Goal: Information Seeking & Learning: Check status

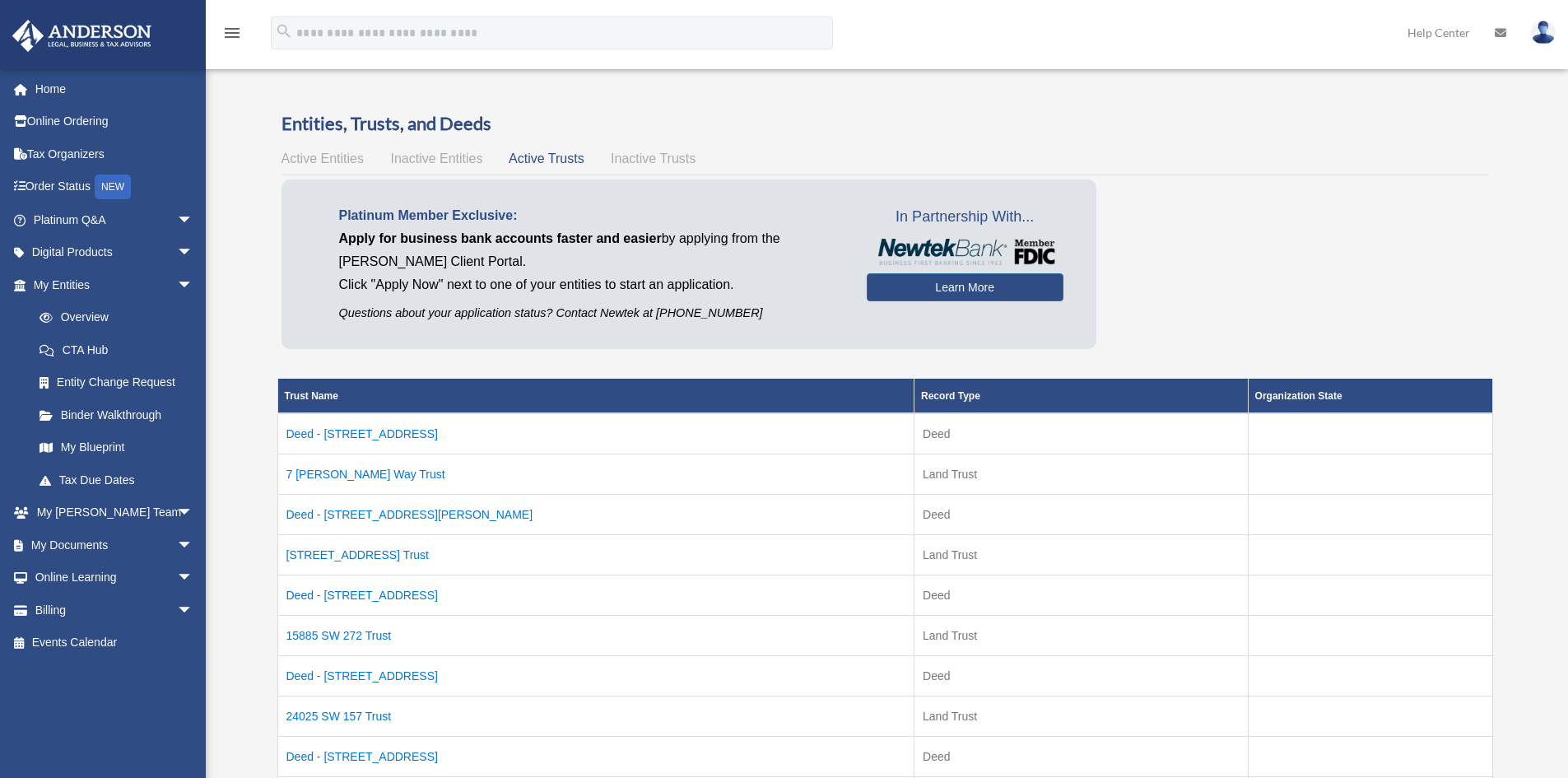
scroll to position [83, 0]
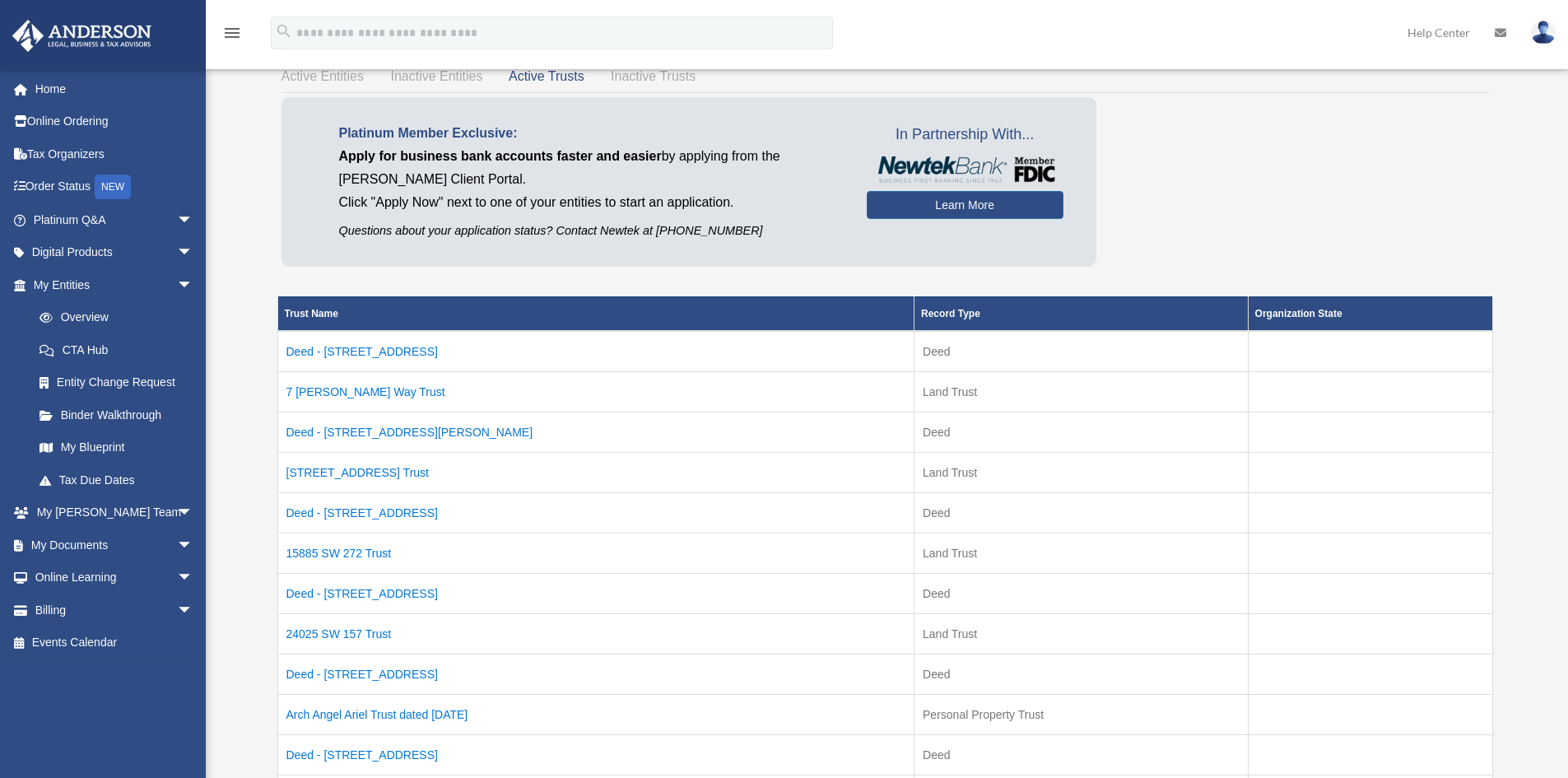
click at [334, 389] on td "7 Sexton Way Trust" at bounding box center [596, 391] width 637 height 40
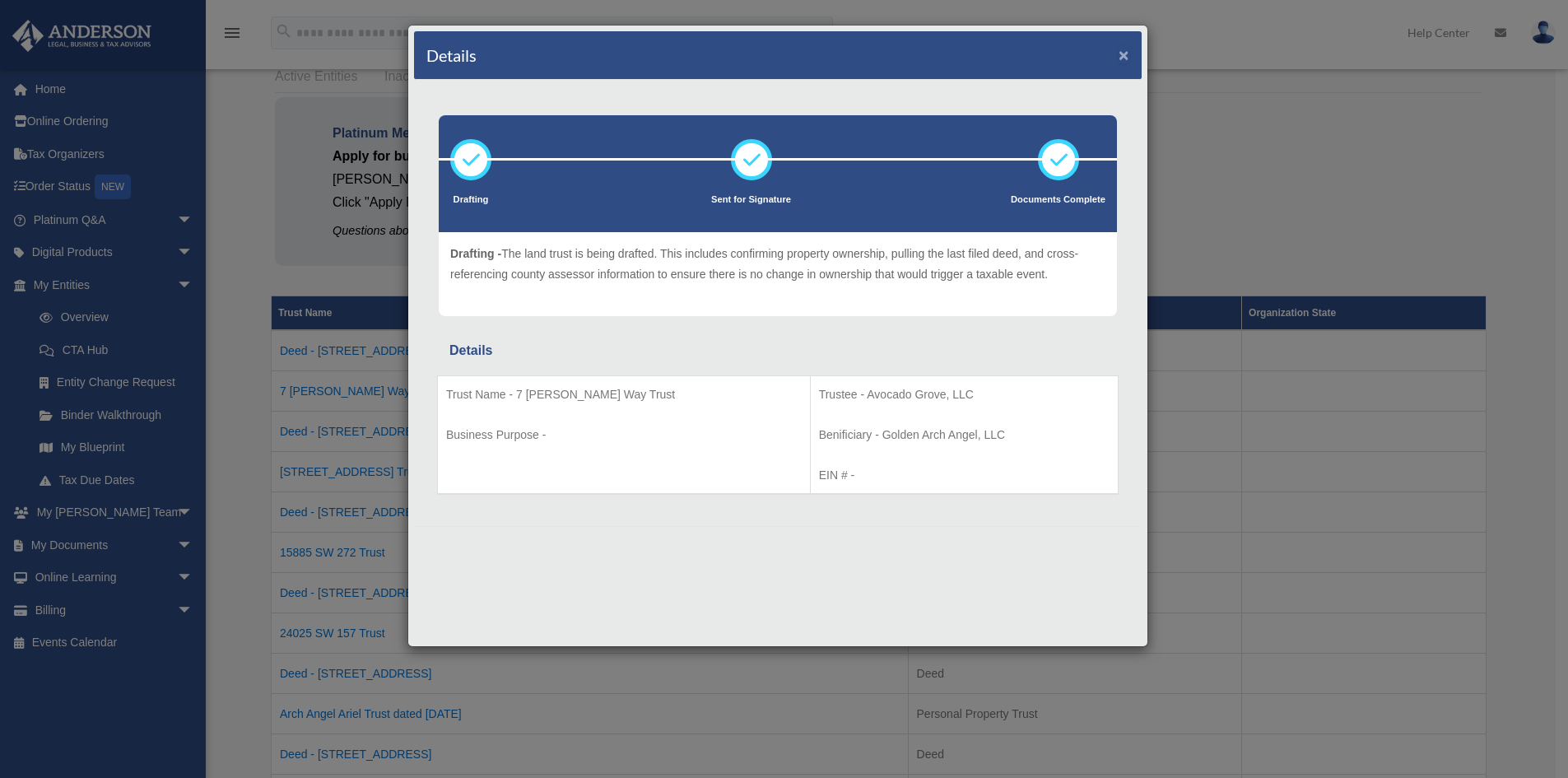
click at [1128, 52] on button "×" at bounding box center [1124, 55] width 10 height 17
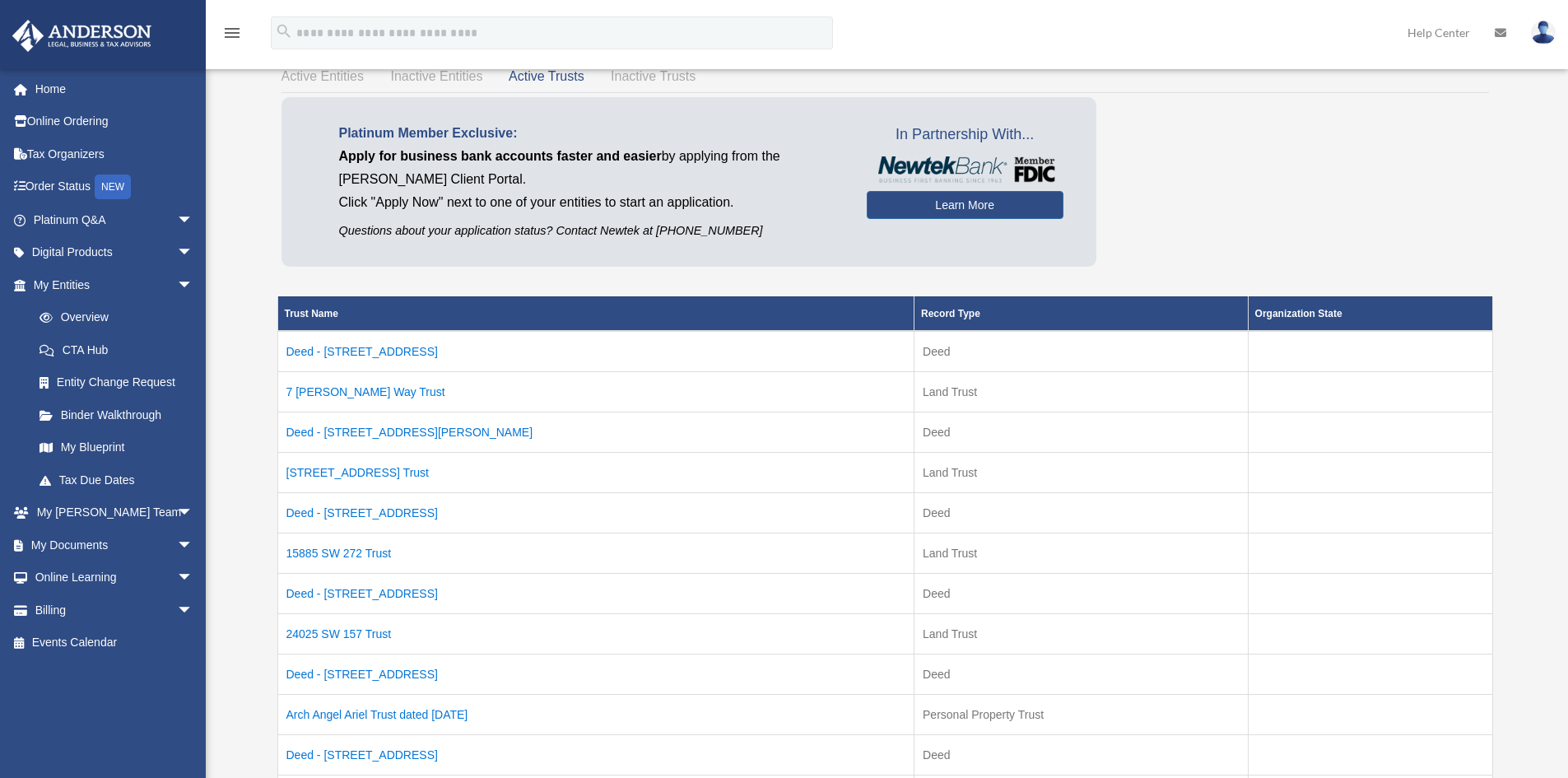
click at [346, 637] on td "24025 SW 157 Trust" at bounding box center [596, 633] width 637 height 40
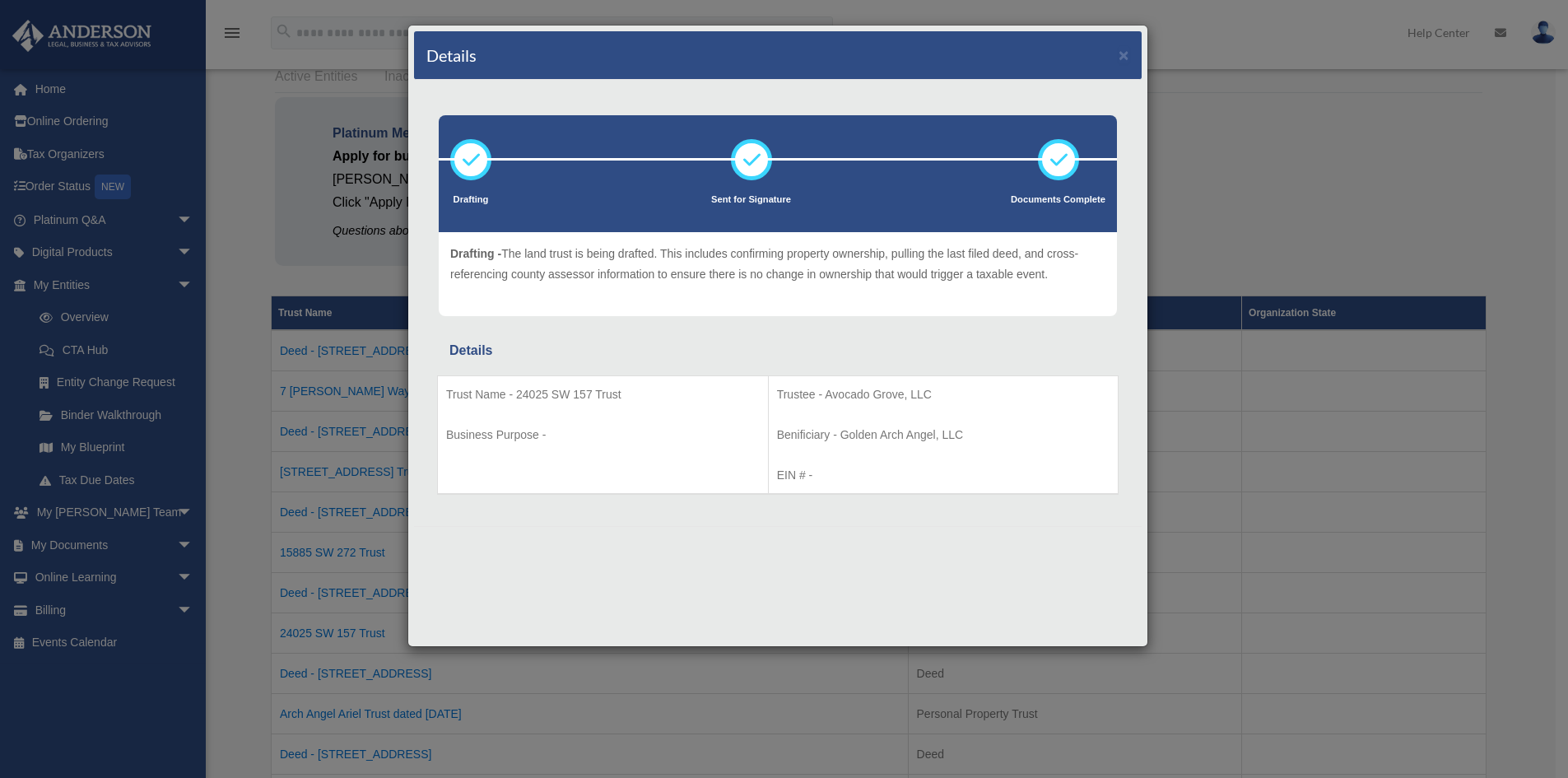
click at [247, 180] on div "Details × Drafting Sent for Signature" at bounding box center [784, 389] width 1568 height 778
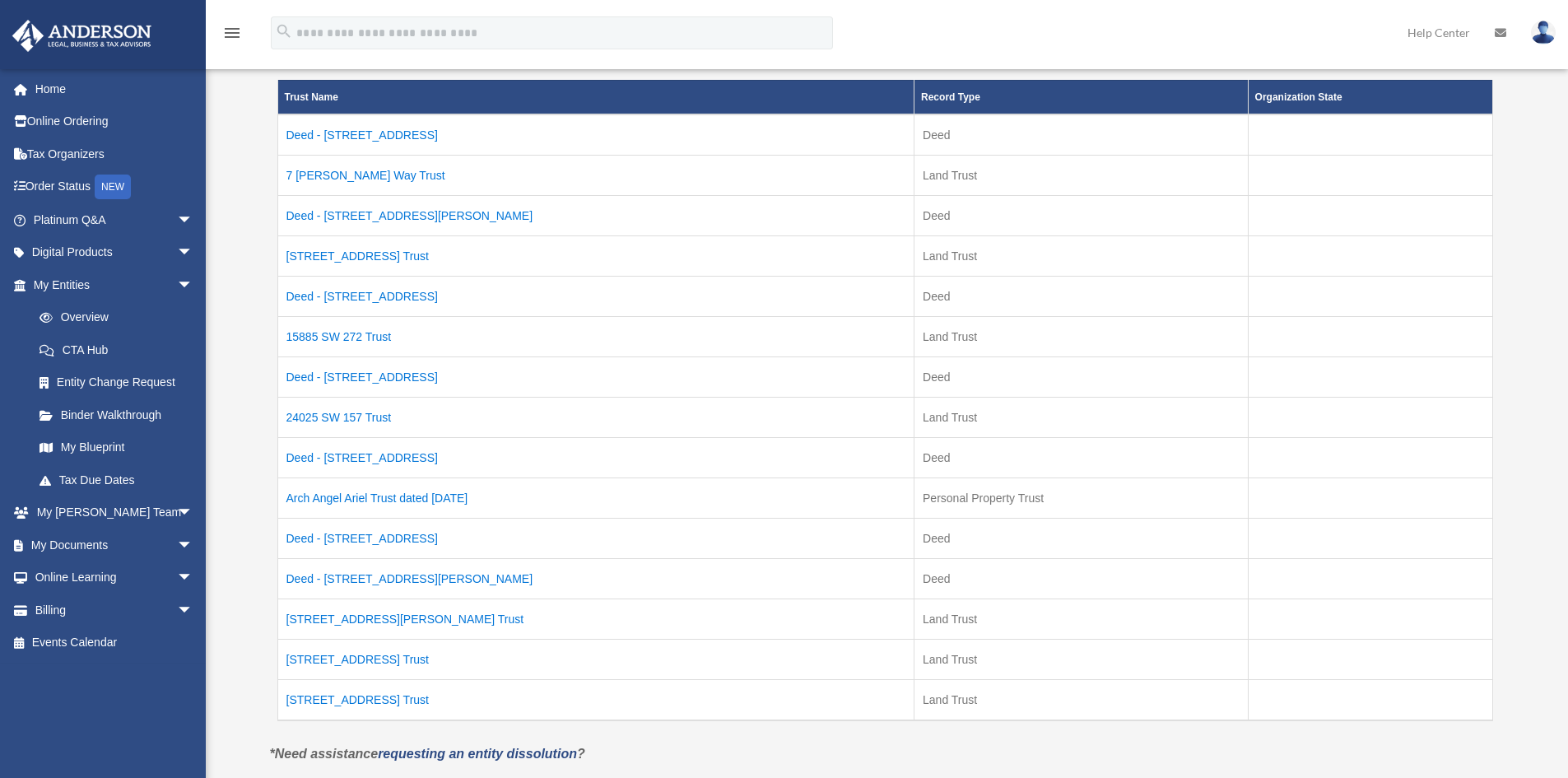
scroll to position [330, 0]
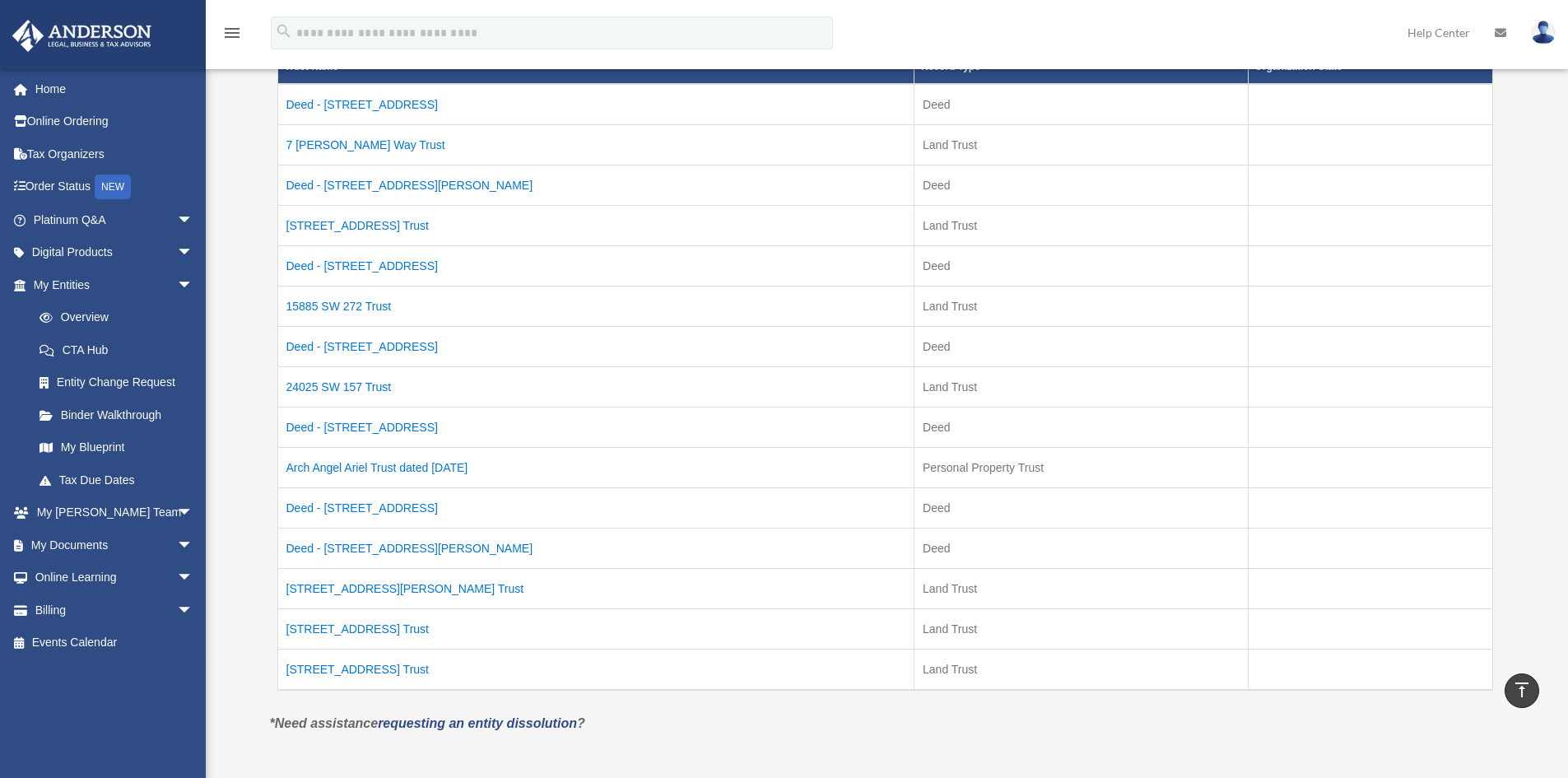
click at [317, 627] on td "9405 NW CR 236 Trust" at bounding box center [596, 628] width 637 height 40
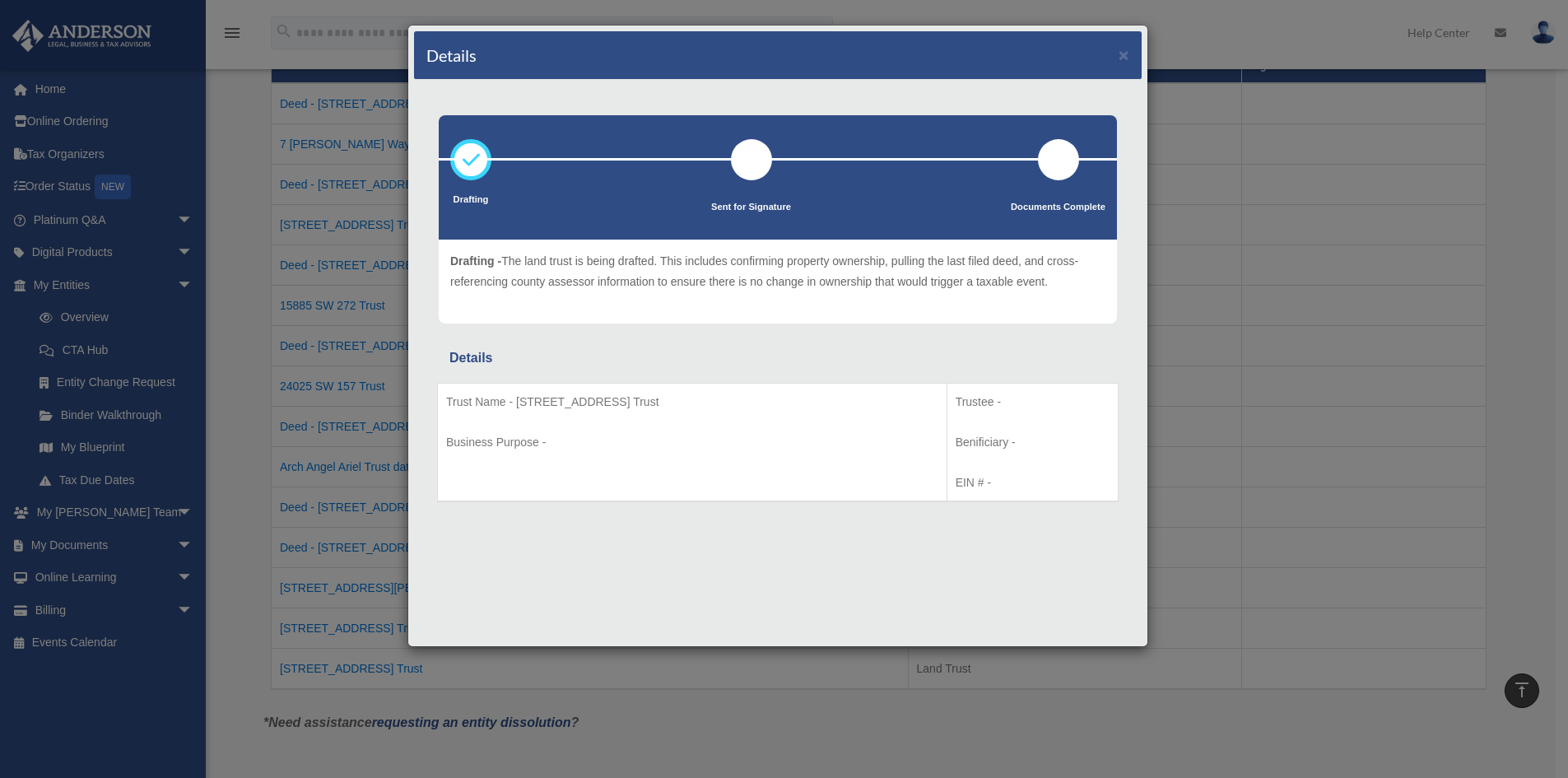
click at [226, 429] on div "Details × Drafting Sent for Signature" at bounding box center [784, 389] width 1568 height 778
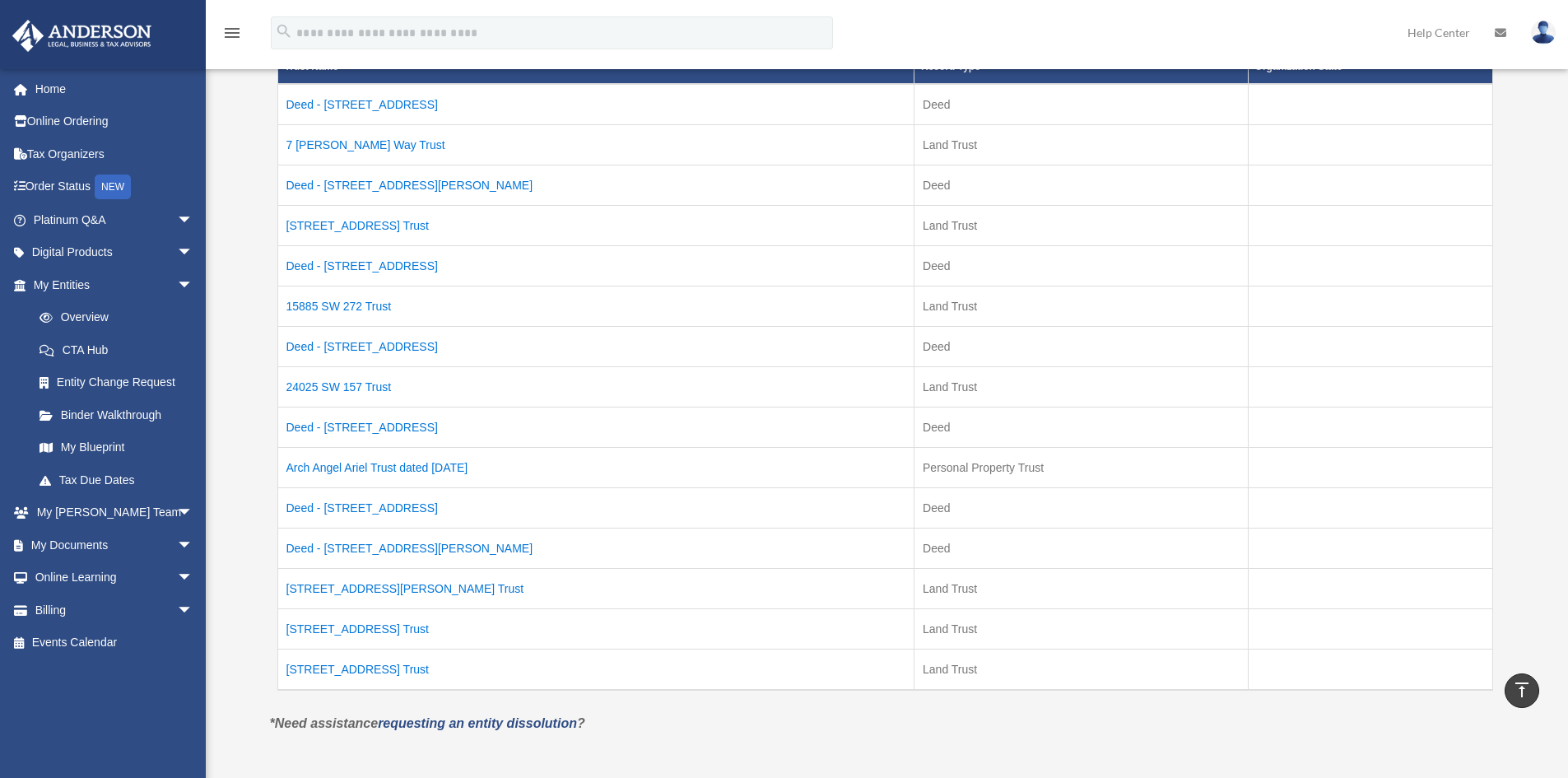
click at [337, 102] on td "Deed - 15885 SW 272 Street" at bounding box center [596, 105] width 637 height 41
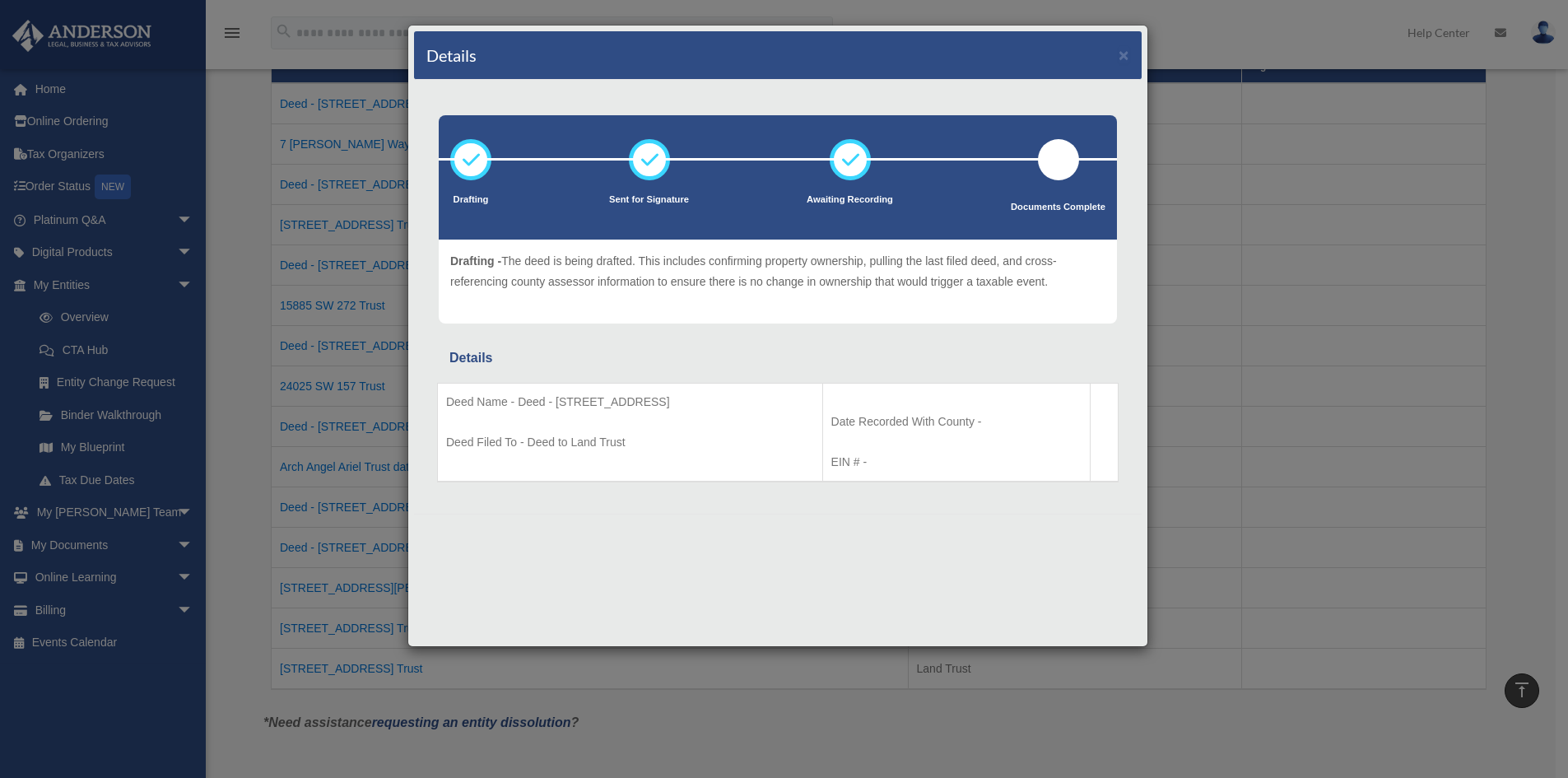
click at [318, 145] on div "Details × Drafting Sent for Signature" at bounding box center [784, 389] width 1568 height 778
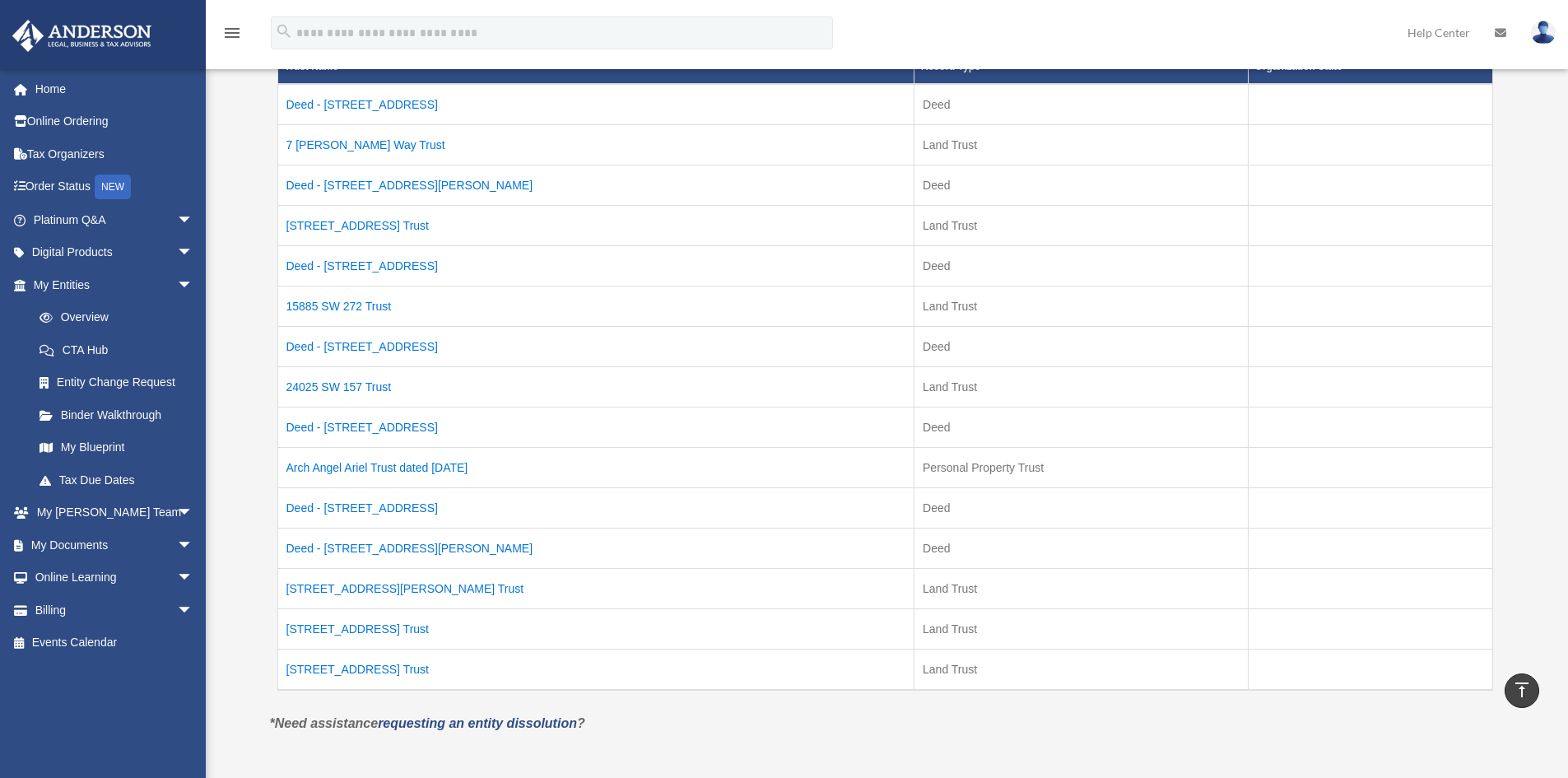
click at [307, 141] on td "7 Sexton Way Trust" at bounding box center [596, 144] width 637 height 40
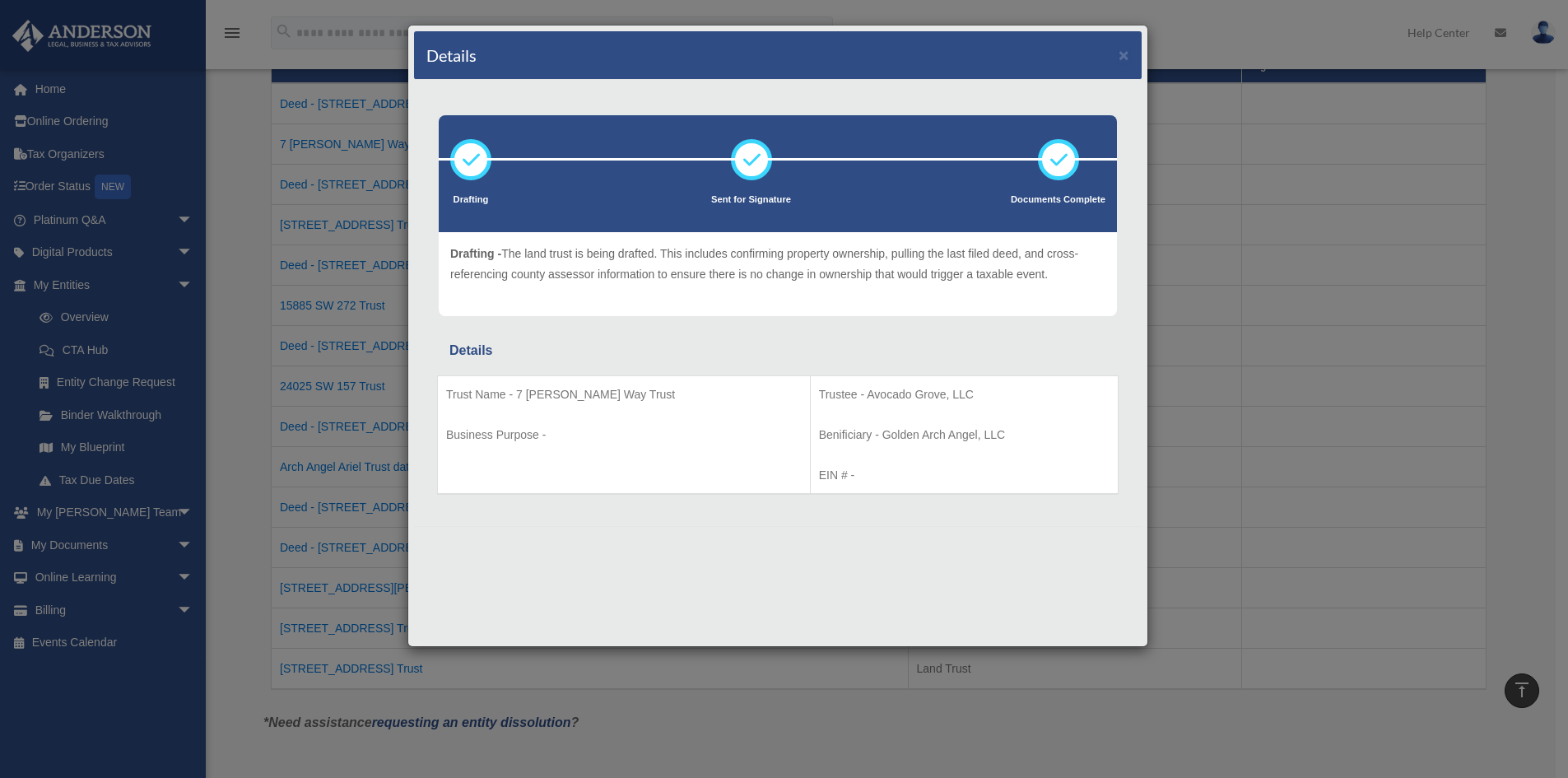
click at [248, 179] on div "Details × Drafting Sent for Signature" at bounding box center [784, 389] width 1568 height 778
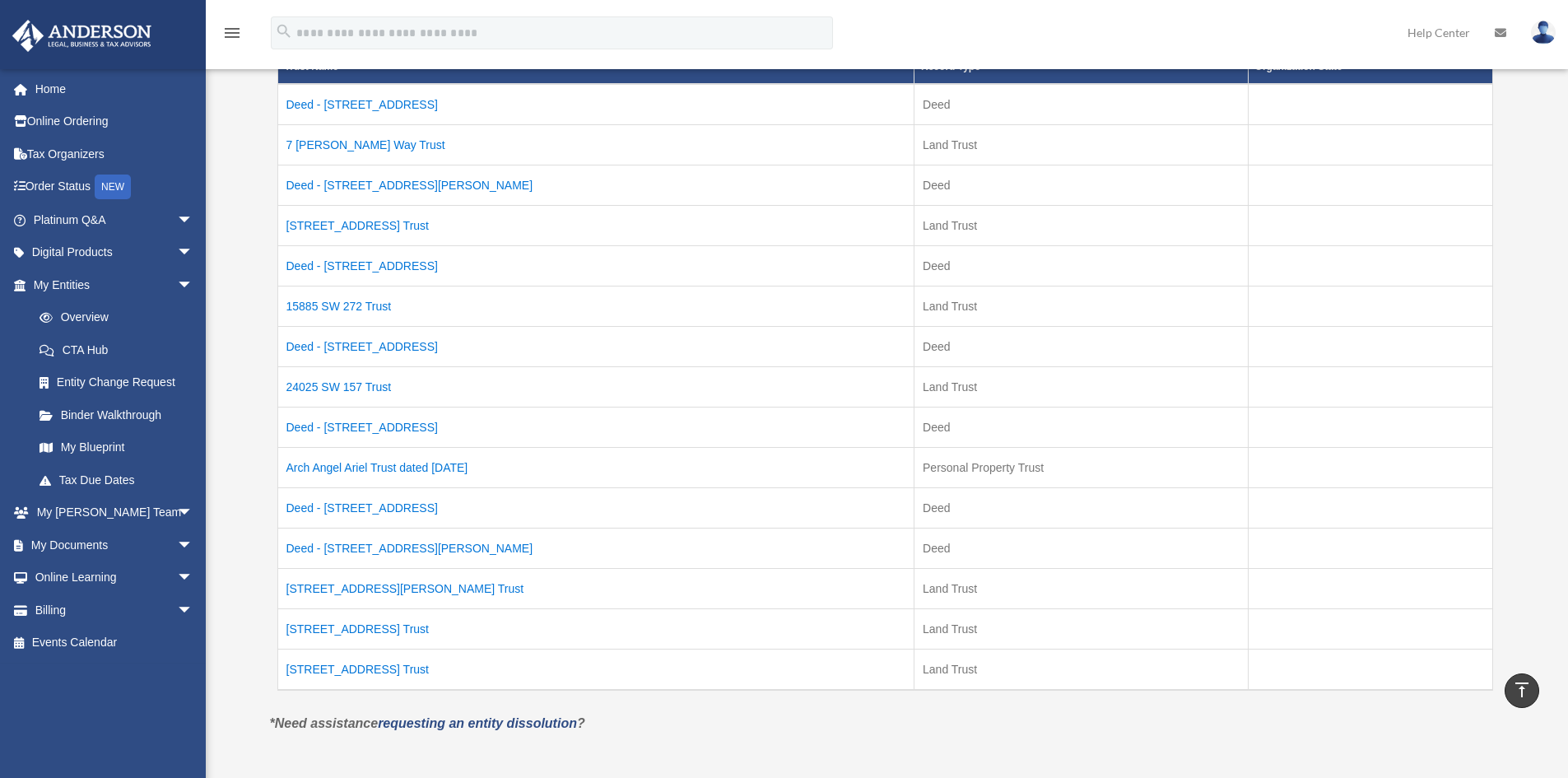
click at [212, 148] on div "Overview jc@baldwinbarns.com Sign Out sheddepotus1@gmail.com Home Online Orderi…" at bounding box center [784, 256] width 1568 height 1045
click at [344, 191] on td "Deed - 7 Sexton Way" at bounding box center [596, 184] width 637 height 40
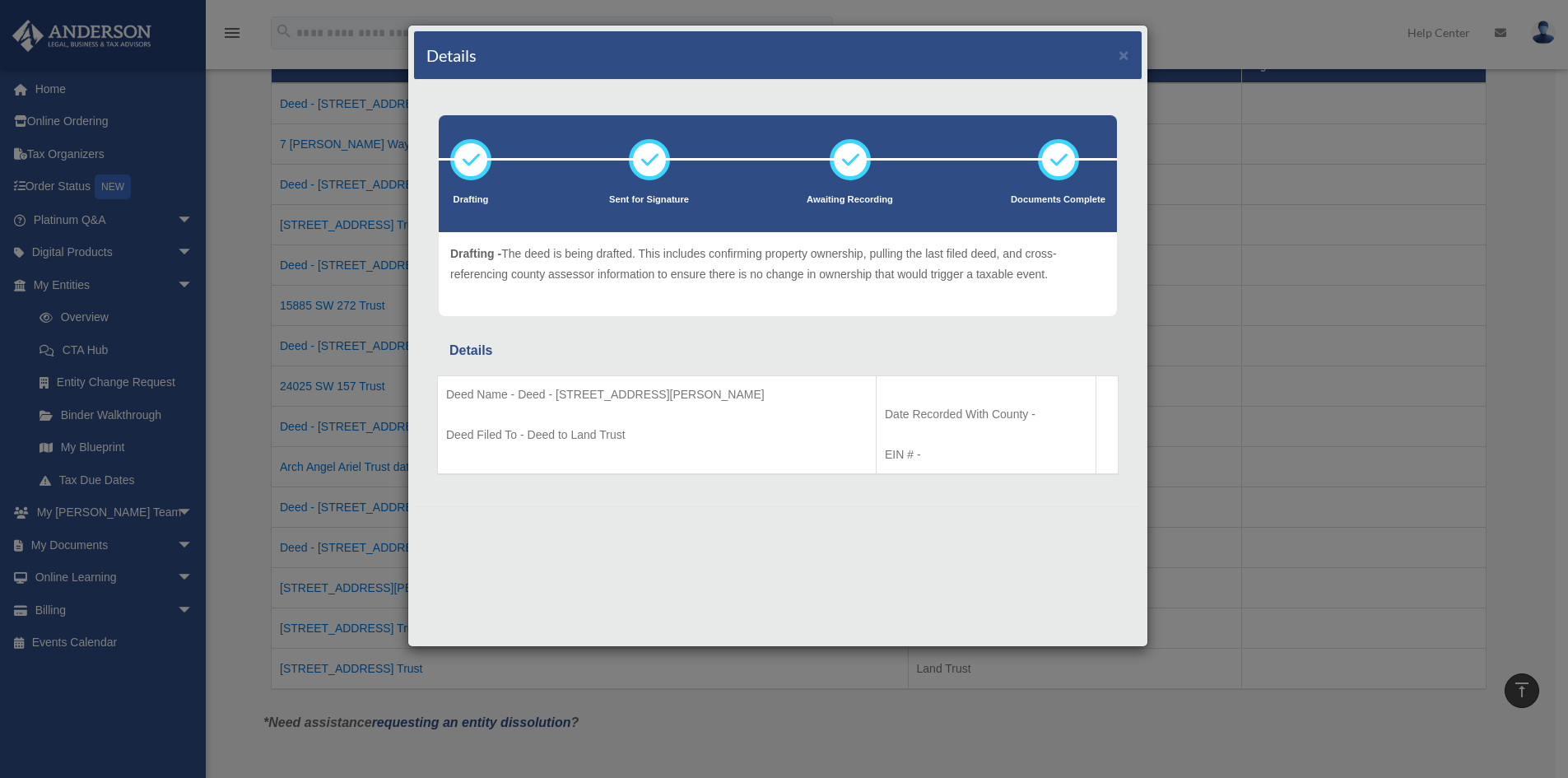
click at [256, 155] on div "Details × Drafting Sent for Signature" at bounding box center [784, 389] width 1568 height 778
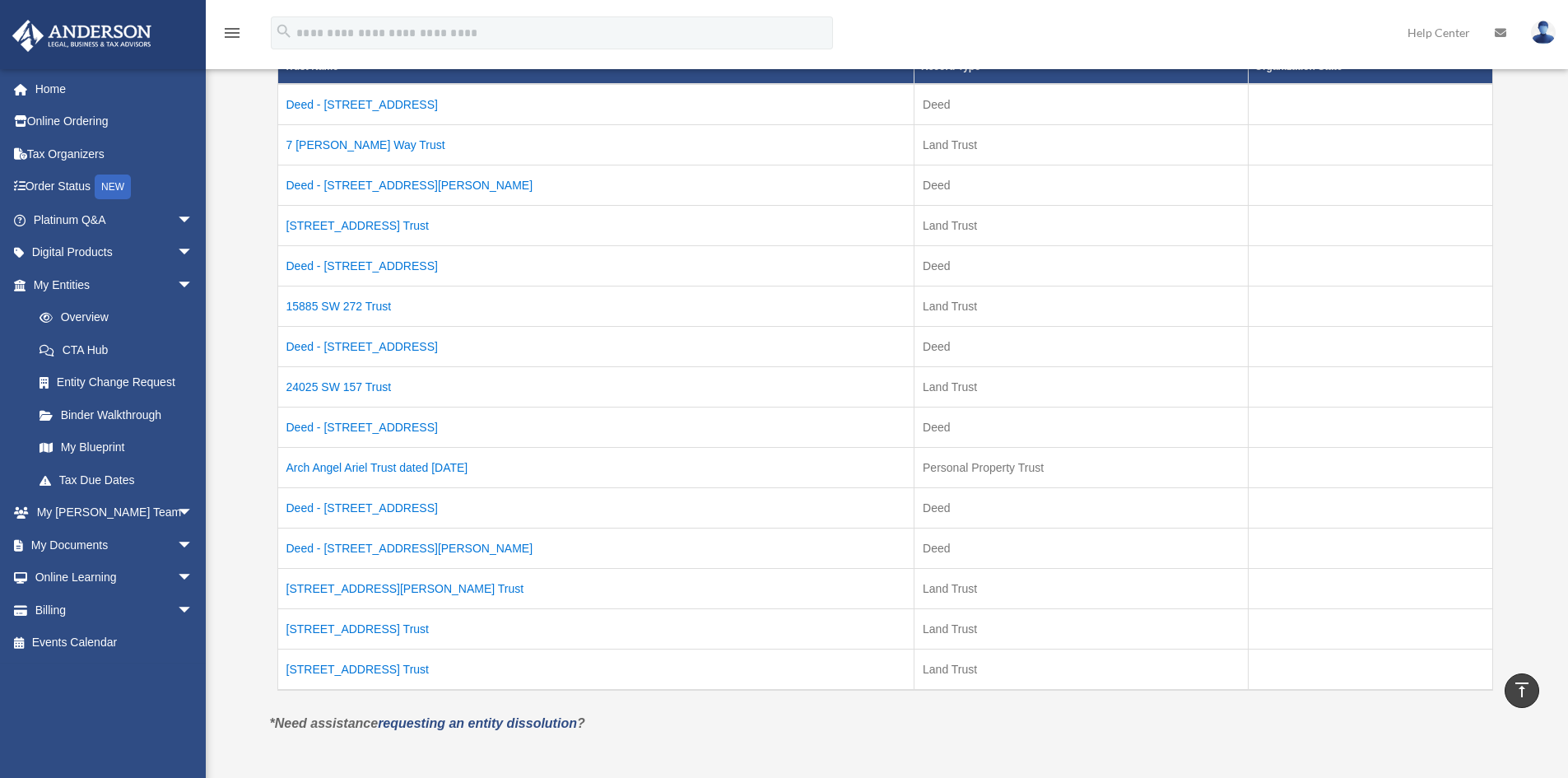
click at [316, 227] on td "15618 SE US Hwy Trust" at bounding box center [596, 225] width 637 height 40
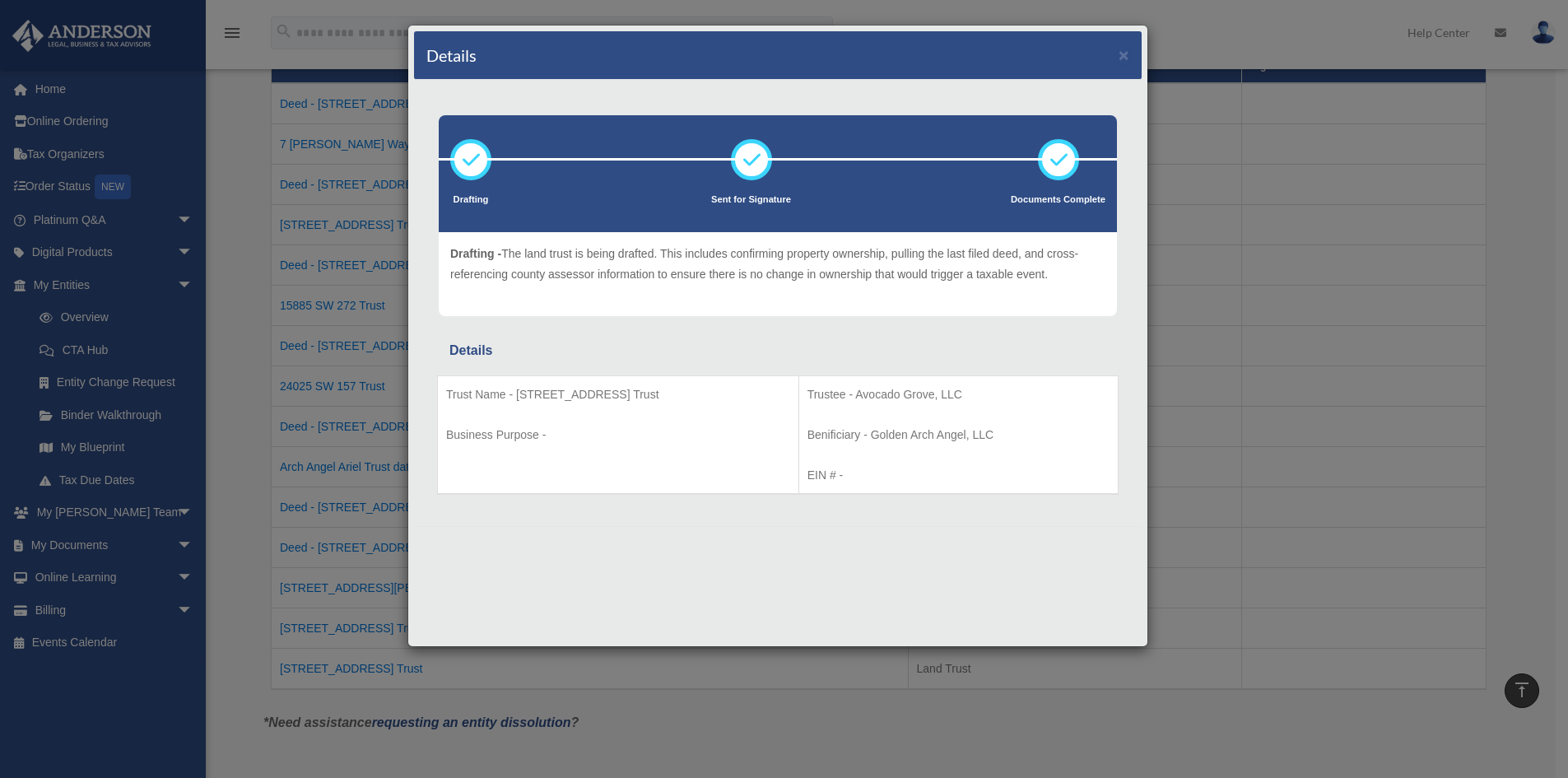
click at [575, 524] on div "Drafting Sent for Signature Details" at bounding box center [778, 303] width 728 height 446
click at [254, 170] on div "Details × Drafting Sent for Signature" at bounding box center [784, 389] width 1568 height 778
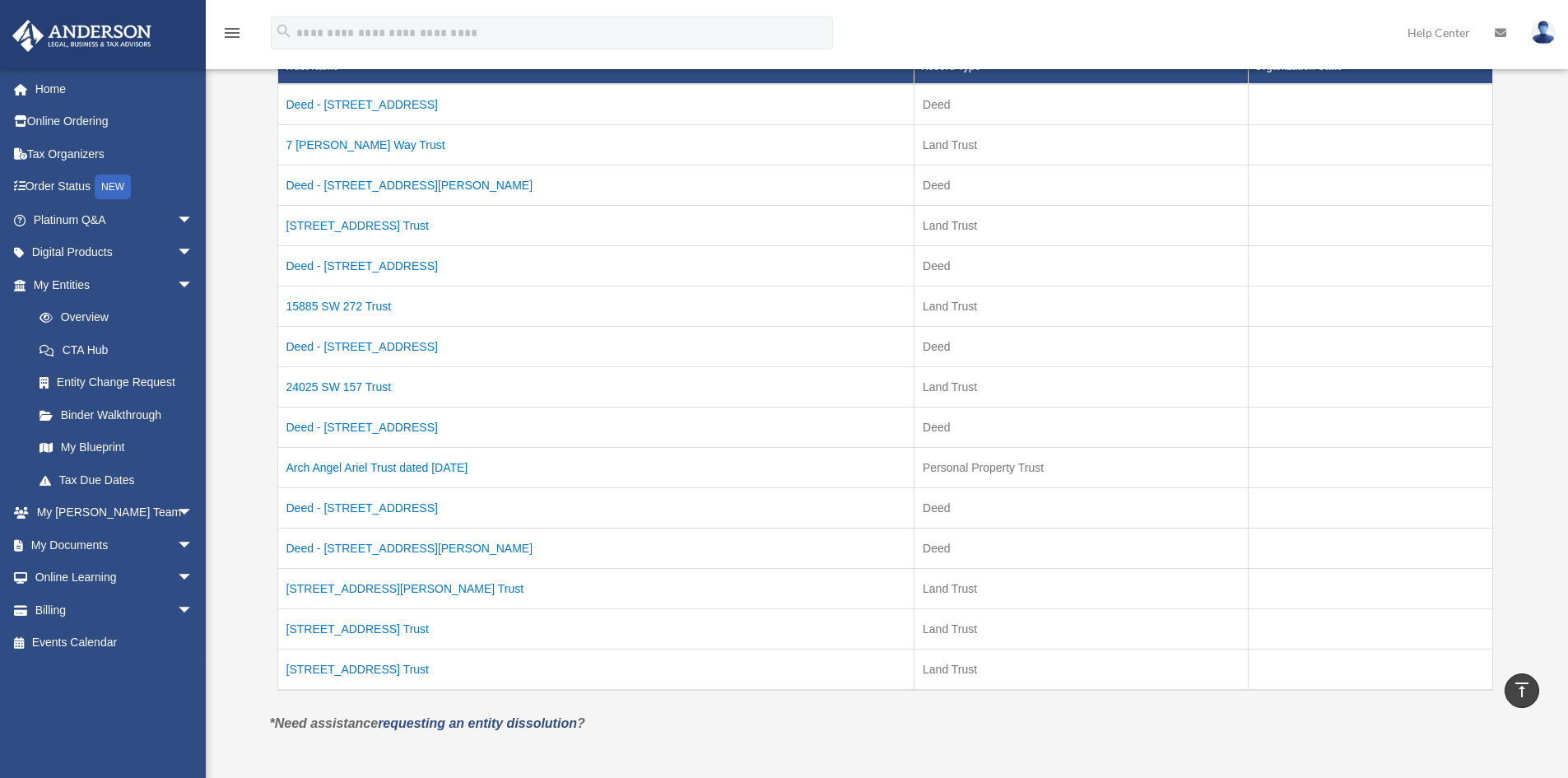
click at [346, 100] on td "Deed - 15885 SW 272 Street" at bounding box center [596, 105] width 637 height 41
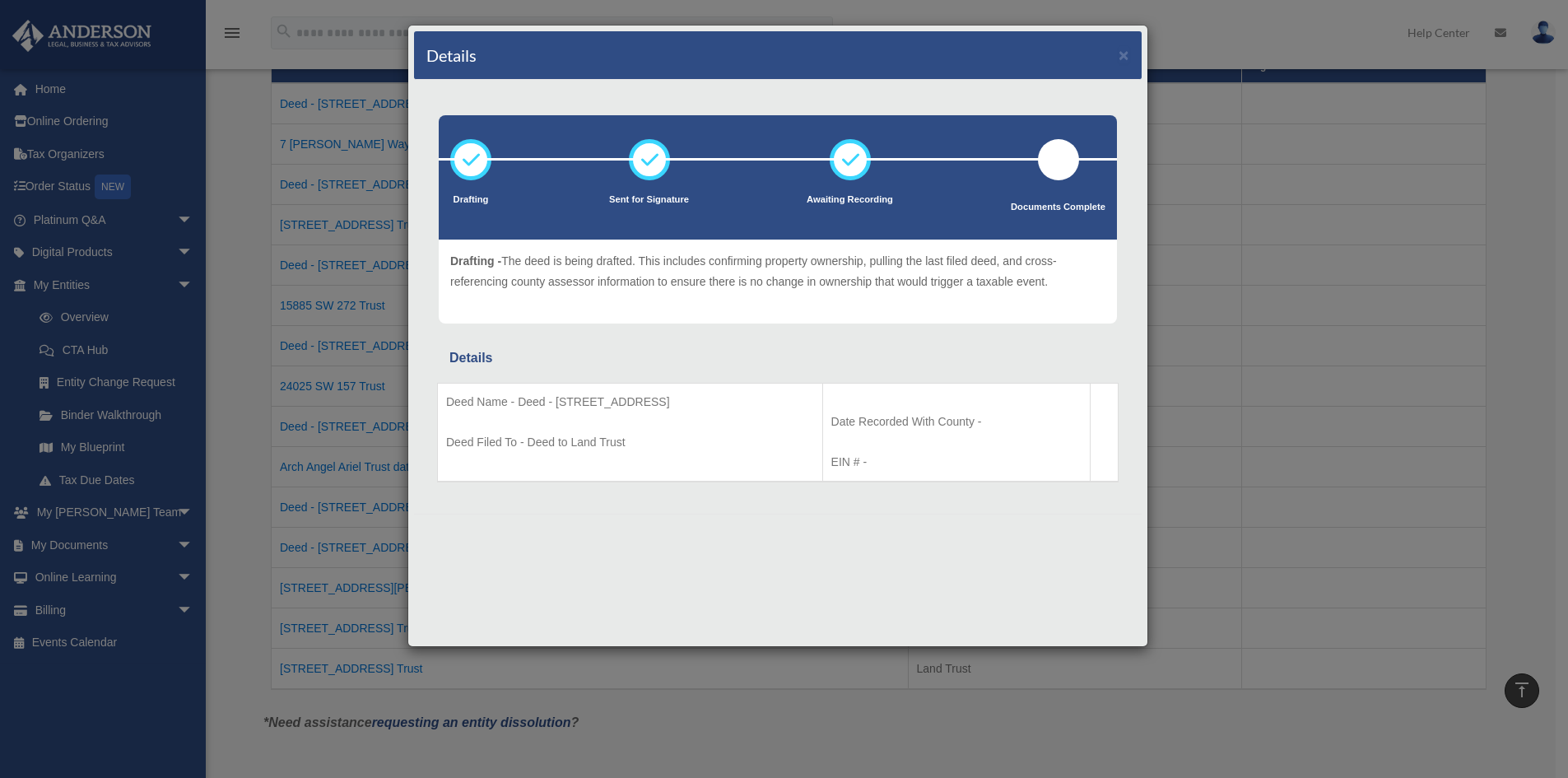
click at [320, 144] on div "Details × Drafting Sent for Signature" at bounding box center [784, 389] width 1568 height 778
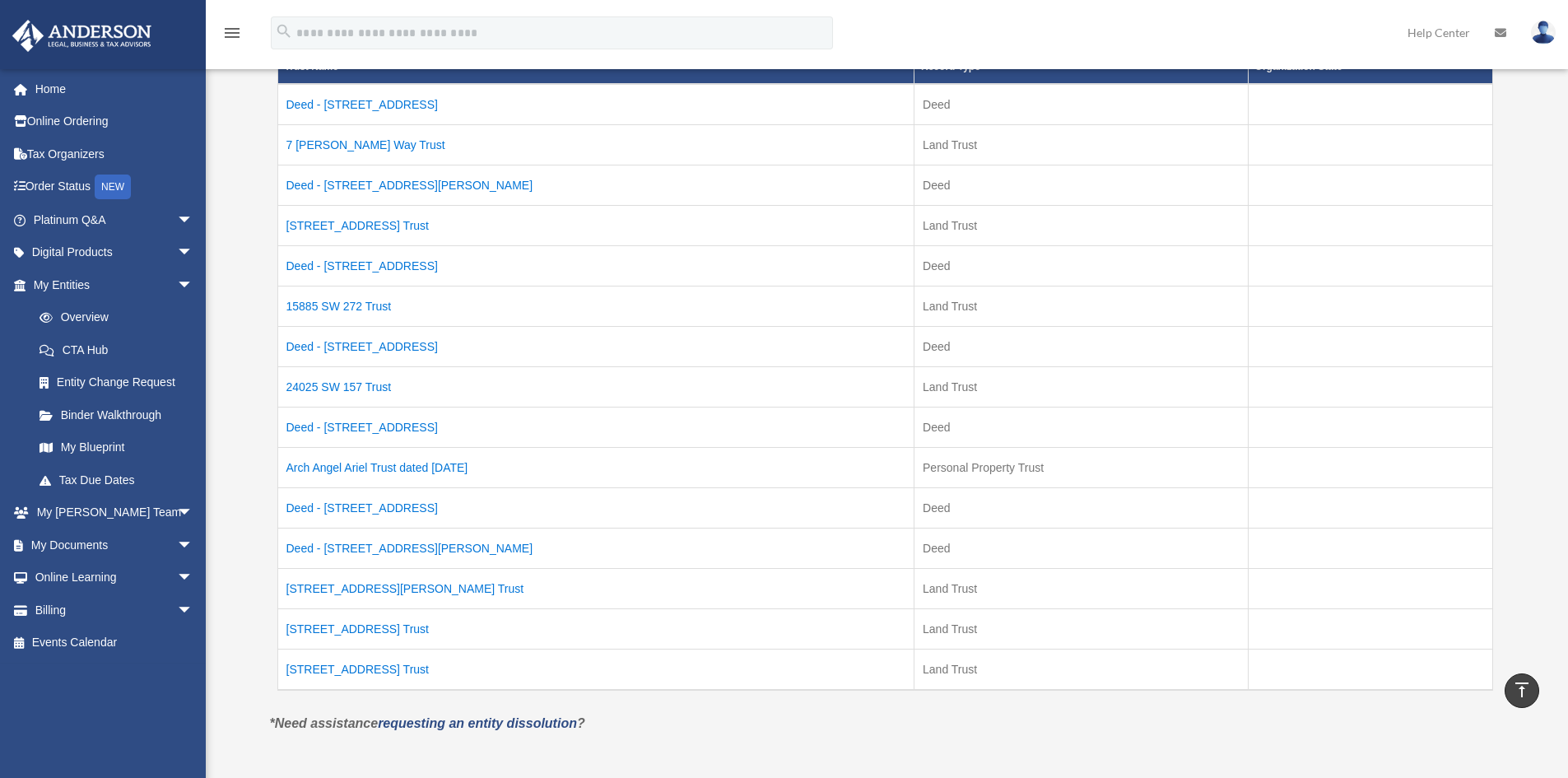
click at [321, 145] on td "7 Sexton Way Trust" at bounding box center [596, 144] width 637 height 40
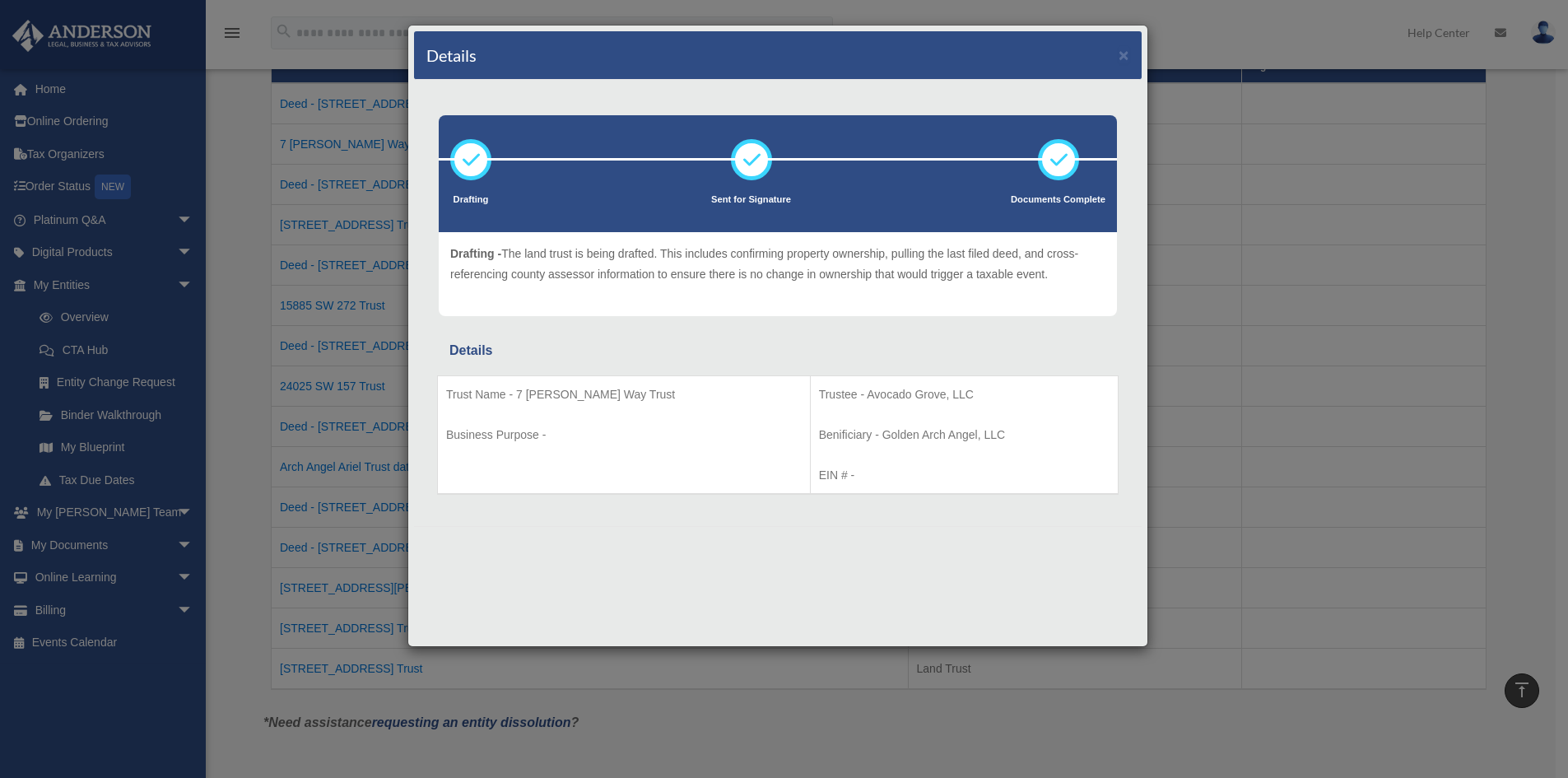
click at [421, 385] on div "Drafting Sent for Signature Details" at bounding box center [778, 303] width 728 height 446
click at [398, 378] on div "Details × Drafting Sent for Signature" at bounding box center [784, 389] width 1568 height 778
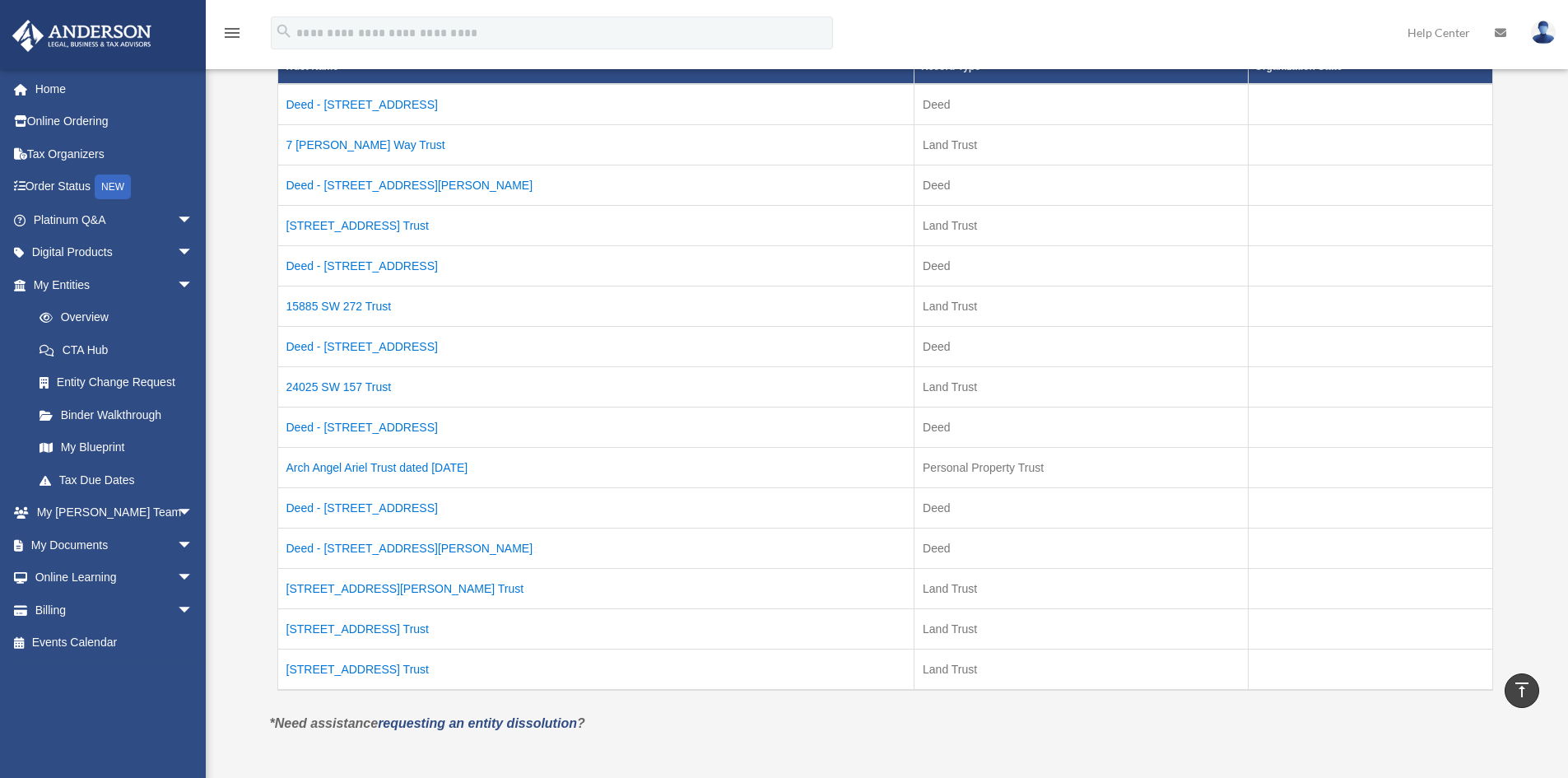
click at [319, 189] on td "Deed - 7 Sexton Way" at bounding box center [596, 184] width 637 height 40
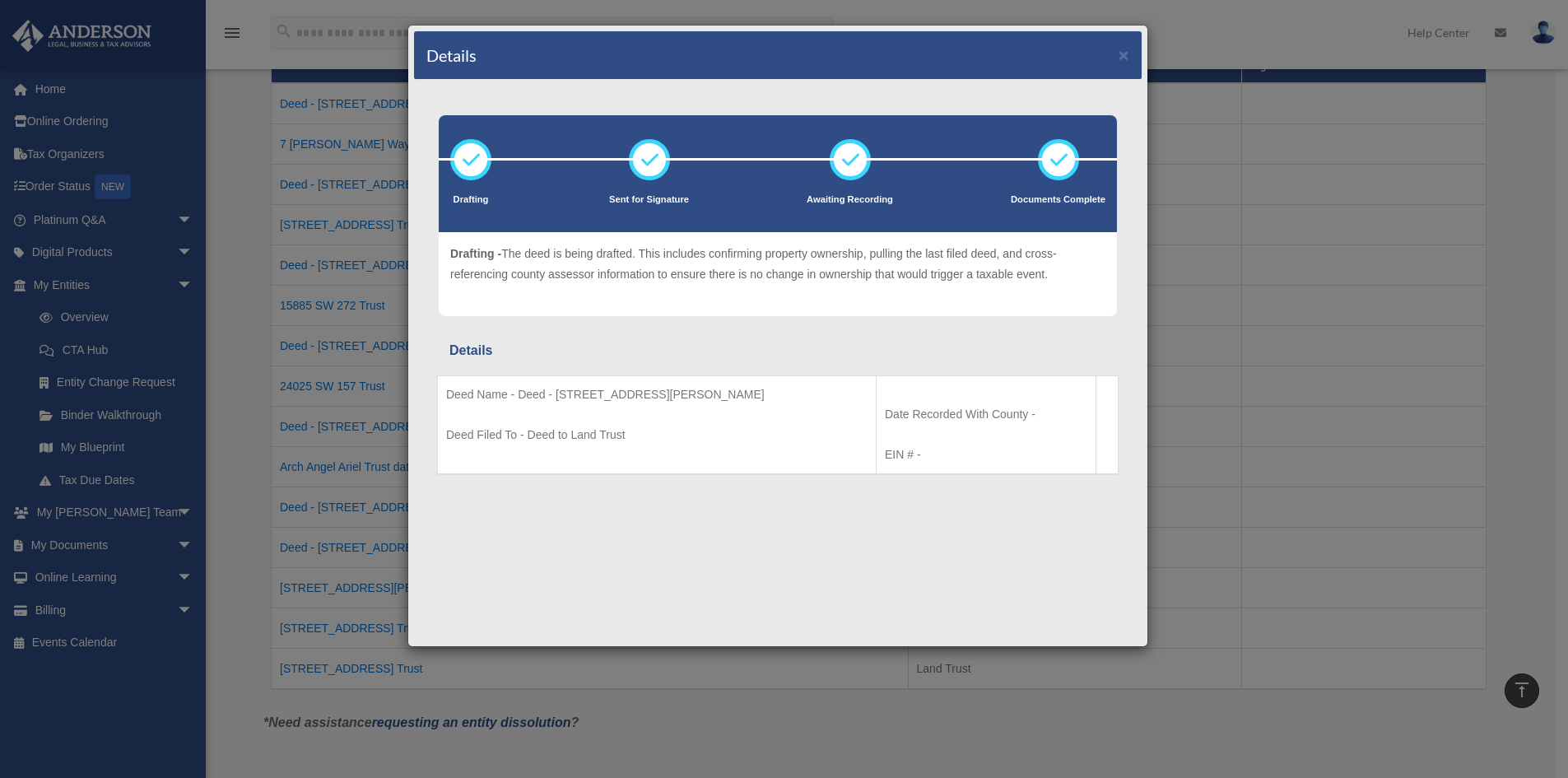
click at [301, 225] on div "Details × Drafting Sent for Signature" at bounding box center [784, 389] width 1568 height 778
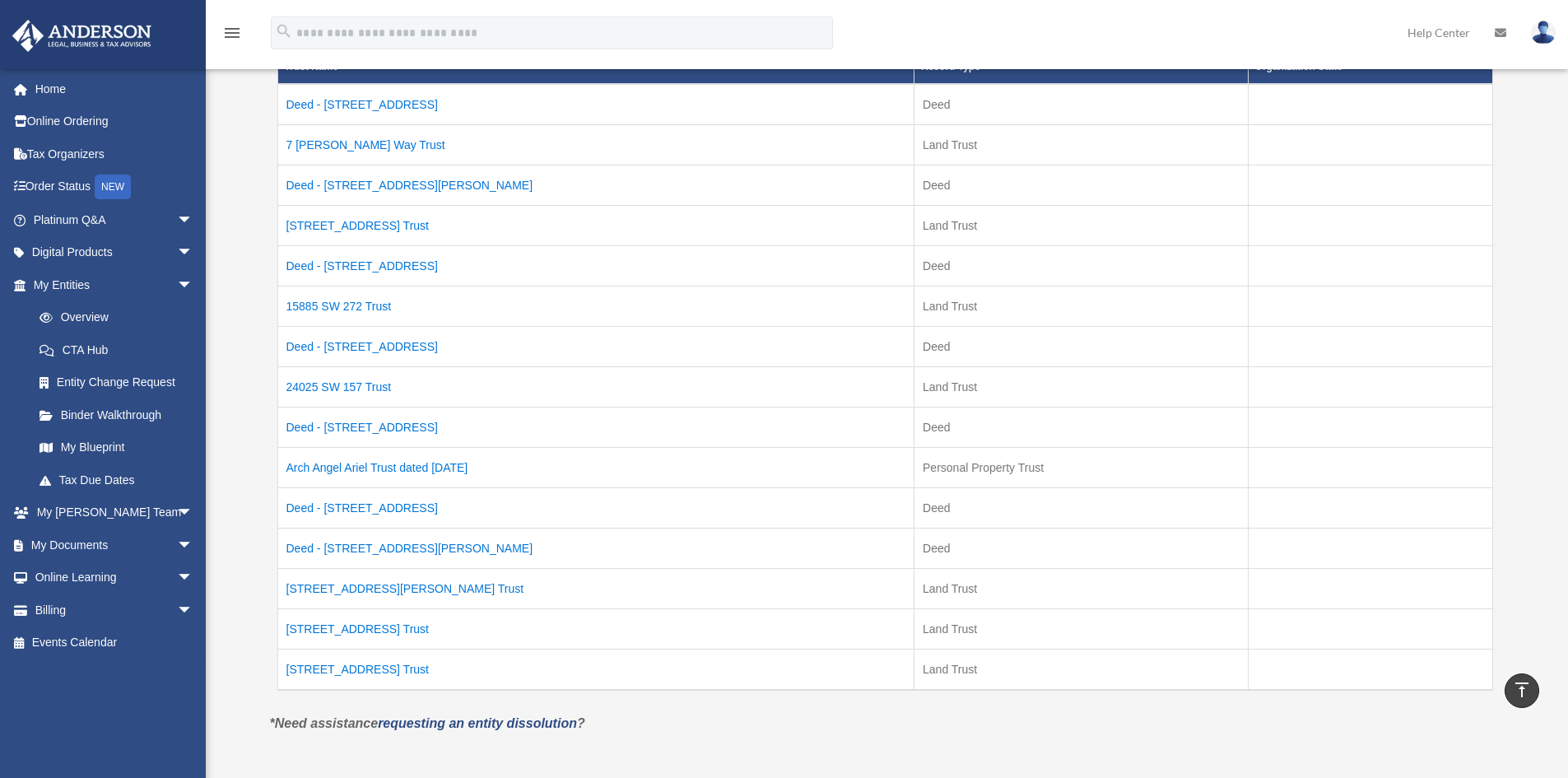
click at [317, 225] on td "15618 SE US Hwy Trust" at bounding box center [596, 225] width 637 height 40
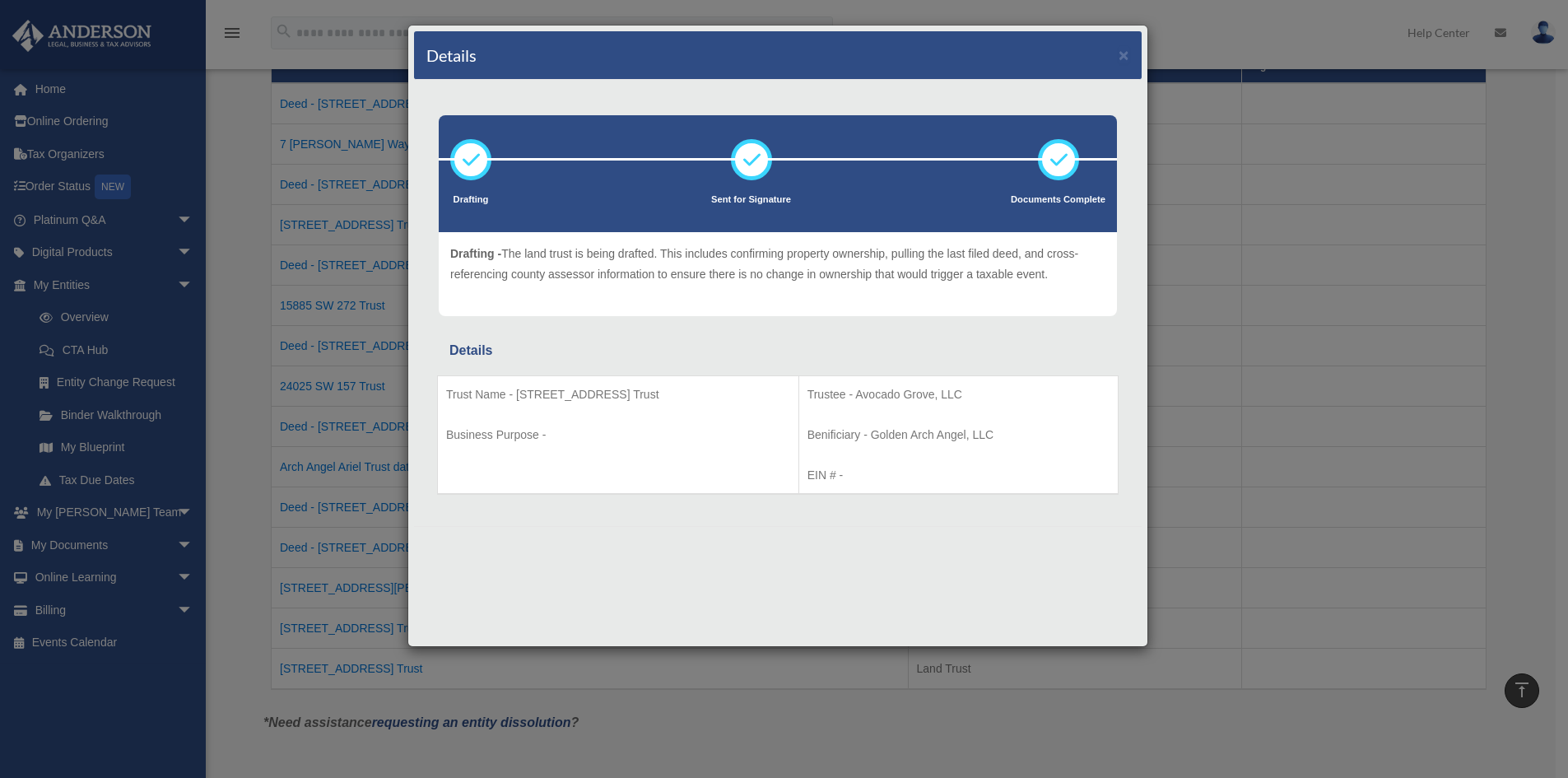
click at [235, 218] on div "Details × Drafting Sent for Signature" at bounding box center [784, 389] width 1568 height 778
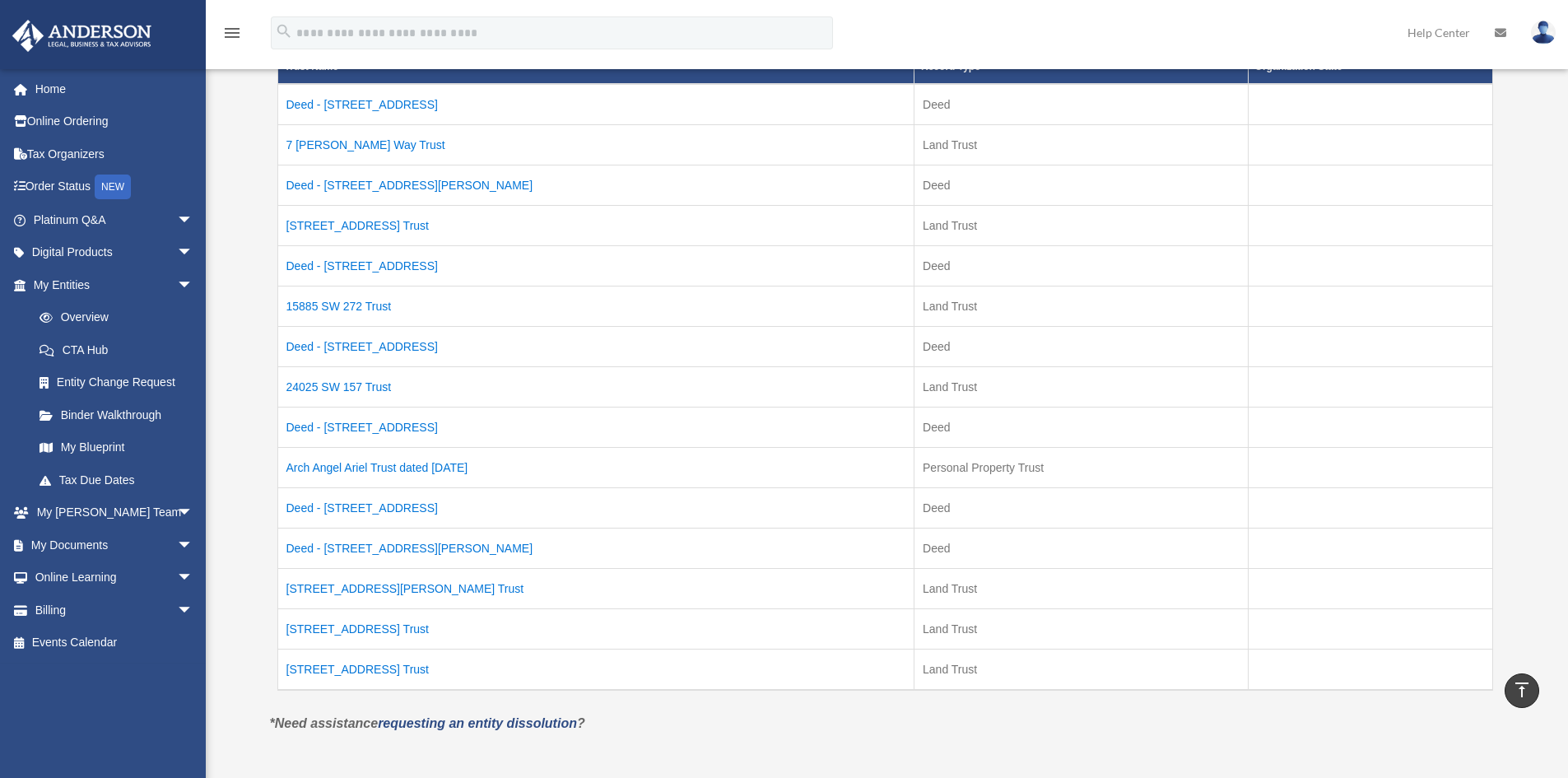
click at [339, 266] on td "Deed - 24025 SW 157th Avenue" at bounding box center [596, 265] width 637 height 40
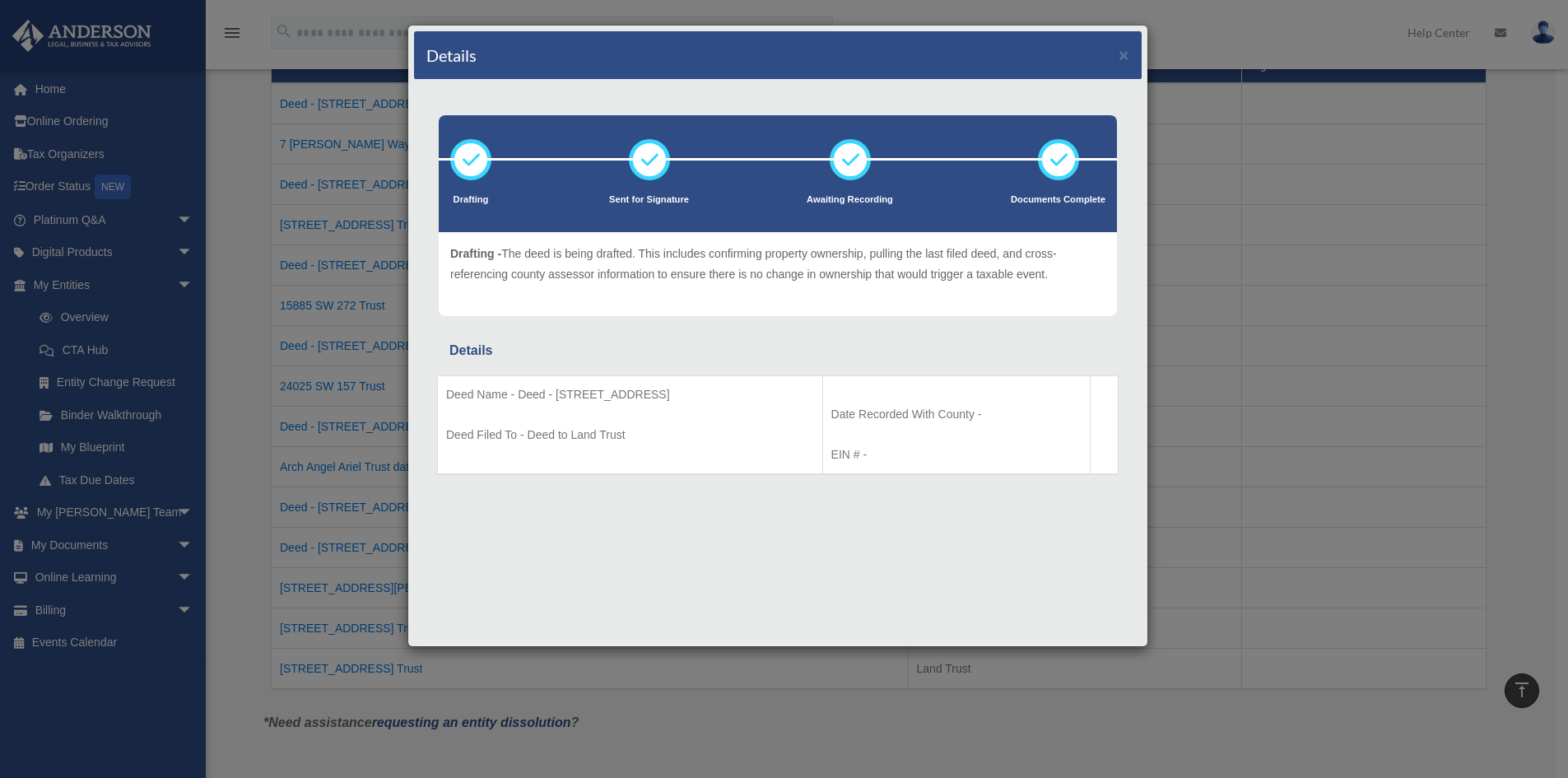
click at [223, 226] on div "Details × Drafting Sent for Signature" at bounding box center [784, 389] width 1568 height 778
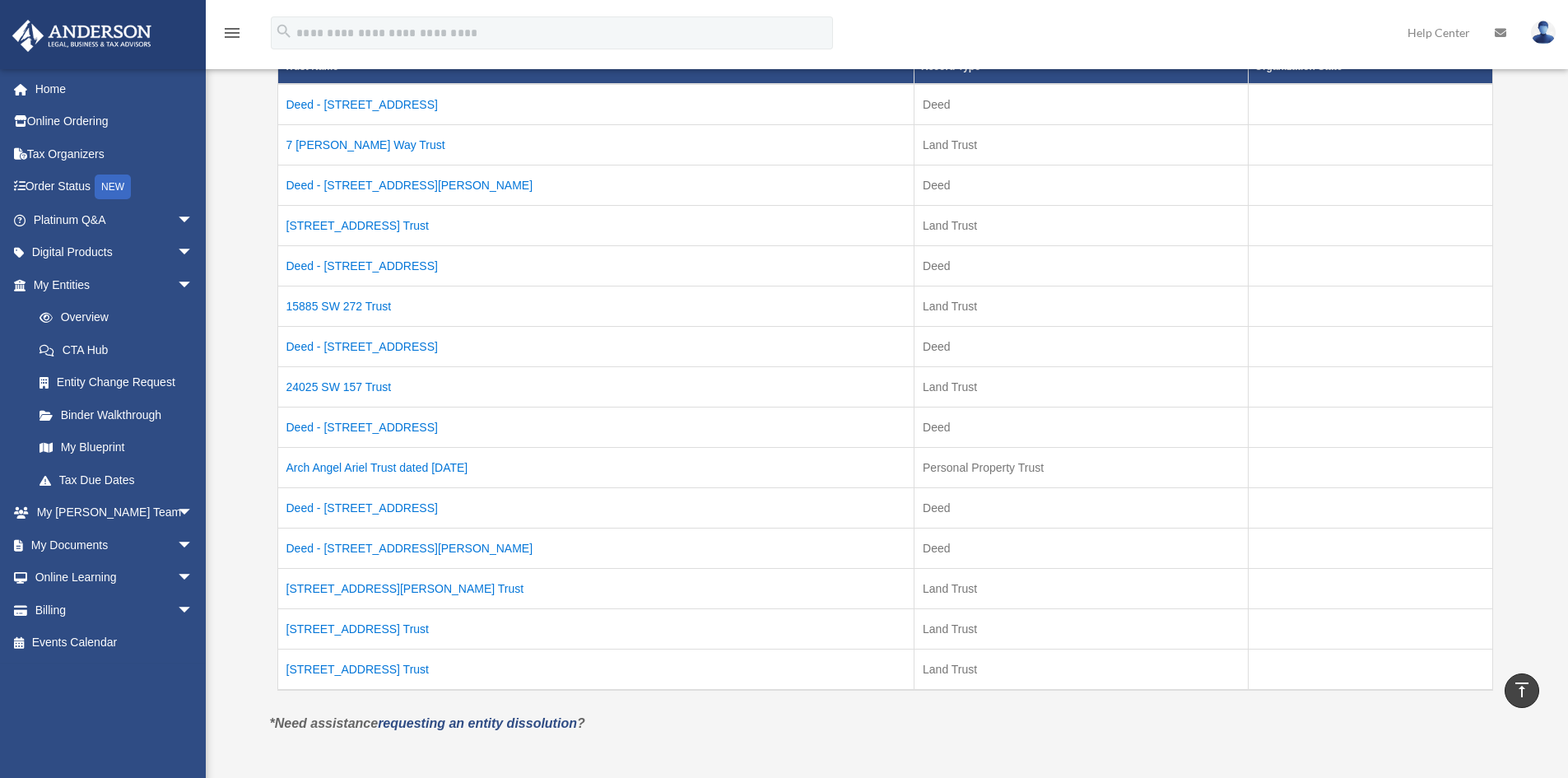
click at [385, 312] on td "15885 SW 272 Trust" at bounding box center [596, 306] width 637 height 40
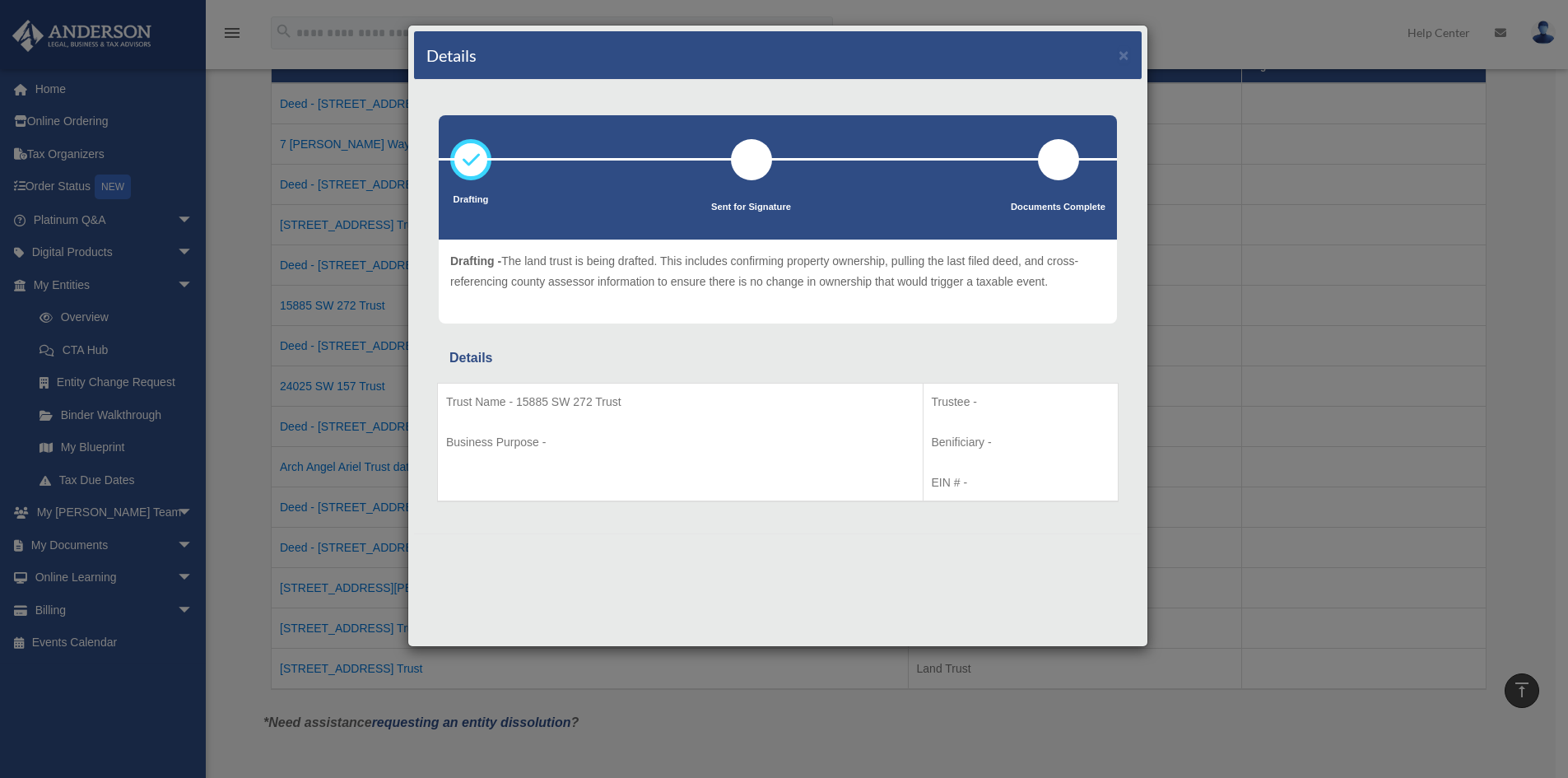
click at [239, 275] on div "Details × Drafting Sent for Signature" at bounding box center [784, 389] width 1568 height 778
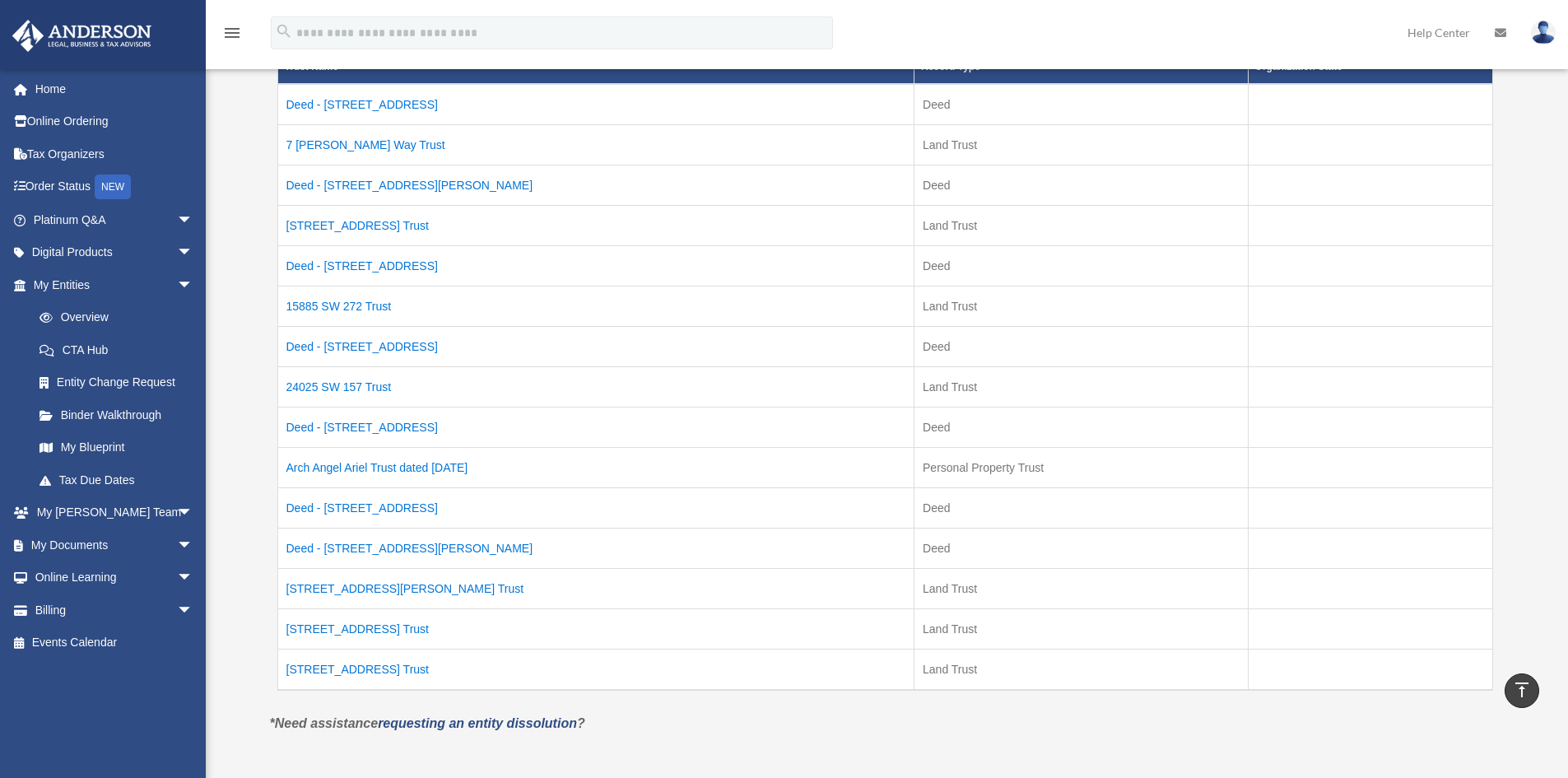
click at [353, 271] on td "Deed - 24025 SW 157th Avenue" at bounding box center [596, 265] width 637 height 40
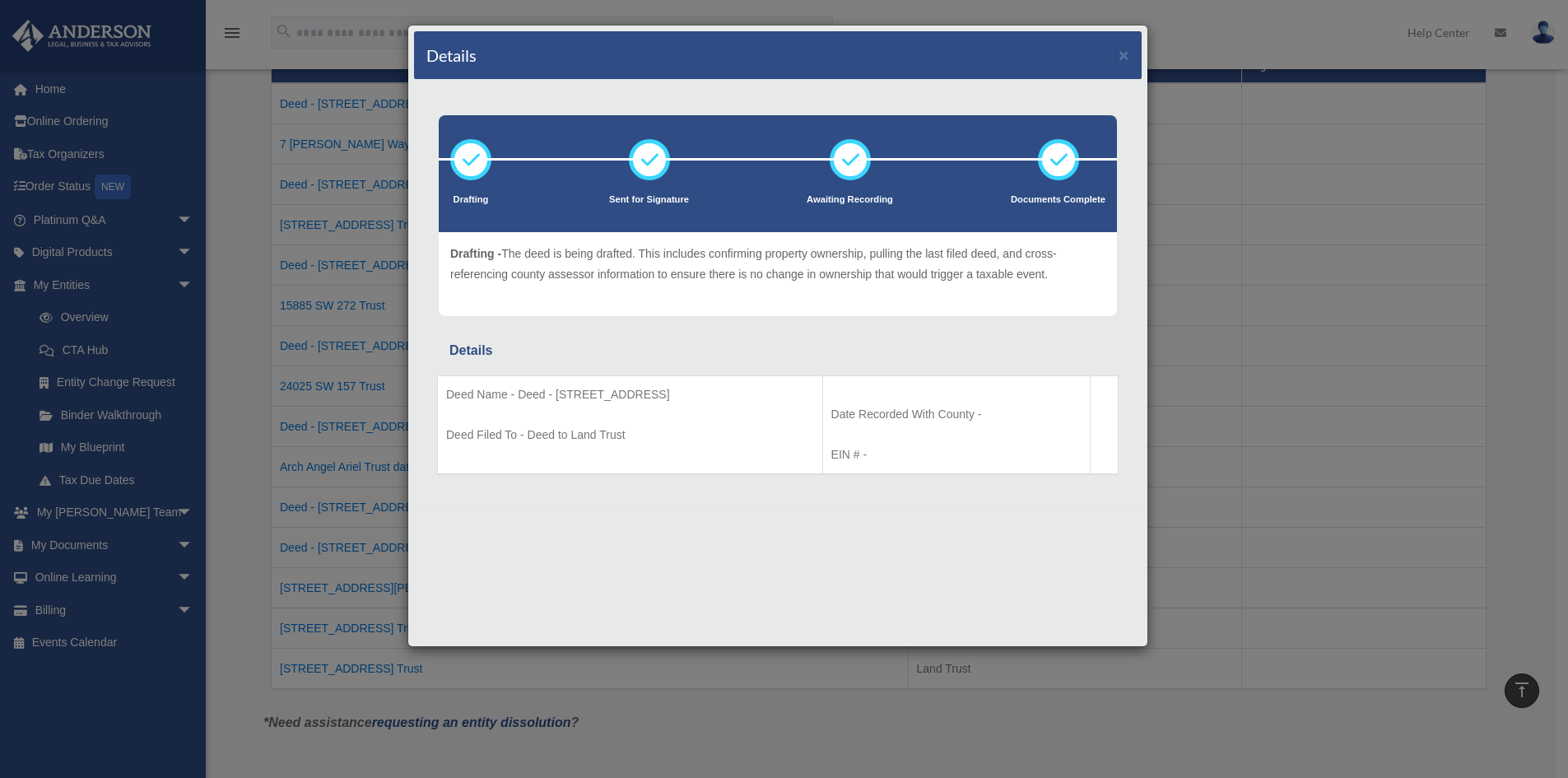
click at [220, 264] on div "Details × Drafting Sent for Signature" at bounding box center [784, 389] width 1568 height 778
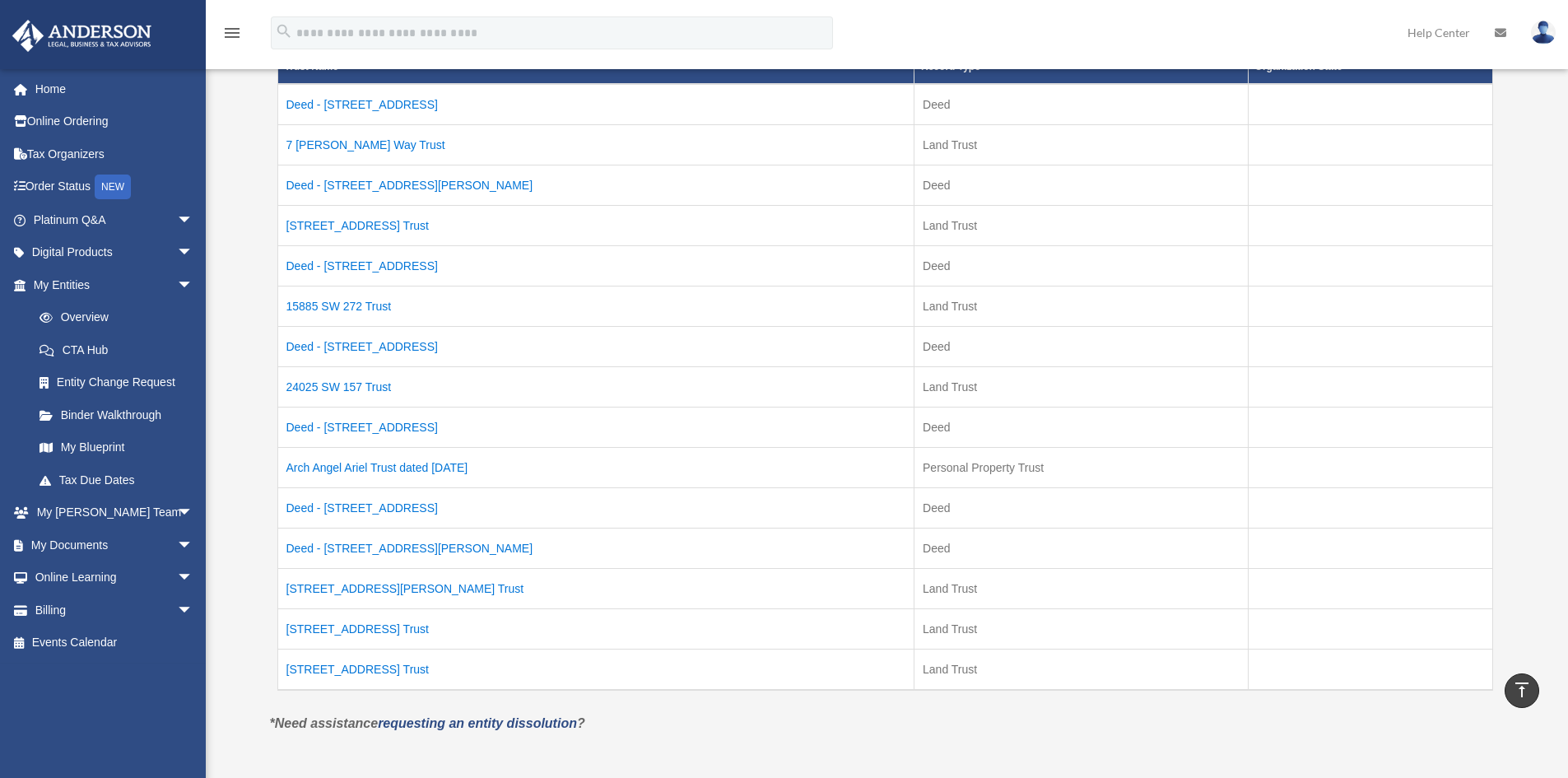
click at [342, 307] on td "15885 SW 272 Trust" at bounding box center [596, 306] width 637 height 40
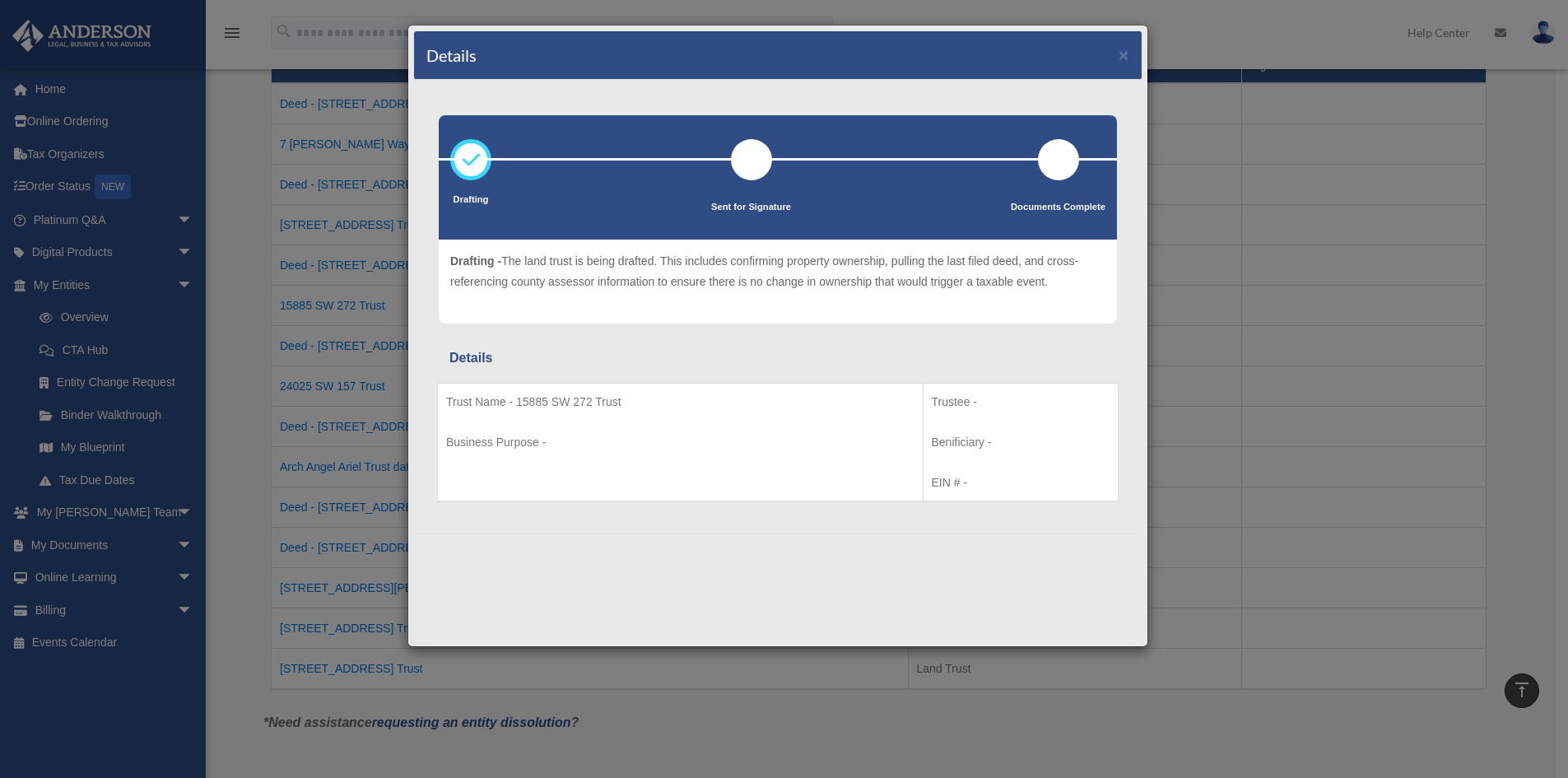
click at [236, 287] on div "Details × Drafting Sent for Signature" at bounding box center [784, 389] width 1568 height 778
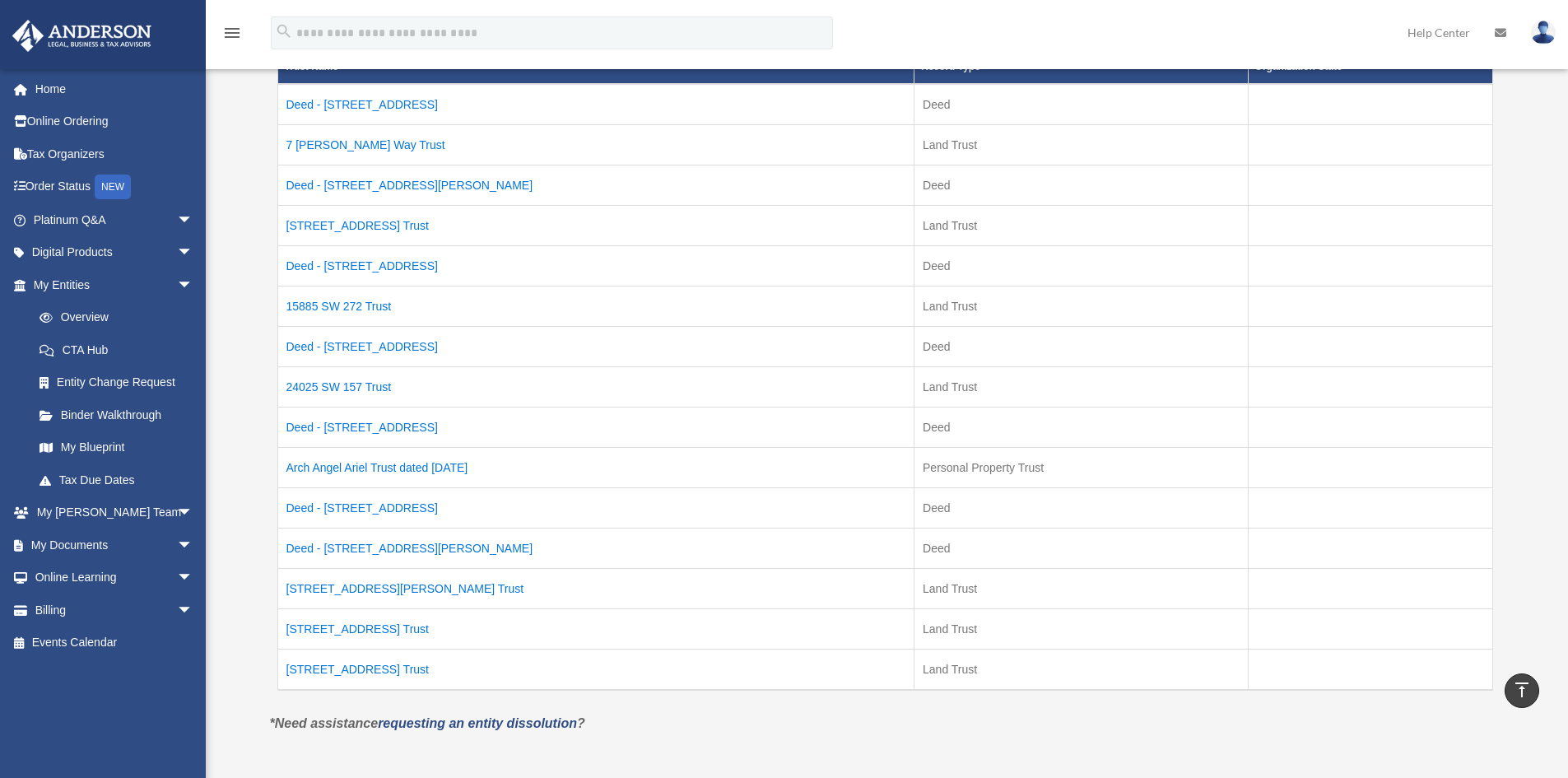
click at [322, 349] on td "Deed - 15975 State Highway 59" at bounding box center [596, 346] width 637 height 40
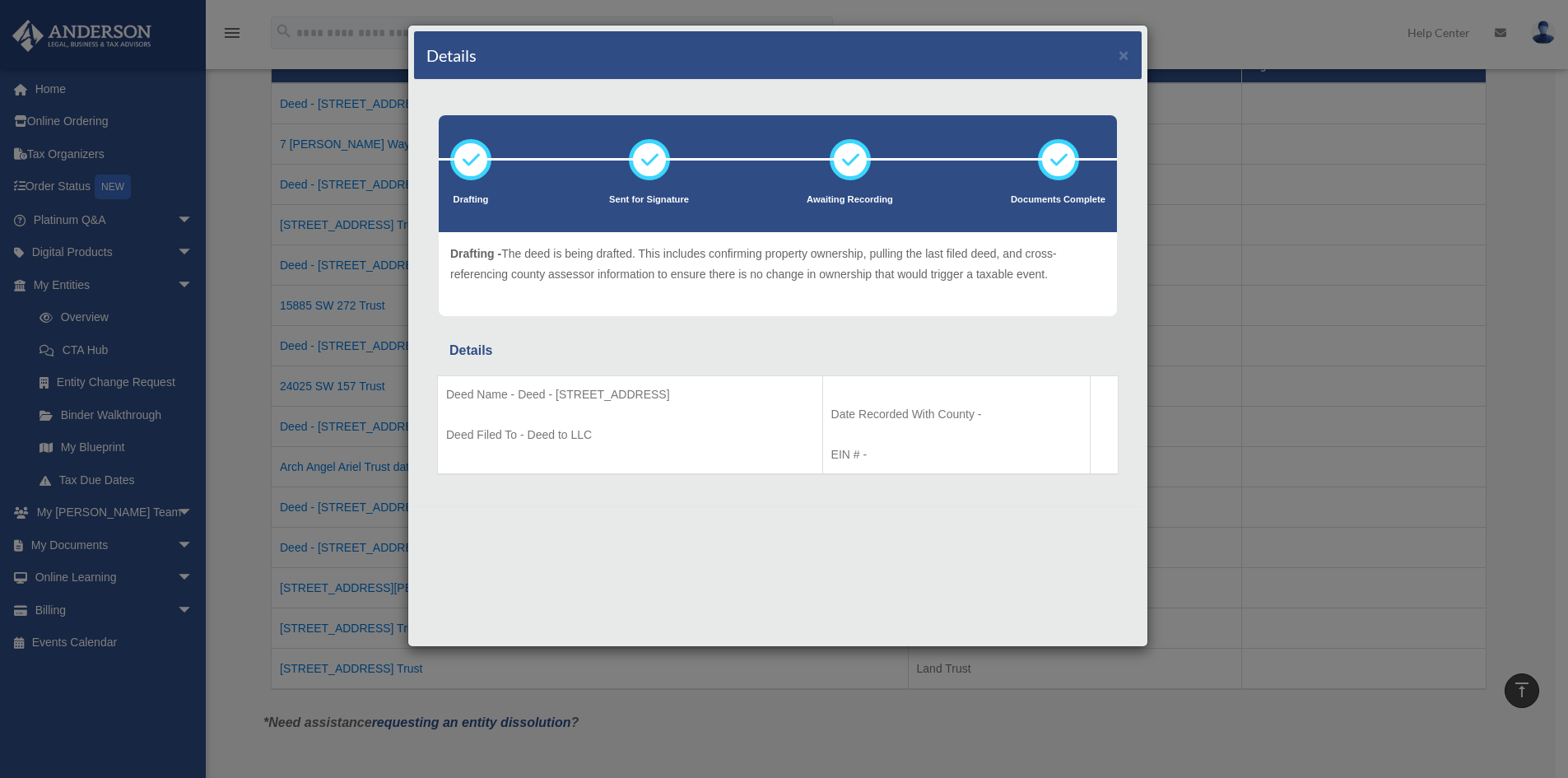
click at [213, 315] on div "Details × Drafting Sent for Signature" at bounding box center [784, 389] width 1568 height 778
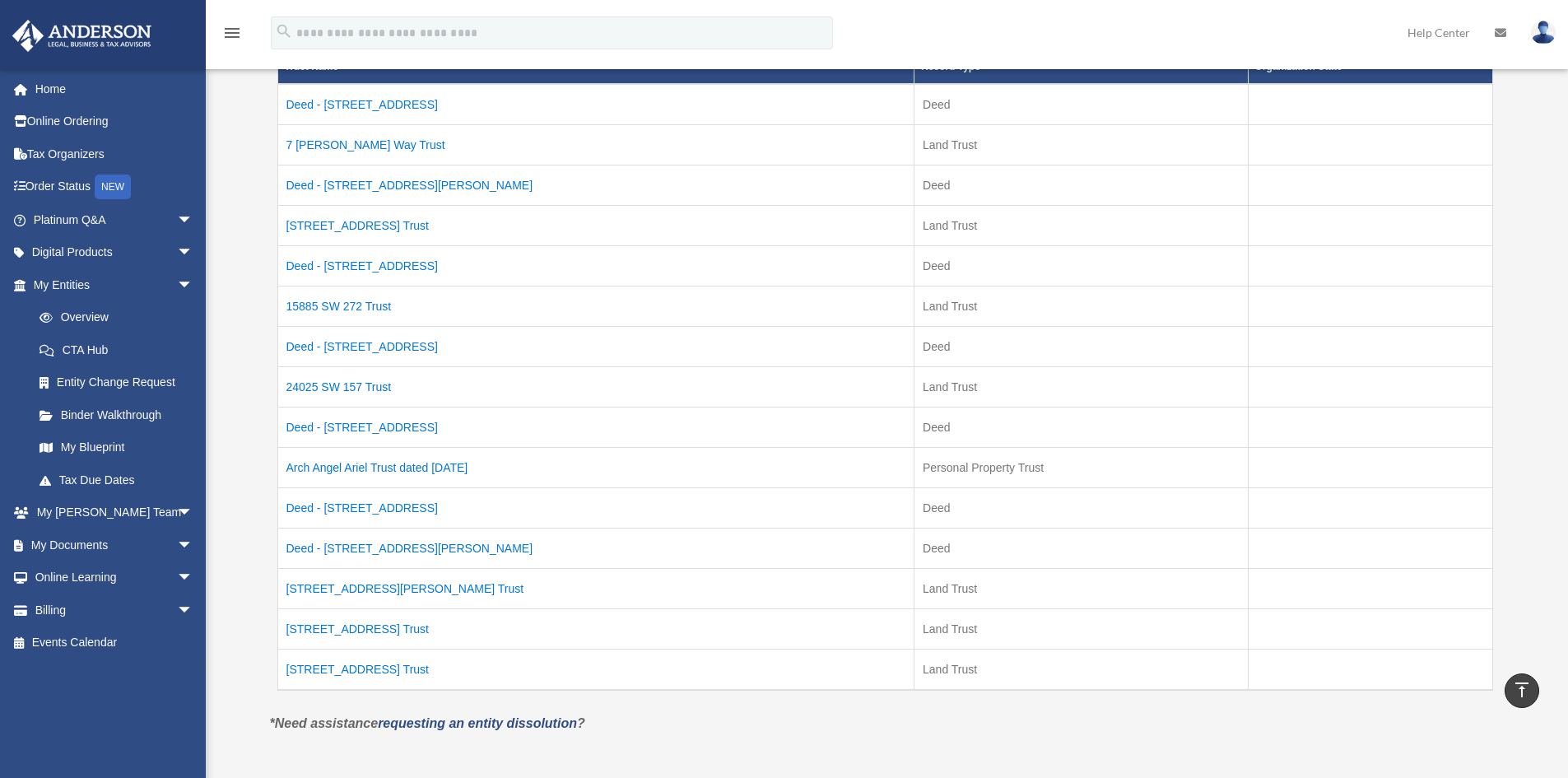
click at [343, 392] on td "24025 SW 157 Trust" at bounding box center [596, 386] width 637 height 40
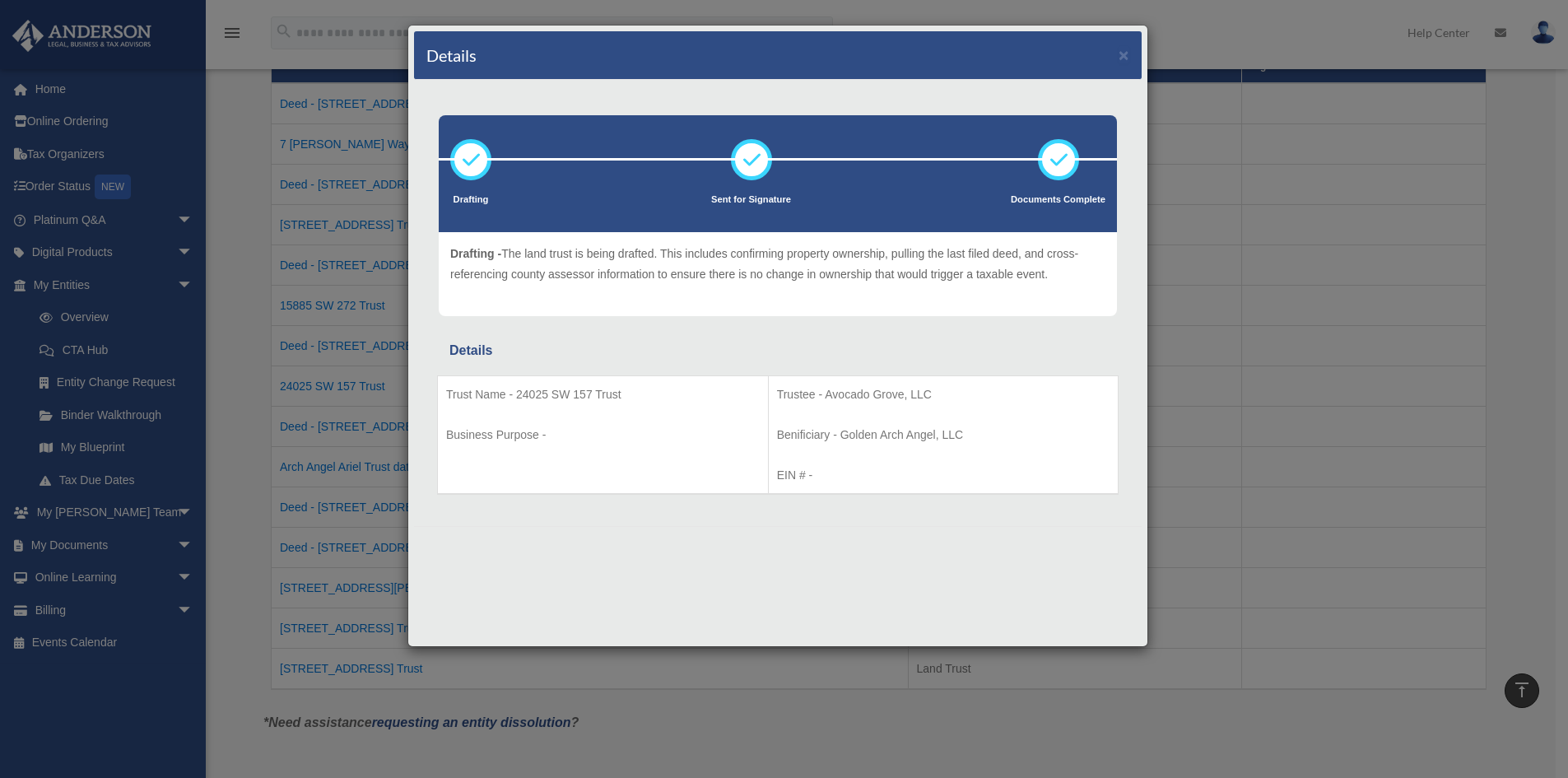
click at [243, 482] on div "Details × Drafting Sent for Signature" at bounding box center [784, 389] width 1568 height 778
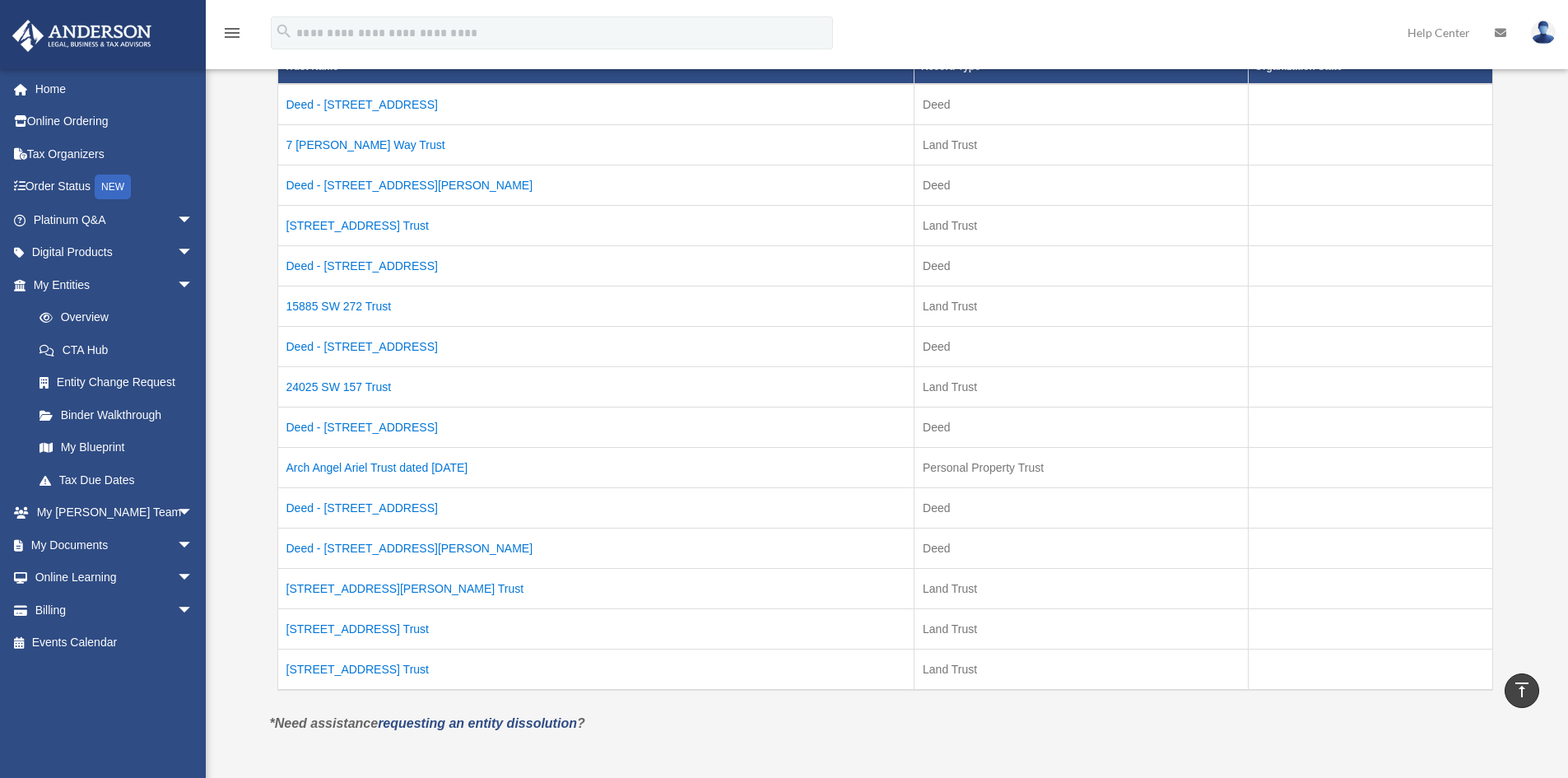
click at [345, 426] on td "Deed - 15618 SE US Highway 301" at bounding box center [596, 426] width 637 height 40
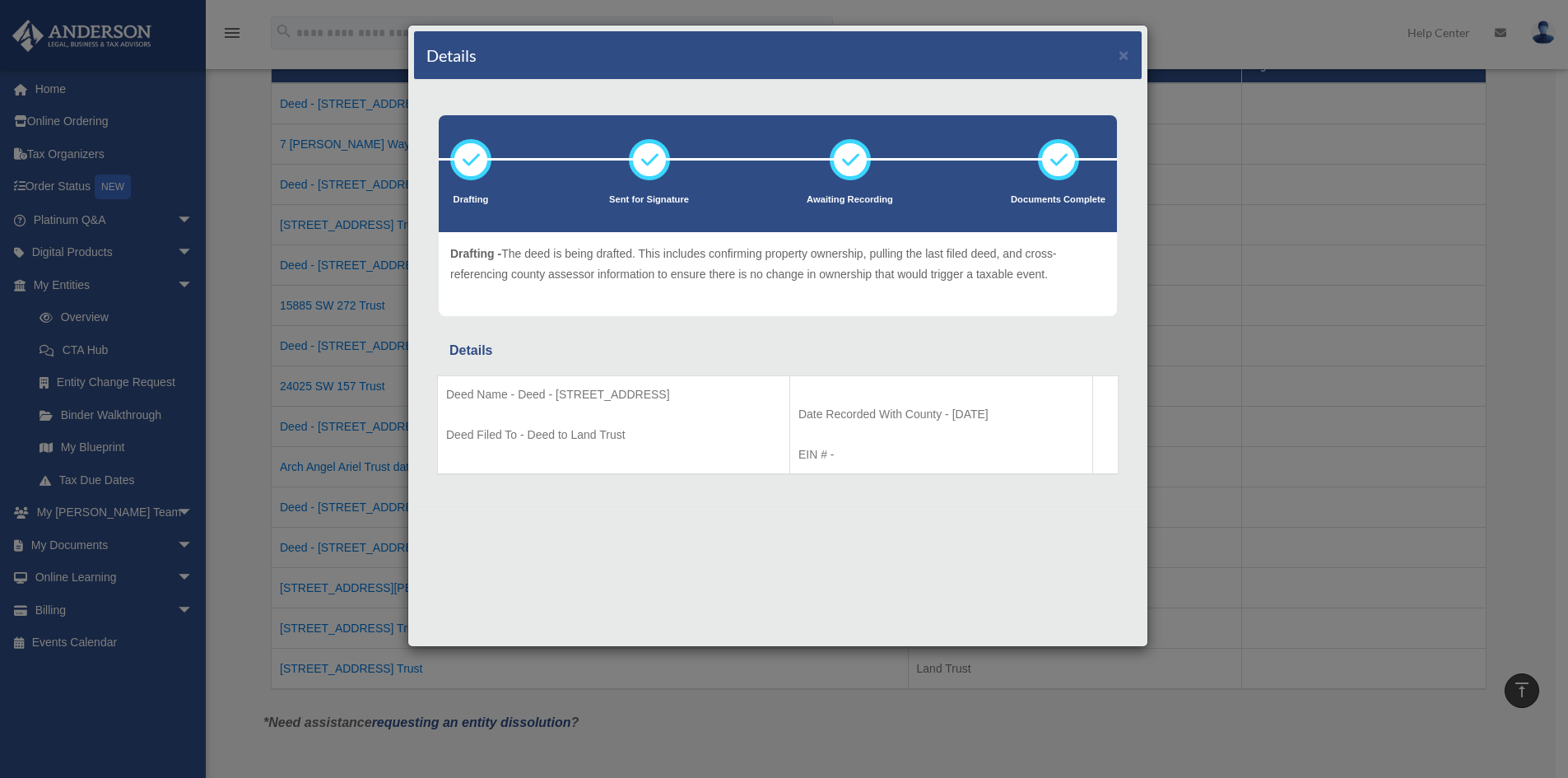
click at [256, 447] on div "Details × Drafting Sent for Signature" at bounding box center [784, 389] width 1568 height 778
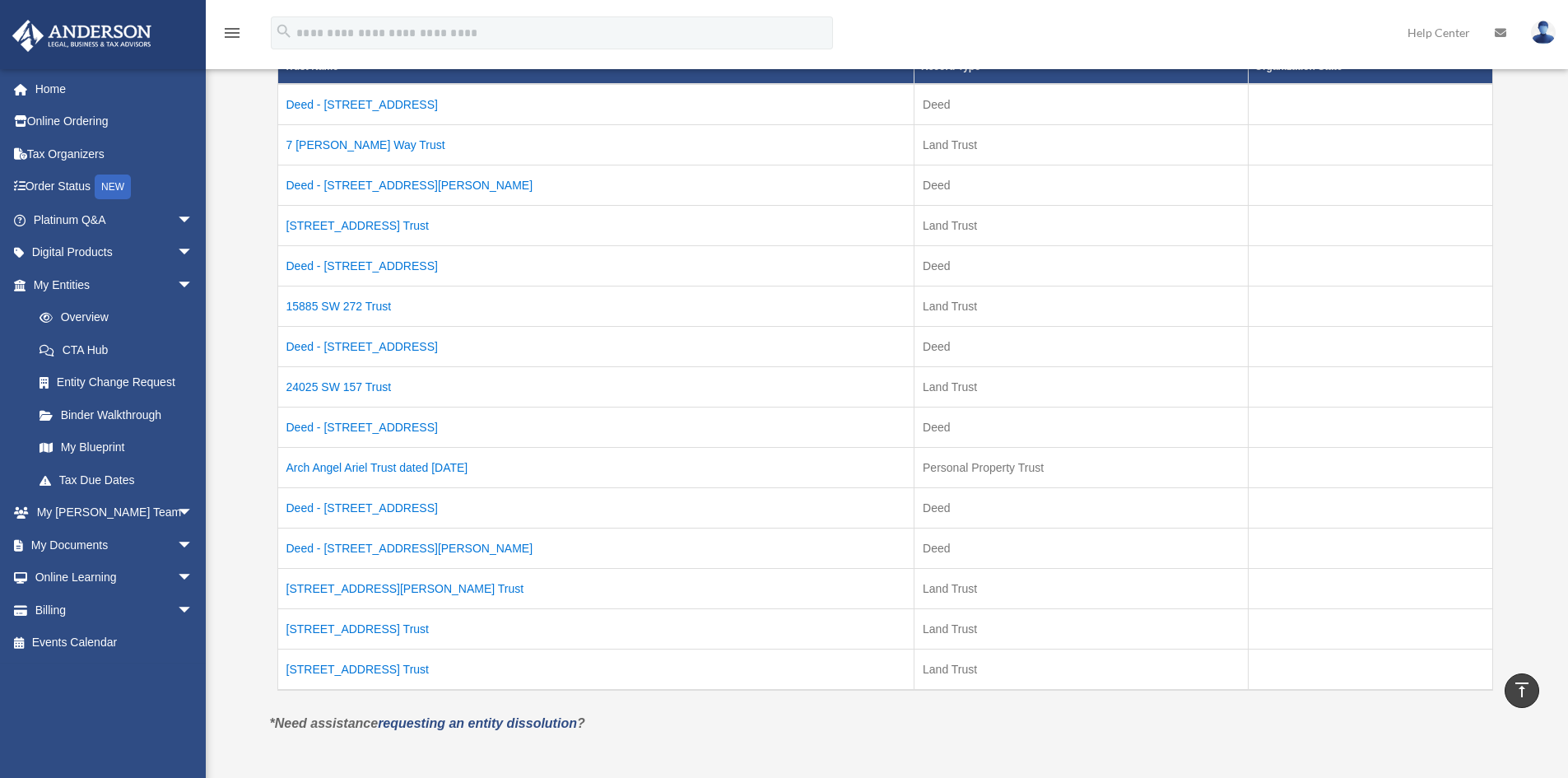
click at [326, 465] on td "Arch Angel Ariel Trust dated April 9, 2025" at bounding box center [596, 466] width 637 height 40
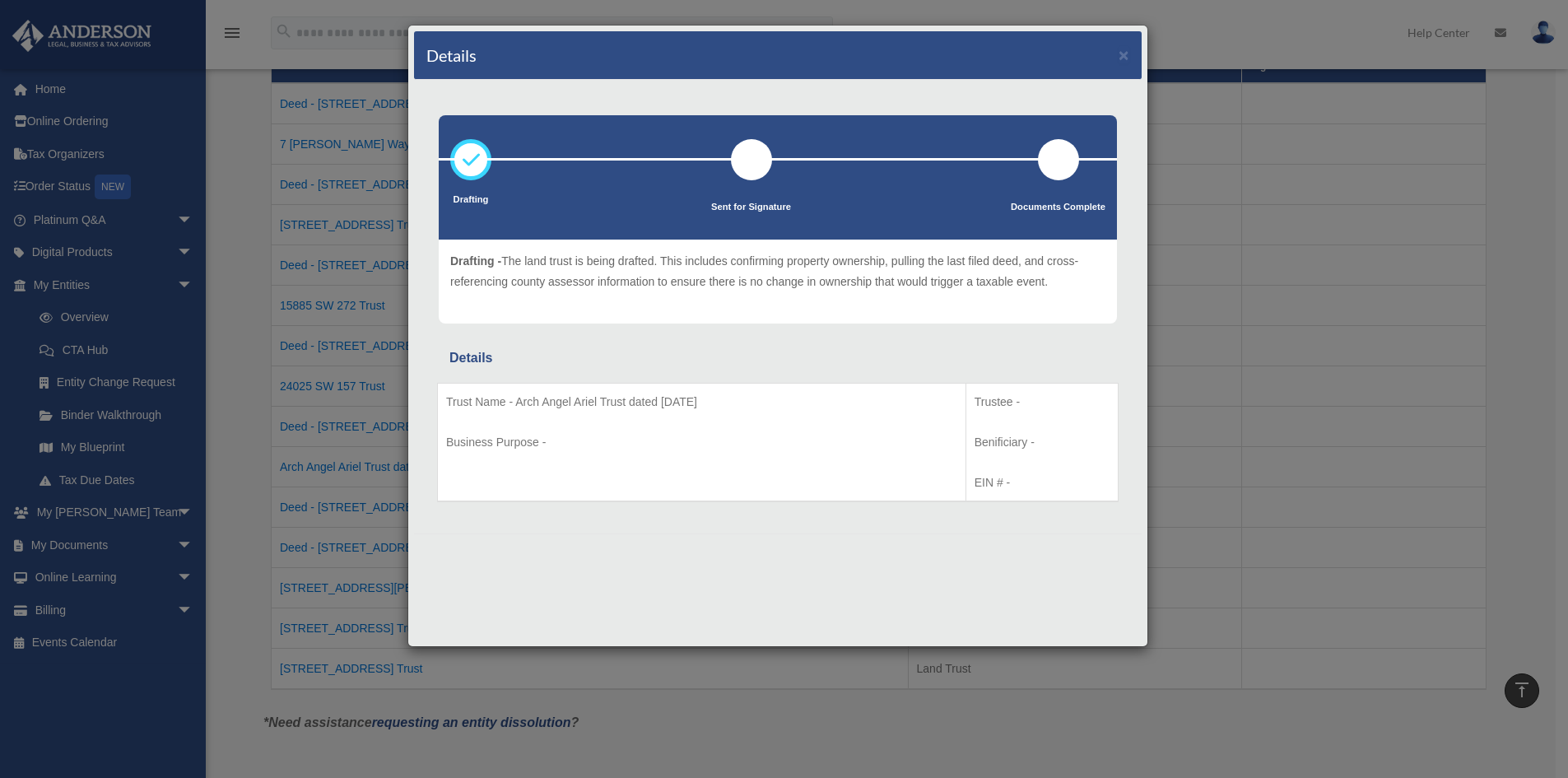
click at [237, 462] on div "Details × Drafting Sent for Signature" at bounding box center [784, 389] width 1568 height 778
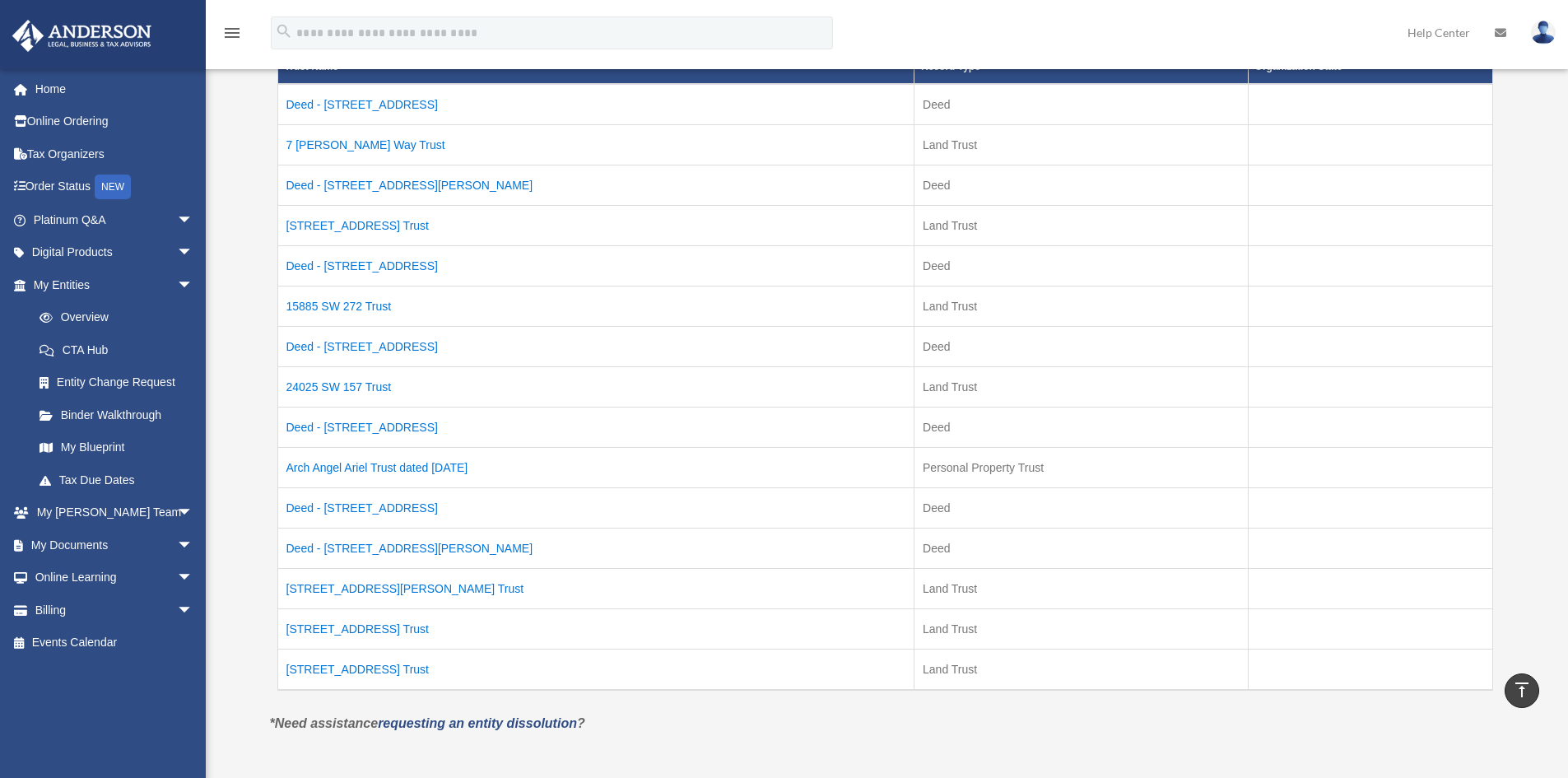
click at [349, 511] on td "Deed - 23736 State Highway 59" at bounding box center [596, 507] width 637 height 40
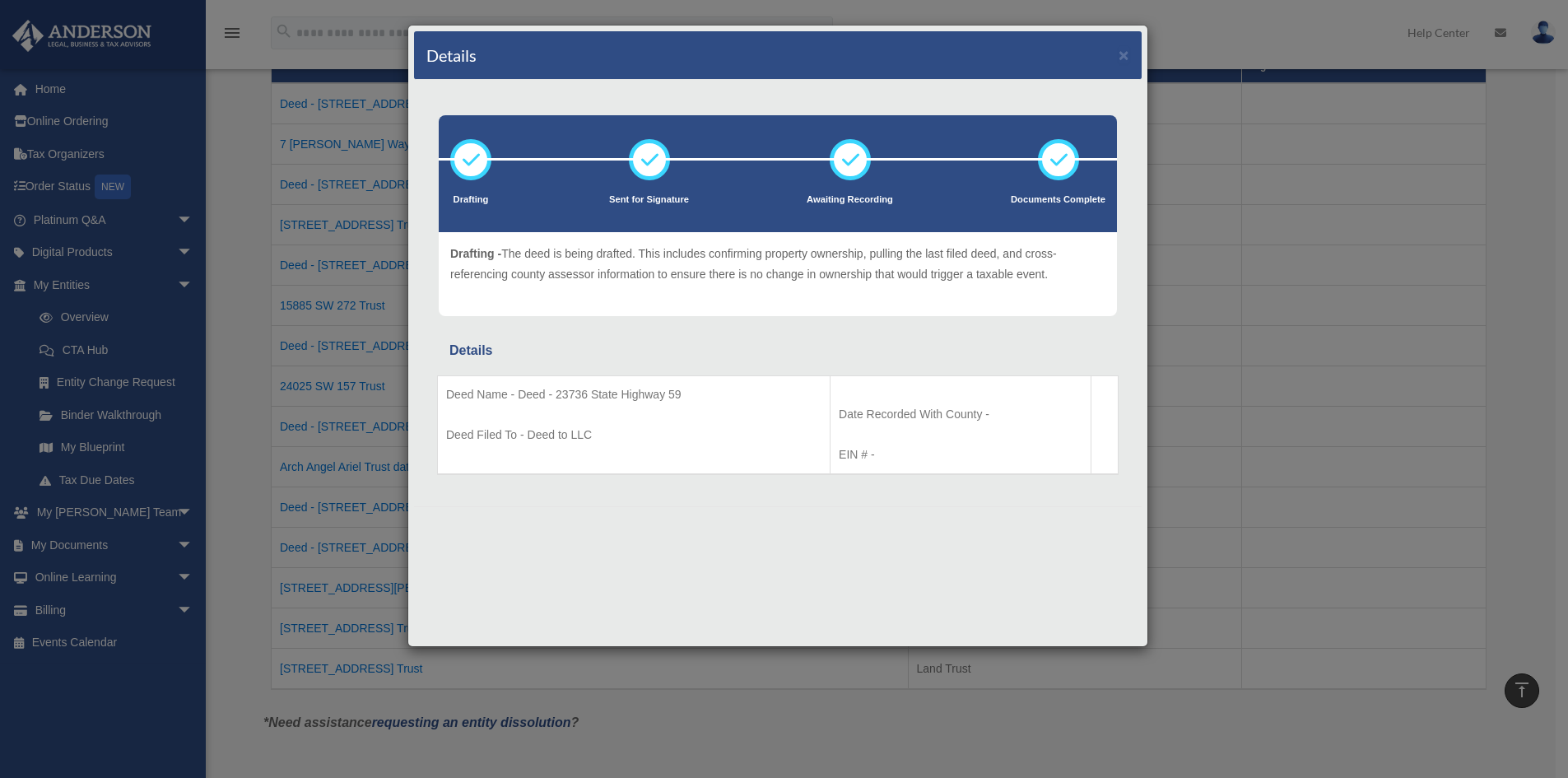
click at [231, 531] on div "Details × Drafting Sent for Signature" at bounding box center [784, 389] width 1568 height 778
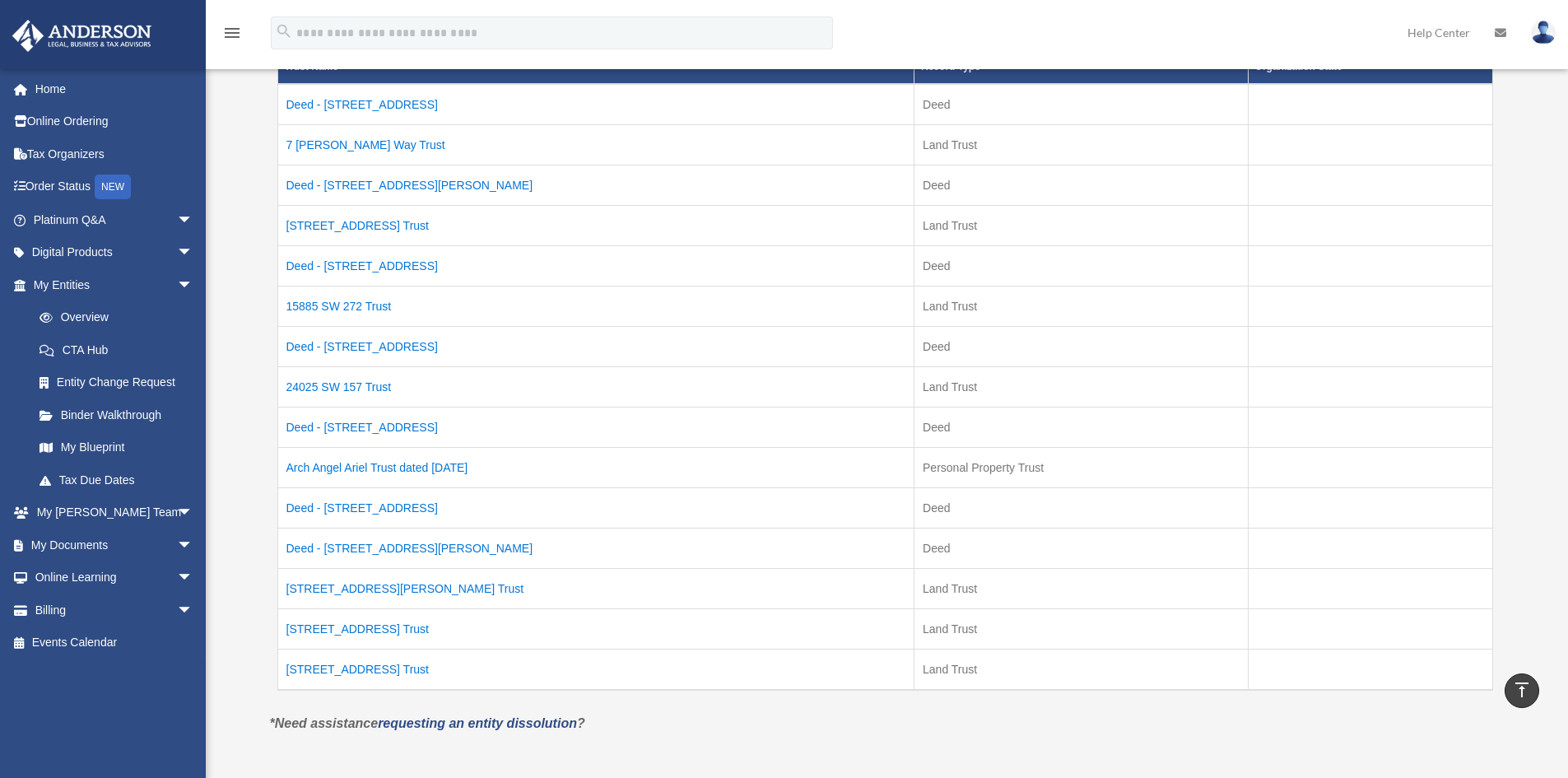
click at [357, 552] on td "Deed - 26301 South Dixie Highway" at bounding box center [596, 547] width 637 height 40
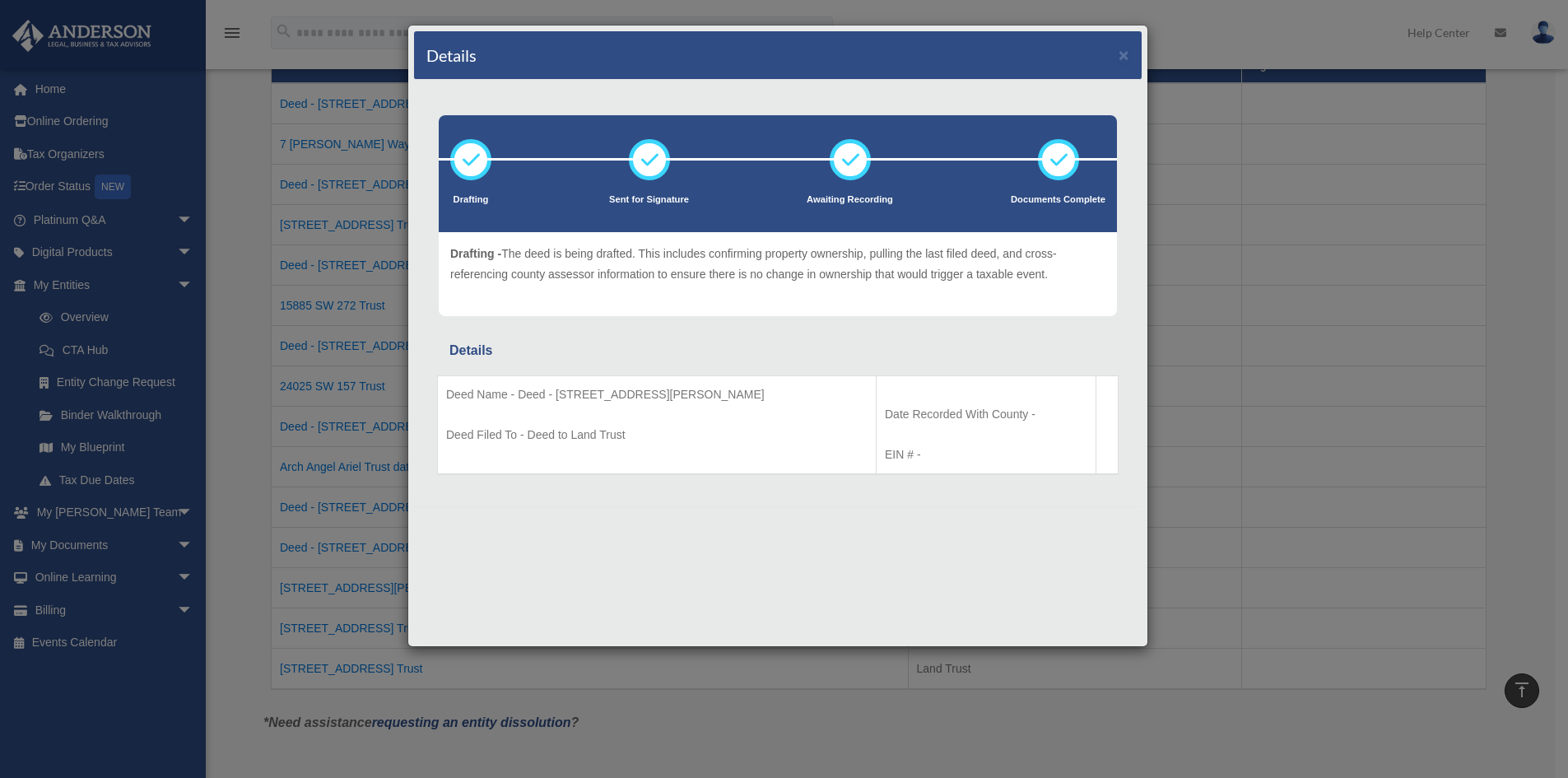
click at [250, 510] on div "Details × Drafting Sent for Signature" at bounding box center [784, 389] width 1568 height 778
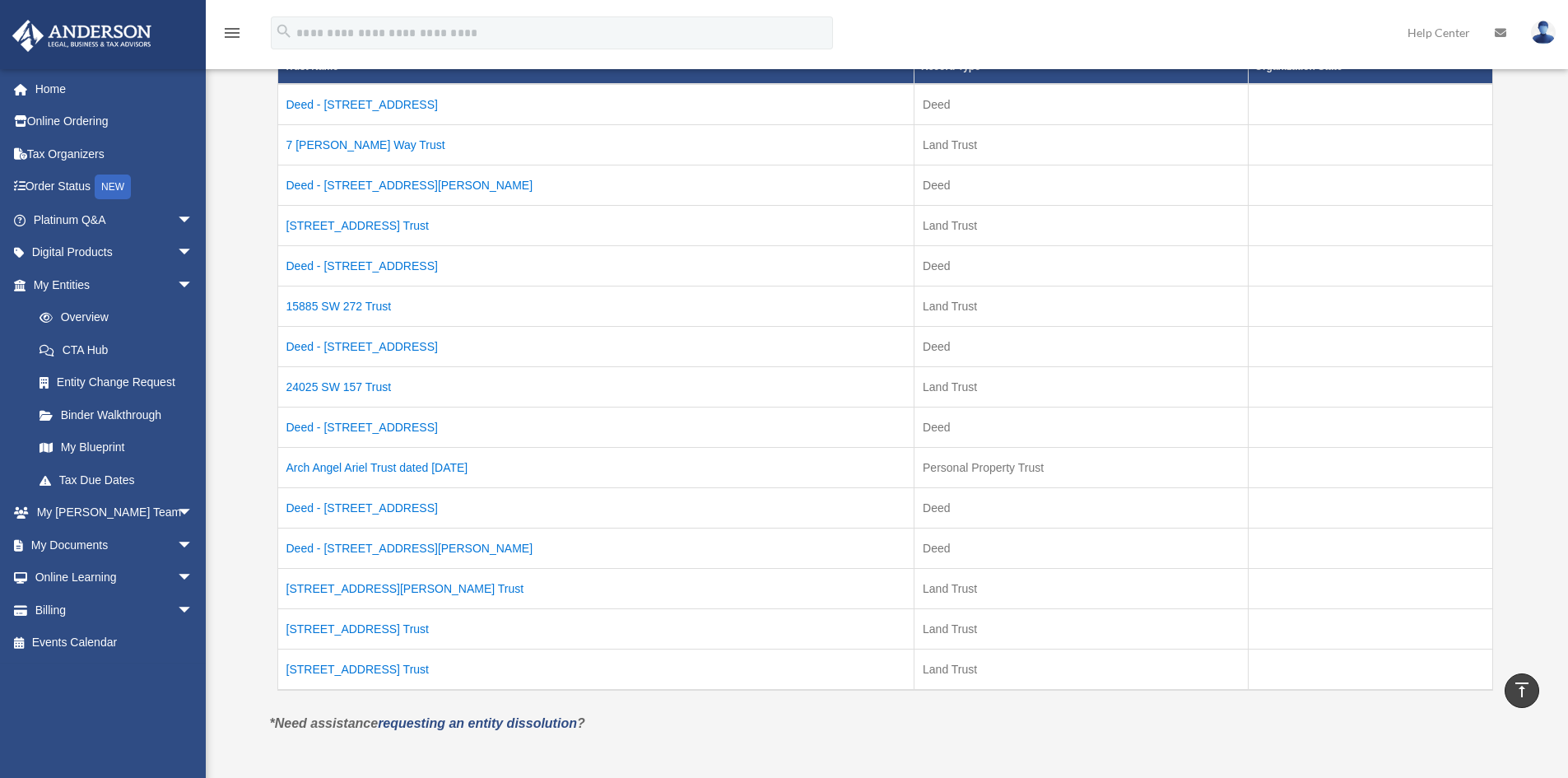
click at [355, 593] on td "26301 S Dixie Hwy Trust" at bounding box center [596, 588] width 637 height 40
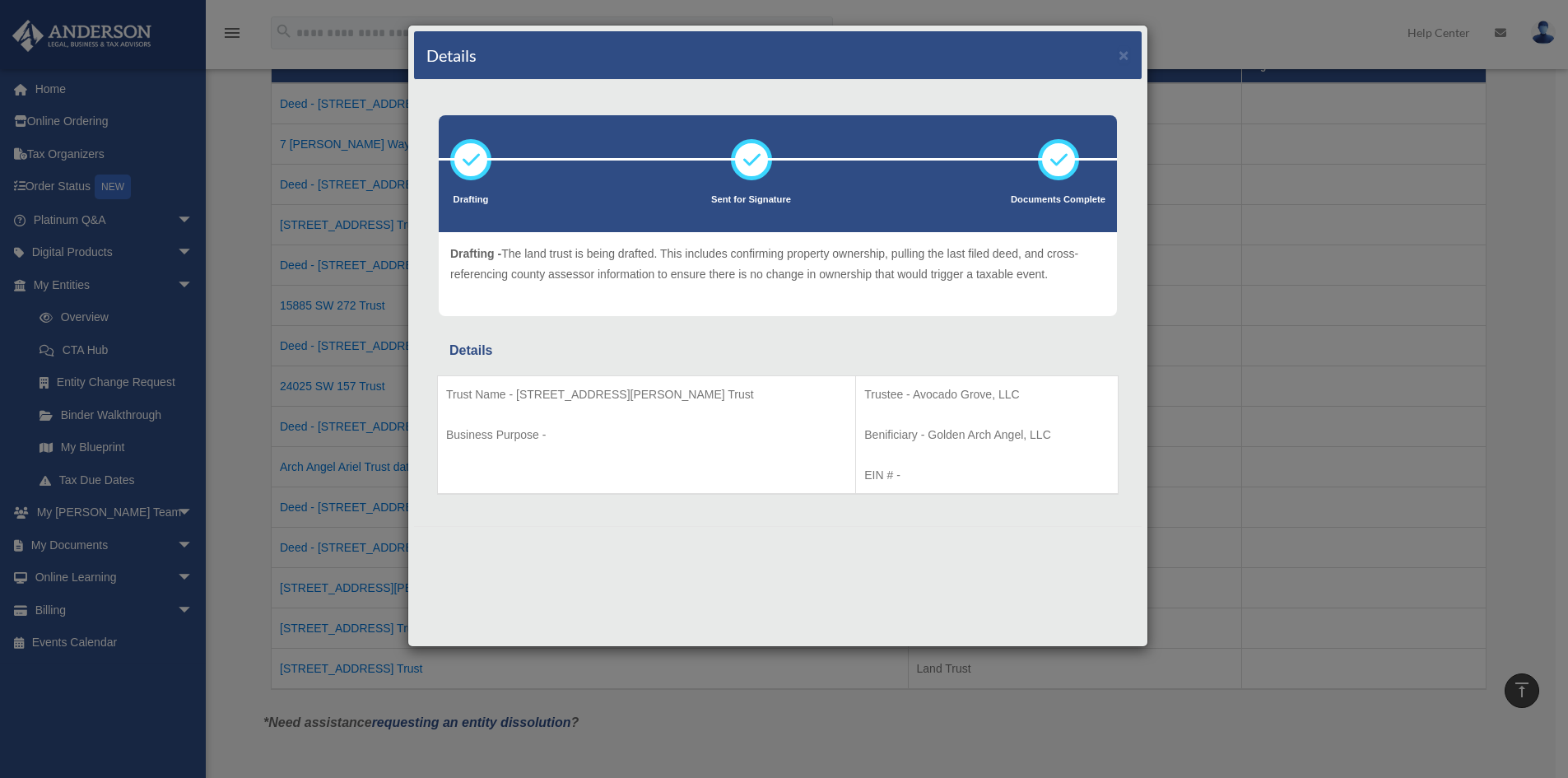
click at [251, 541] on div "Details × Drafting Sent for Signature" at bounding box center [784, 389] width 1568 height 778
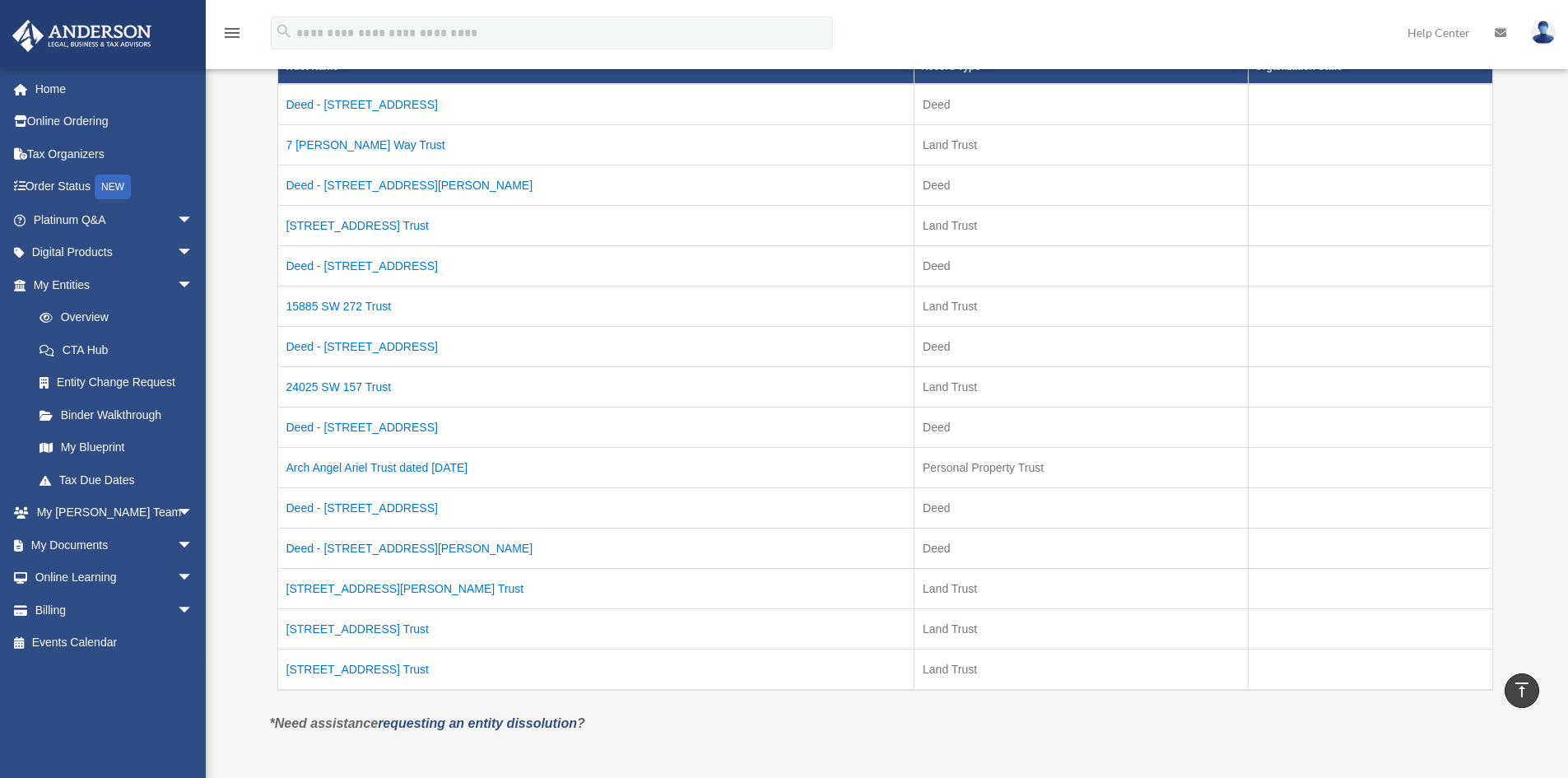
click at [368, 632] on td "9405 NW CR 236 Trust" at bounding box center [596, 628] width 637 height 40
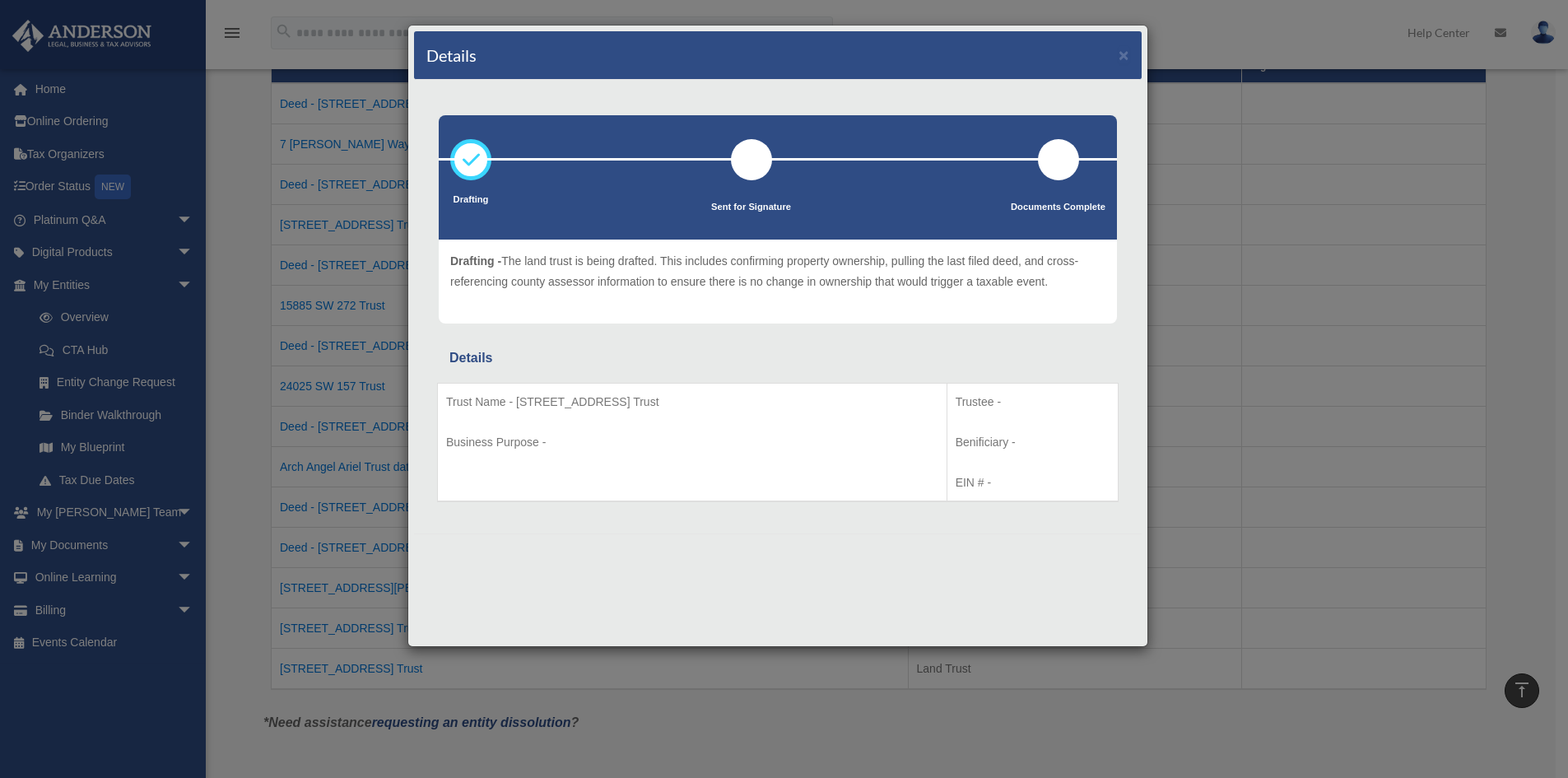
drag, startPoint x: 287, startPoint y: 647, endPoint x: 219, endPoint y: 654, distance: 68.4
click at [286, 647] on div "Details × Drafting Sent for Signature" at bounding box center [784, 389] width 1568 height 778
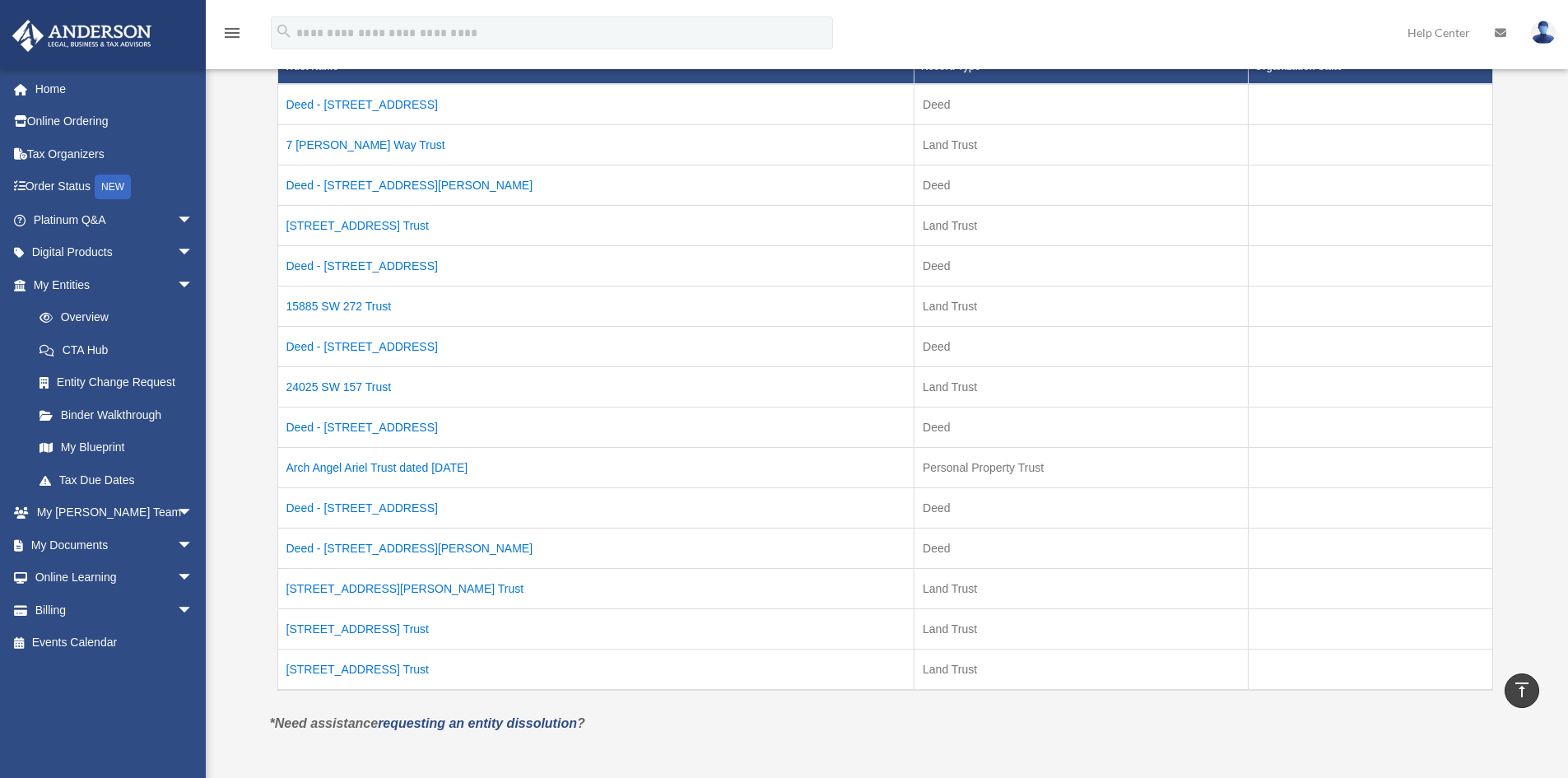
click at [347, 670] on td "9405 NW CR 236 Trust" at bounding box center [596, 670] width 637 height 41
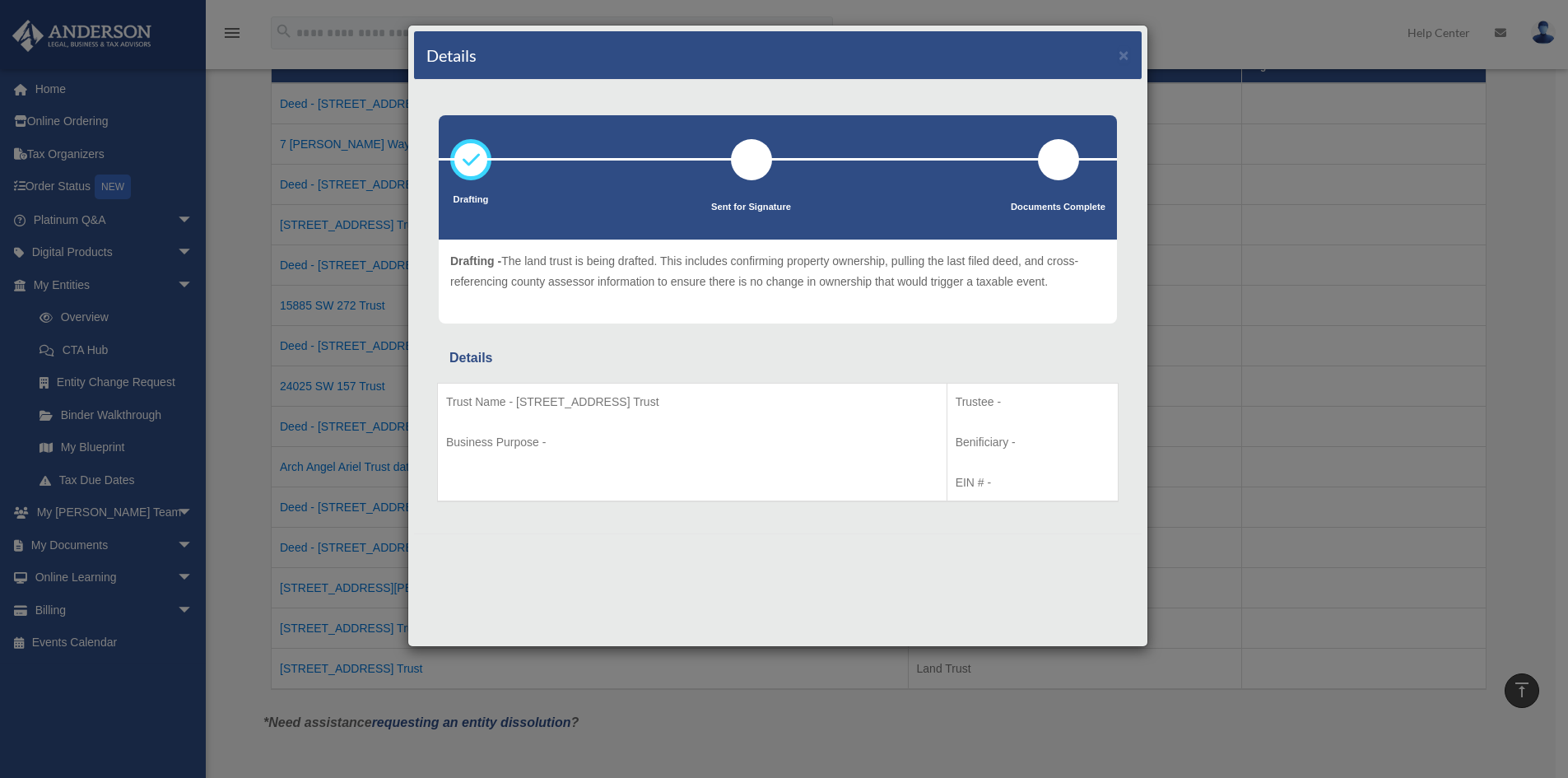
click at [250, 554] on div "Details × Drafting Sent for Signature" at bounding box center [784, 389] width 1568 height 778
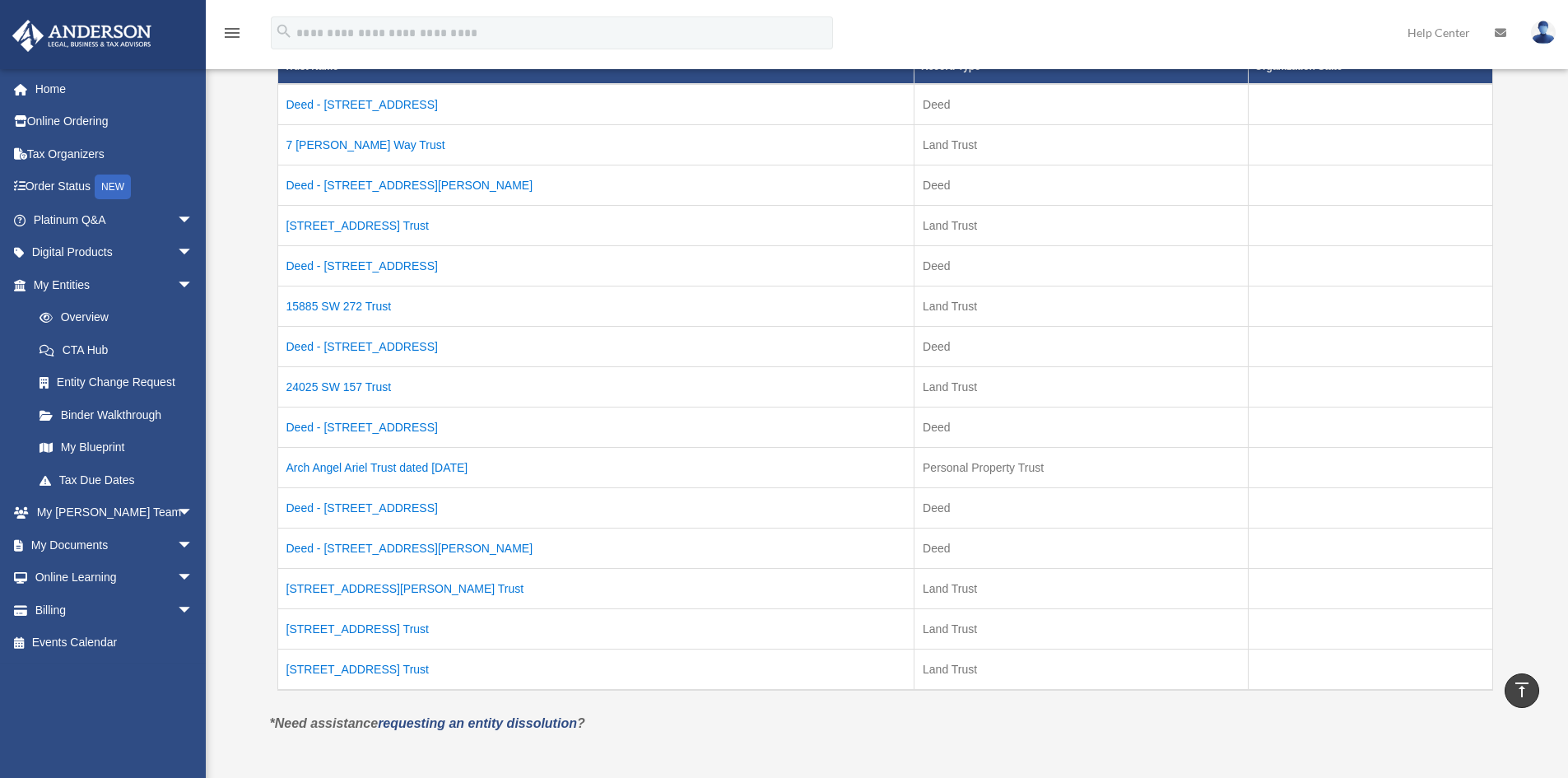
click at [317, 298] on td "15885 SW 272 Trust" at bounding box center [596, 306] width 637 height 40
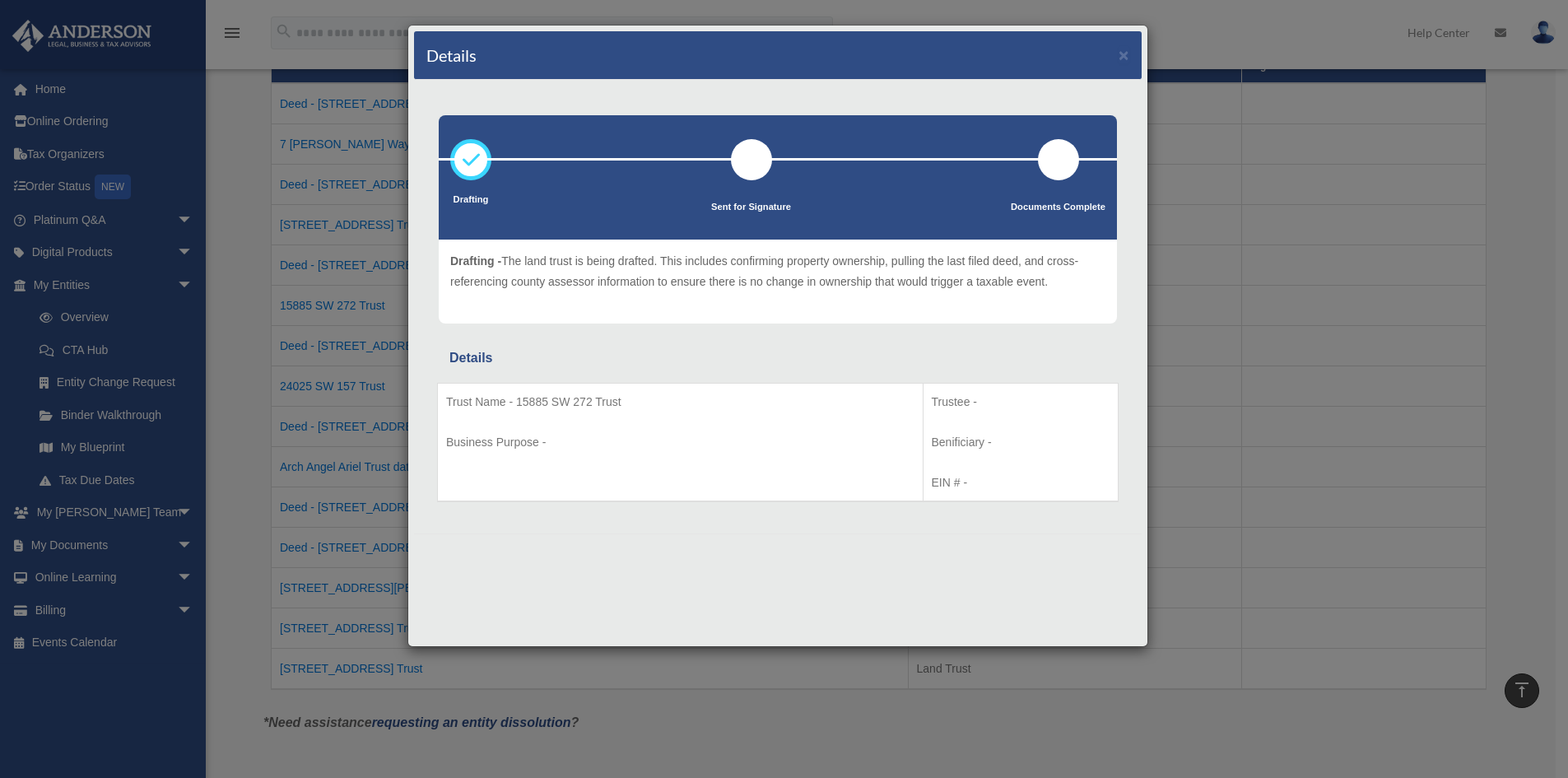
click at [252, 308] on div "Details × Drafting Sent for Signature" at bounding box center [784, 389] width 1568 height 778
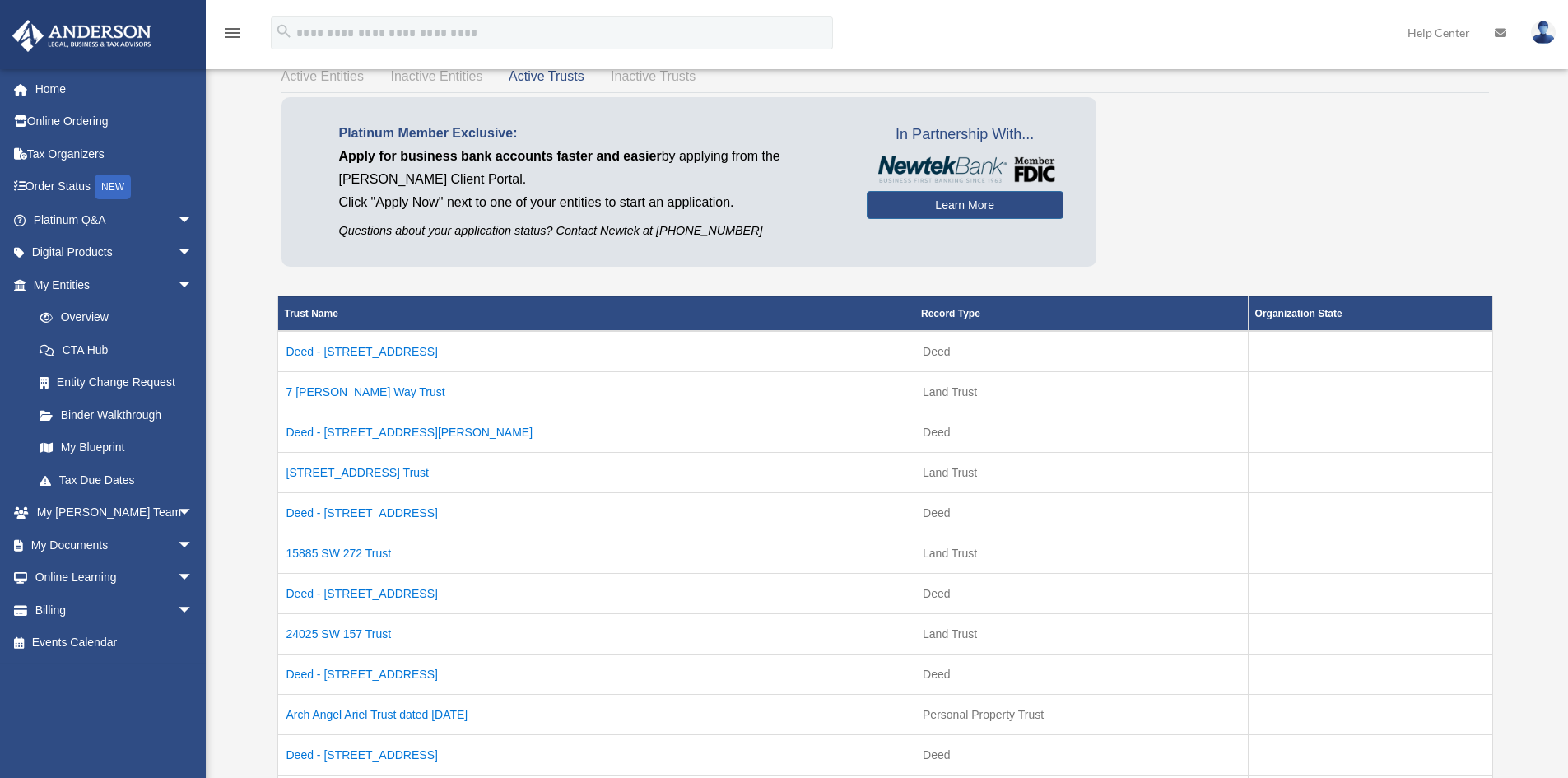
scroll to position [0, 0]
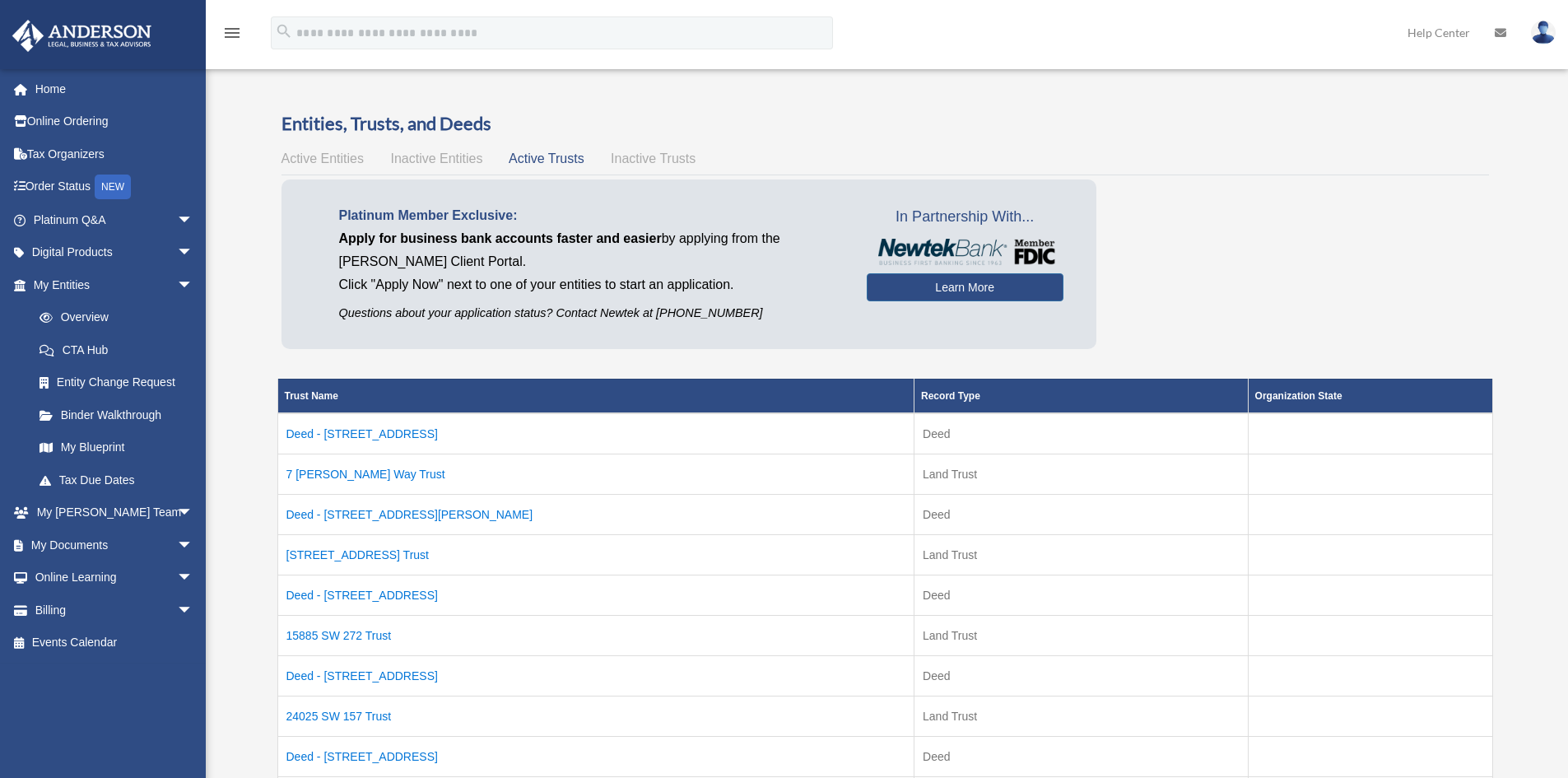
click at [309, 158] on span "Active Entities" at bounding box center [323, 158] width 83 height 14
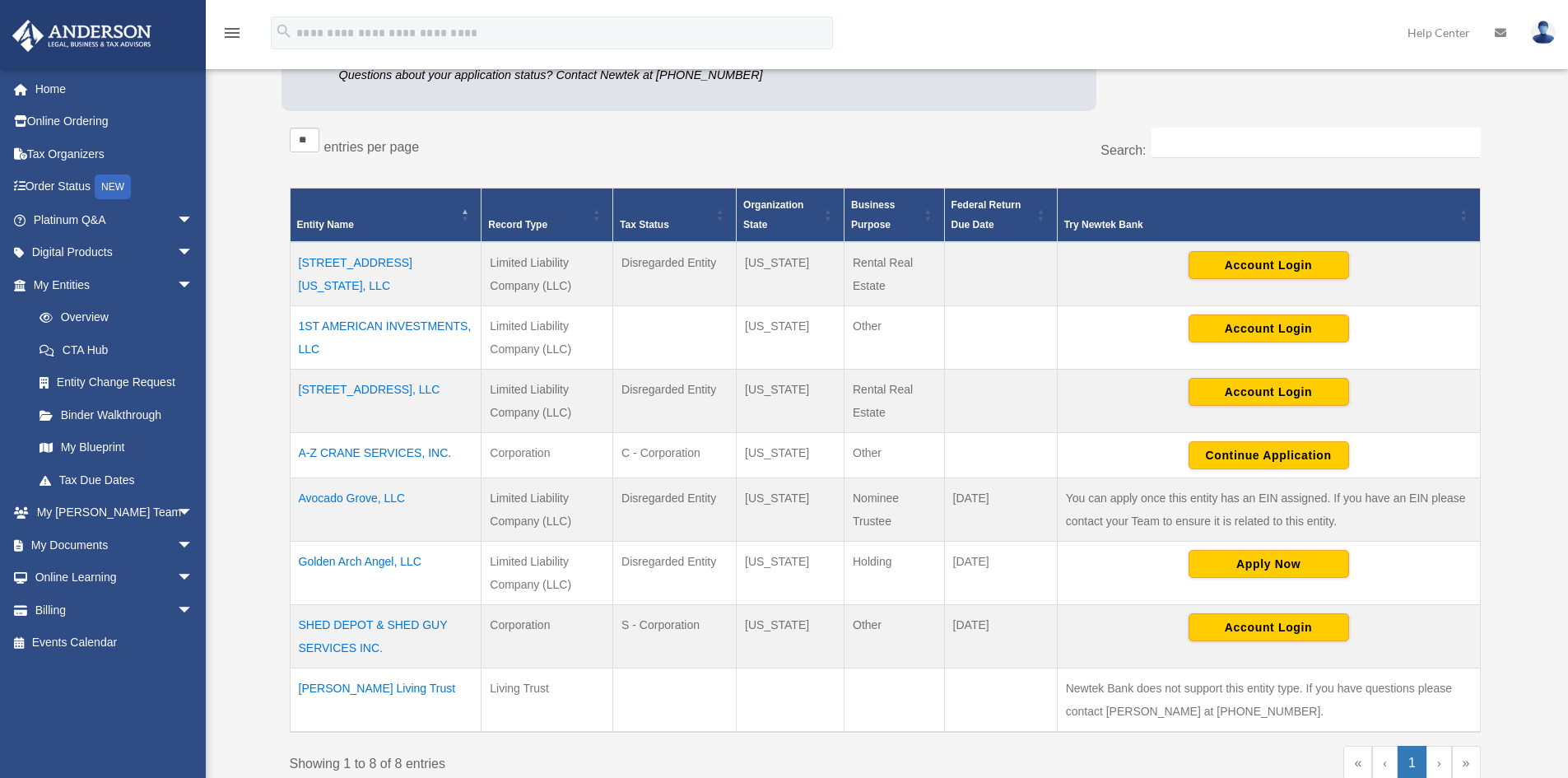
scroll to position [247, 0]
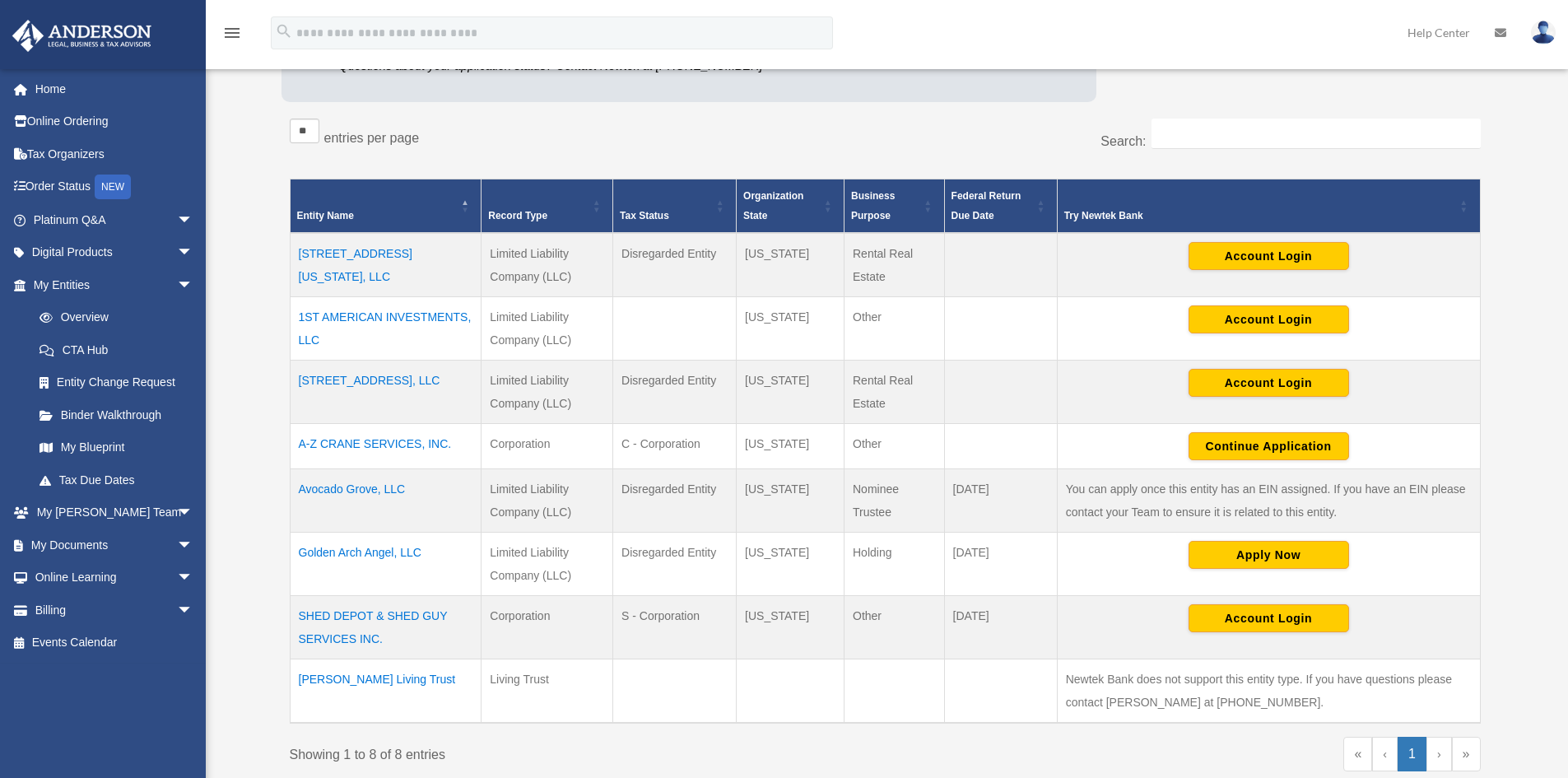
click at [364, 312] on td "1ST AMERICAN INVESTMENTS, LLC" at bounding box center [386, 329] width 192 height 64
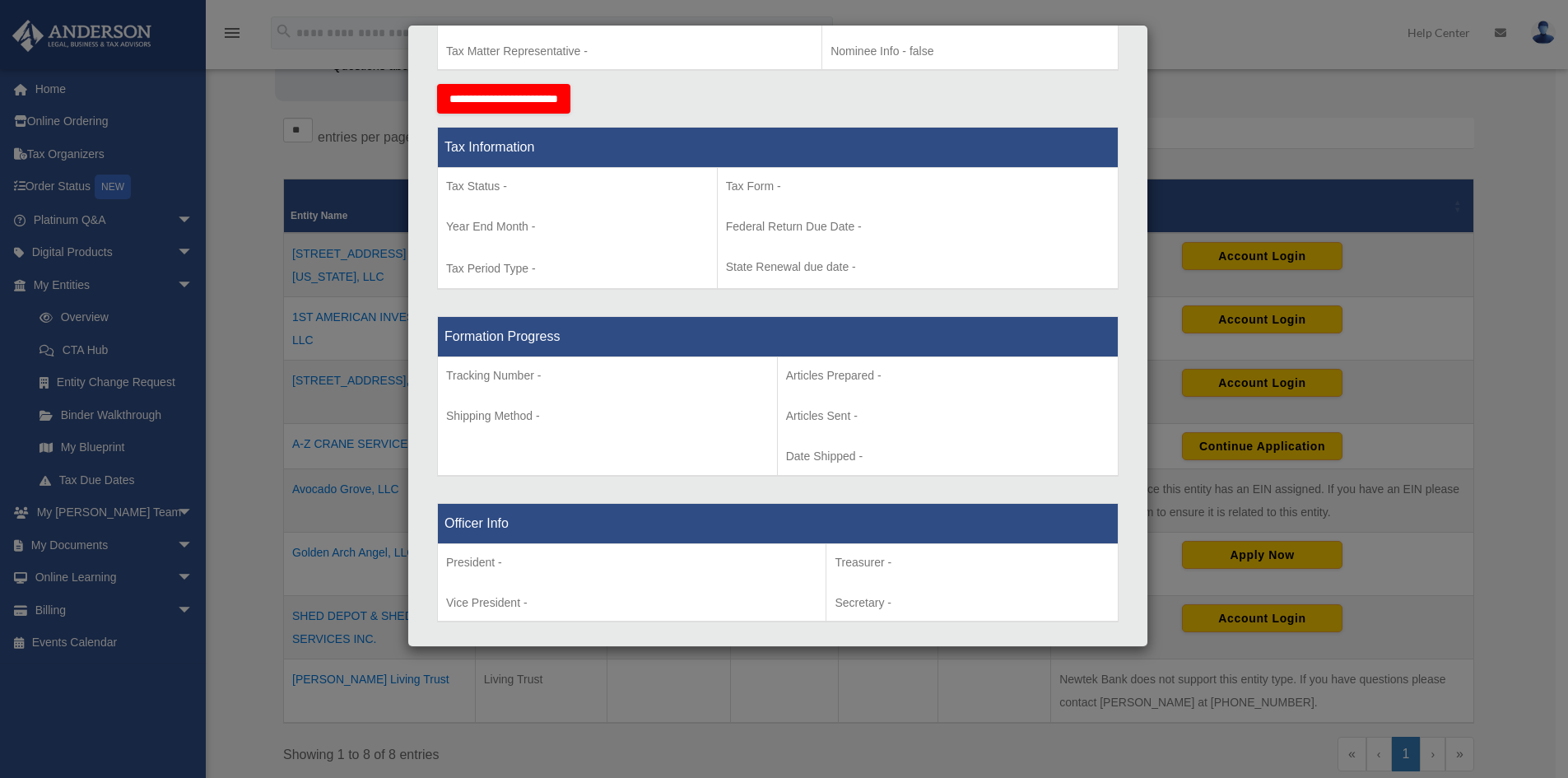
scroll to position [741, 0]
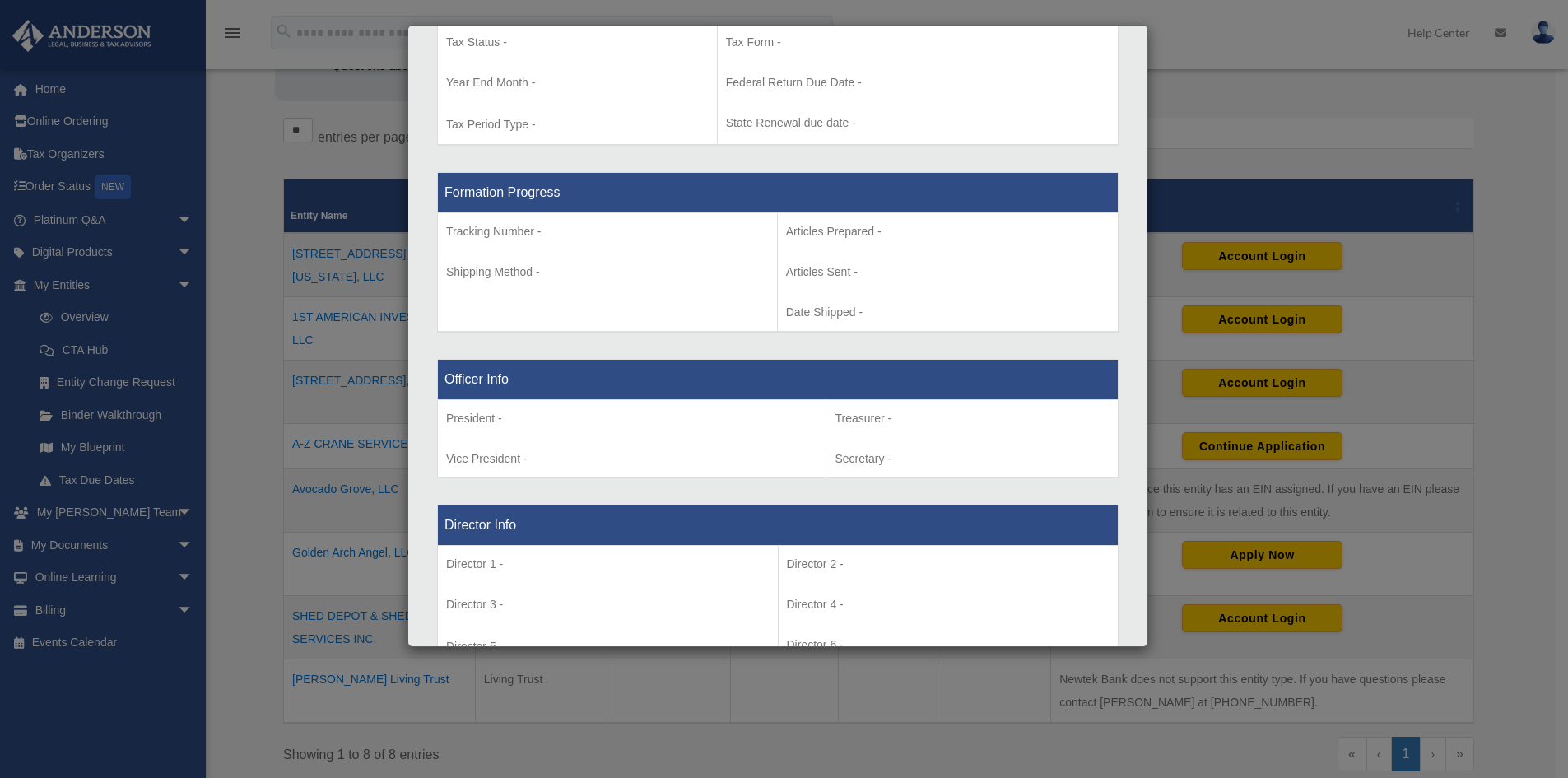
click at [263, 423] on div "Details × Articles Sent Organizational Date" at bounding box center [784, 389] width 1568 height 778
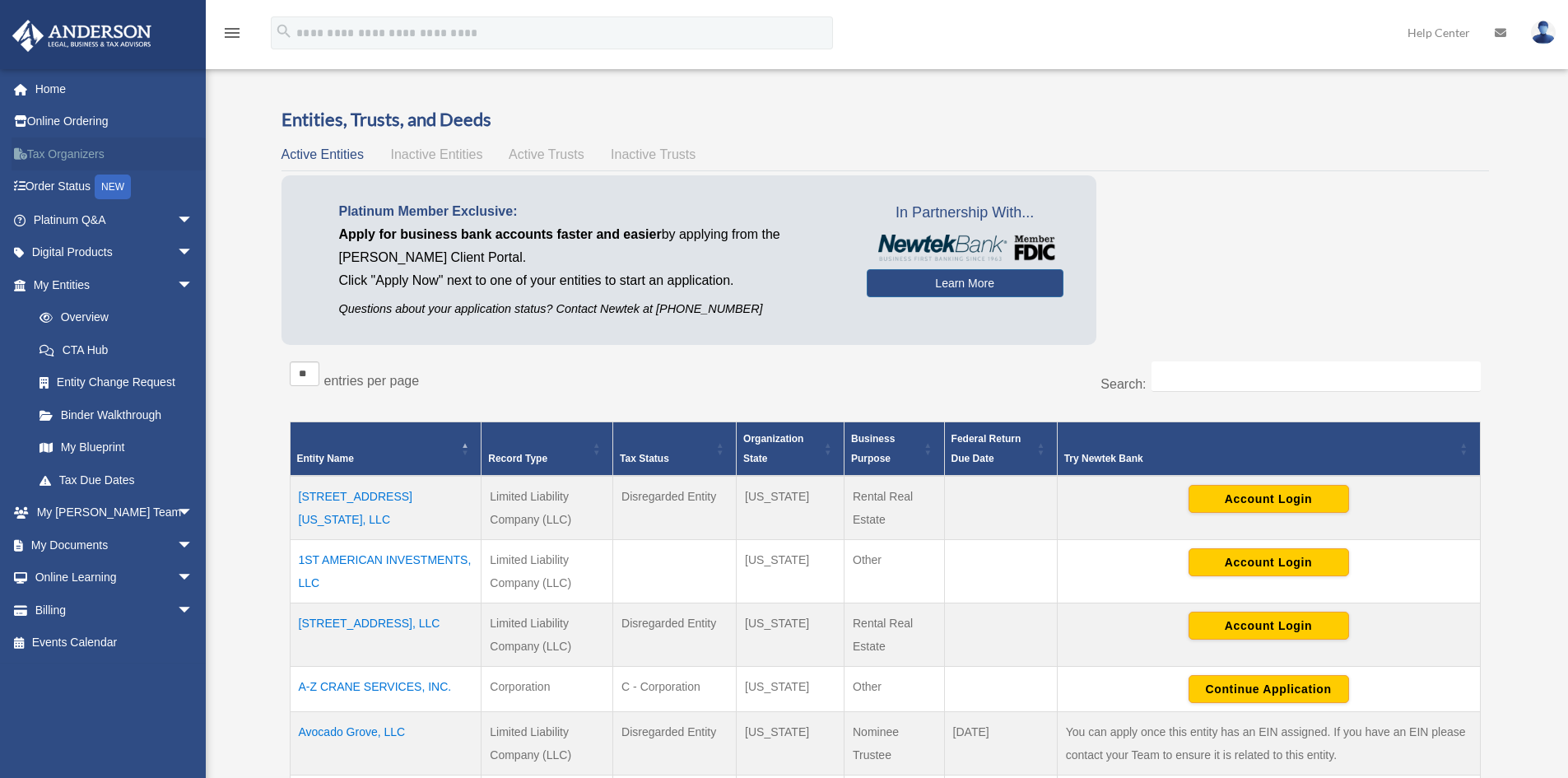
scroll to position [0, 0]
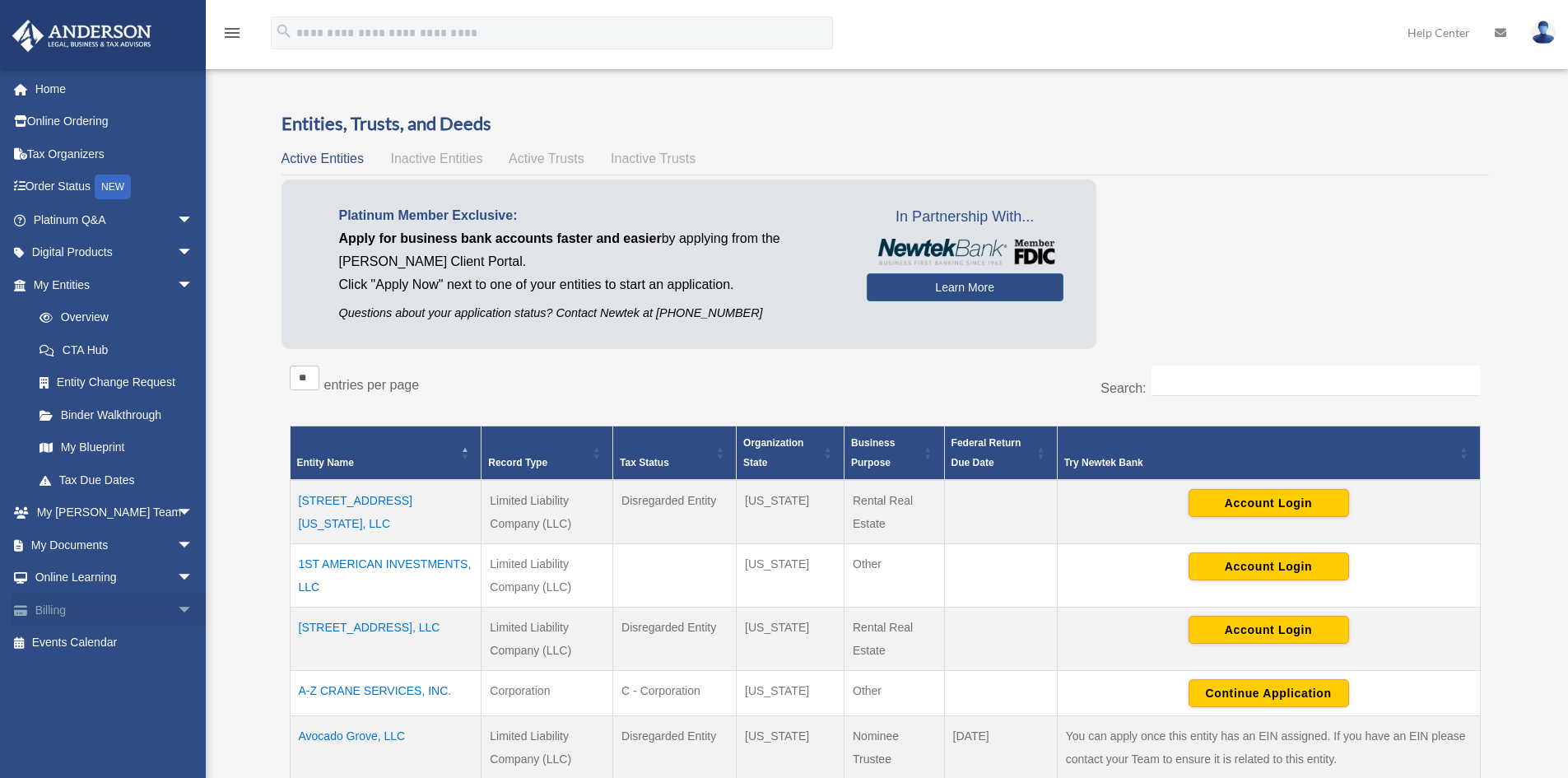
click at [67, 603] on link "Billing arrow_drop_down" at bounding box center [114, 610] width 207 height 33
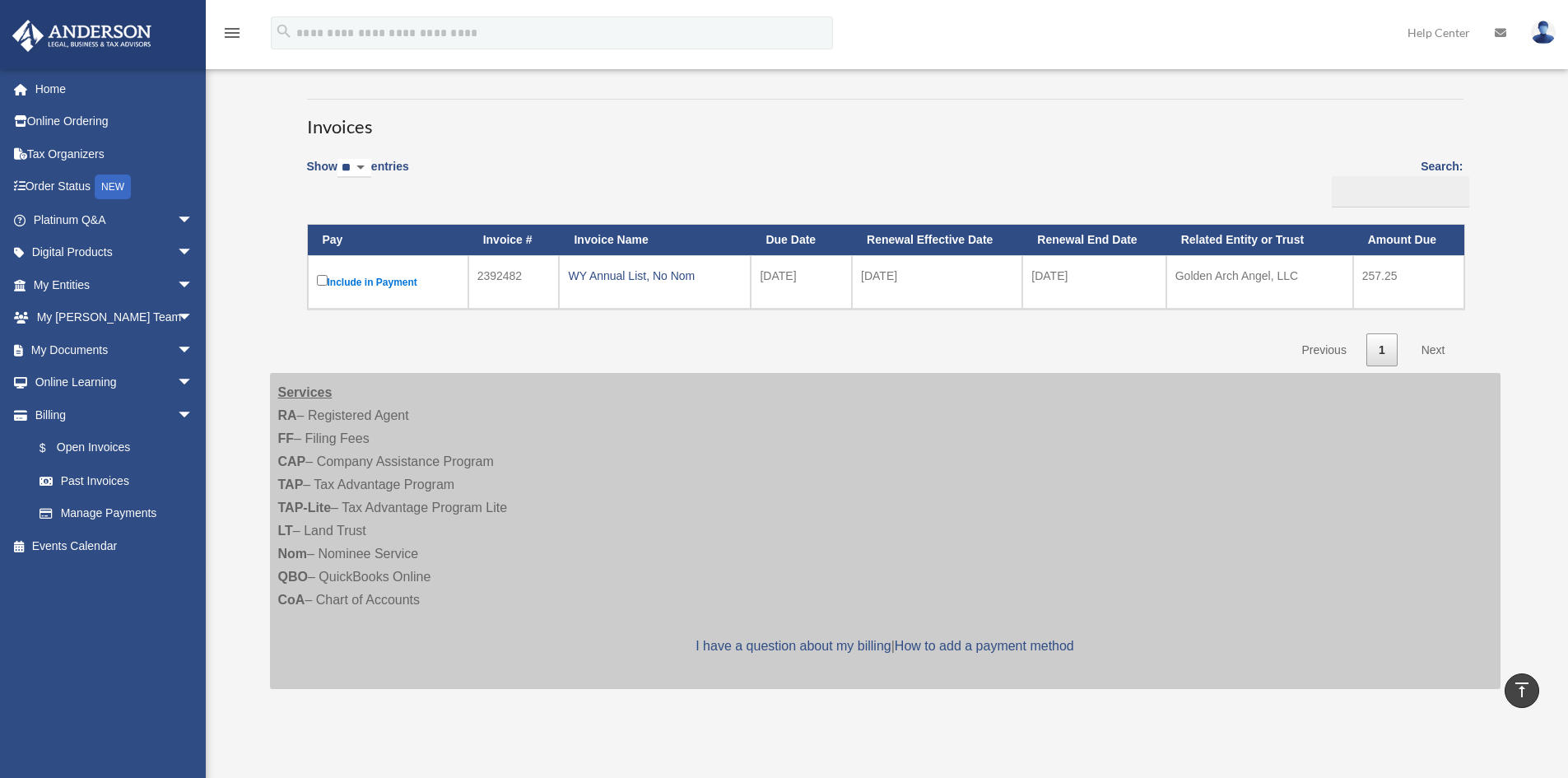
scroll to position [78, 0]
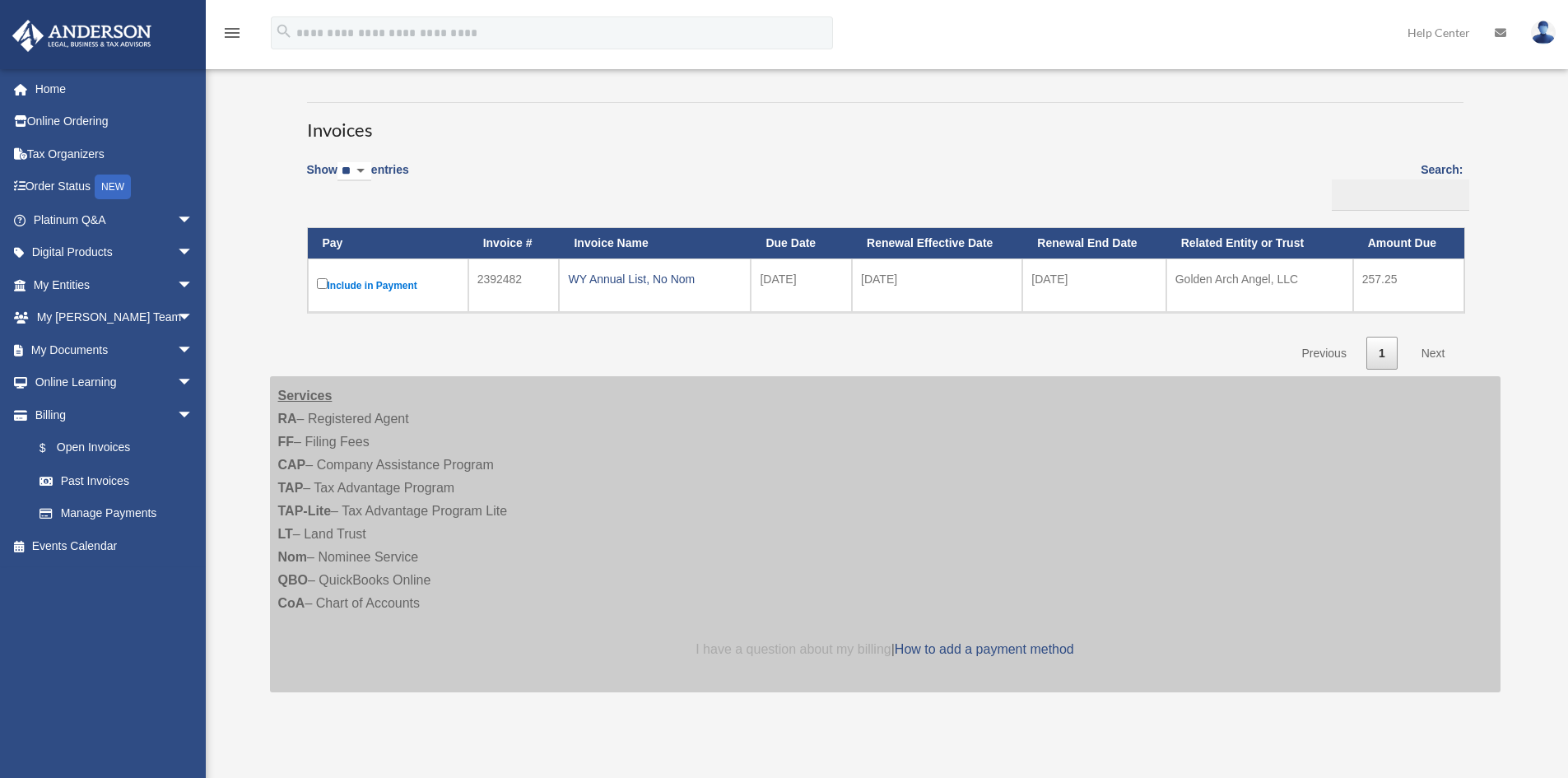
click at [803, 652] on link "I have a question about my billing" at bounding box center [793, 649] width 195 height 14
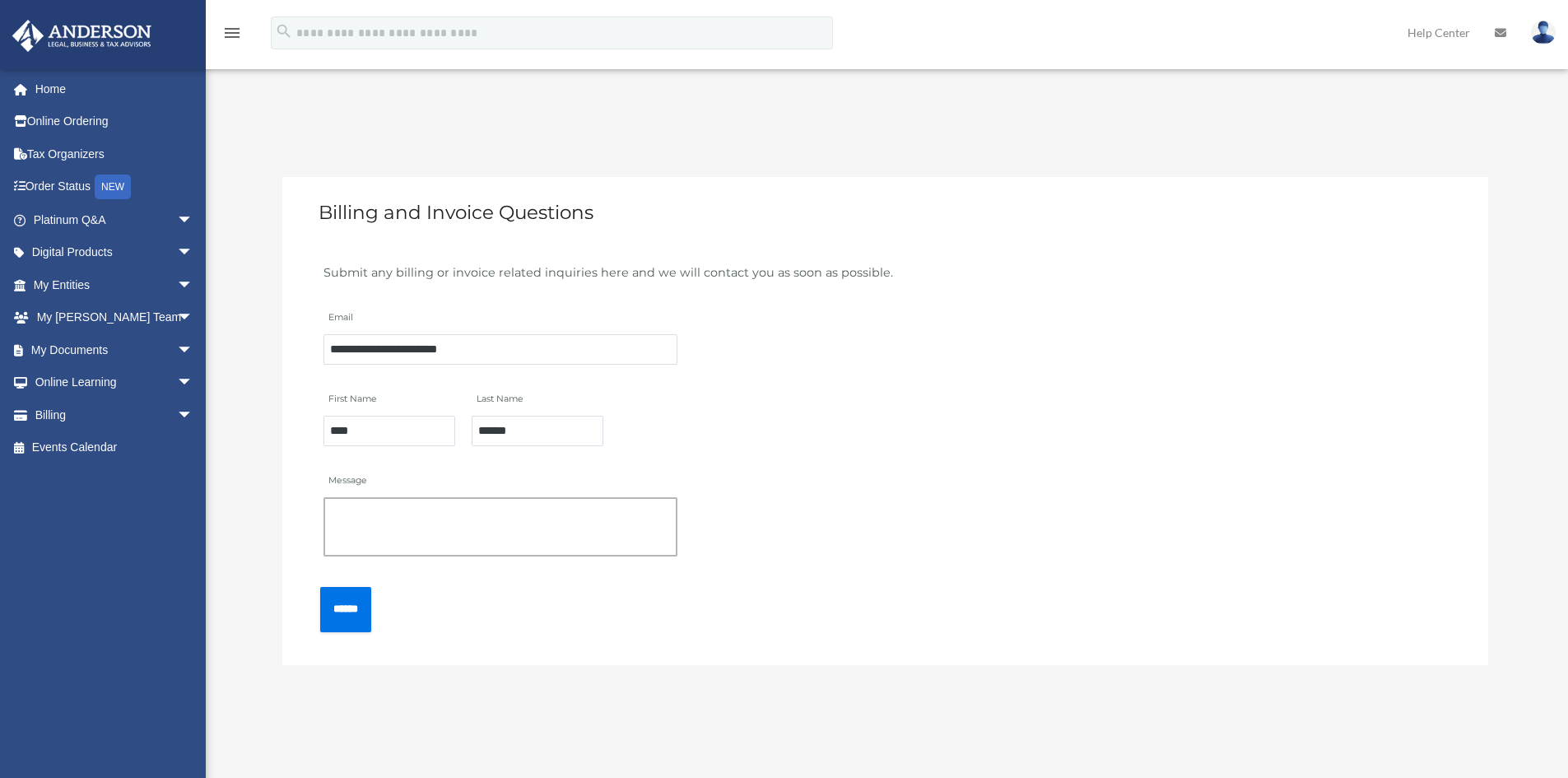
click at [367, 513] on textarea "Message" at bounding box center [500, 527] width 354 height 59
click at [358, 515] on textarea "**********" at bounding box center [500, 527] width 354 height 59
click at [343, 515] on textarea "**********" at bounding box center [500, 528] width 354 height 63
click at [407, 507] on textarea "**********" at bounding box center [500, 528] width 354 height 63
click at [355, 540] on textarea "**********" at bounding box center [500, 528] width 354 height 63
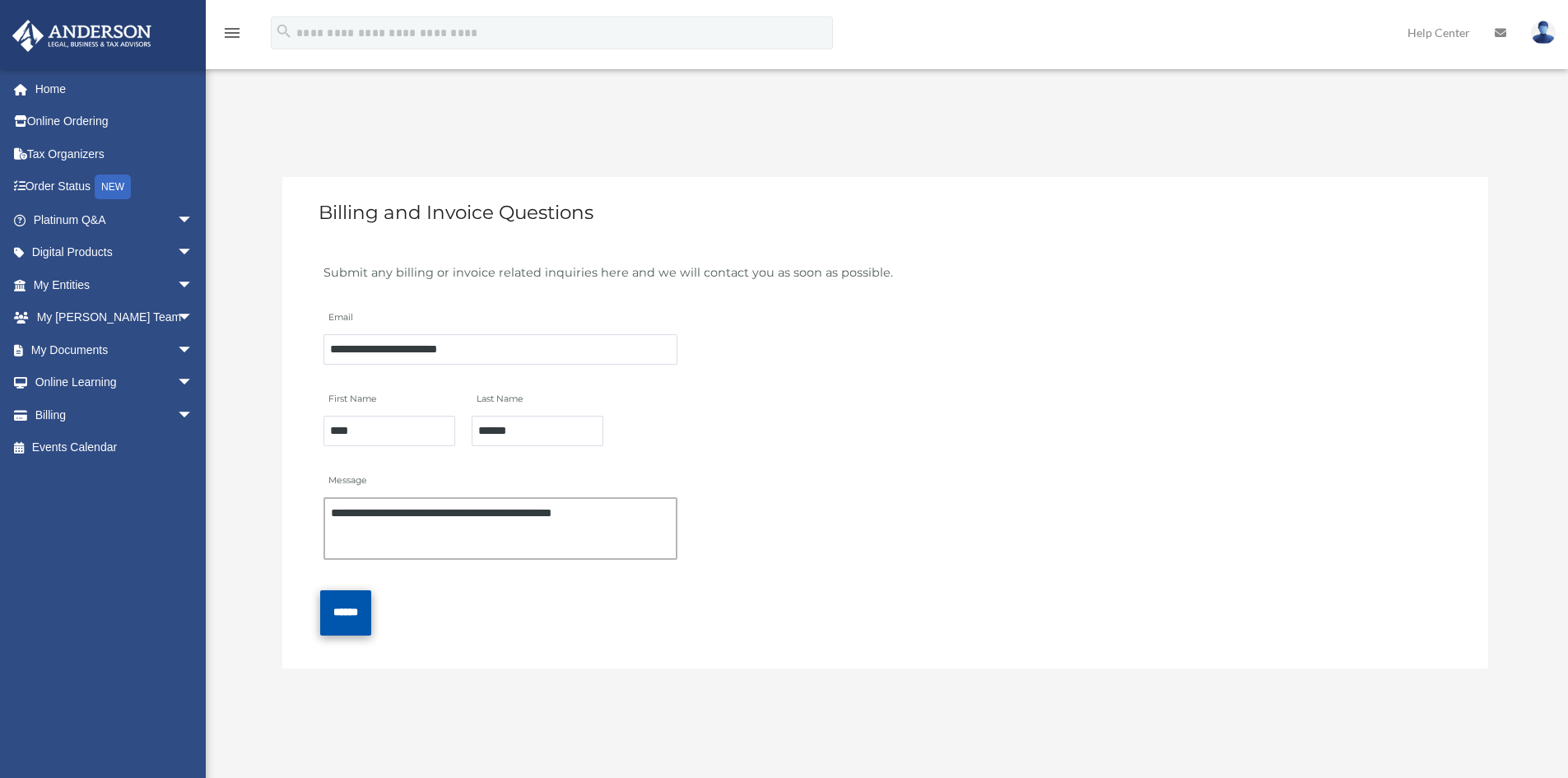
type textarea "**********"
click at [355, 617] on input "******" at bounding box center [345, 613] width 51 height 46
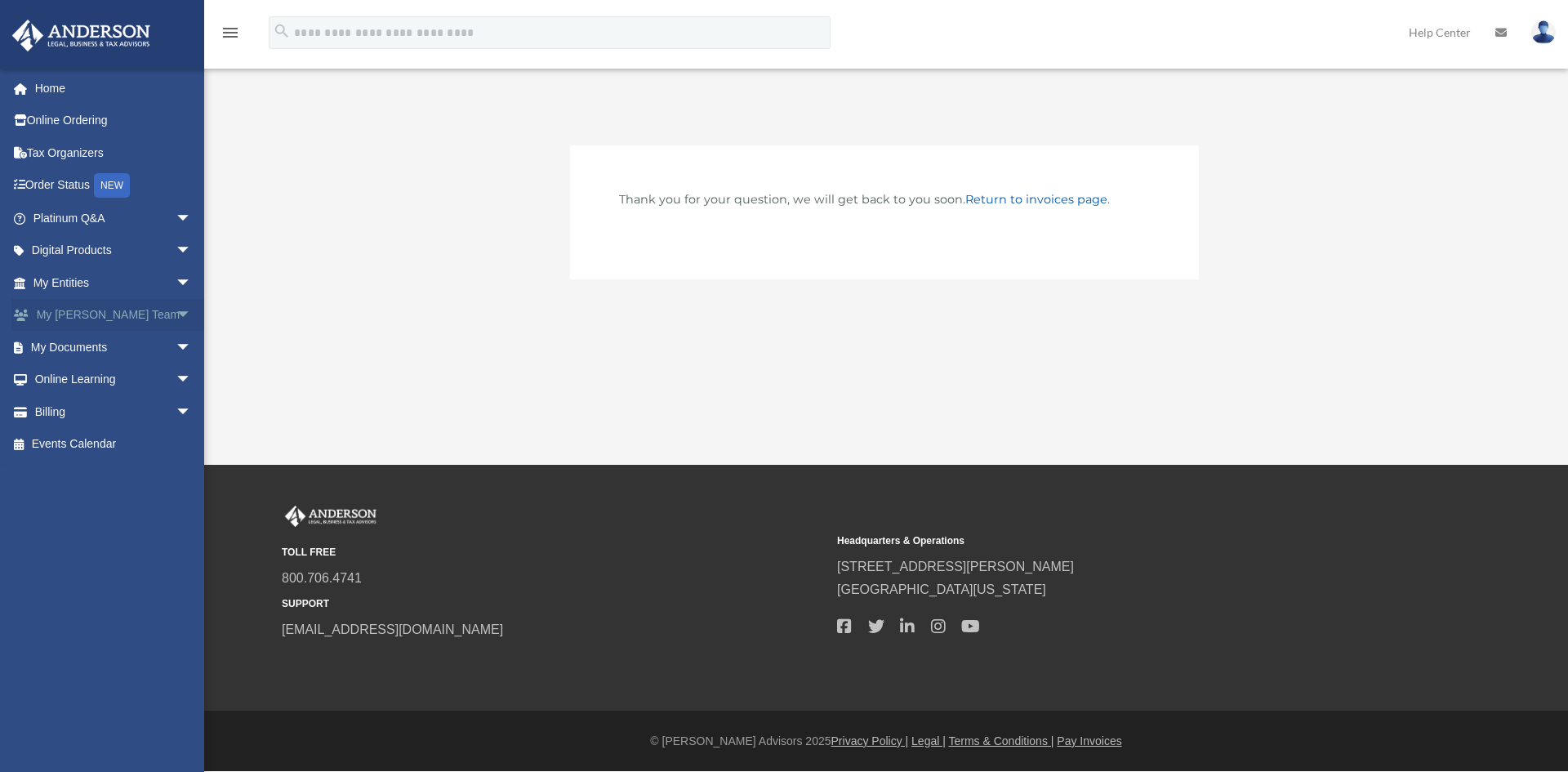
click at [56, 318] on link "My Anderson Team arrow_drop_down" at bounding box center [114, 315] width 205 height 32
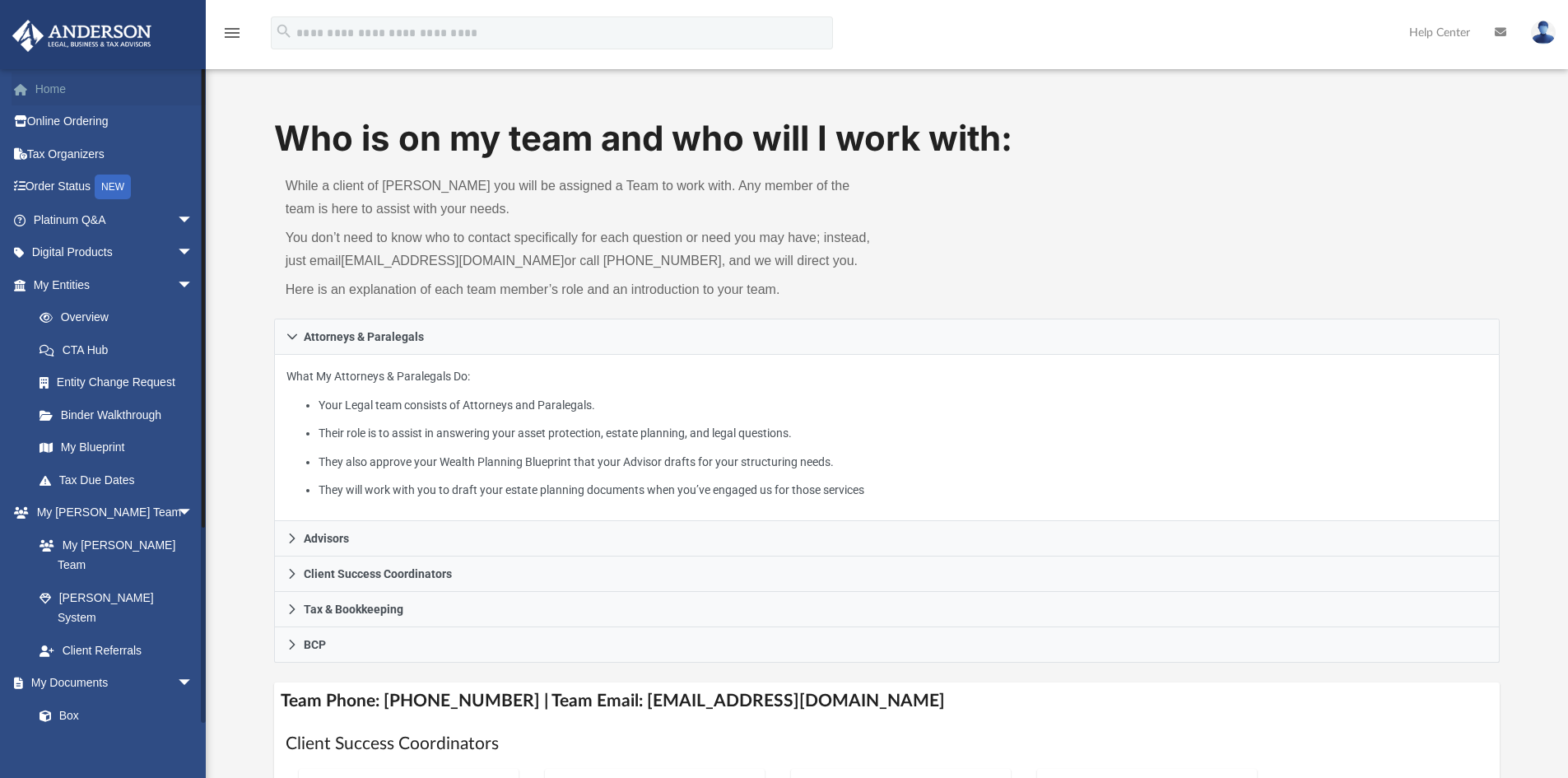
click at [47, 88] on link "Home" at bounding box center [114, 89] width 207 height 33
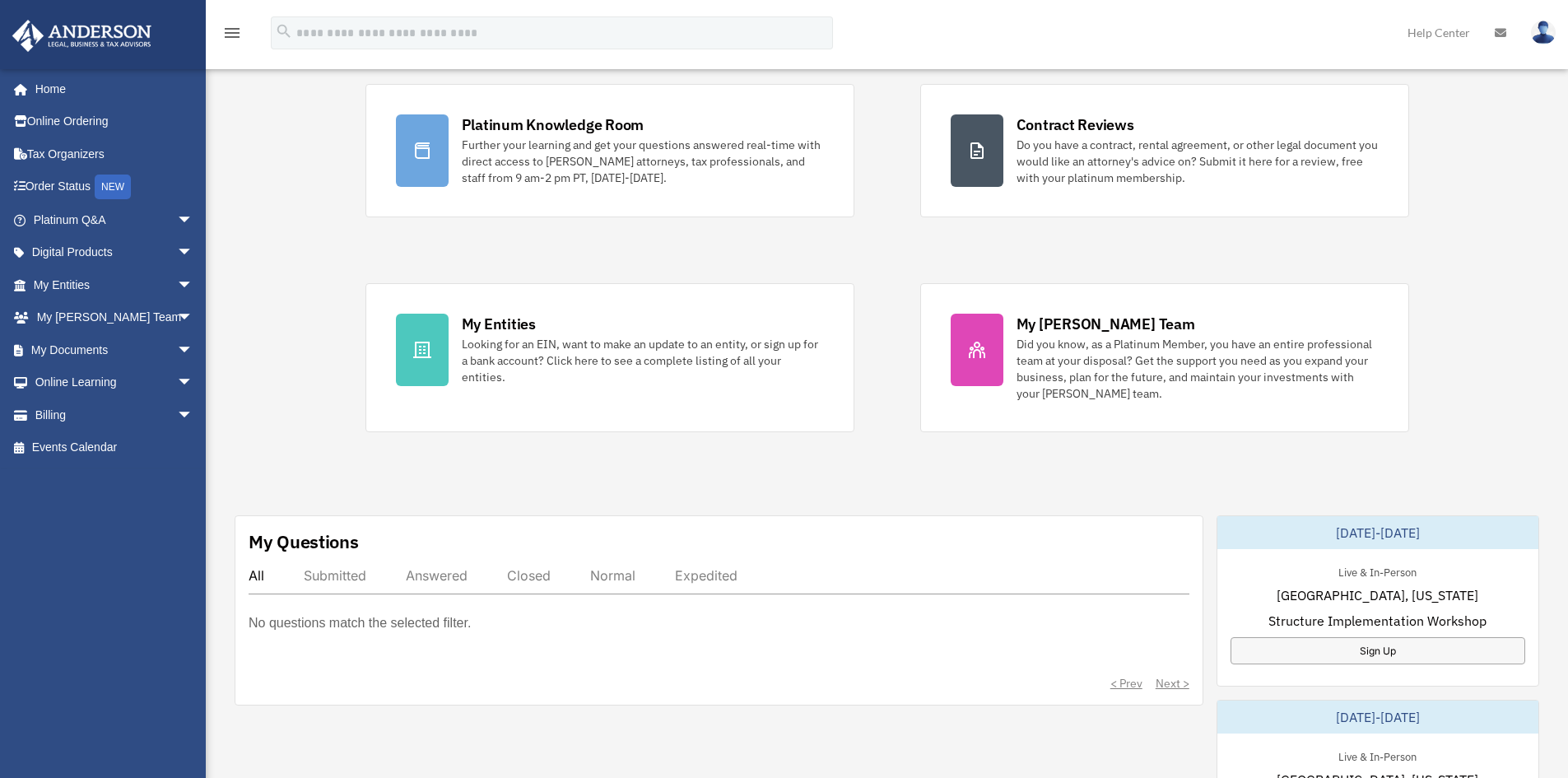
scroll to position [330, 0]
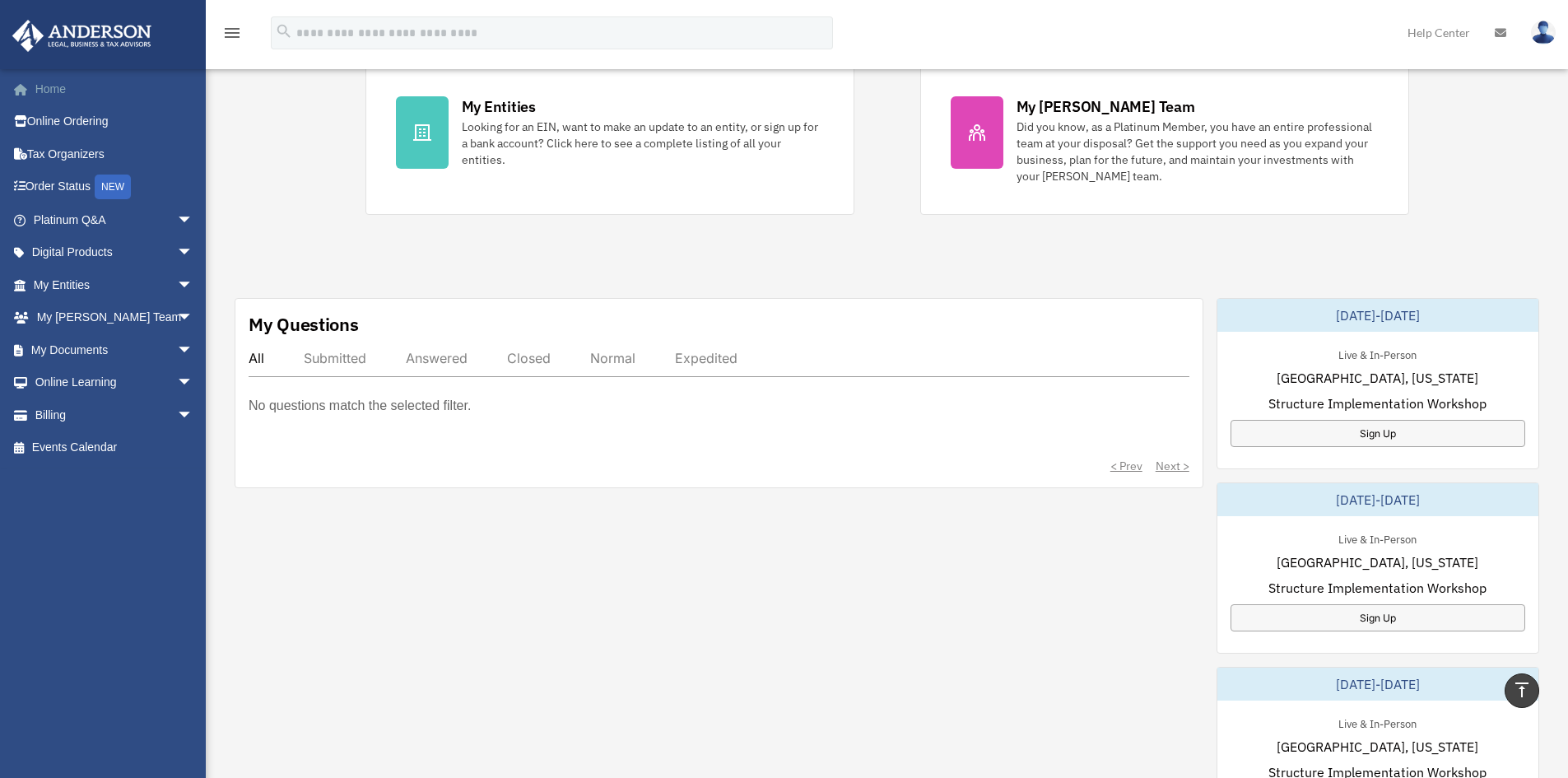
click at [52, 85] on link "Home" at bounding box center [114, 89] width 207 height 33
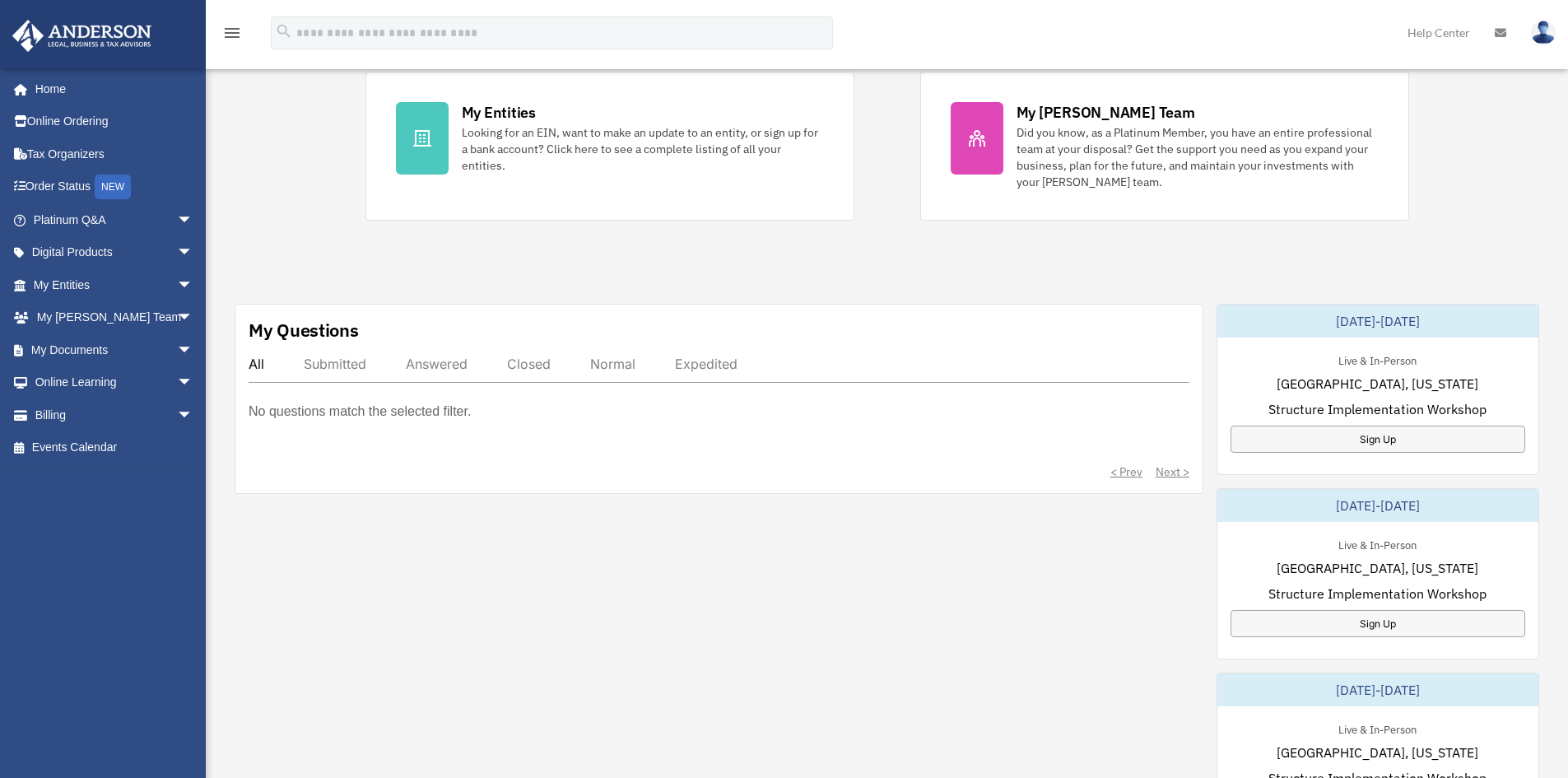
scroll to position [330, 0]
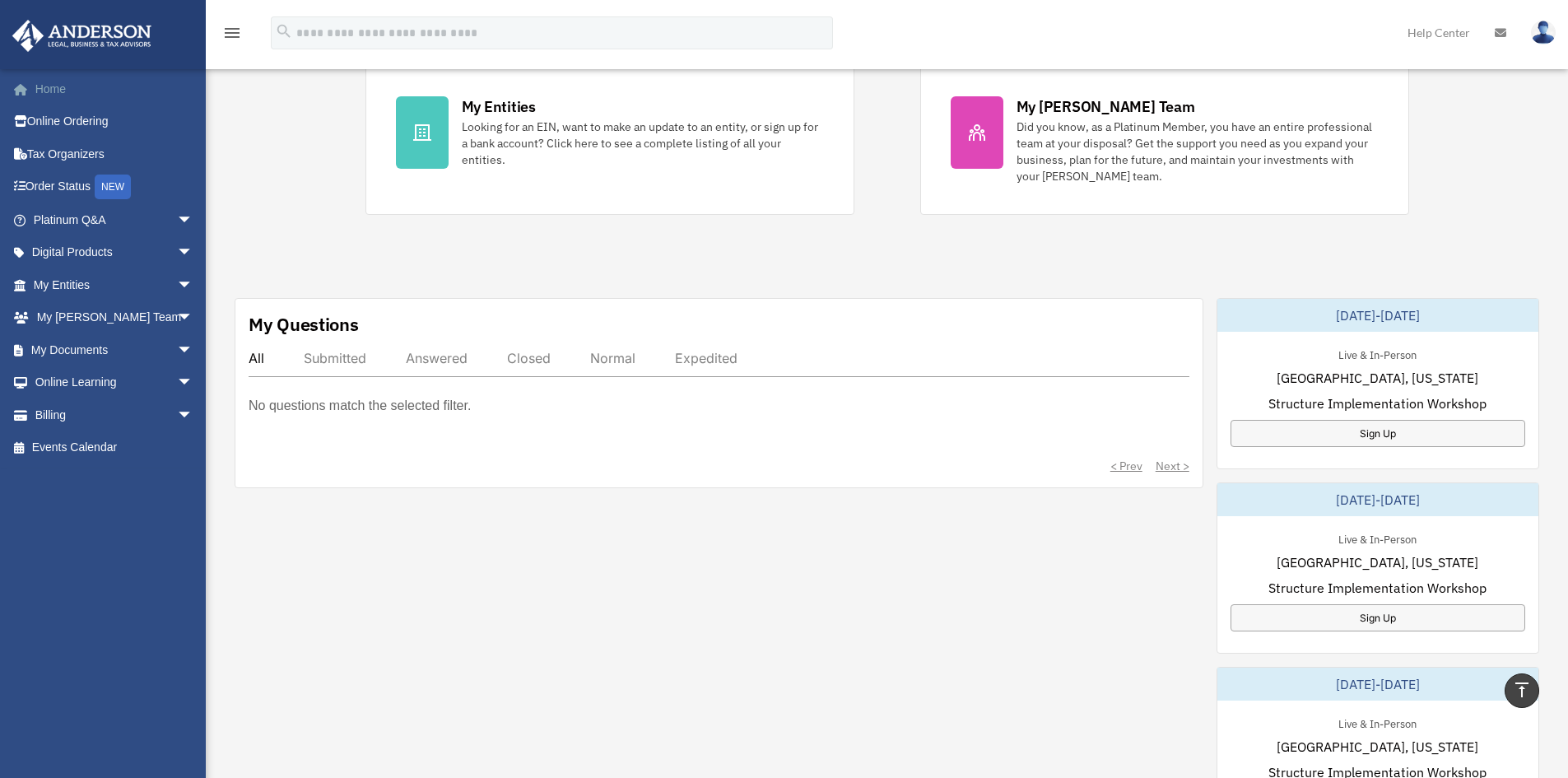
click at [52, 91] on link "Home" at bounding box center [114, 89] width 207 height 33
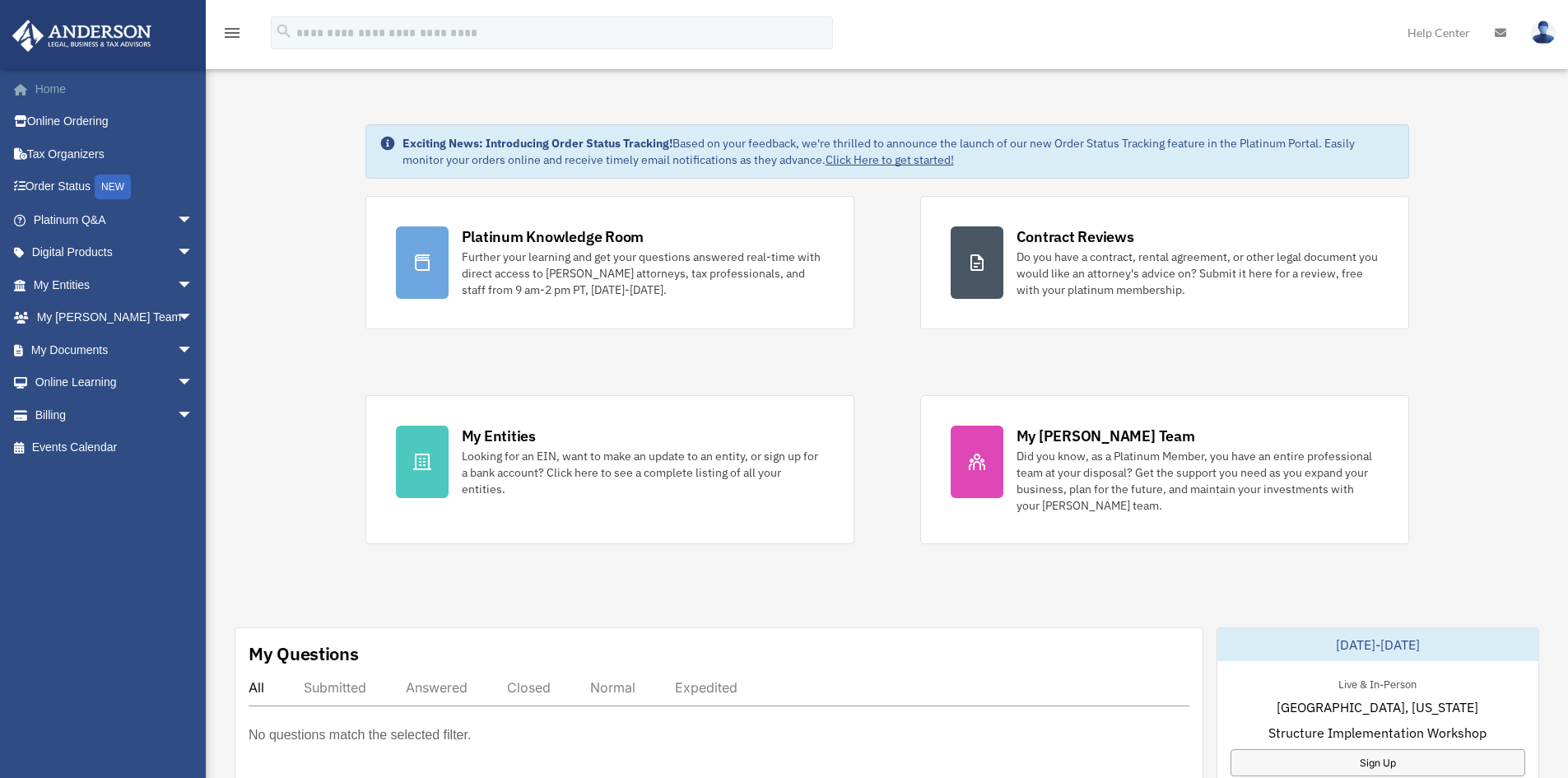
click at [35, 95] on link "Home" at bounding box center [114, 89] width 207 height 33
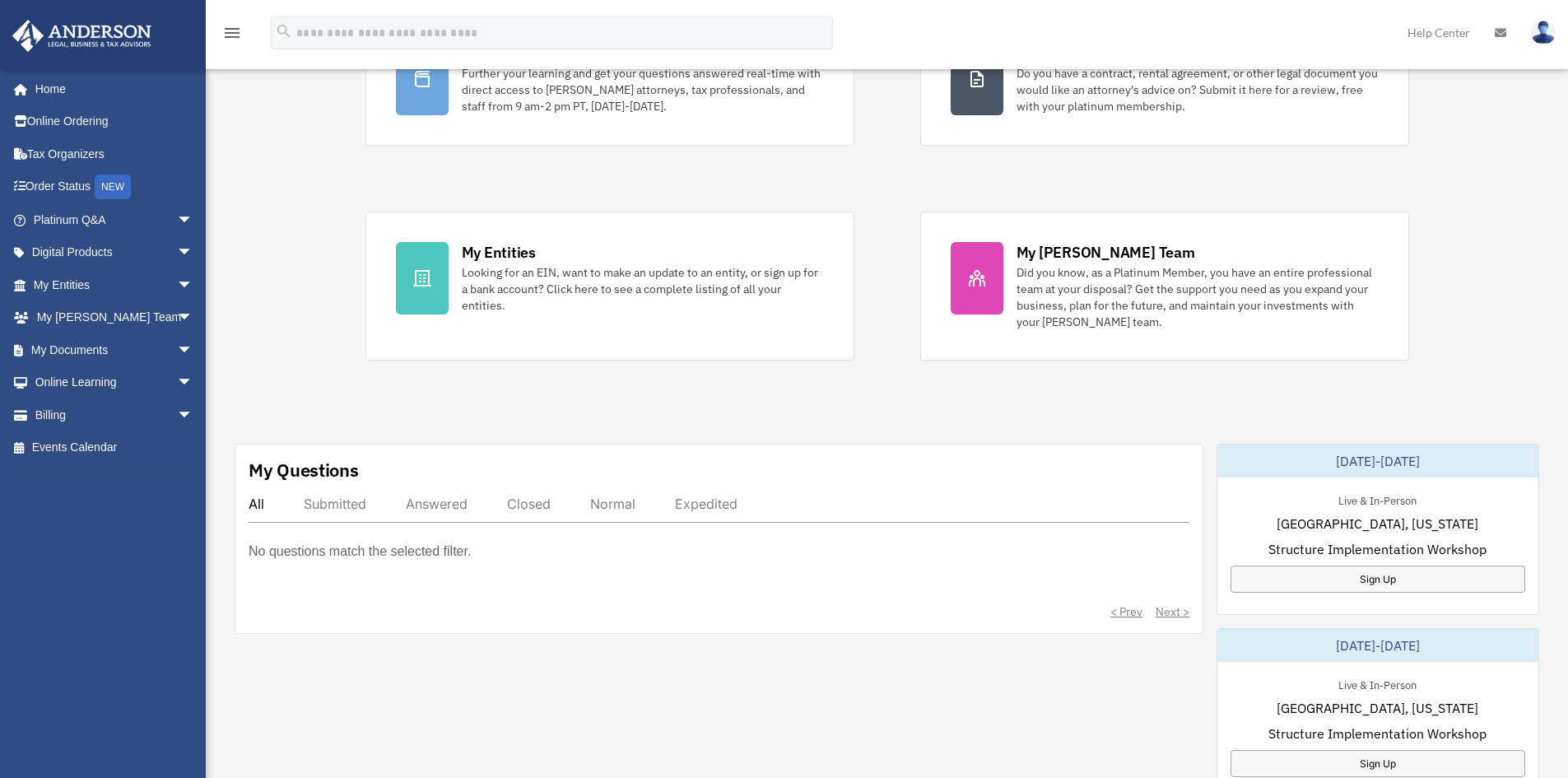
scroll to position [330, 0]
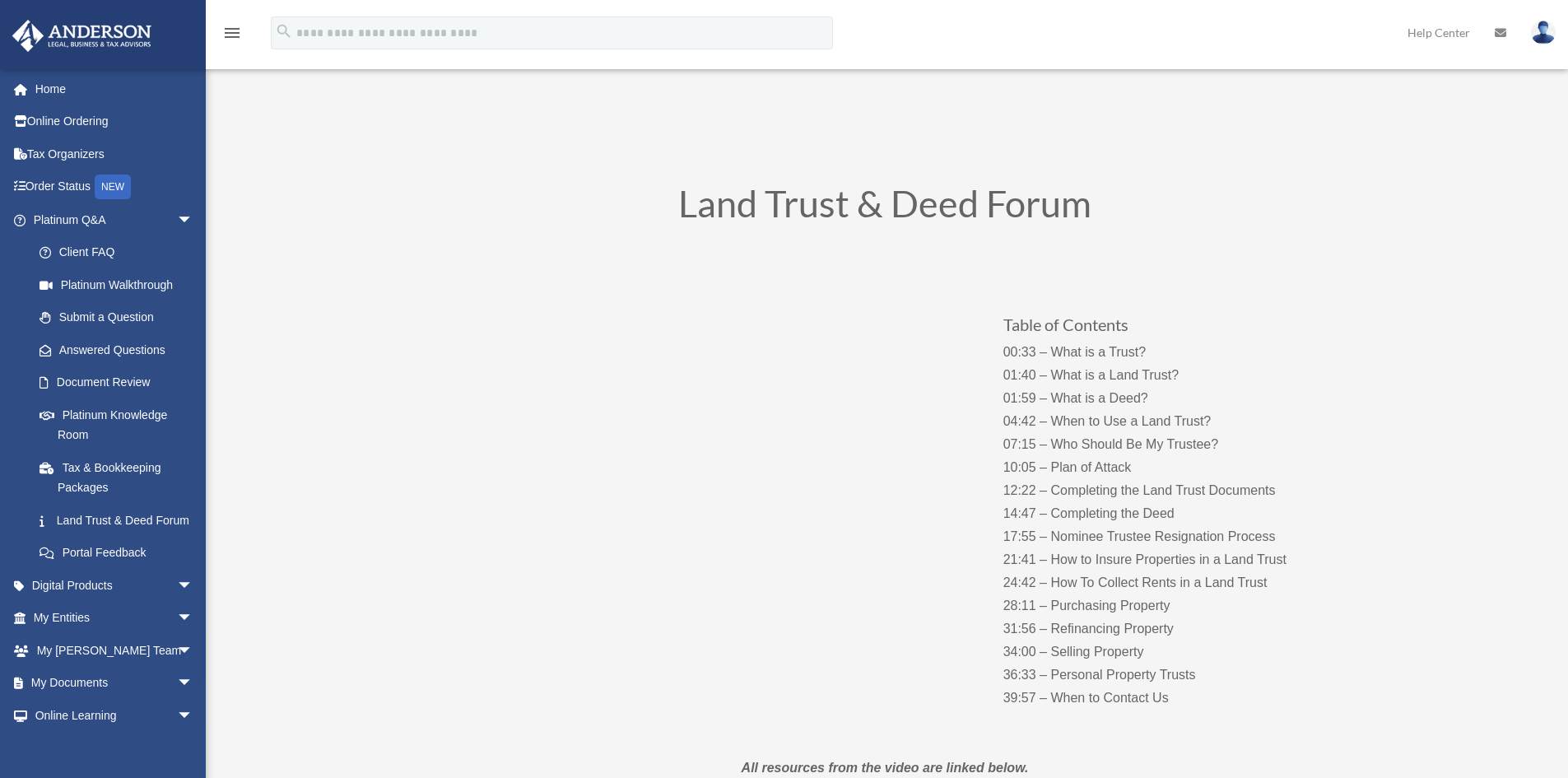
click at [696, 674] on div "Table of Contents 00:33 – What is a Trust? 01:40 – What is a Land Trust? 01:59 …" at bounding box center [885, 495] width 889 height 479
click at [48, 89] on link "Home" at bounding box center [114, 89] width 207 height 33
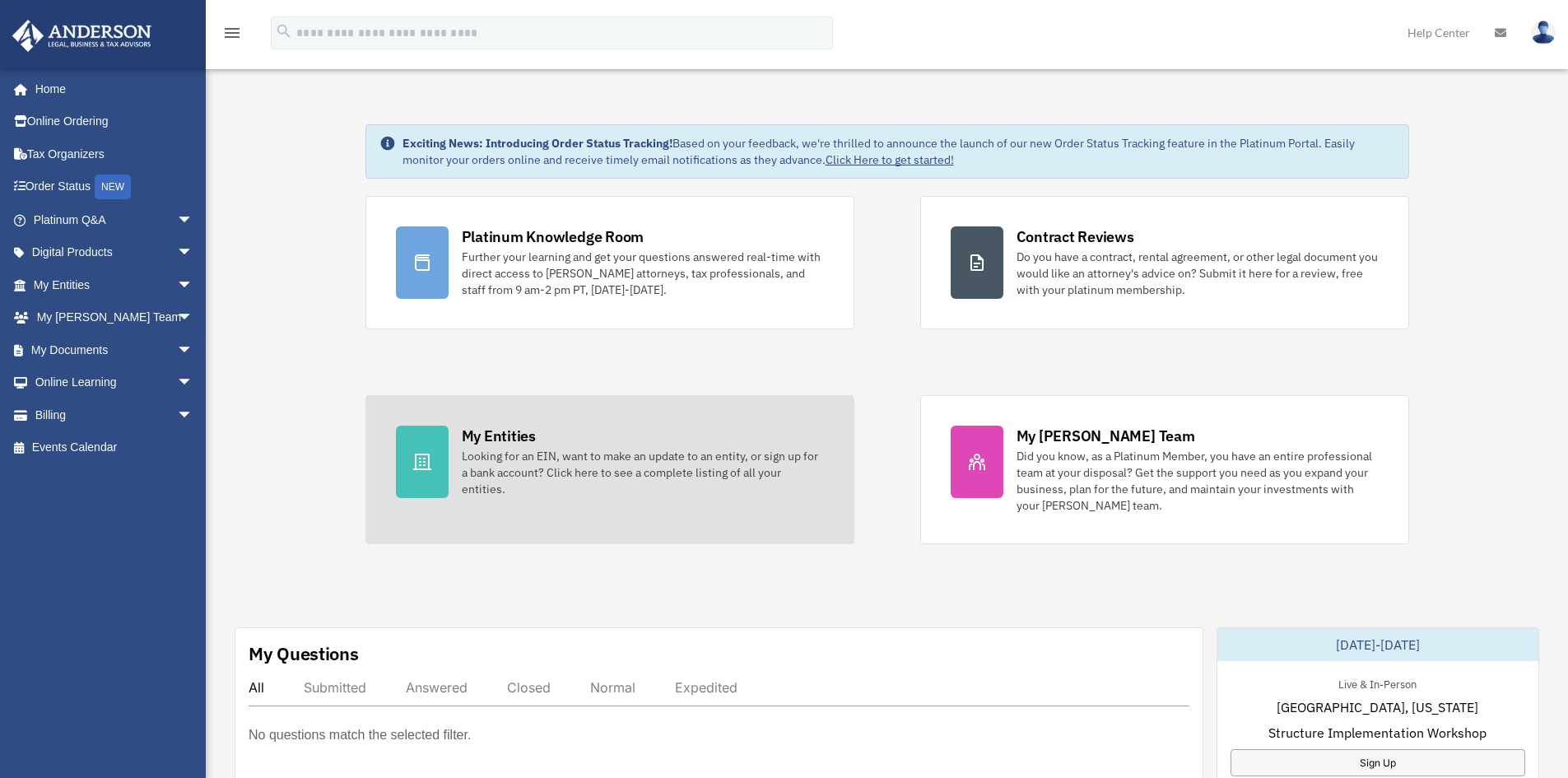
click at [484, 449] on div "Looking for an EIN, want to make an update to an entity, or sign up for a bank …" at bounding box center [643, 472] width 362 height 49
click at [484, 444] on div "My Entities" at bounding box center [499, 435] width 74 height 21
click at [482, 450] on div "Looking for an EIN, want to make an update to an entity, or sign up for a bank …" at bounding box center [643, 472] width 362 height 49
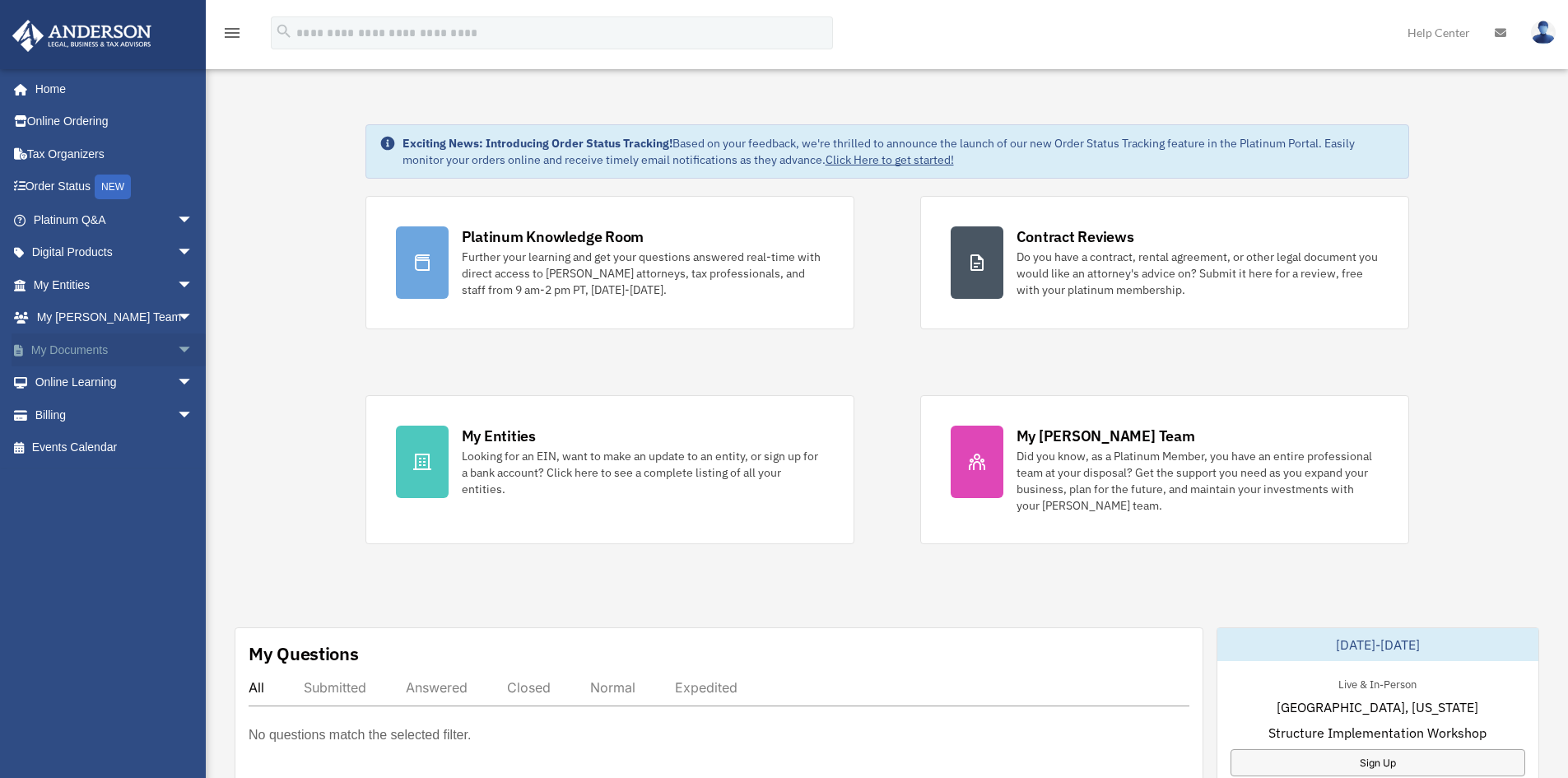
click at [85, 350] on link "My Documents arrow_drop_down" at bounding box center [114, 349] width 207 height 33
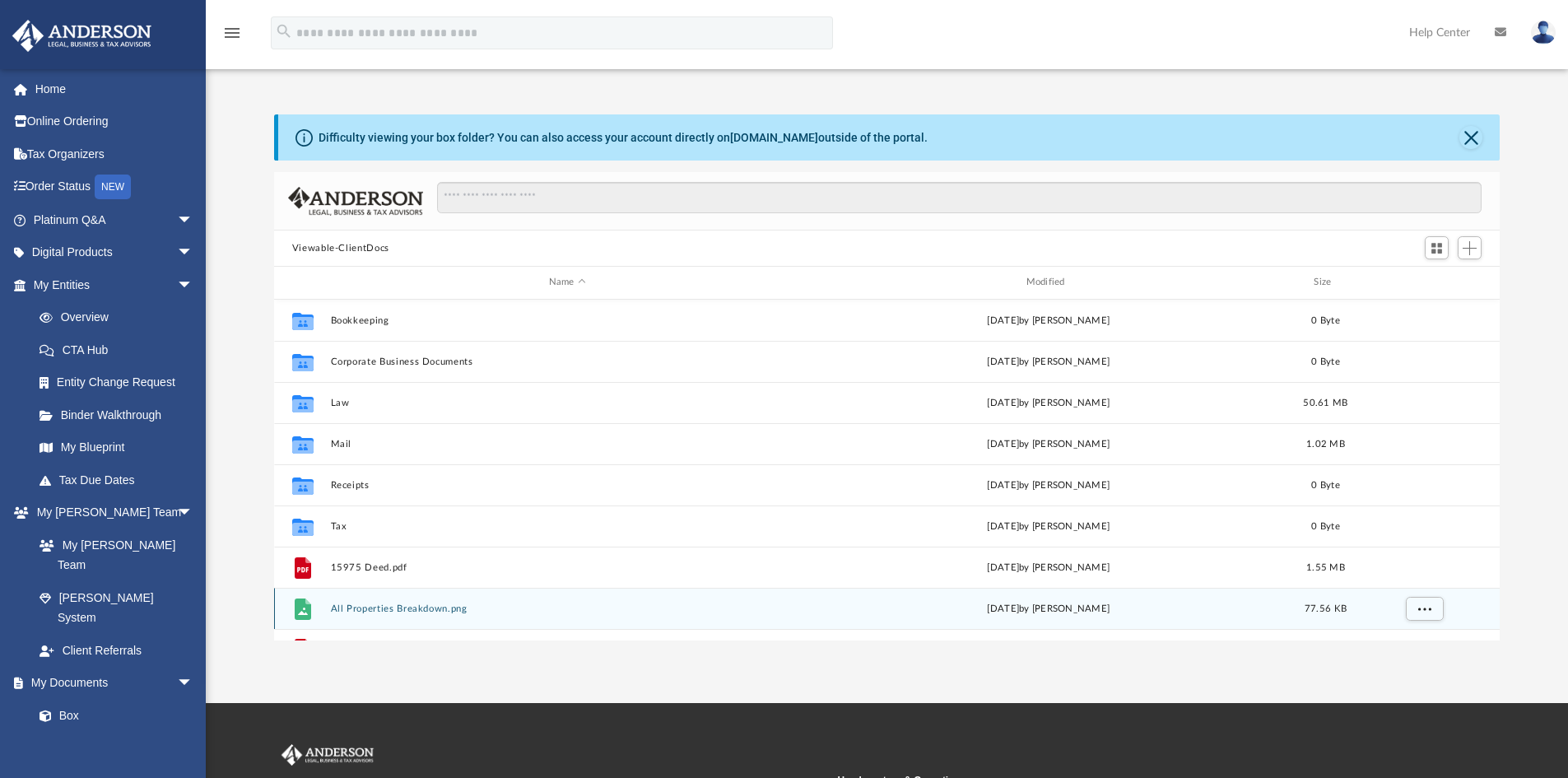
scroll to position [29, 0]
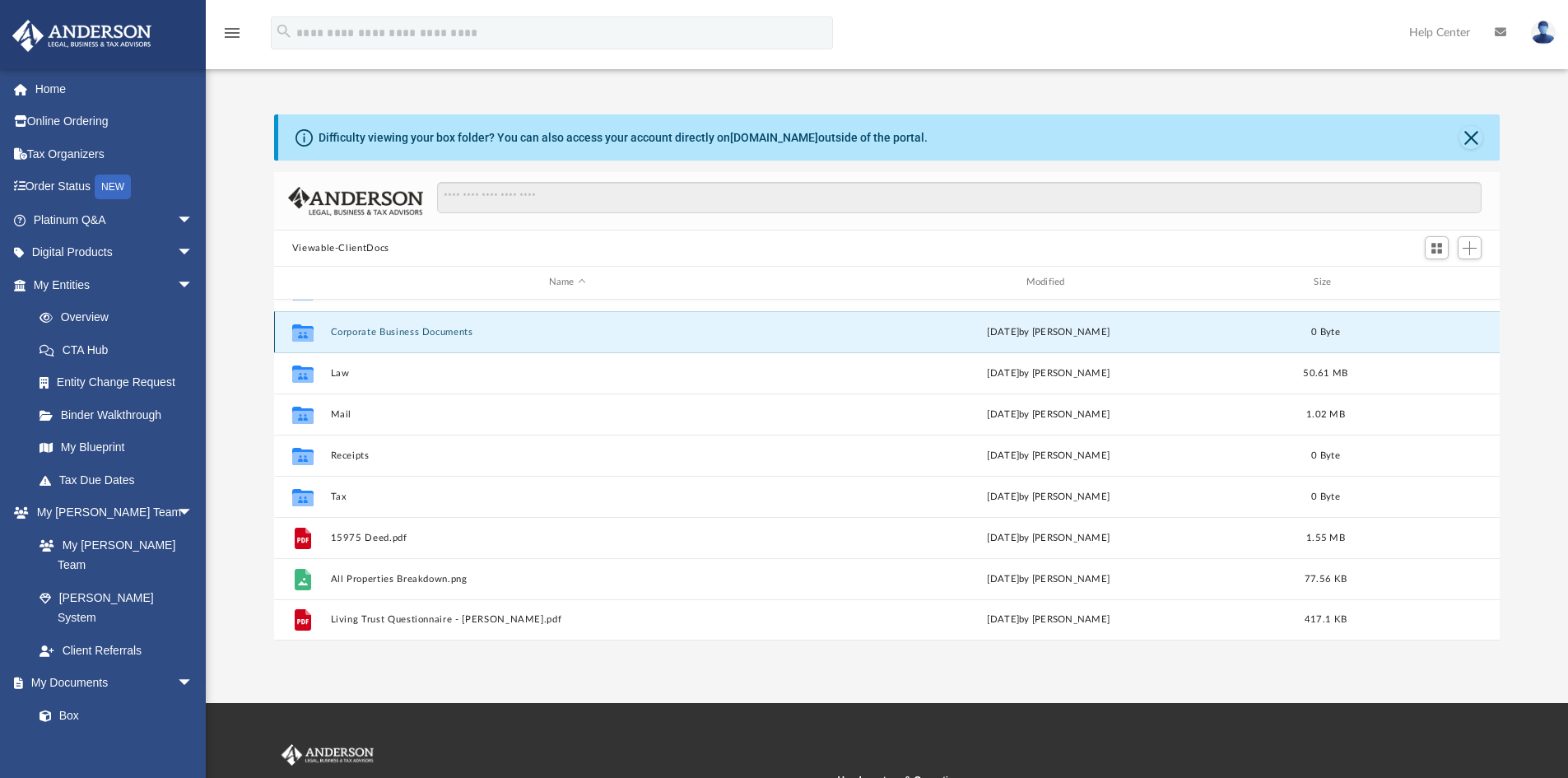
click at [335, 329] on button "Corporate Business Documents" at bounding box center [567, 332] width 474 height 10
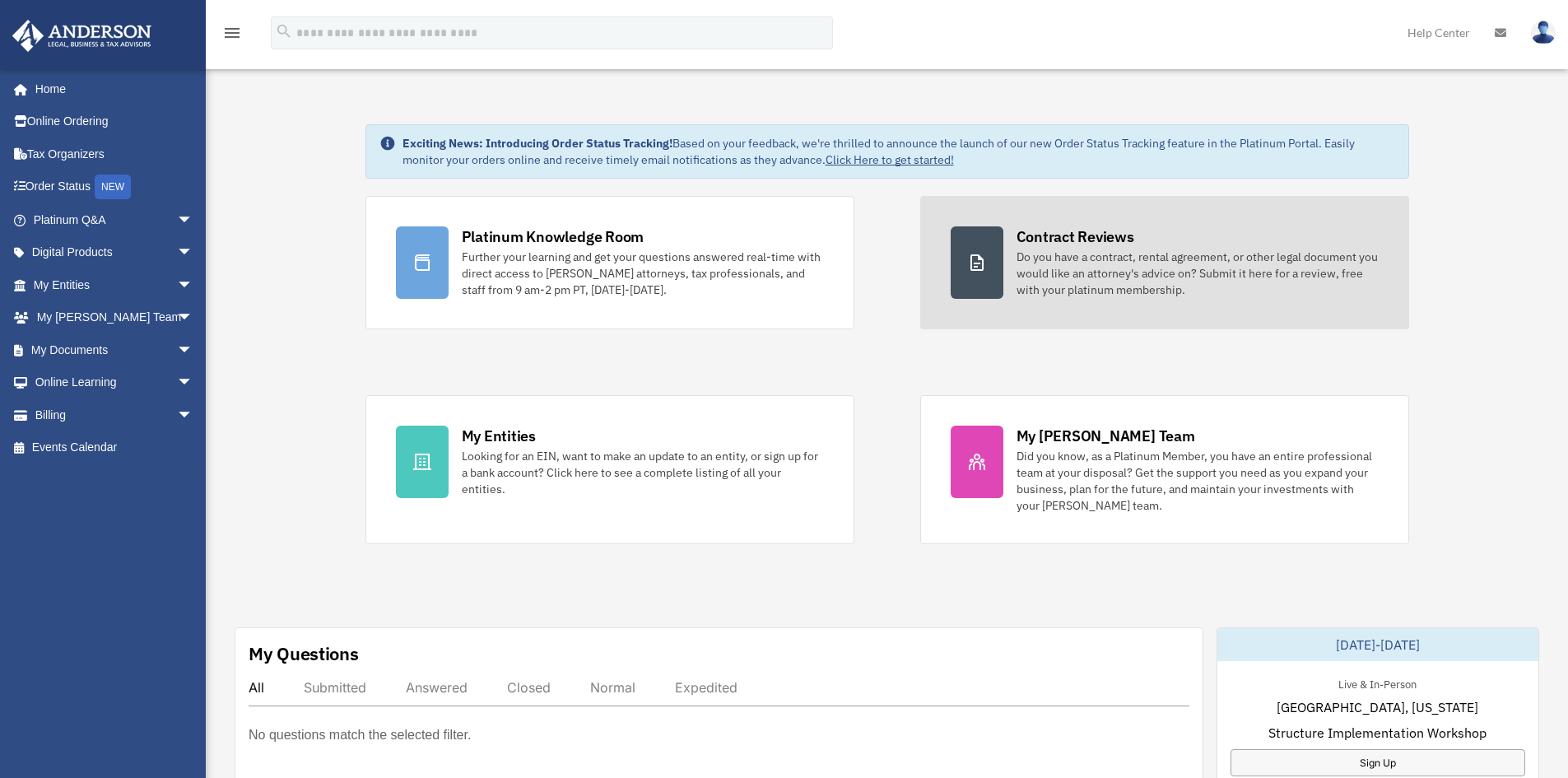
click at [1068, 300] on link "Contract Reviews Do you have a contract, rental agreement, or other legal docum…" at bounding box center [1164, 262] width 489 height 133
click at [1066, 293] on div "Do you have a contract, rental agreement, or other legal document you would lik…" at bounding box center [1197, 273] width 362 height 49
click at [1068, 256] on div "Do you have a contract, rental agreement, or other legal document you would lik…" at bounding box center [1197, 273] width 362 height 49
click at [1068, 252] on div "Do you have a contract, rental agreement, or other legal document you would lik…" at bounding box center [1197, 273] width 362 height 49
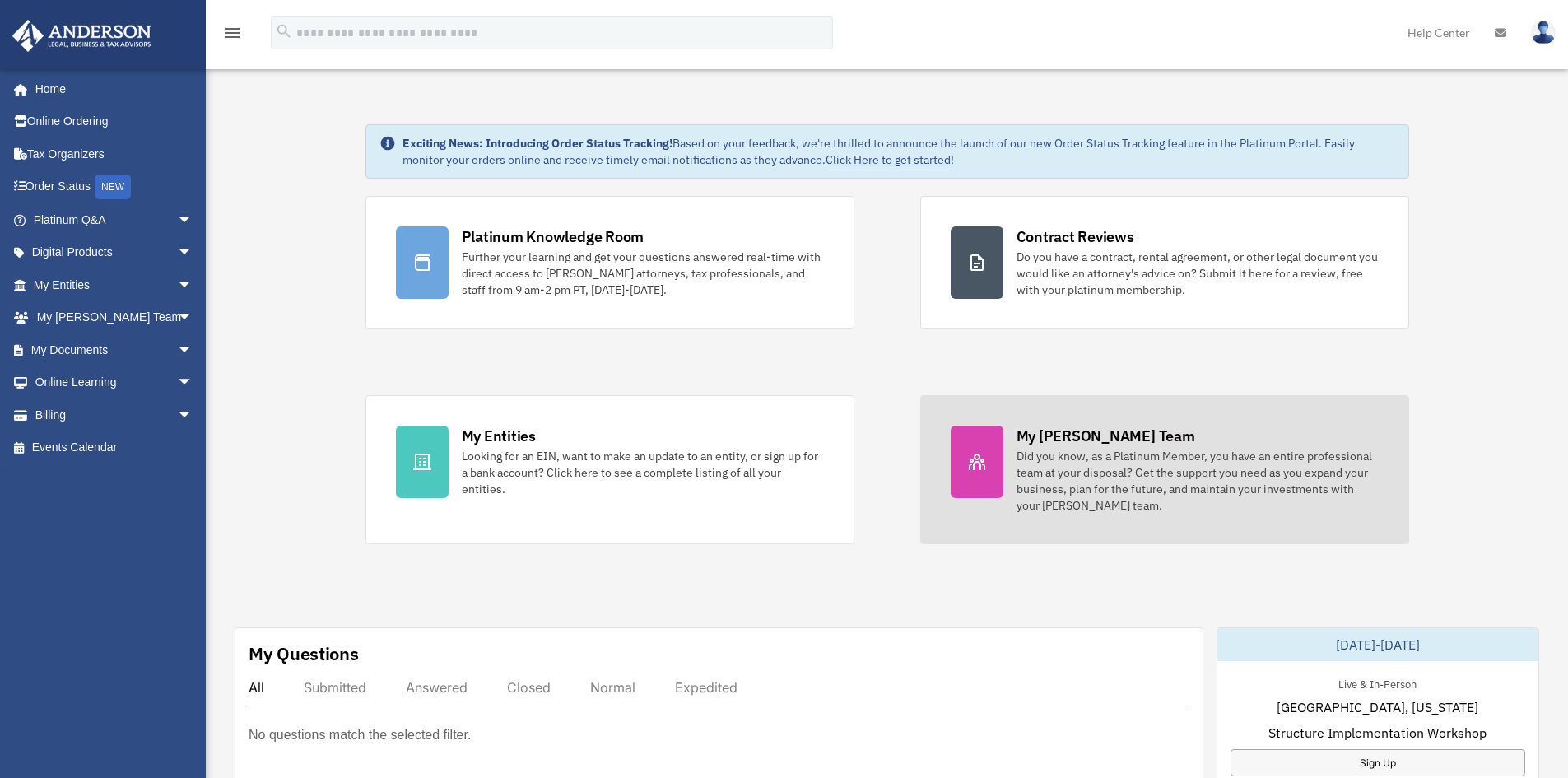
click at [1044, 472] on div "Did you know, as a Platinum Member, you have an entire professional team at you…" at bounding box center [1197, 480] width 362 height 66
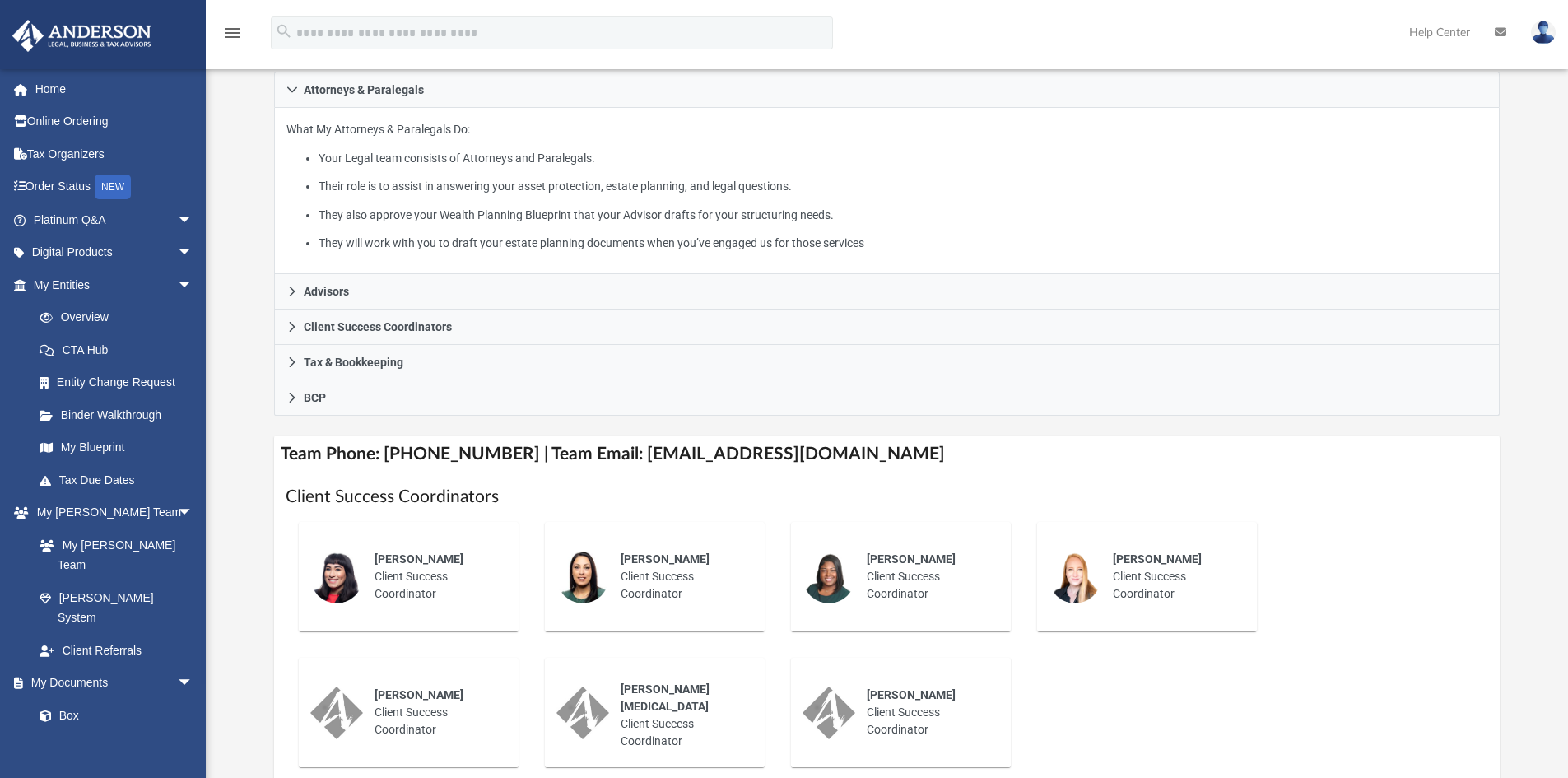
scroll to position [658, 0]
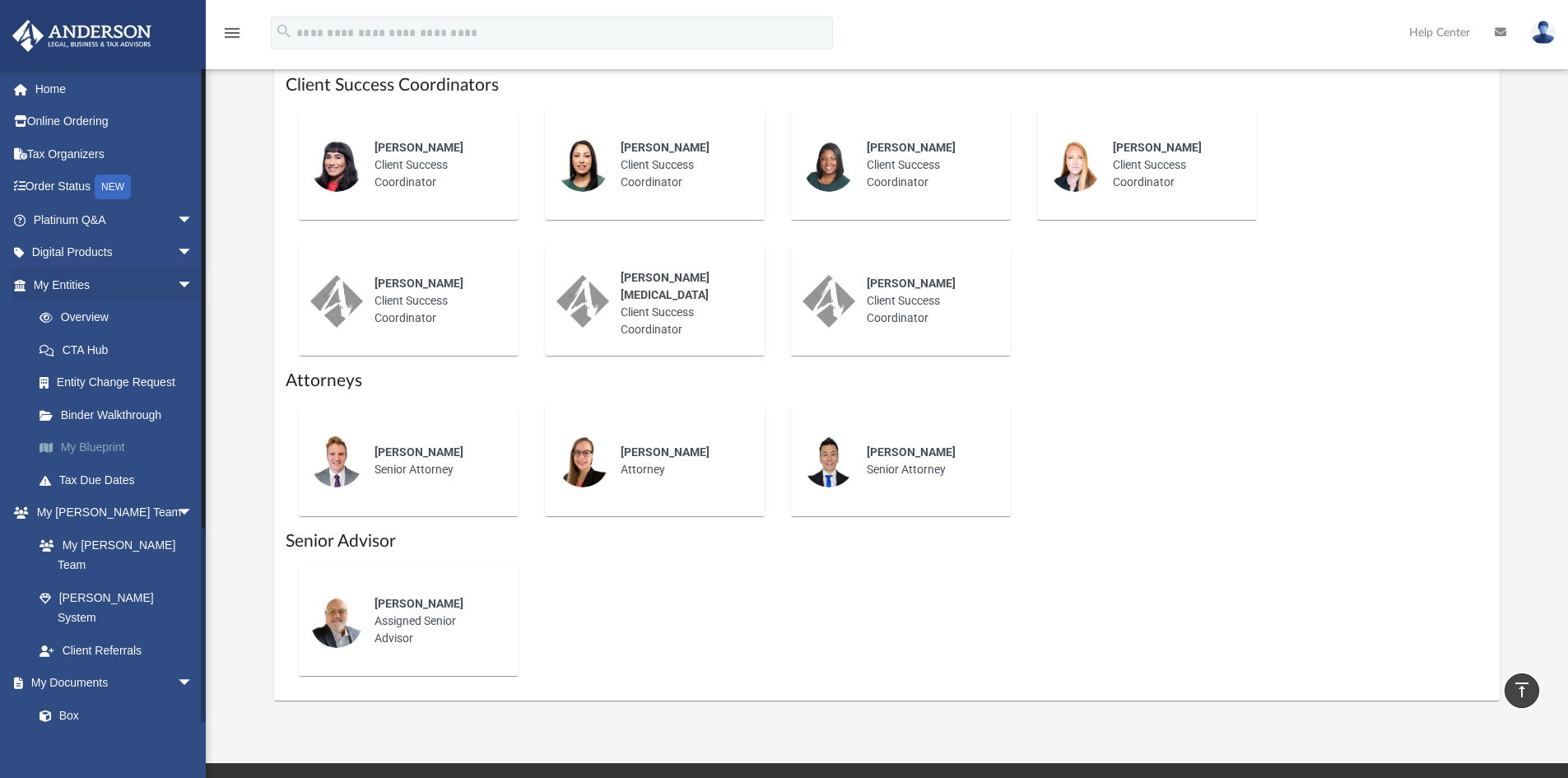
click at [77, 447] on link "My Blueprint" at bounding box center [120, 448] width 195 height 33
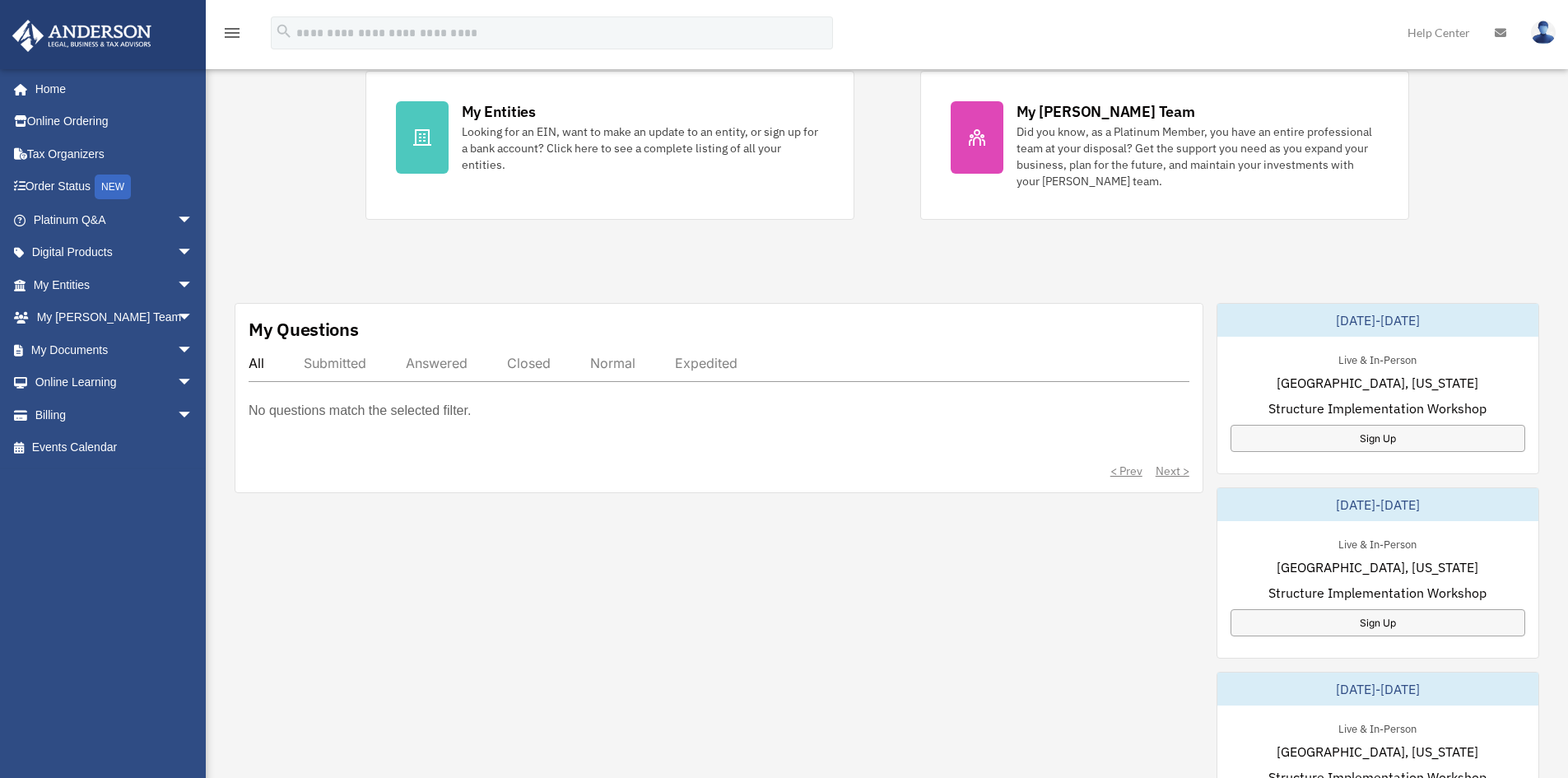
scroll to position [330, 0]
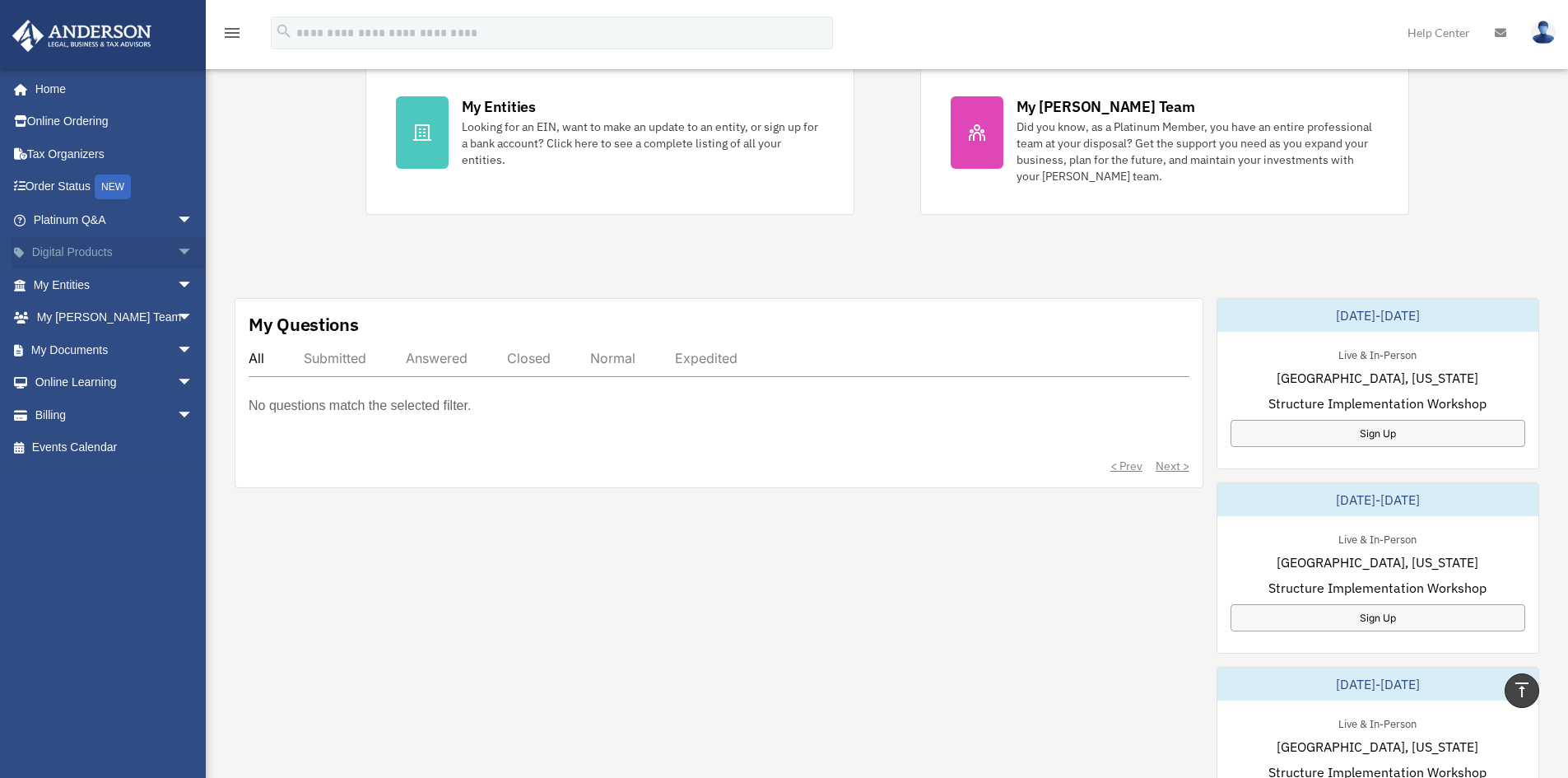
click at [72, 249] on link "Digital Products arrow_drop_down" at bounding box center [114, 253] width 207 height 33
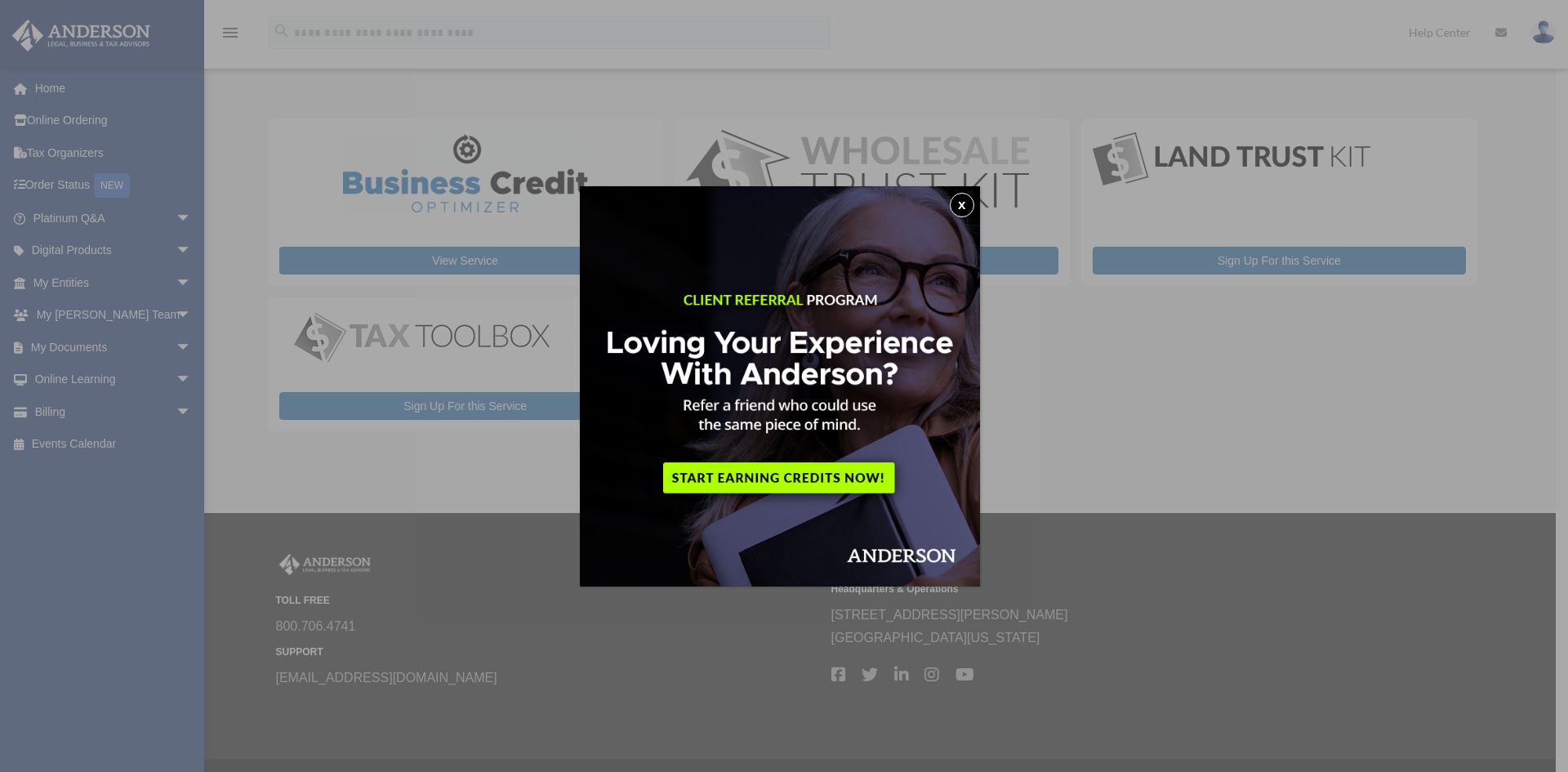
click at [966, 199] on button "x" at bounding box center [962, 205] width 25 height 25
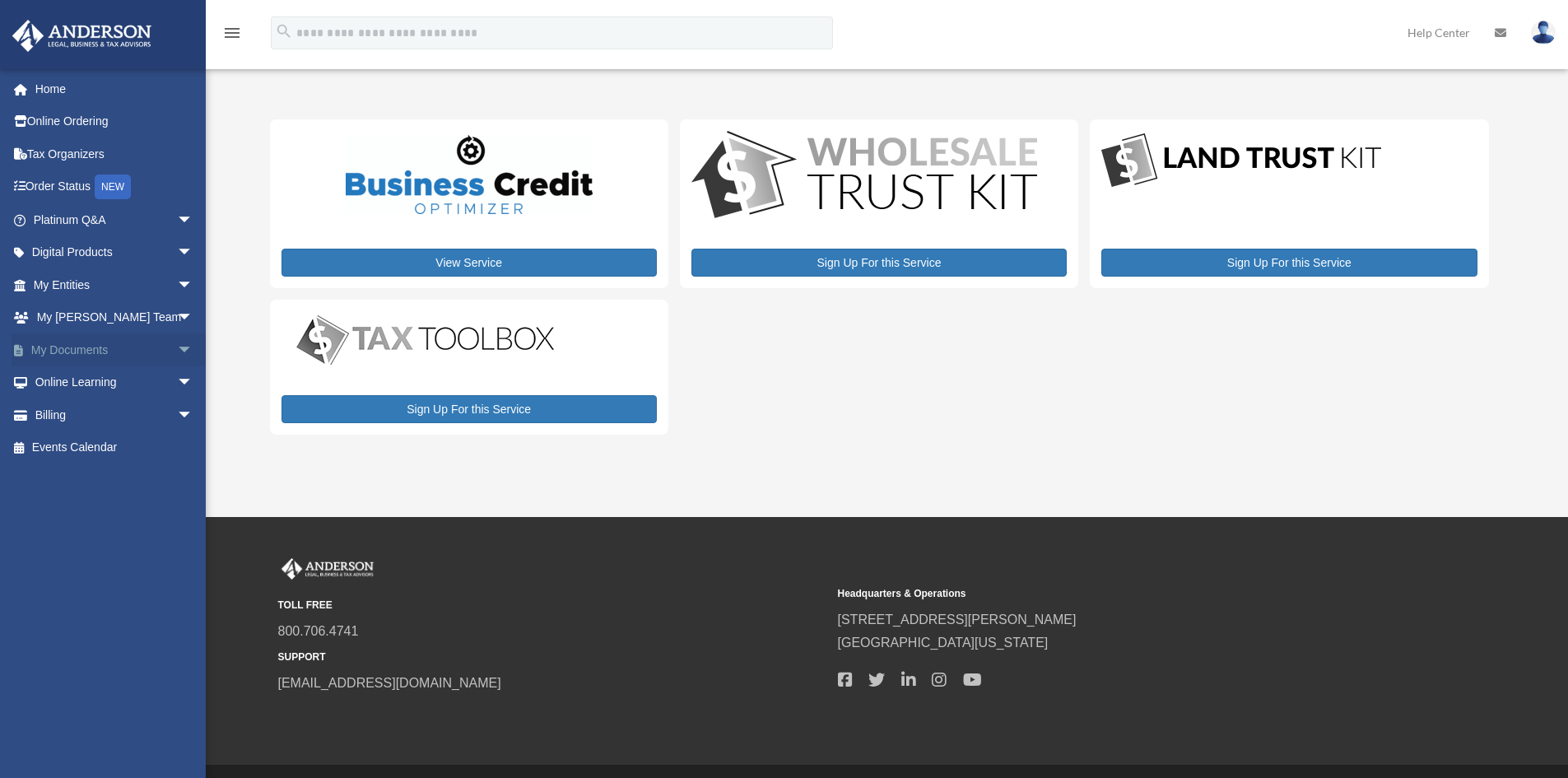
click at [39, 350] on link "My Documents arrow_drop_down" at bounding box center [114, 349] width 207 height 33
click at [177, 349] on span "arrow_drop_down" at bounding box center [194, 349] width 33 height 34
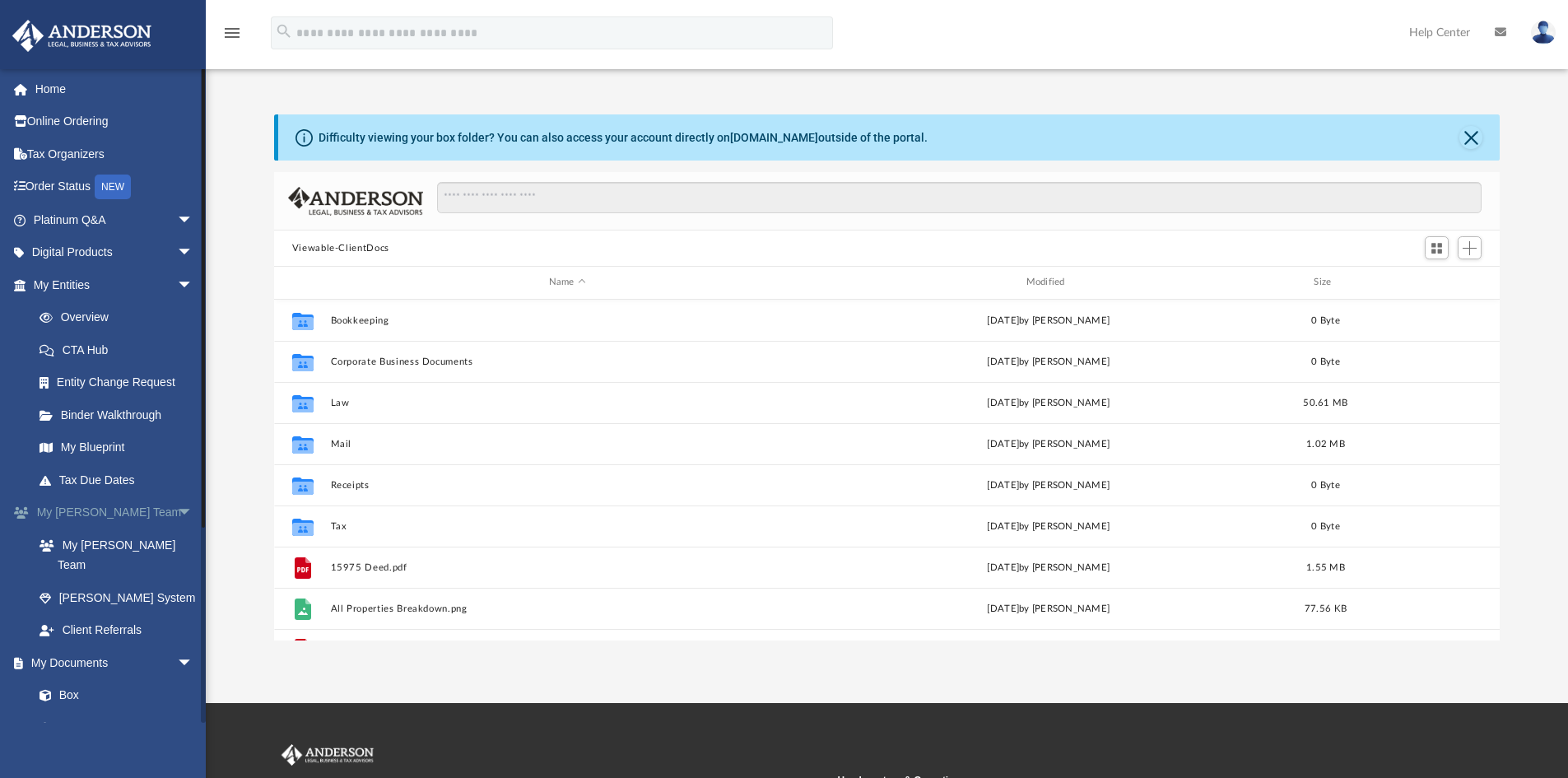
scroll to position [362, 1213]
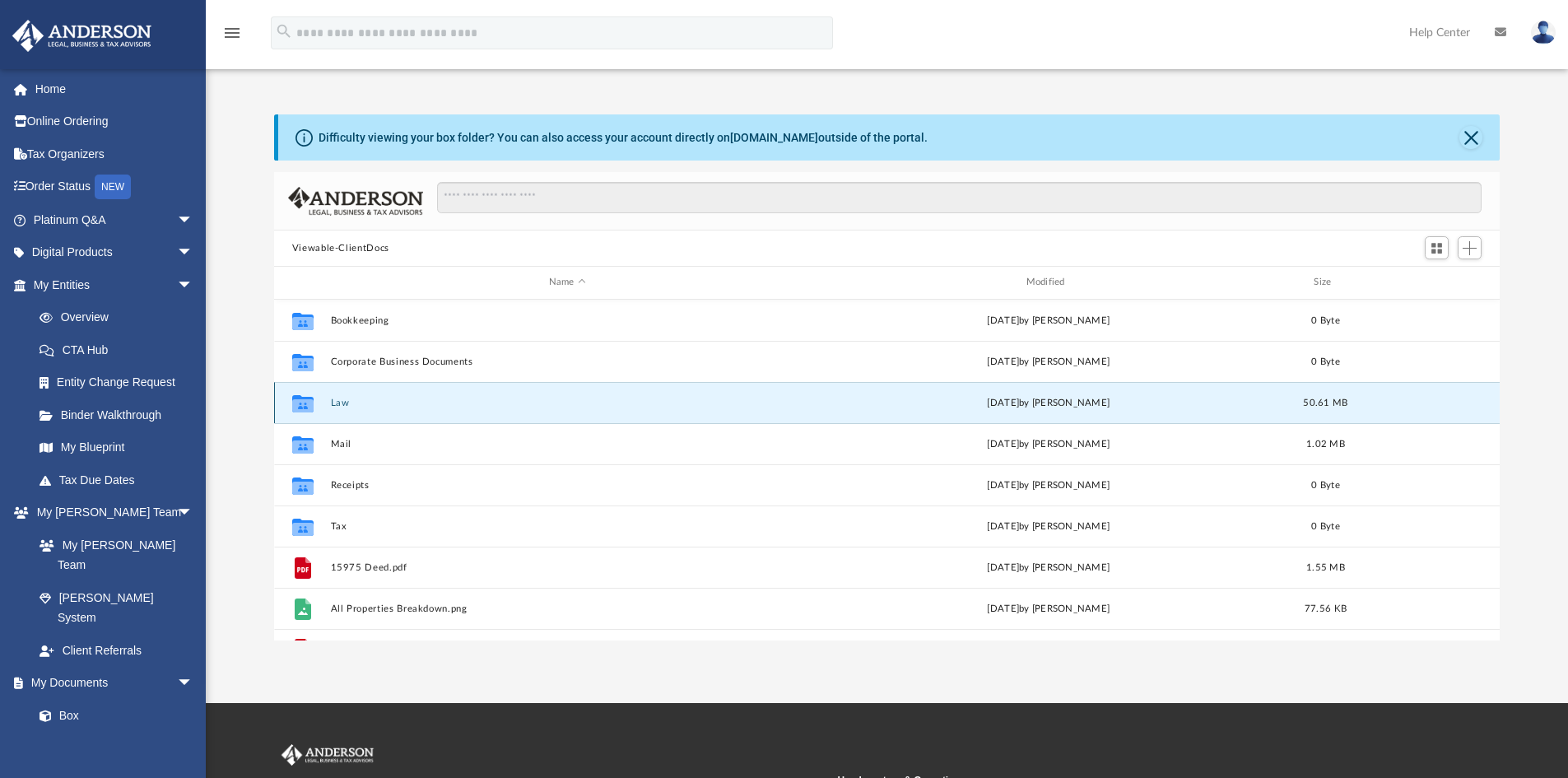
click at [361, 406] on button "Law" at bounding box center [567, 403] width 474 height 10
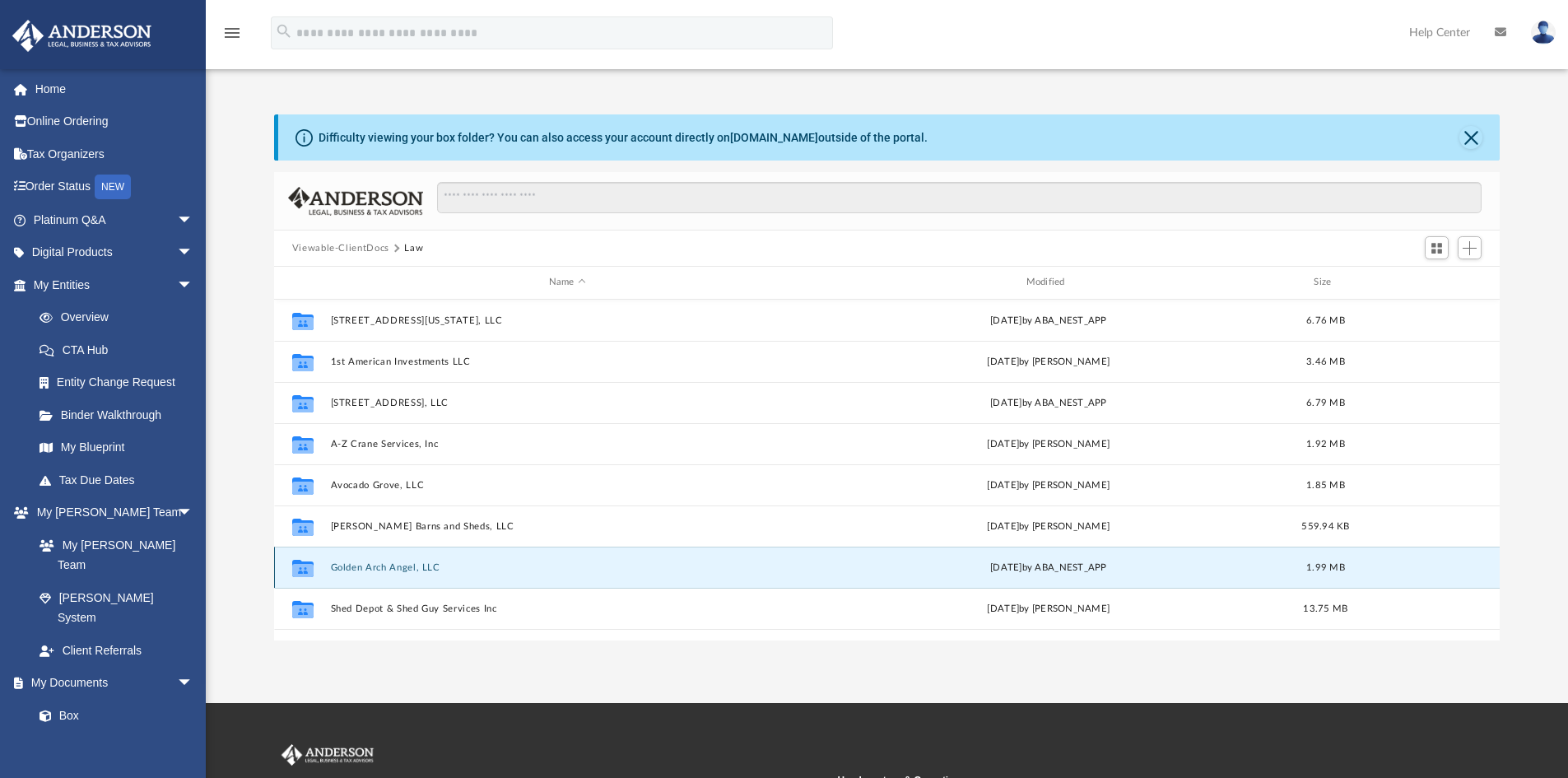
click at [383, 562] on button "Golden Arch Angel, LLC" at bounding box center [567, 567] width 474 height 10
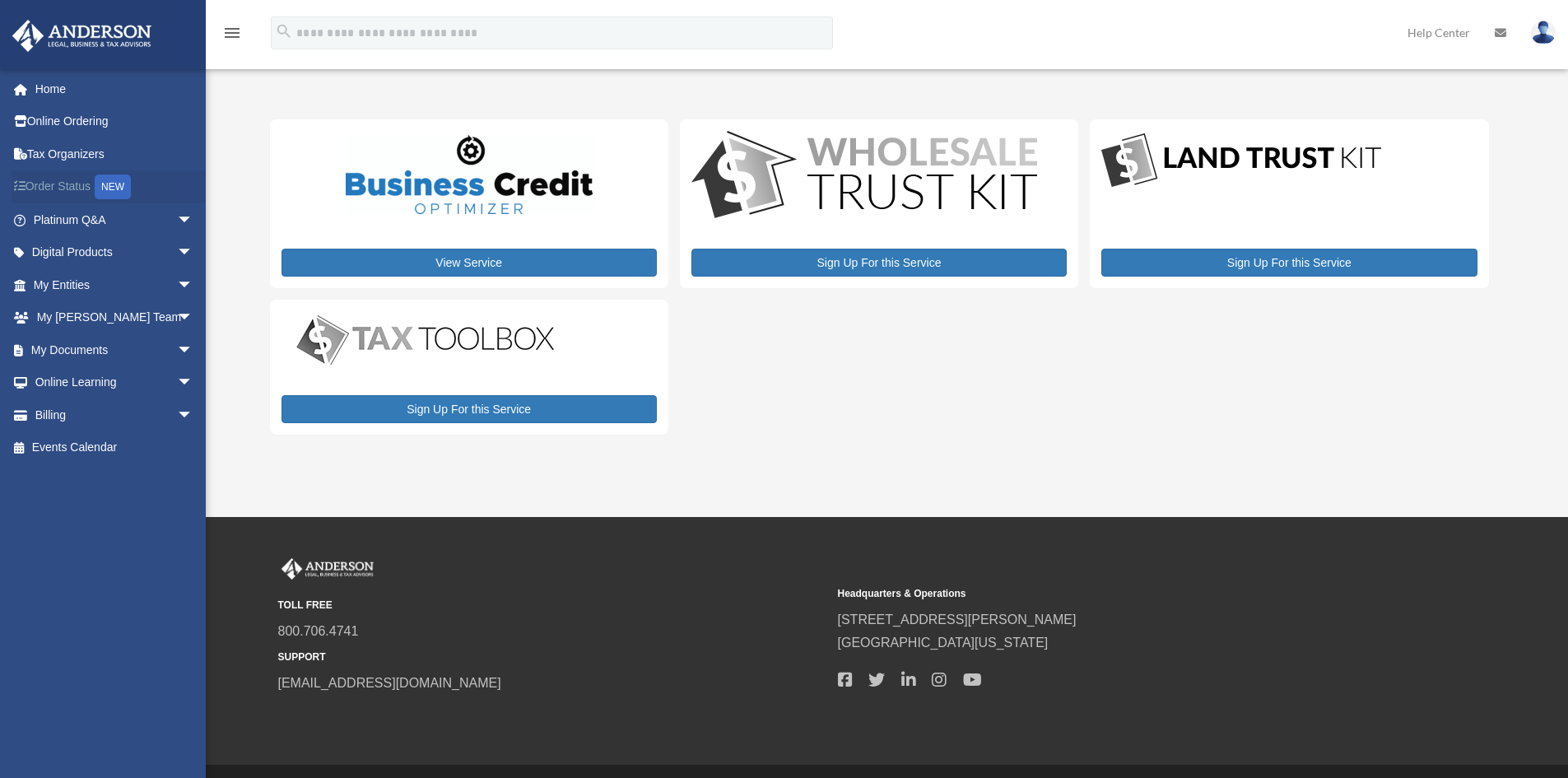
click at [64, 186] on link "Order Status NEW" at bounding box center [114, 187] width 207 height 34
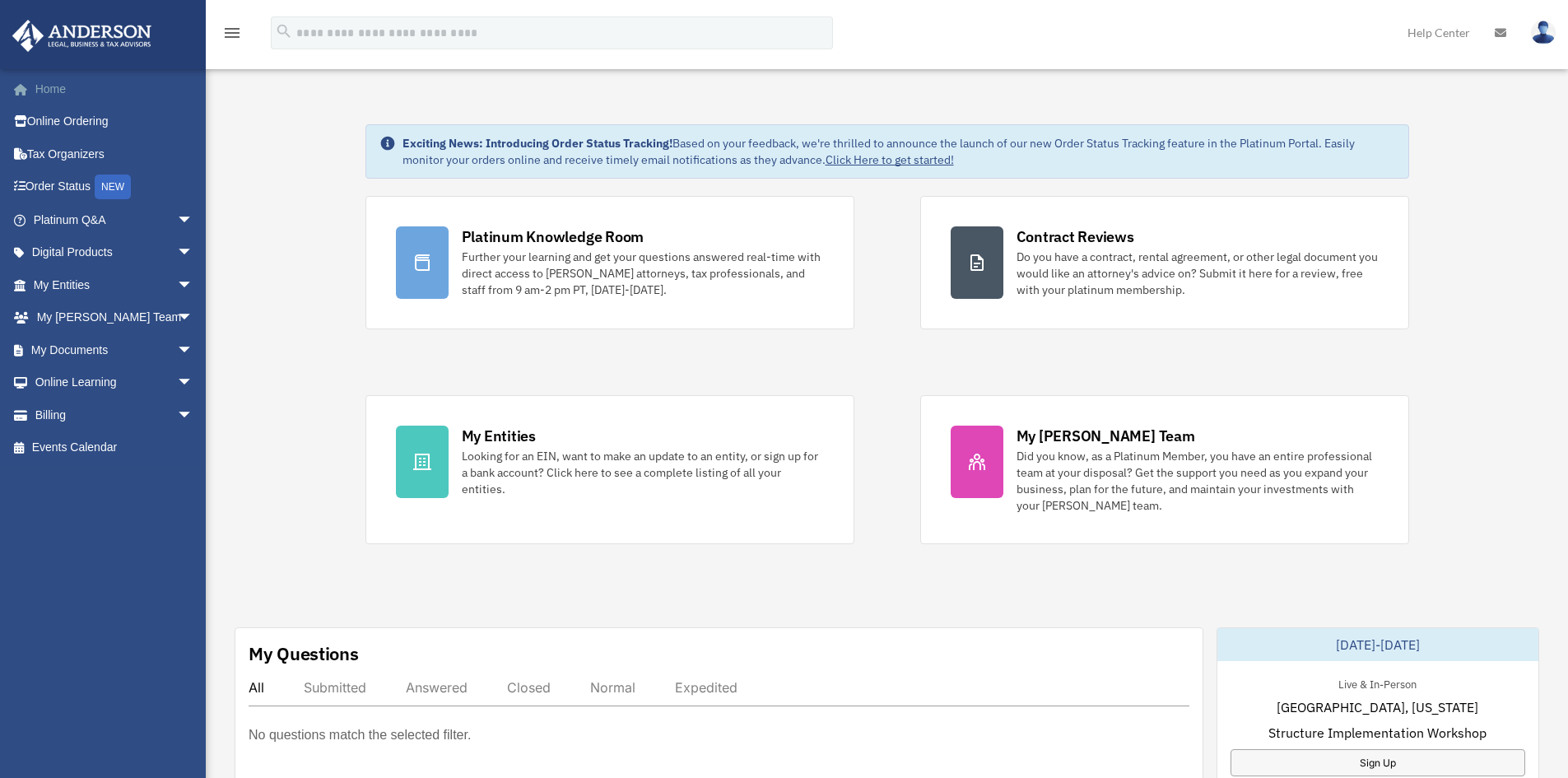
click at [58, 94] on link "Home" at bounding box center [114, 89] width 207 height 33
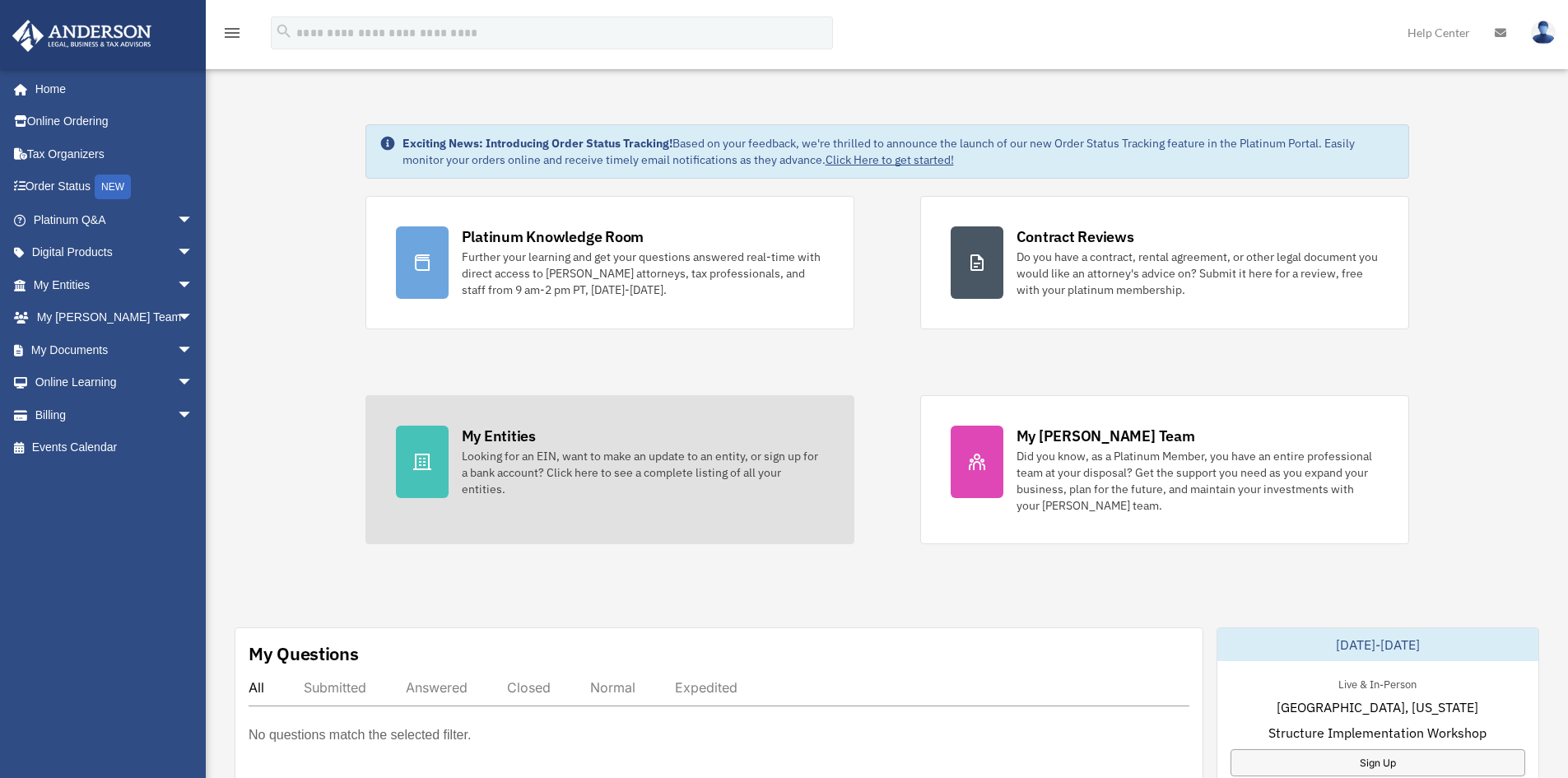
drag, startPoint x: 0, startPoint y: 0, endPoint x: 509, endPoint y: 445, distance: 676.1
click at [509, 445] on div "My Entities" at bounding box center [499, 435] width 74 height 21
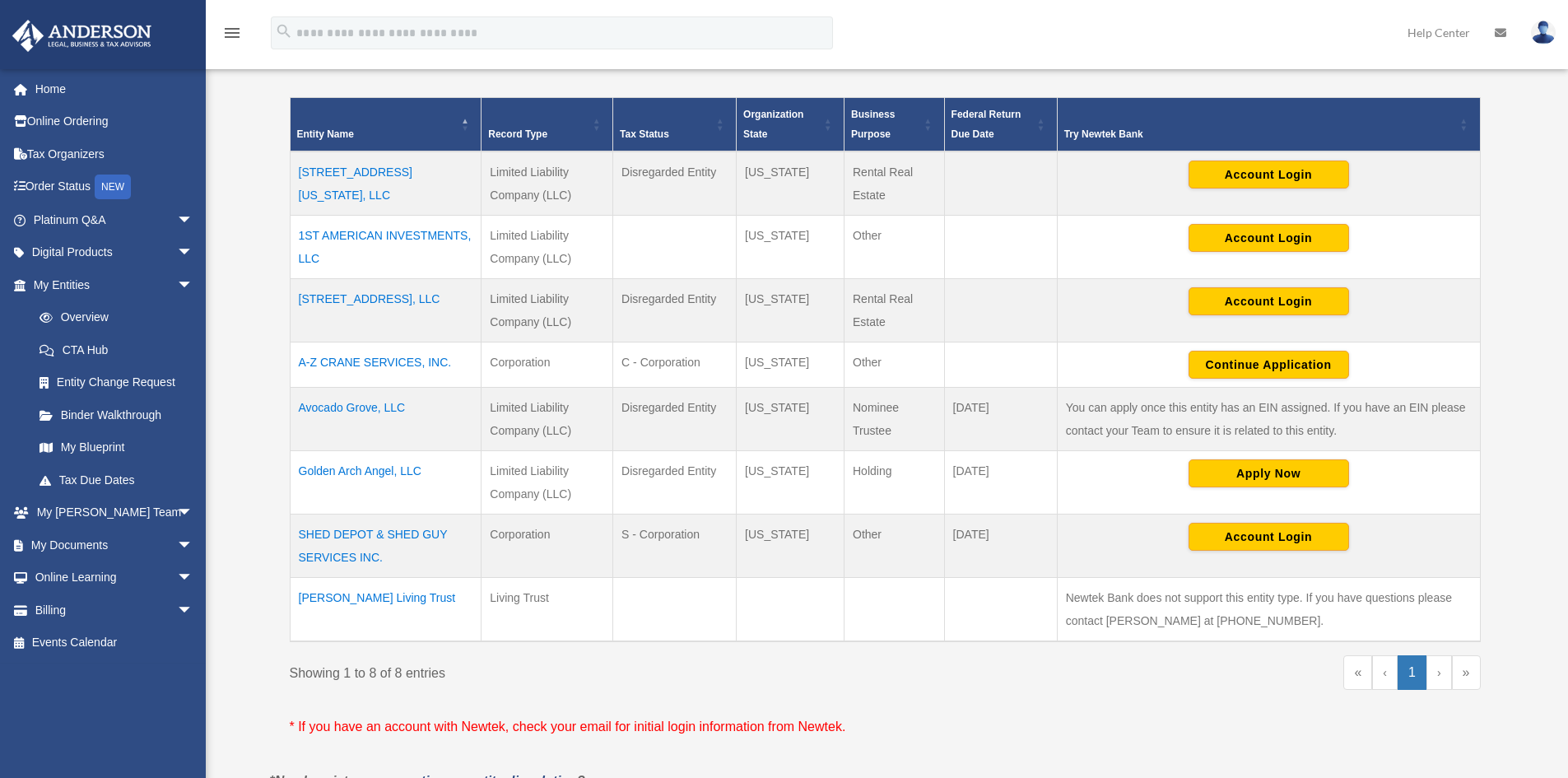
scroll to position [330, 0]
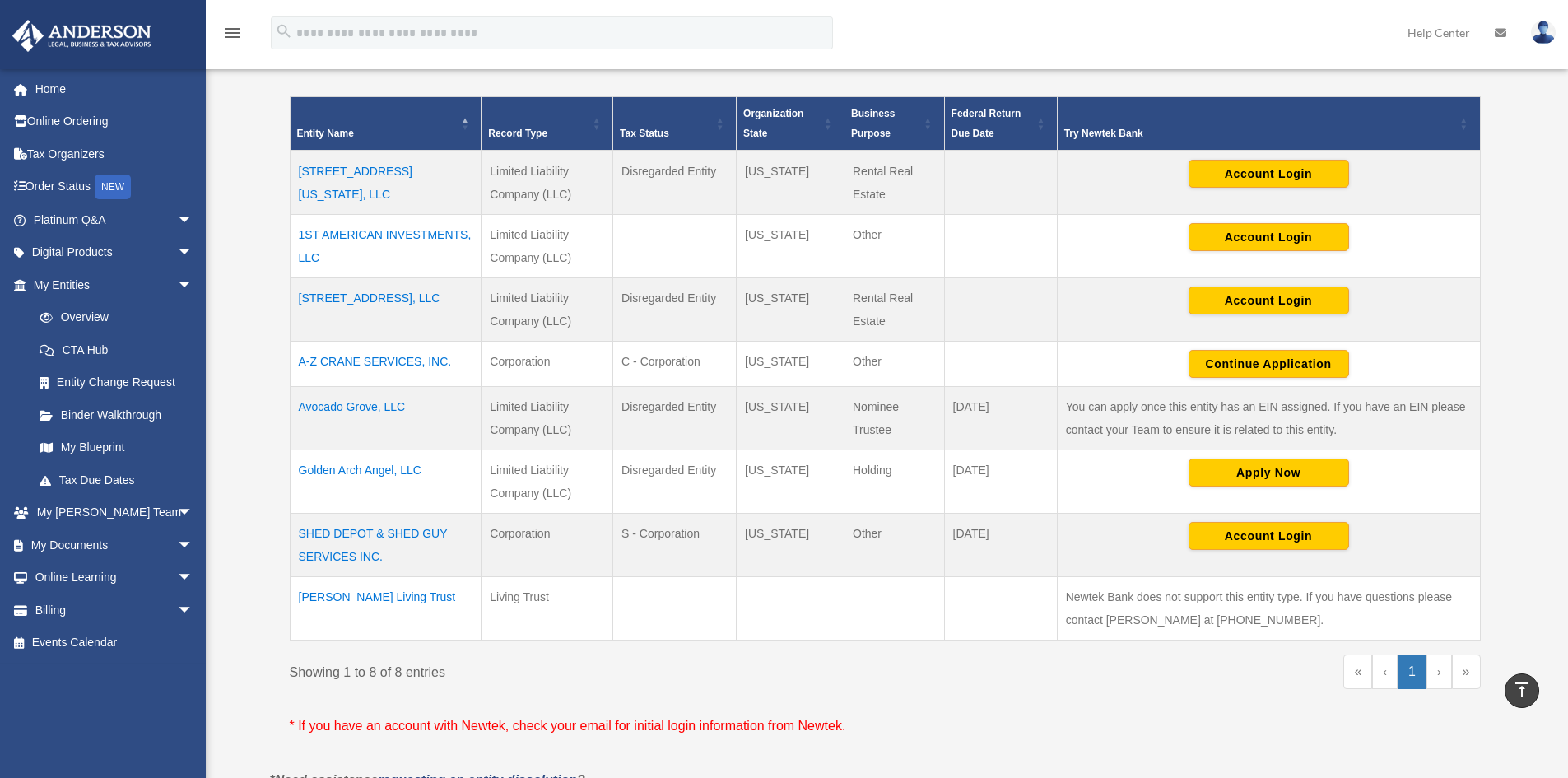
click at [329, 543] on td "SHED DEPOT & SHED GUY SERVICES INC." at bounding box center [386, 546] width 192 height 64
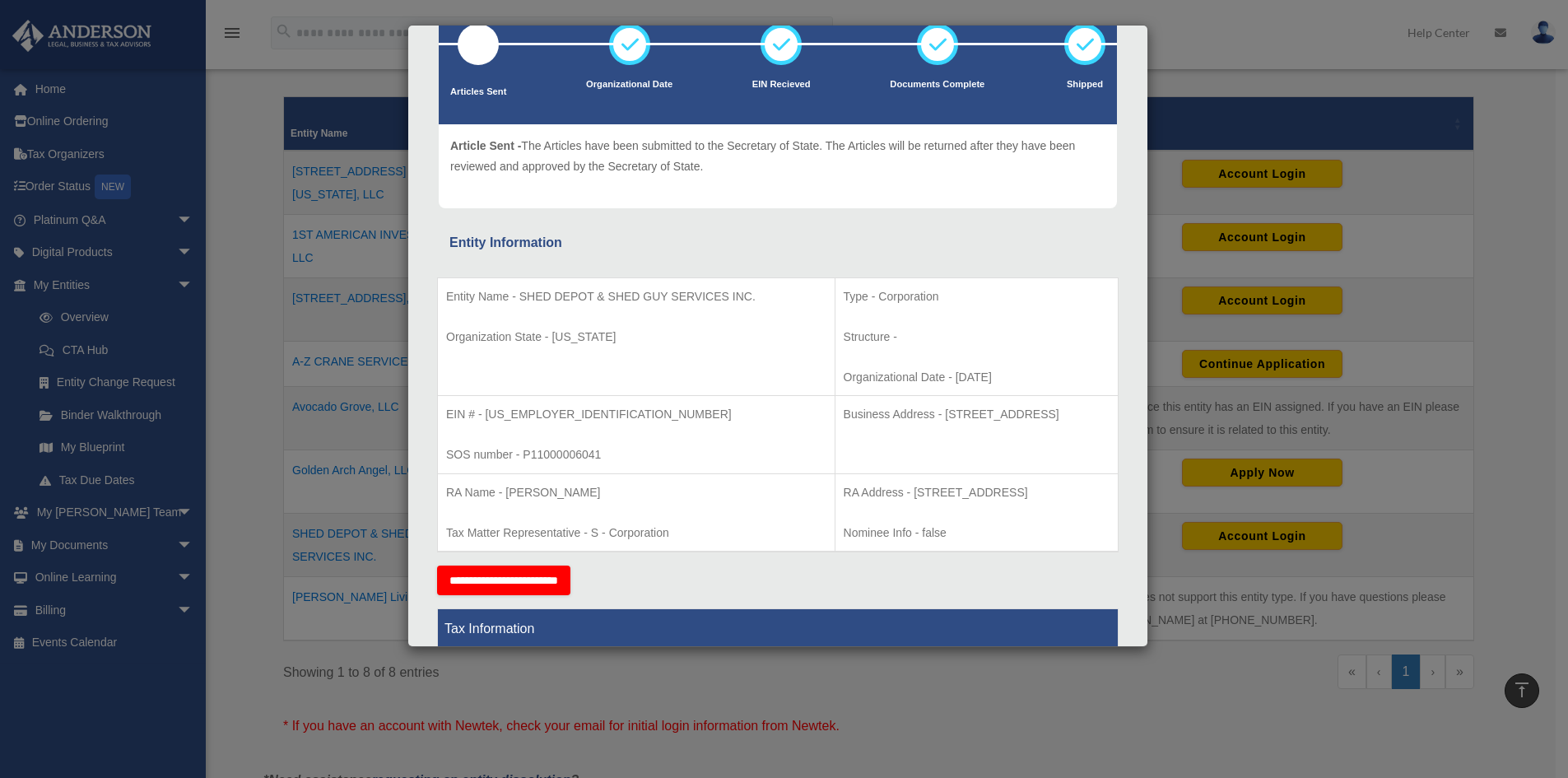
scroll to position [0, 0]
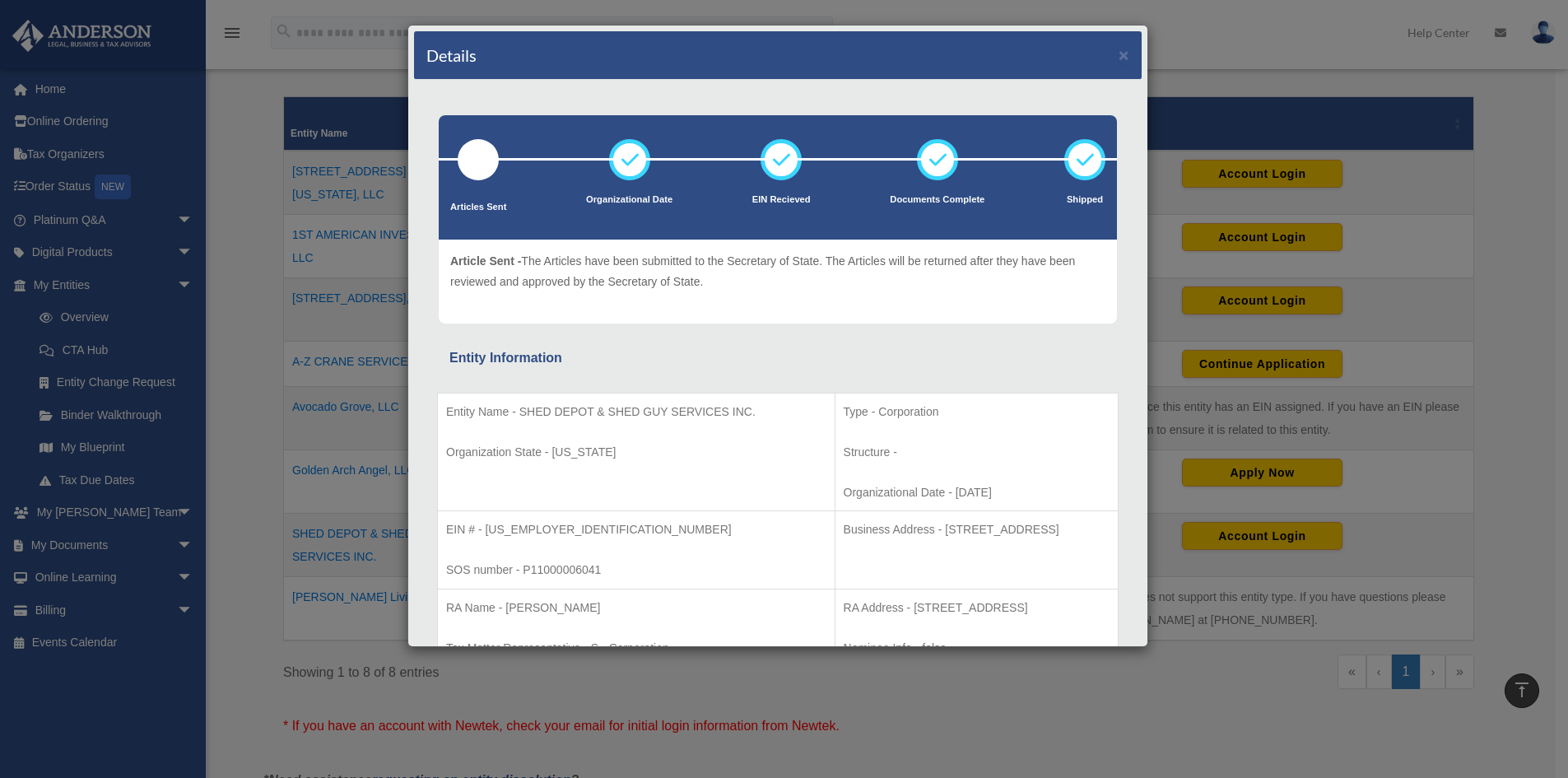
click at [1180, 36] on div "Details × Articles Sent Organizational Date" at bounding box center [784, 389] width 1568 height 778
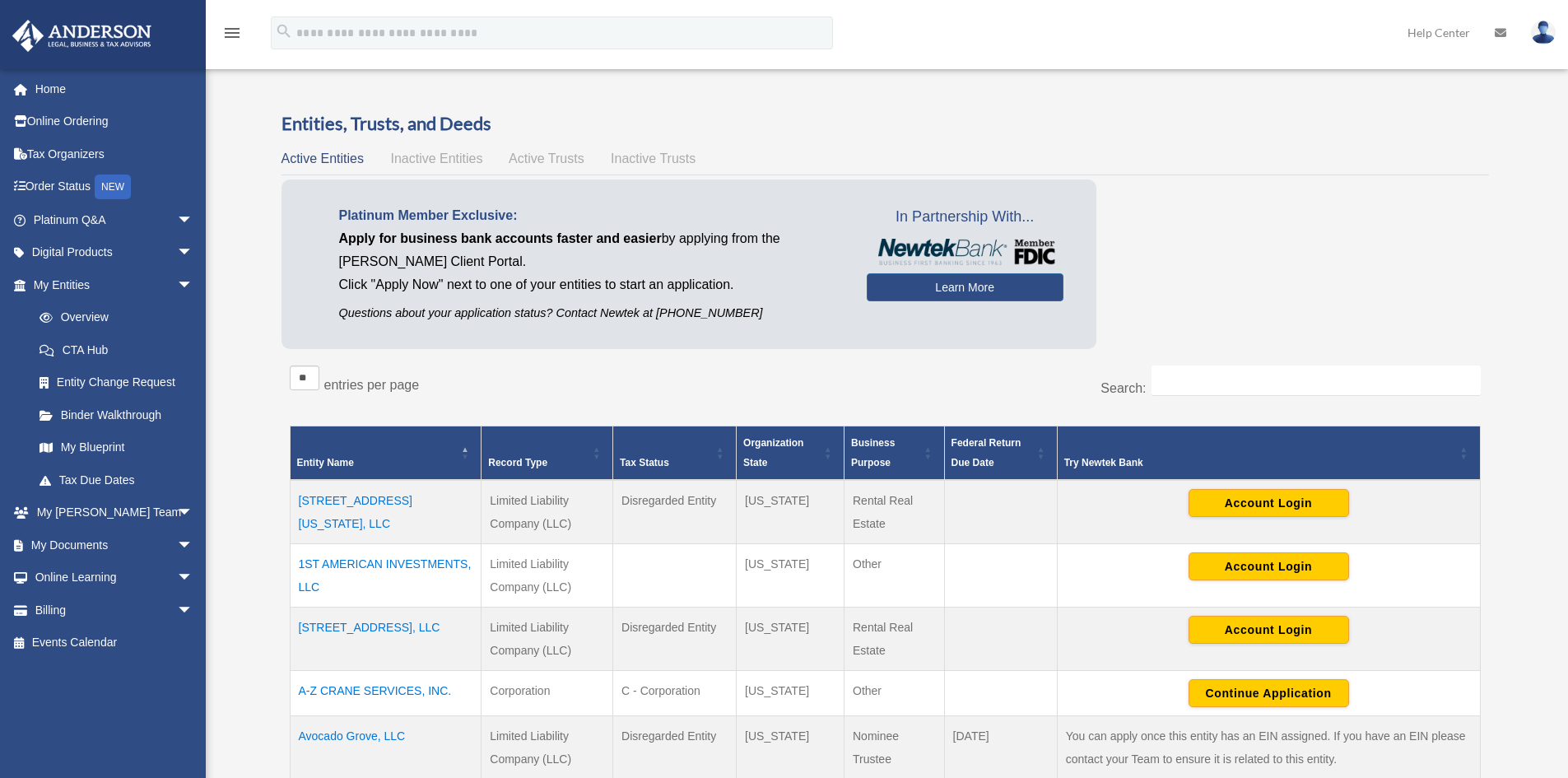
click at [526, 158] on span "Active Trusts" at bounding box center [546, 158] width 76 height 14
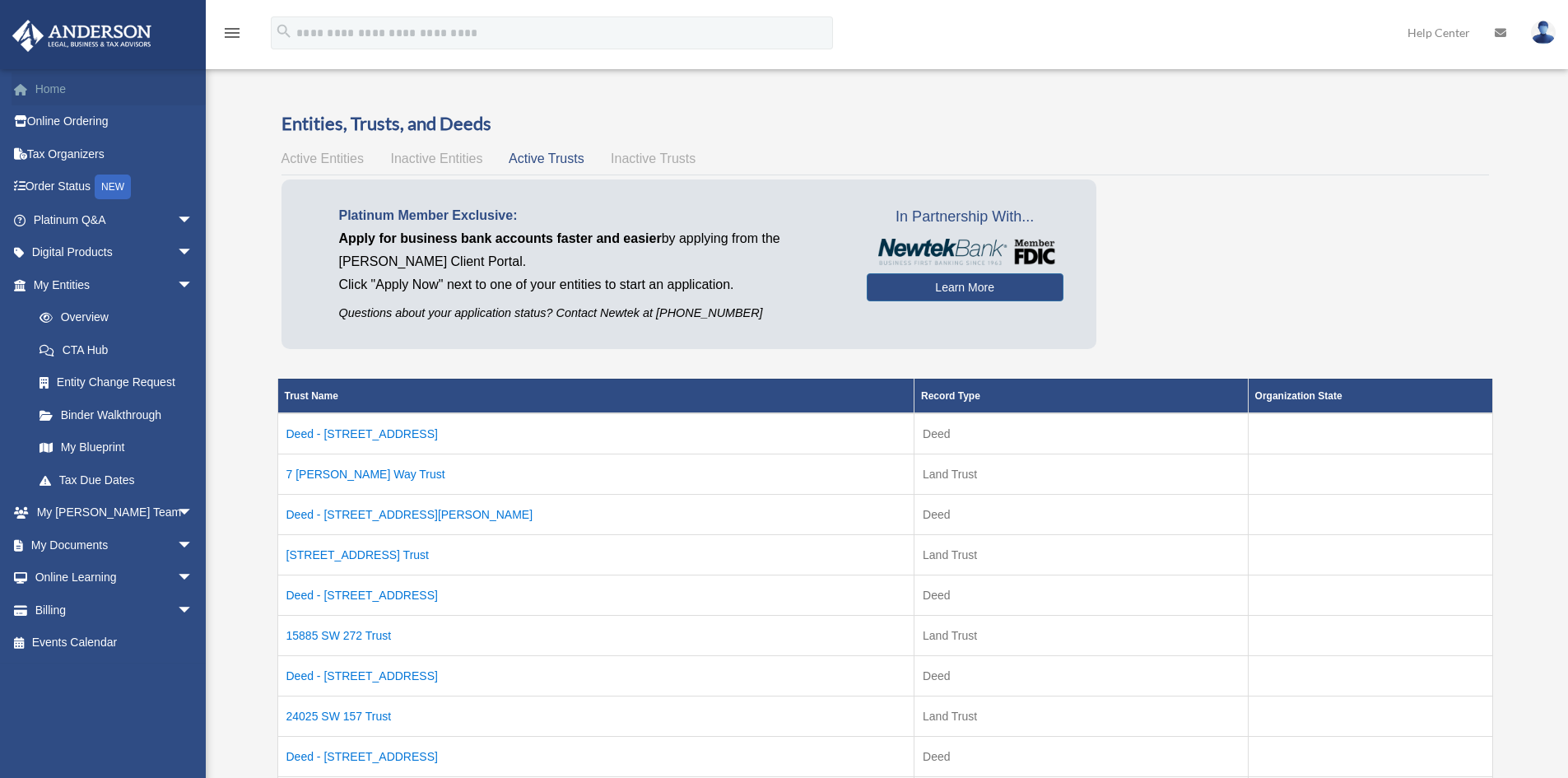
click at [43, 89] on link "Home" at bounding box center [114, 89] width 207 height 33
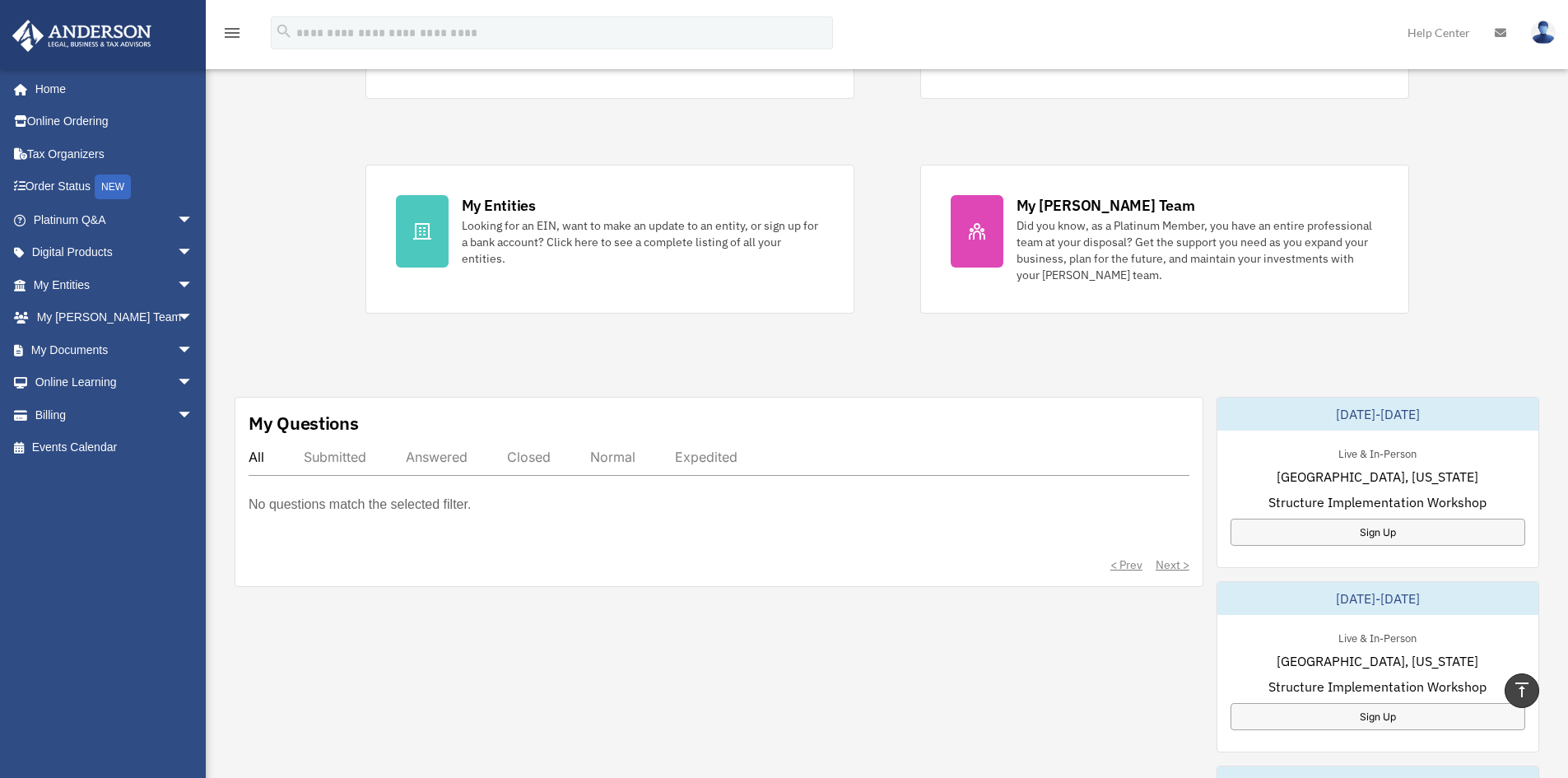
scroll to position [83, 0]
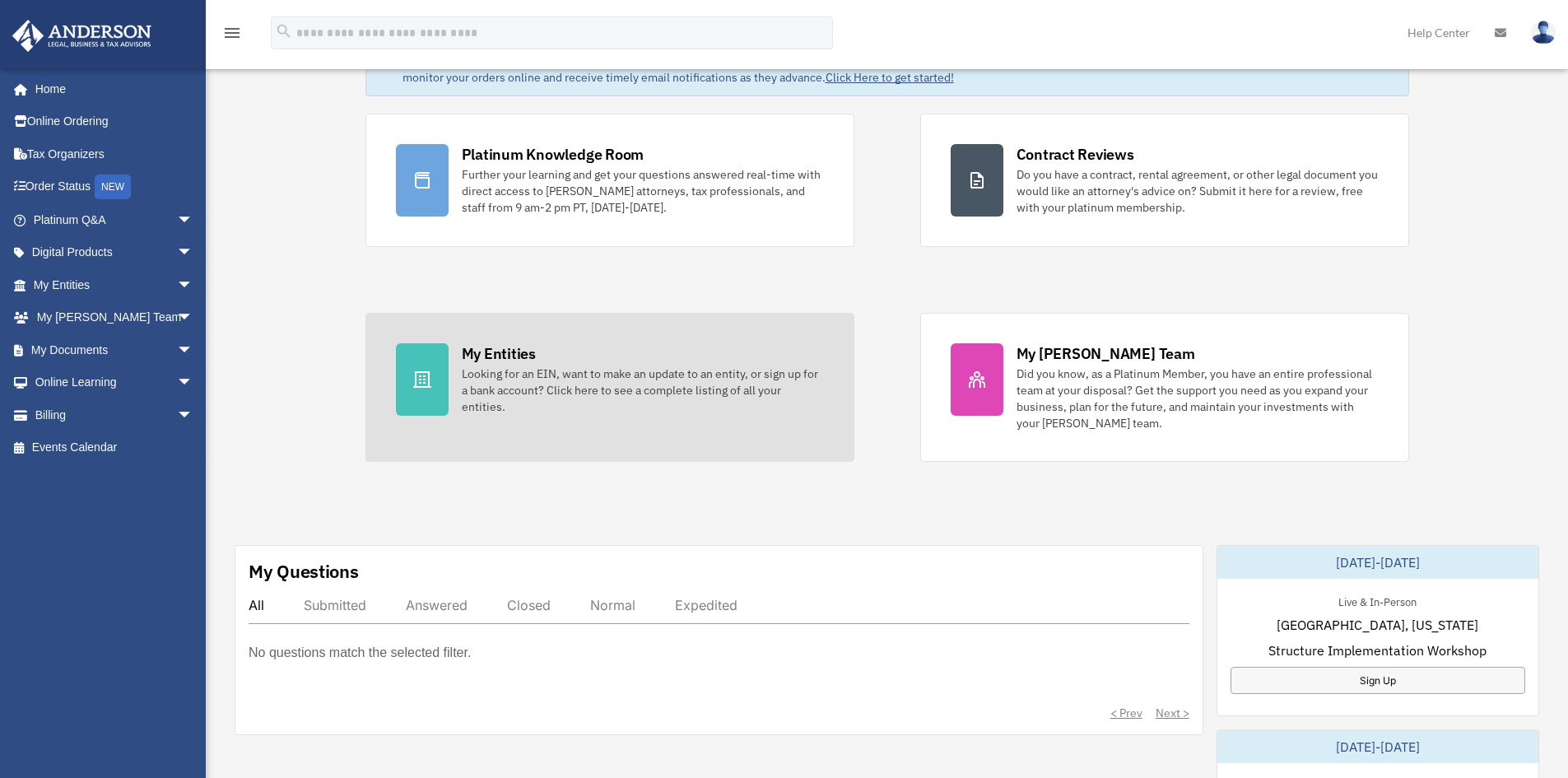
click at [486, 367] on div "Looking for an EIN, want to make an update to an entity, or sign up for a bank …" at bounding box center [643, 390] width 362 height 49
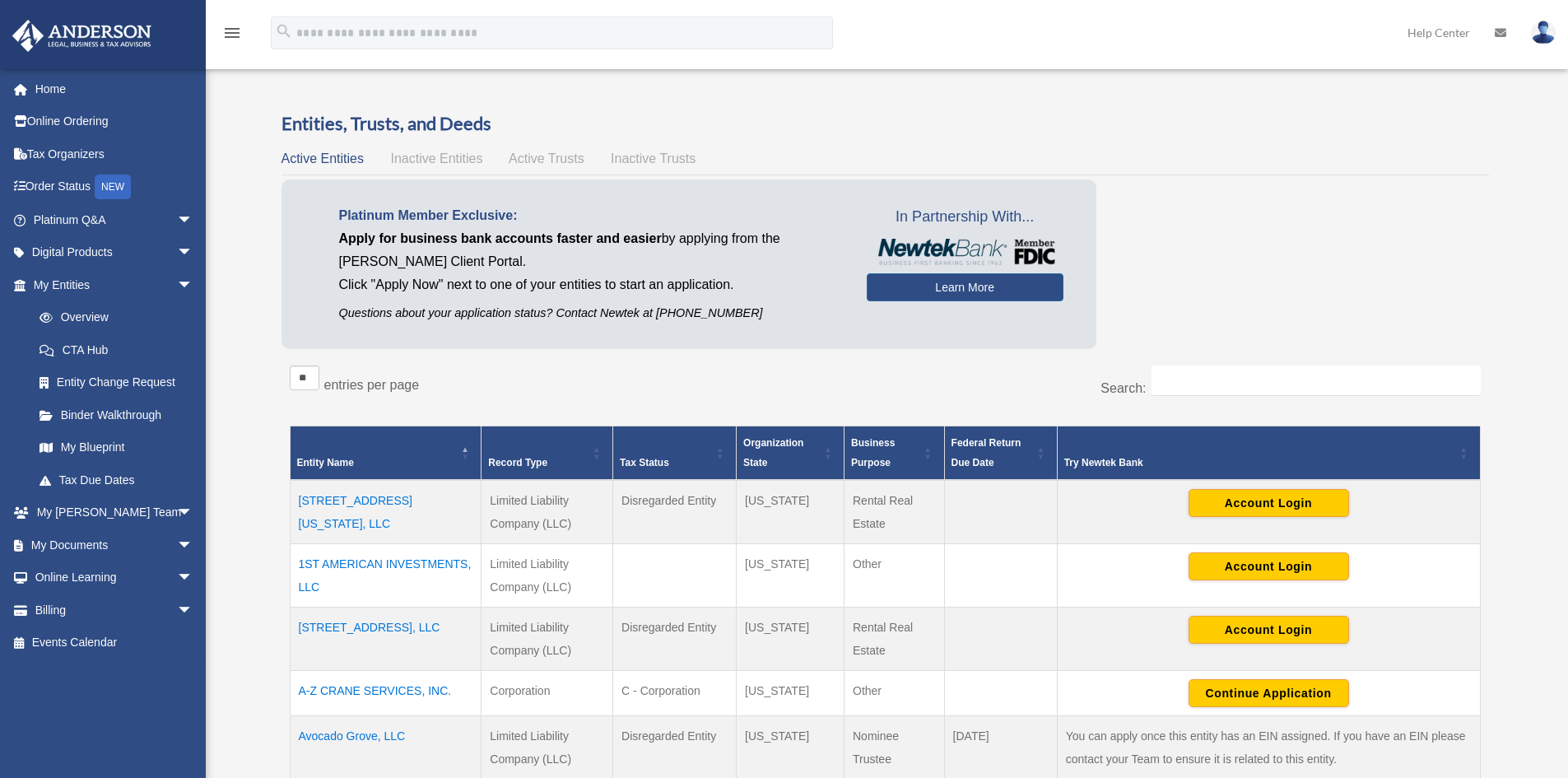
click at [546, 157] on span "Active Trusts" at bounding box center [546, 158] width 76 height 14
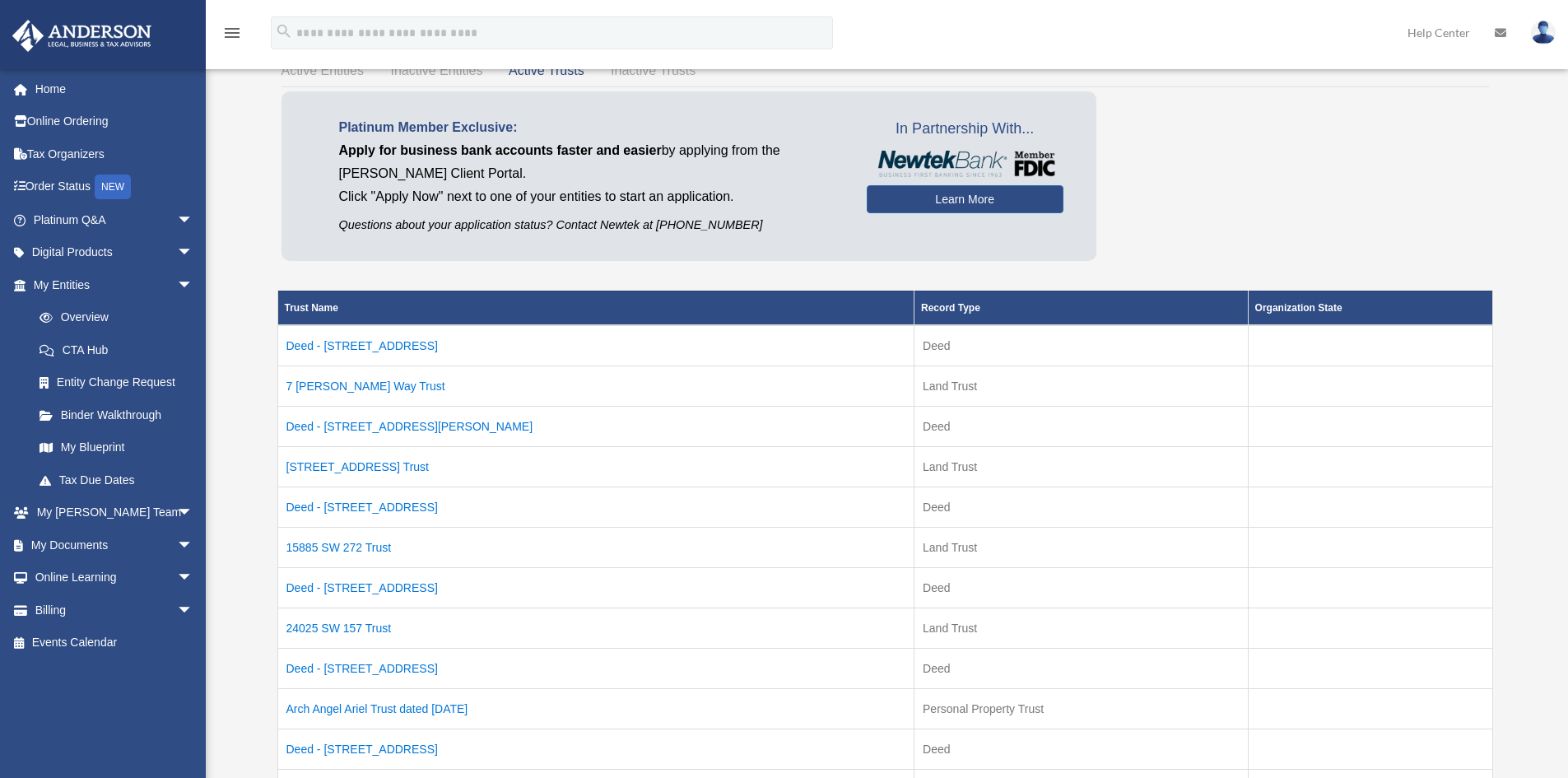
scroll to position [247, 0]
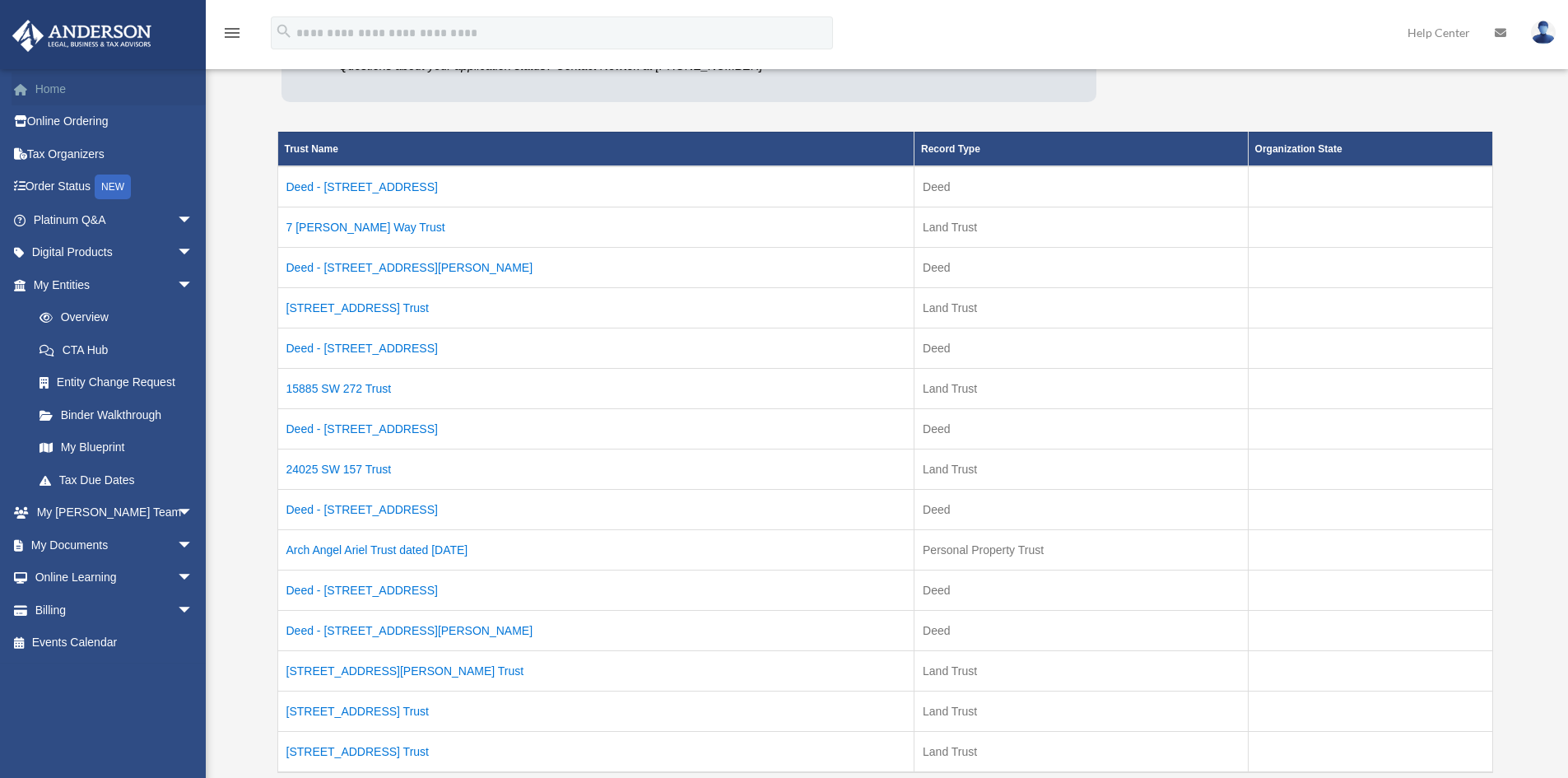
click at [66, 86] on link "Home" at bounding box center [114, 89] width 207 height 33
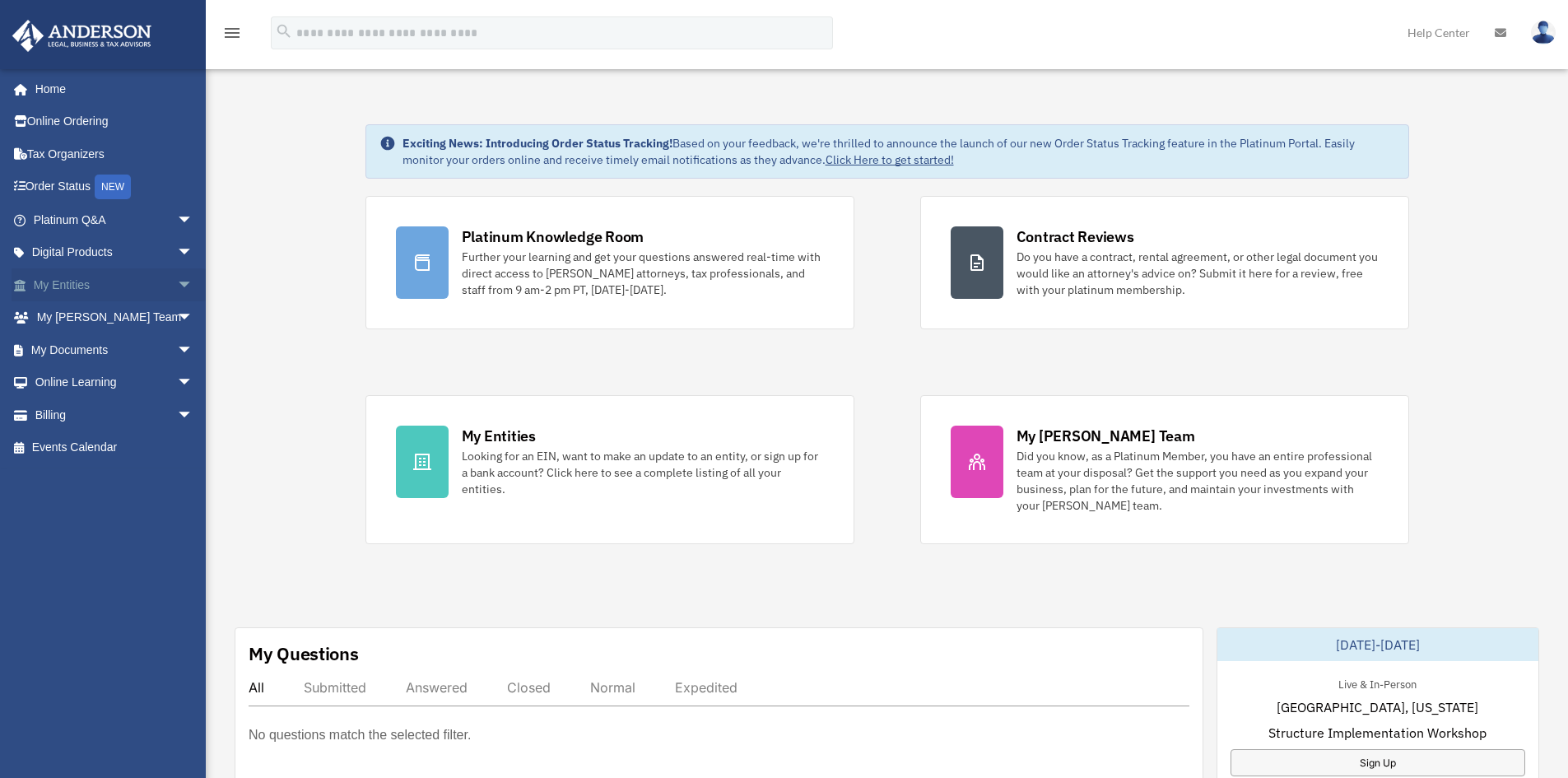
click at [77, 287] on link "My Entities arrow_drop_down" at bounding box center [114, 285] width 207 height 33
click at [58, 284] on link "My Entities arrow_drop_down" at bounding box center [114, 285] width 207 height 33
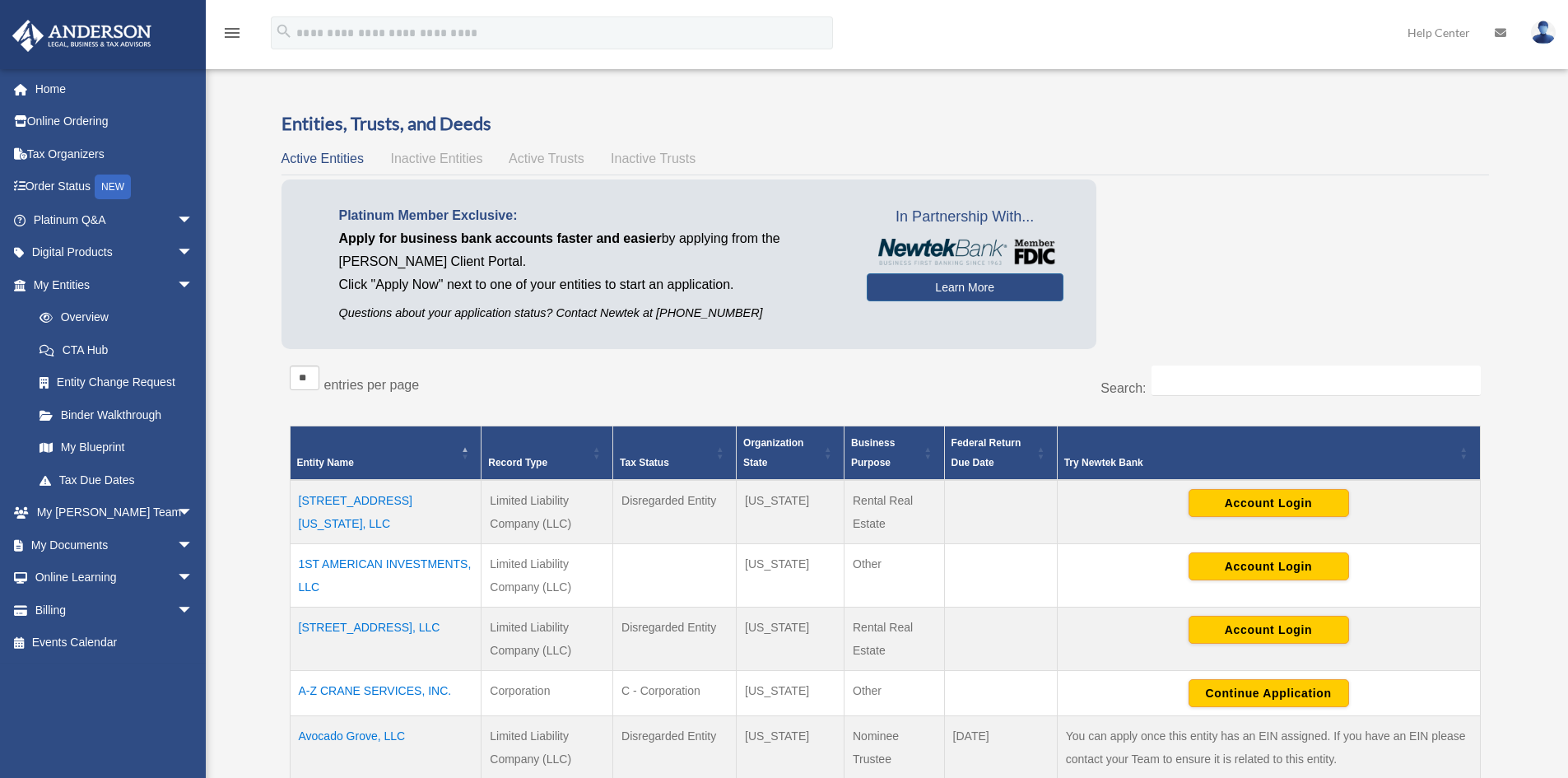
scroll to position [247, 0]
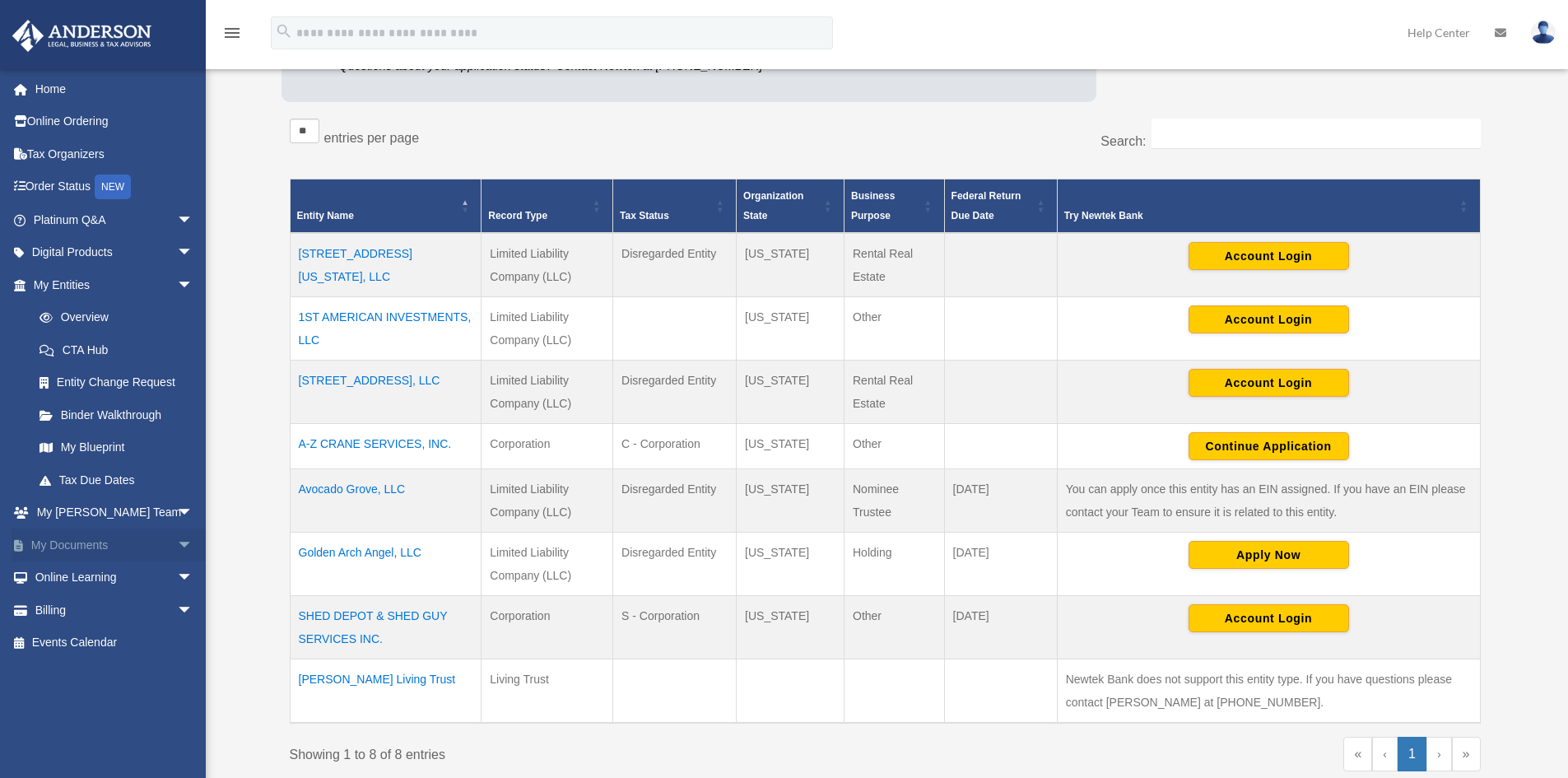
click at [63, 545] on link "My Documents arrow_drop_down" at bounding box center [114, 545] width 207 height 33
click at [177, 543] on span "arrow_drop_down" at bounding box center [194, 545] width 33 height 34
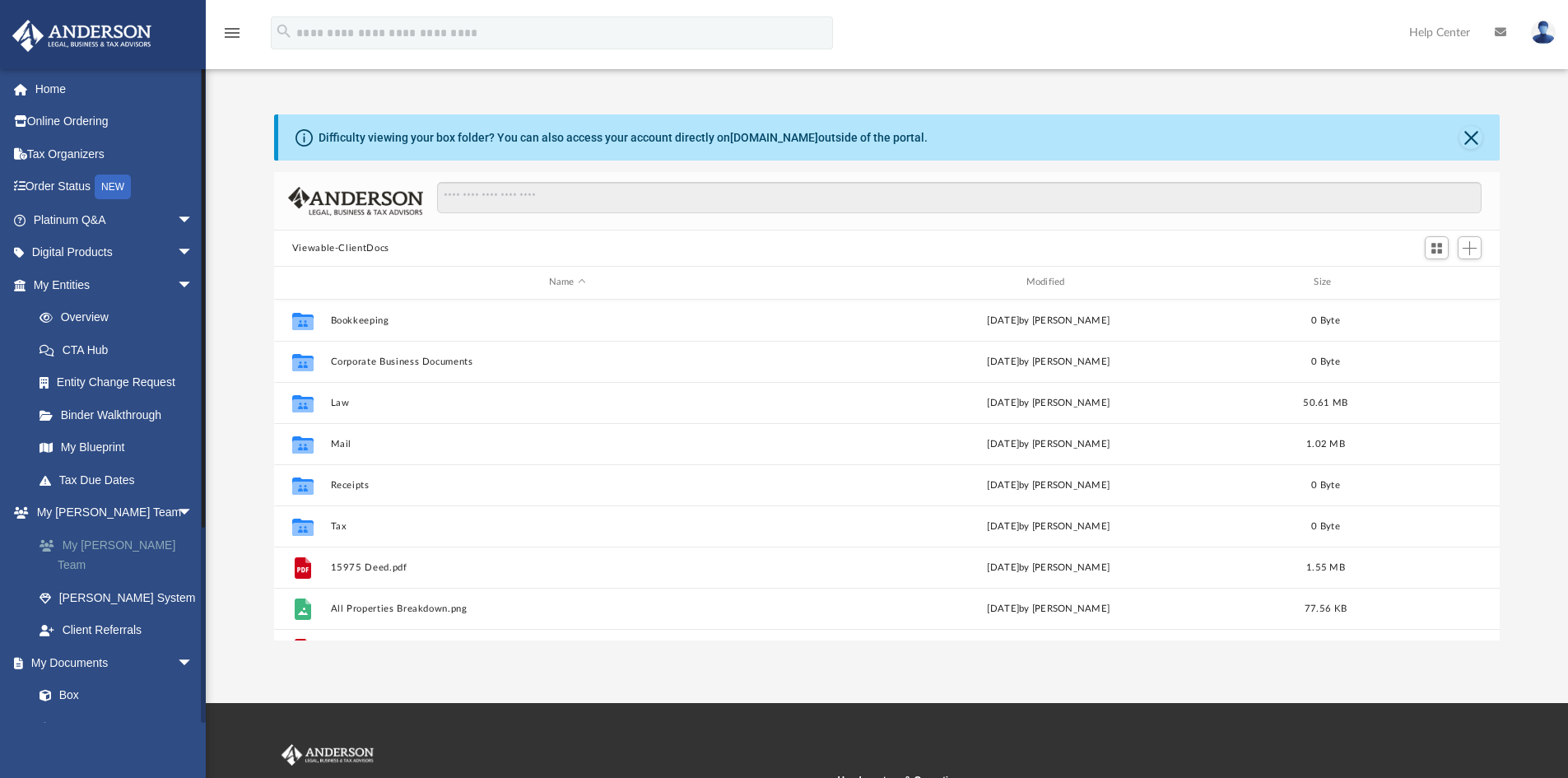
scroll to position [362, 1213]
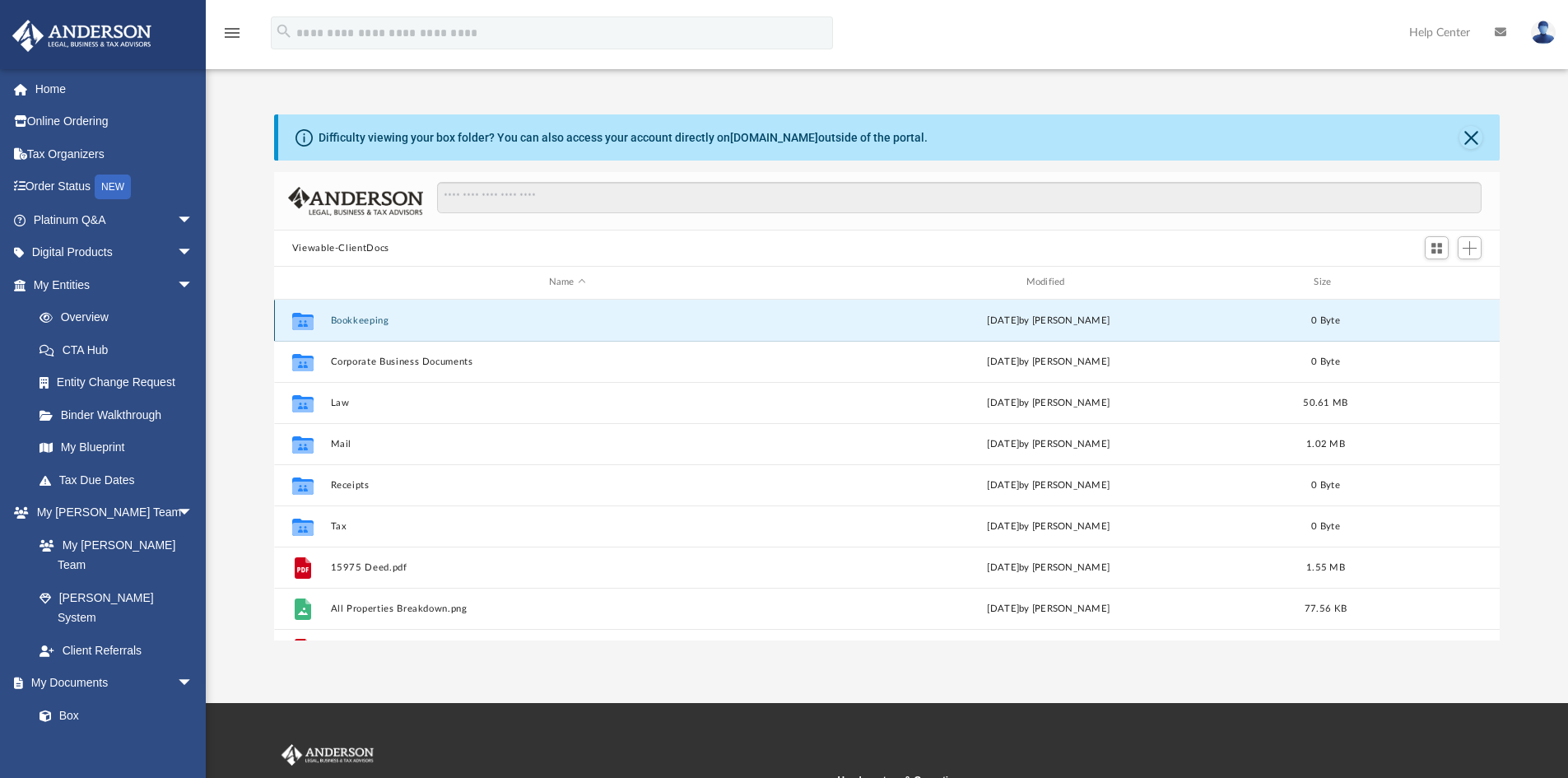
click at [364, 323] on button "Bookkeeping" at bounding box center [567, 320] width 474 height 10
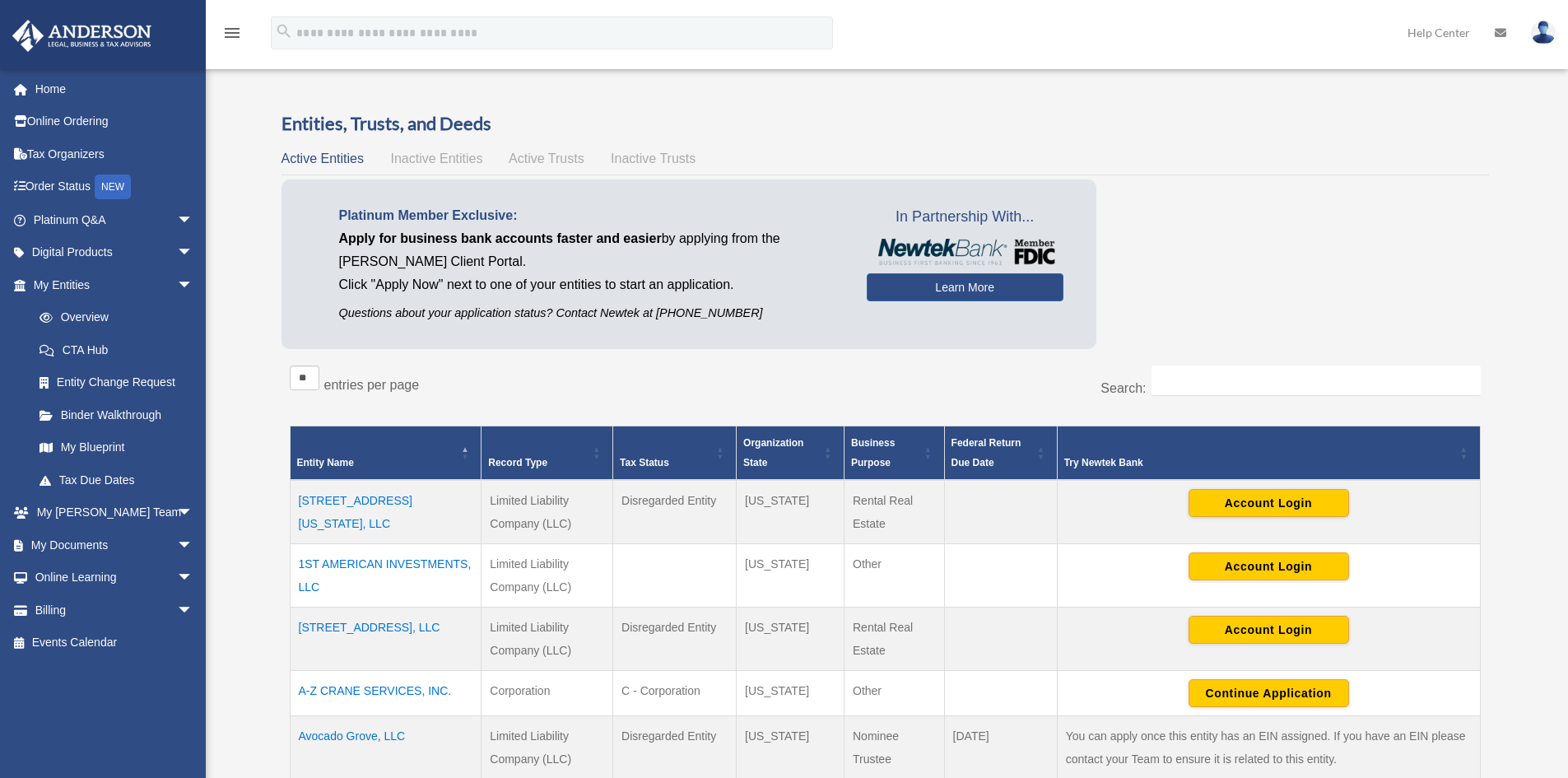
scroll to position [243, 0]
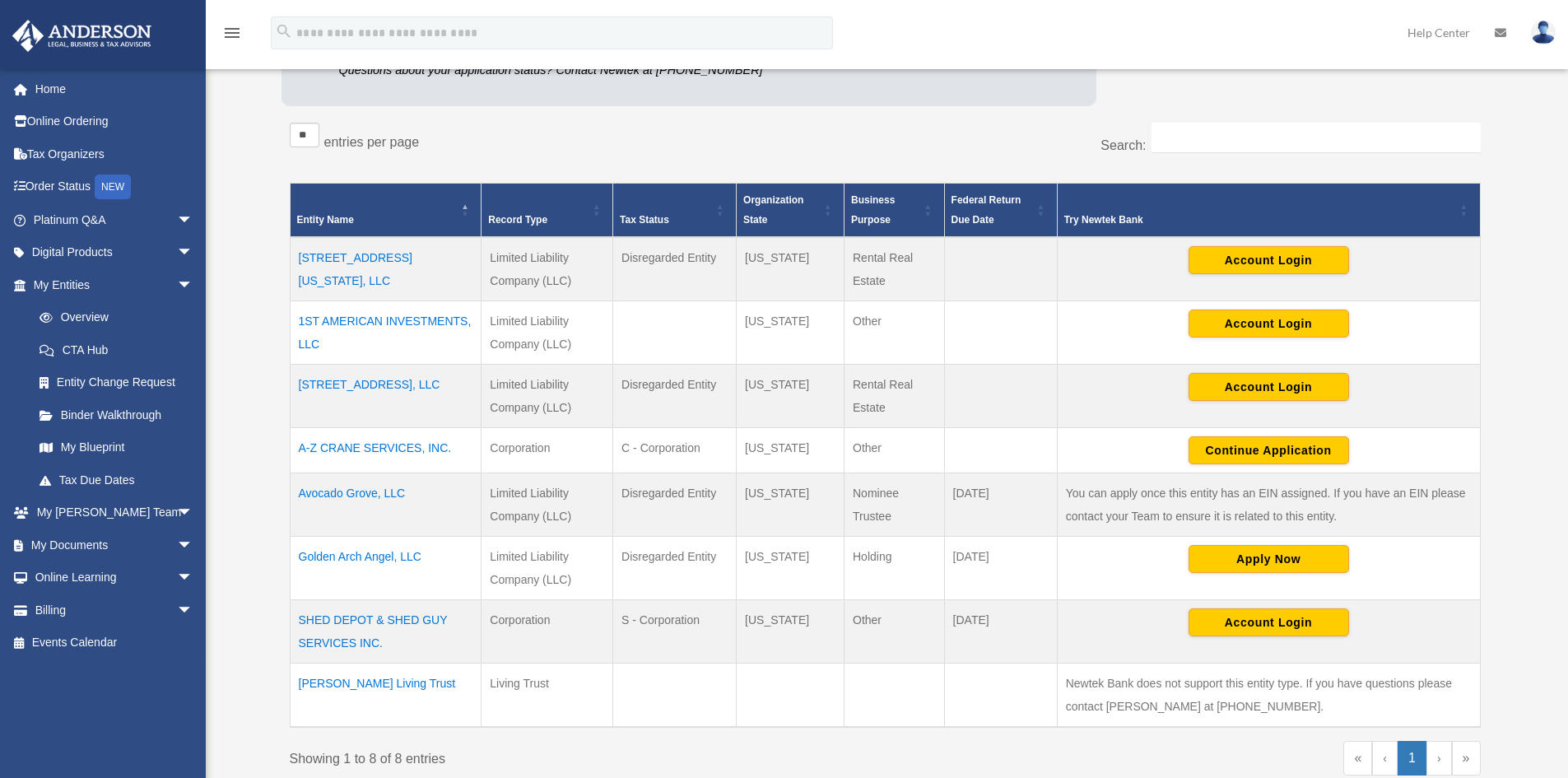
click at [328, 625] on td "SHED DEPOT & SHED GUY SERVICES INC." at bounding box center [386, 632] width 192 height 64
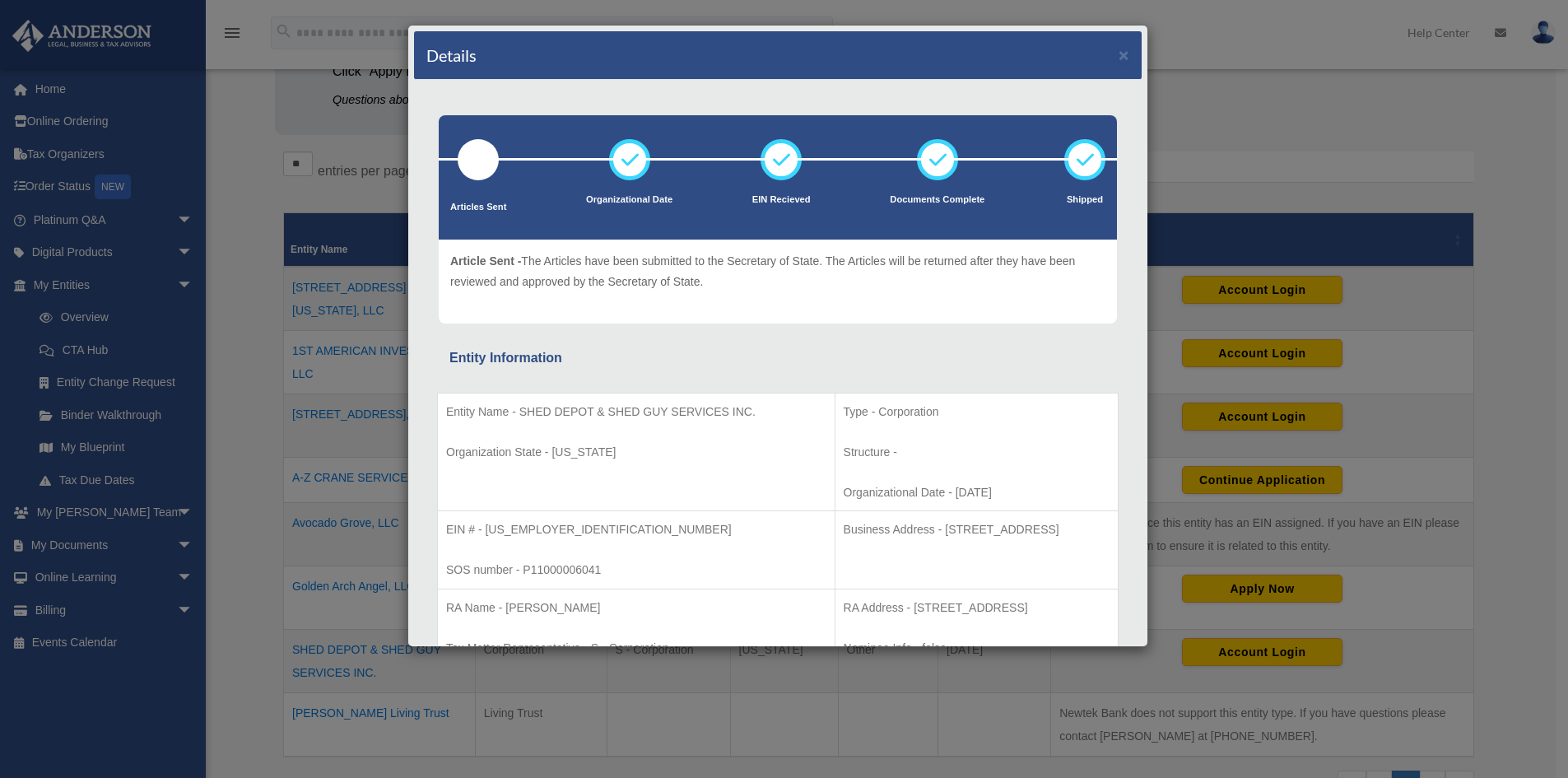
scroll to position [0, 0]
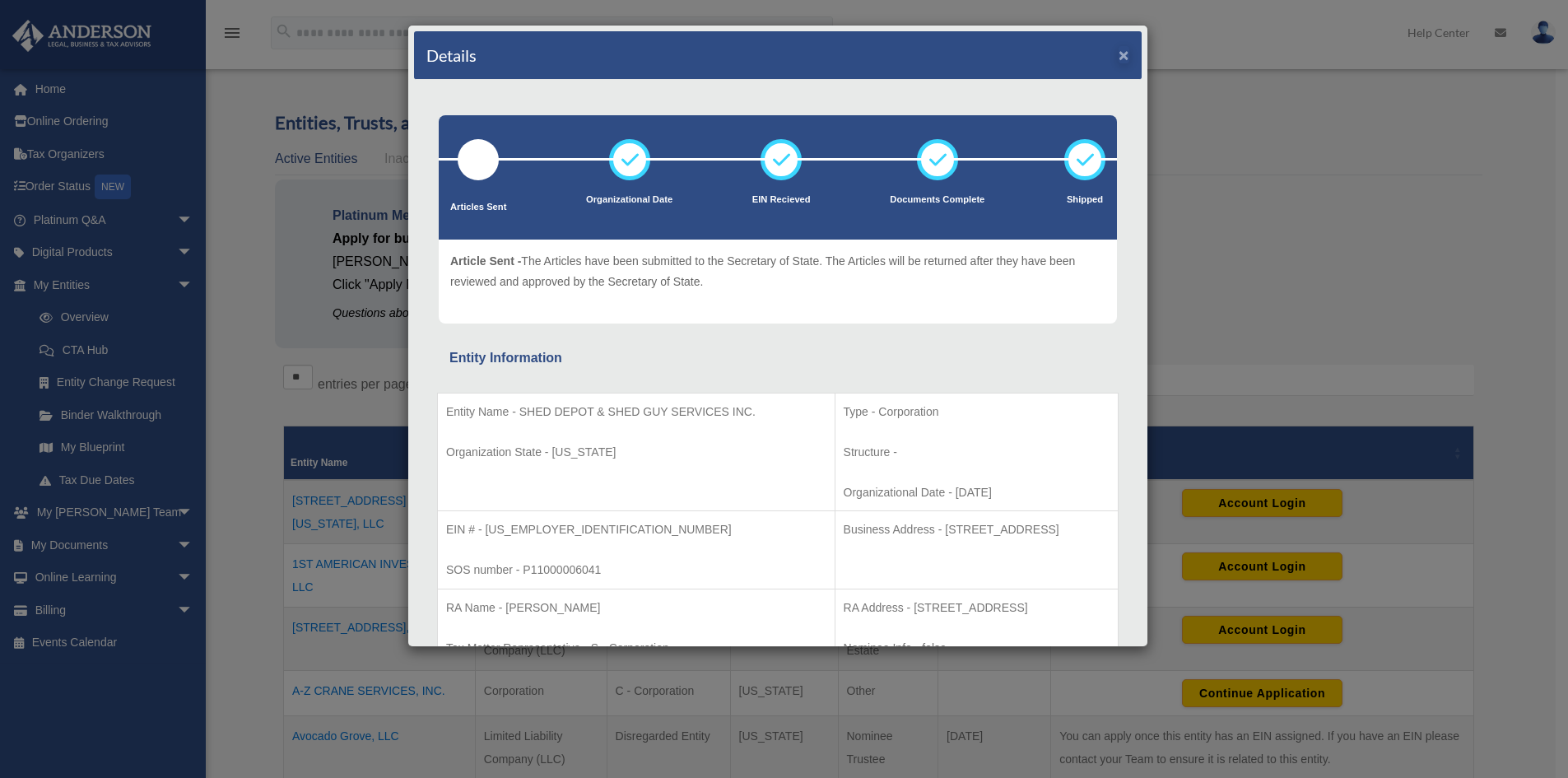
click at [1106, 54] on div "Details ×" at bounding box center [778, 55] width 728 height 48
click at [1119, 54] on button "×" at bounding box center [1124, 55] width 10 height 17
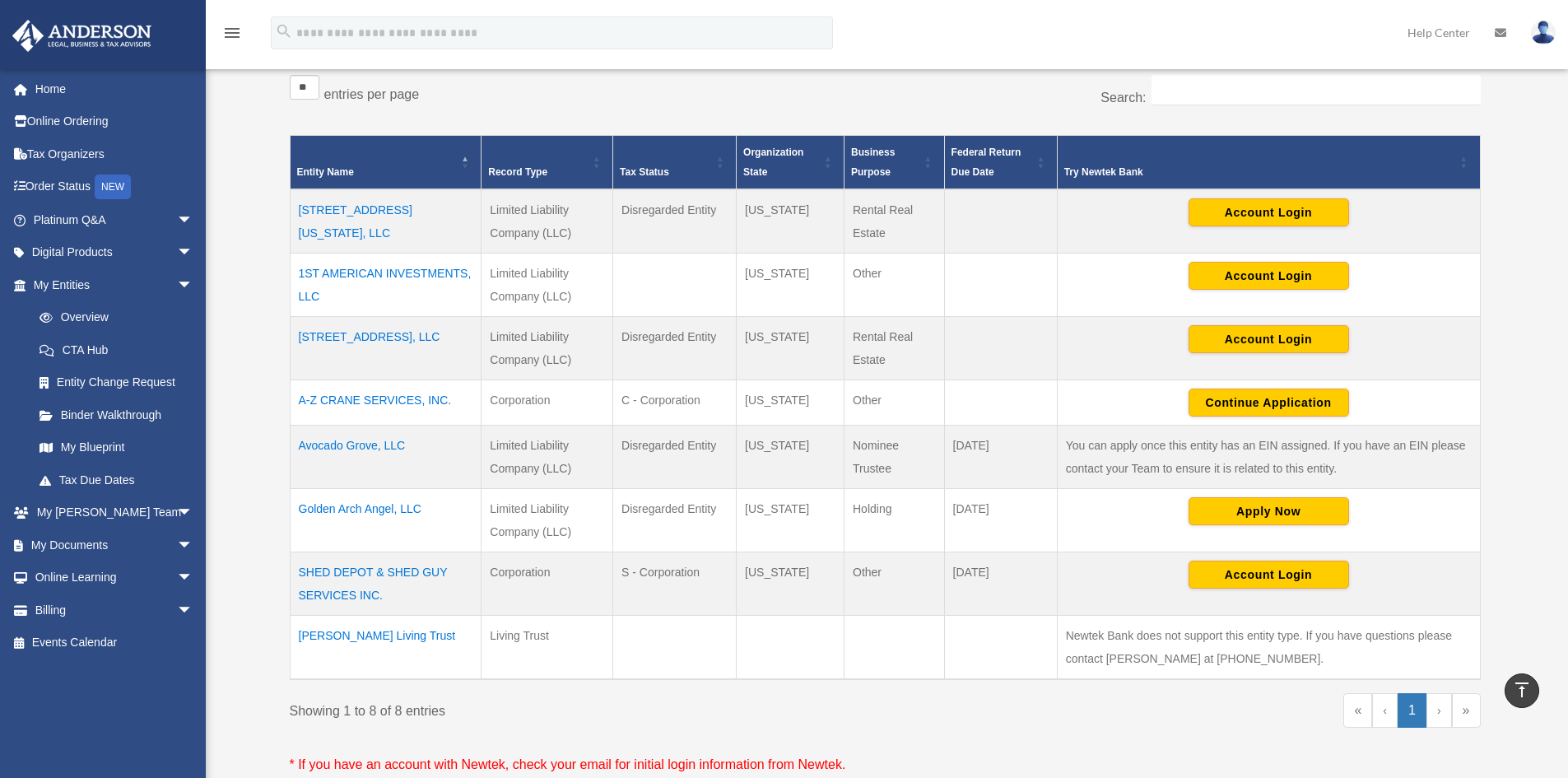
scroll to position [247, 0]
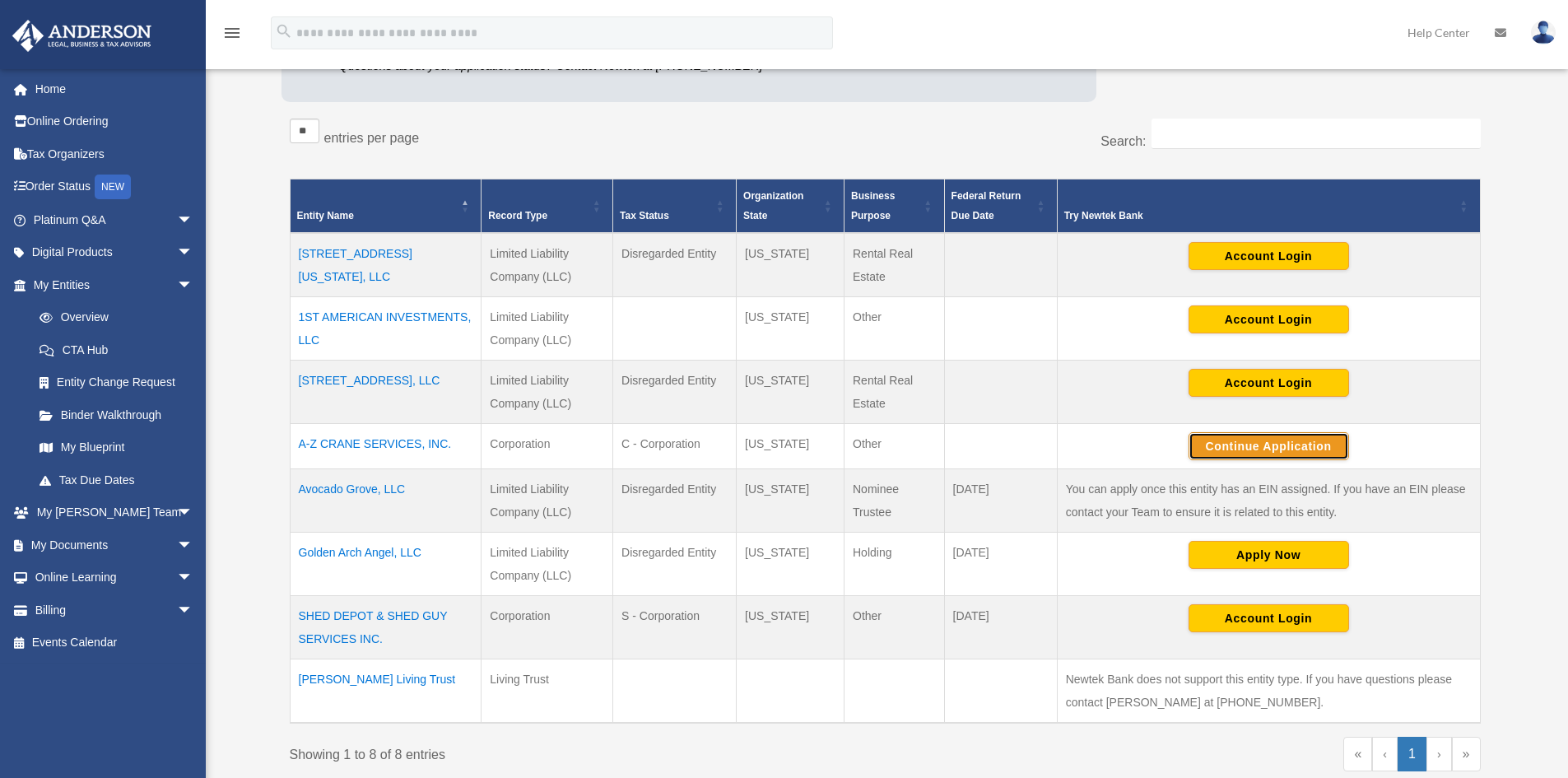
click at [1227, 449] on button "Continue Application" at bounding box center [1269, 446] width 161 height 28
click at [318, 491] on td "Avocado Grove, LLC" at bounding box center [386, 501] width 192 height 64
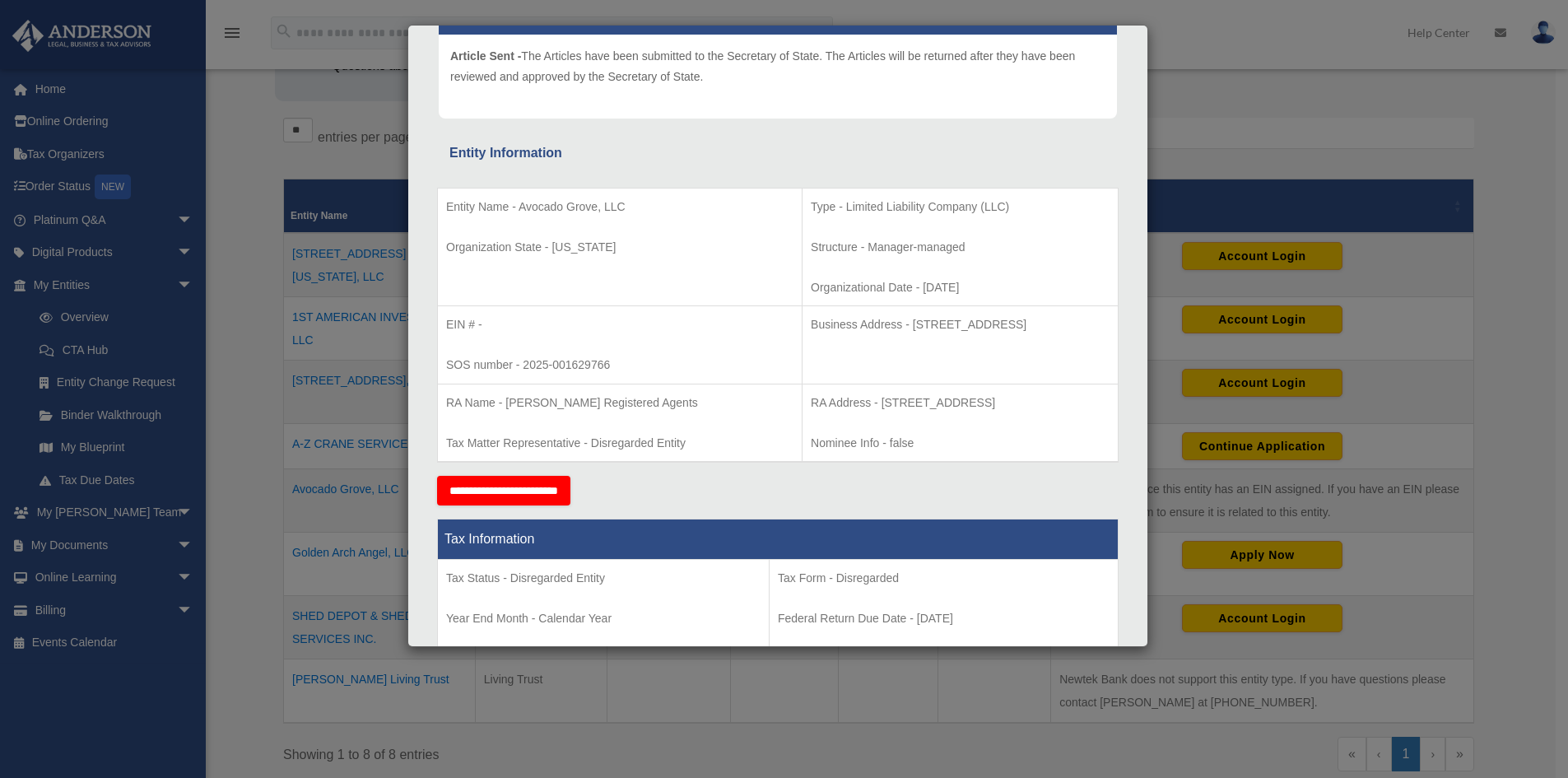
scroll to position [0, 0]
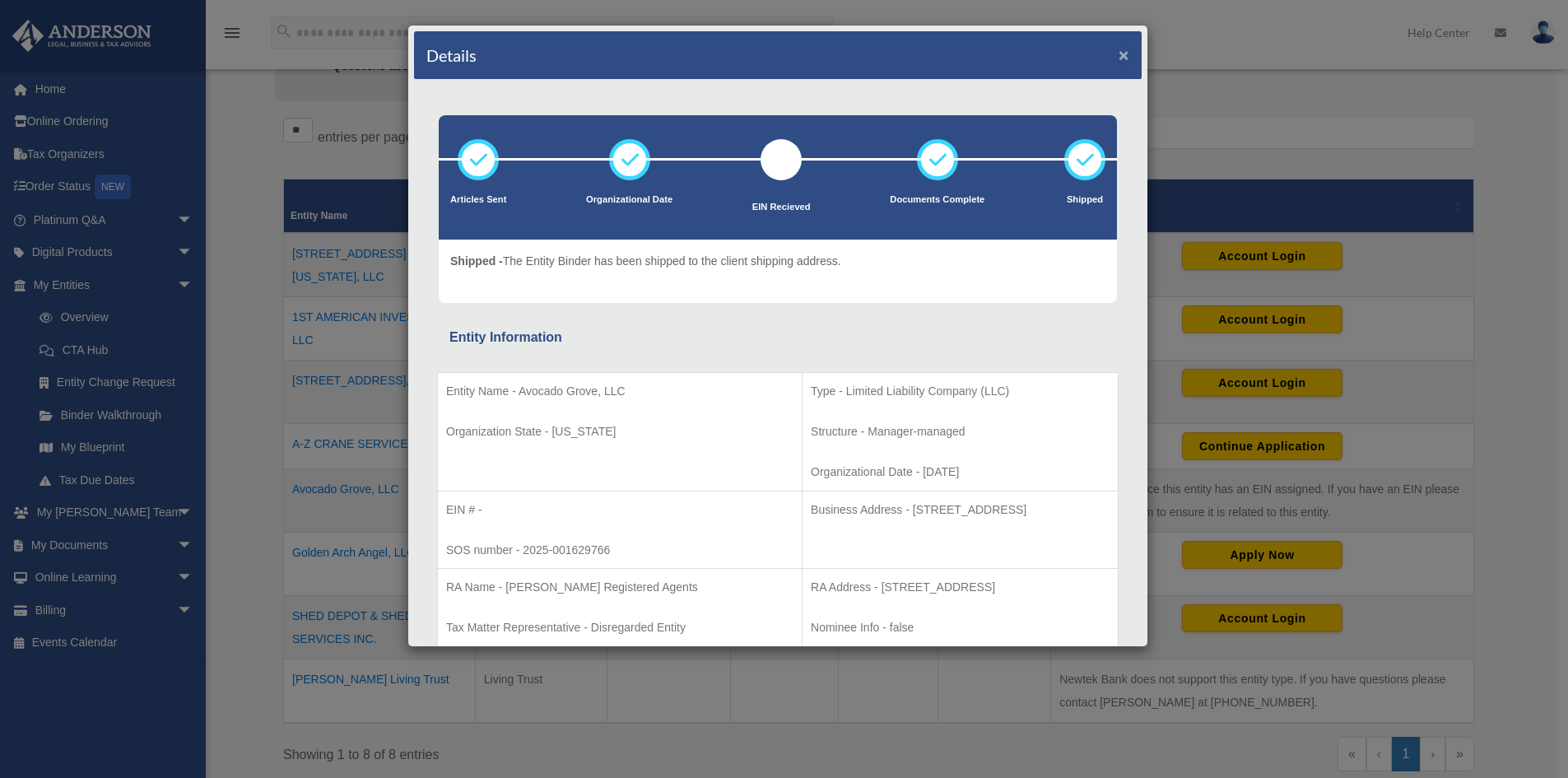
click at [1119, 57] on button "×" at bounding box center [1124, 55] width 10 height 17
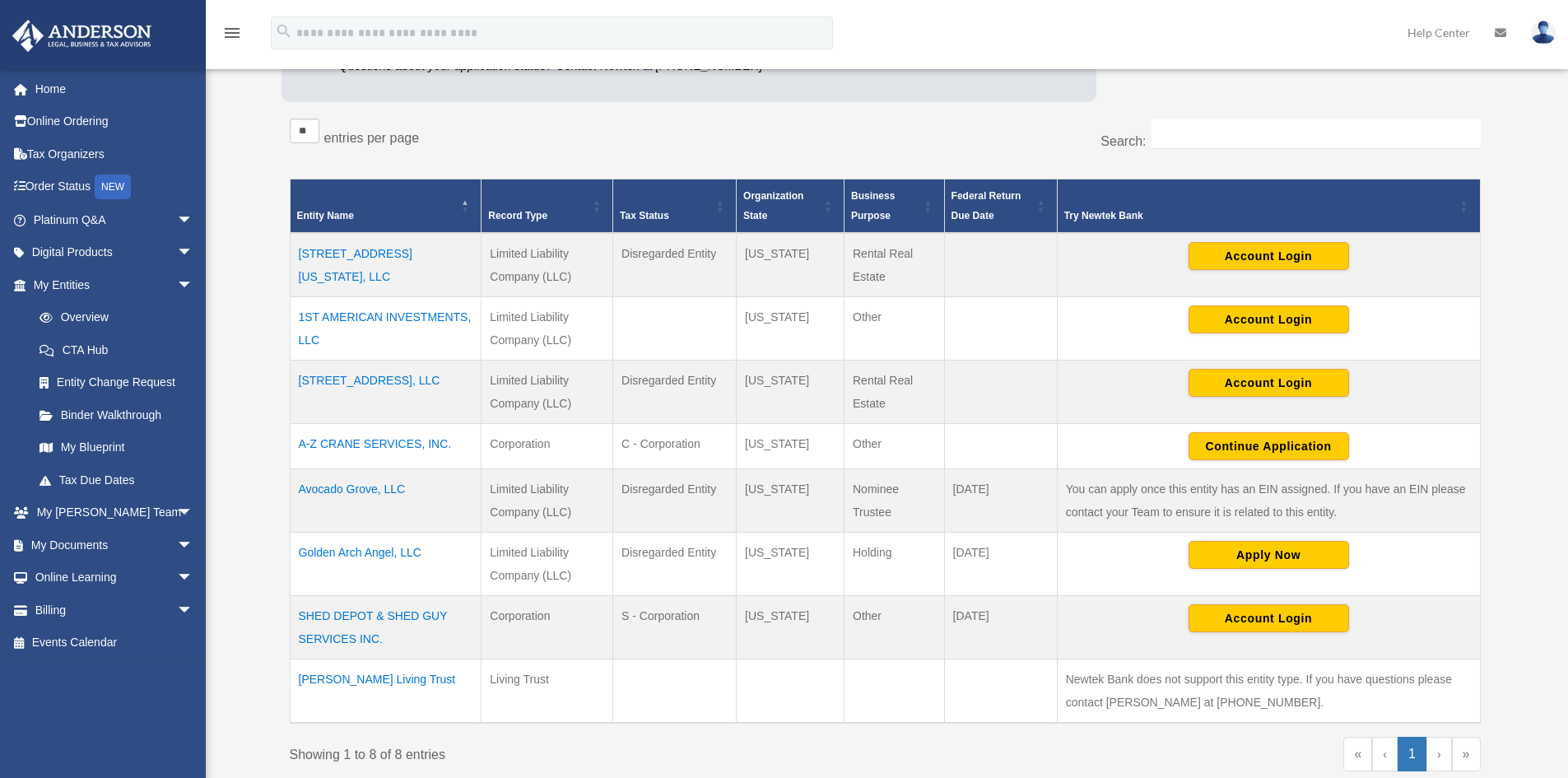
click at [328, 494] on td "Avocado Grove, LLC" at bounding box center [386, 501] width 192 height 64
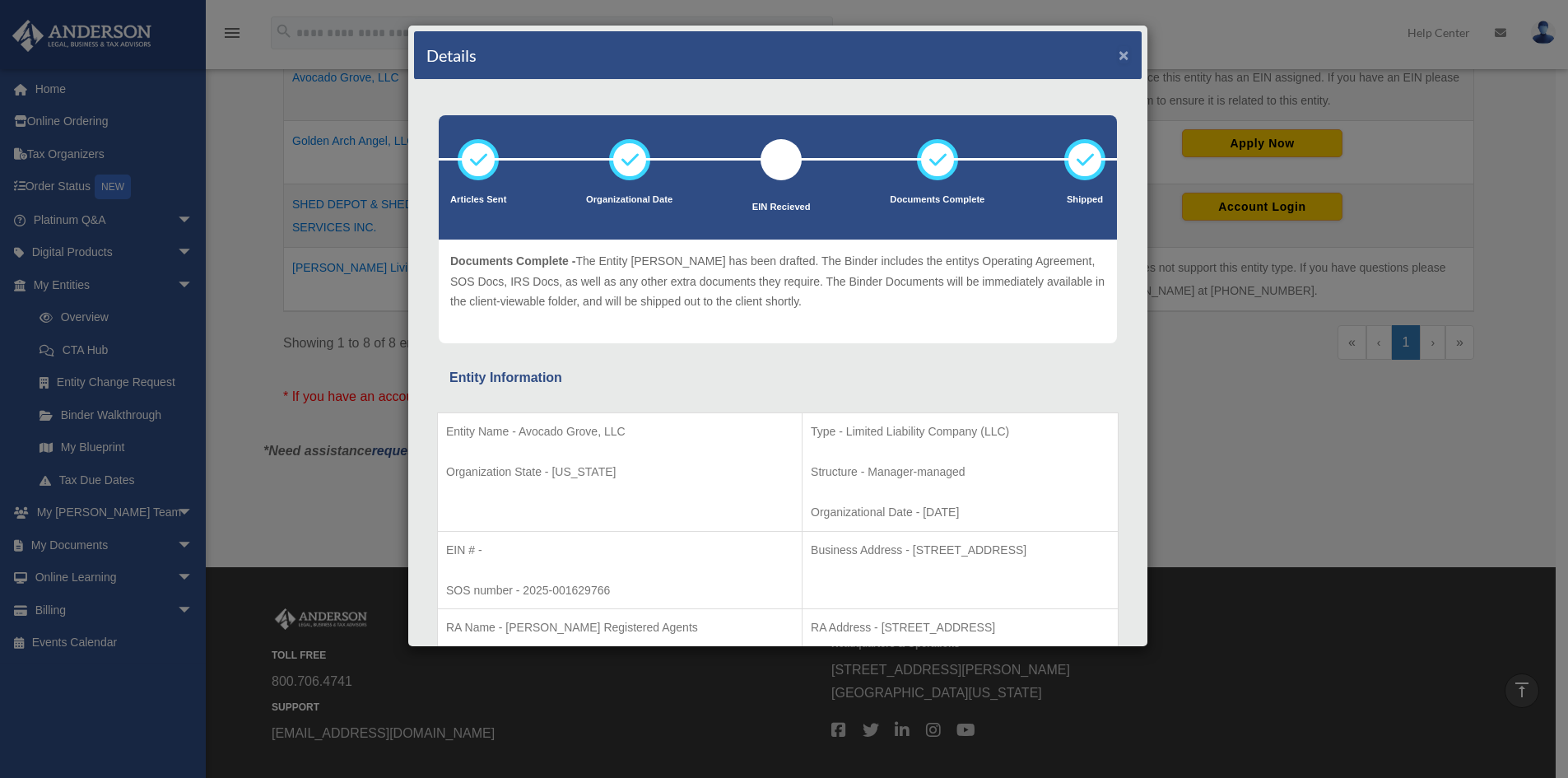
click at [1119, 55] on button "×" at bounding box center [1124, 55] width 10 height 17
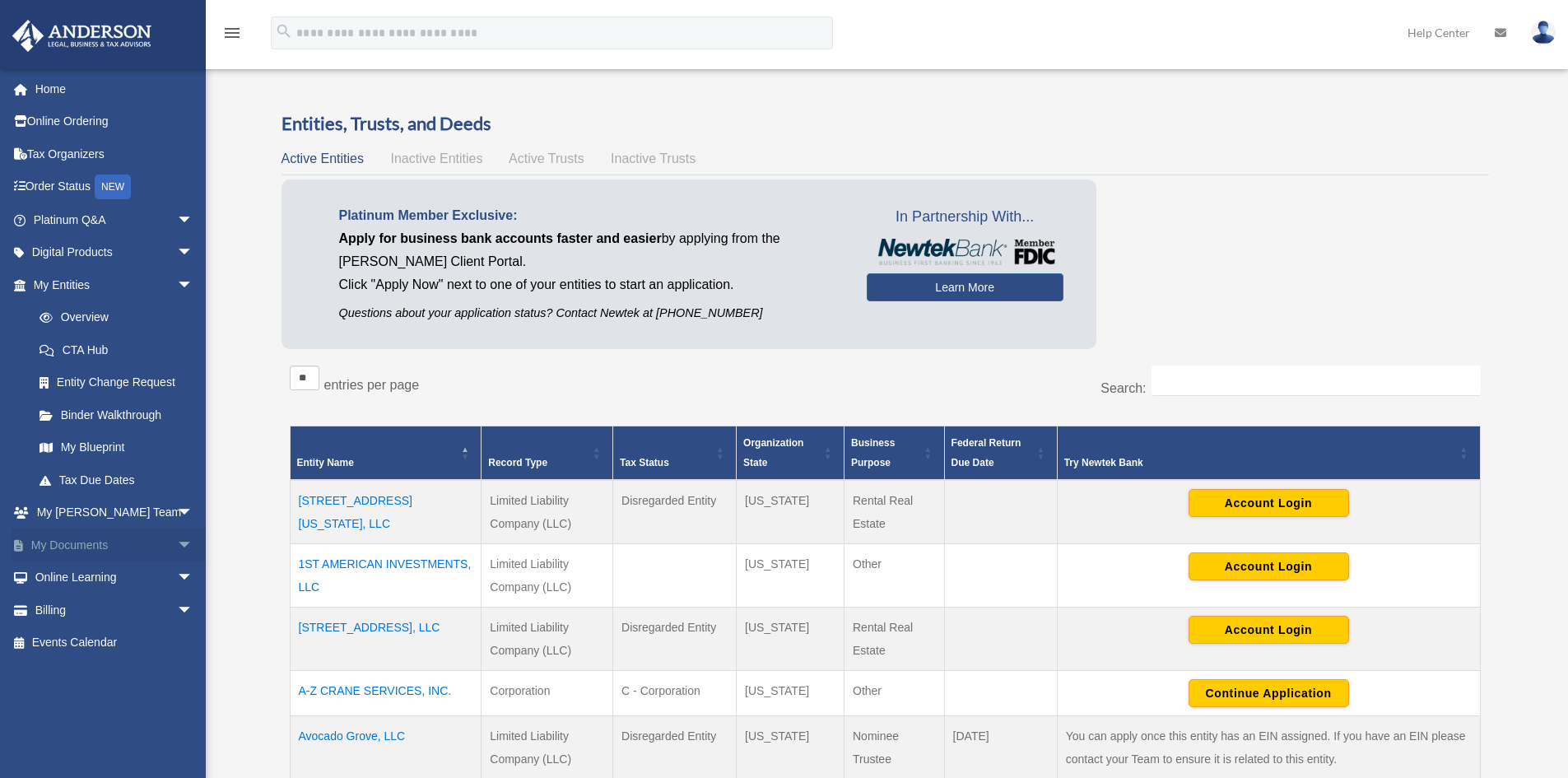
click at [177, 543] on span "arrow_drop_down" at bounding box center [194, 545] width 33 height 34
click at [48, 573] on span at bounding box center [53, 577] width 10 height 11
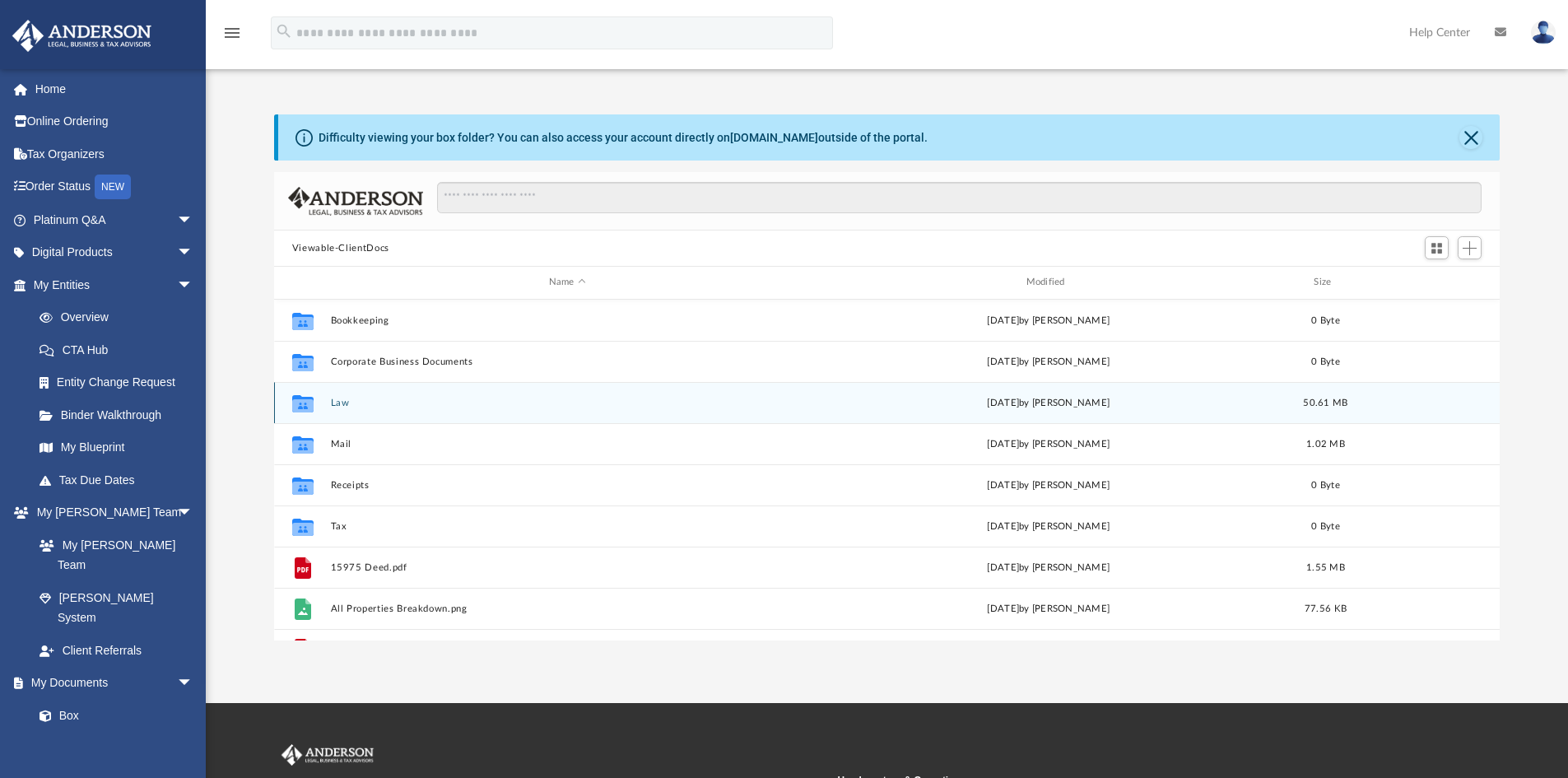
click at [349, 405] on button "Law" at bounding box center [567, 403] width 474 height 10
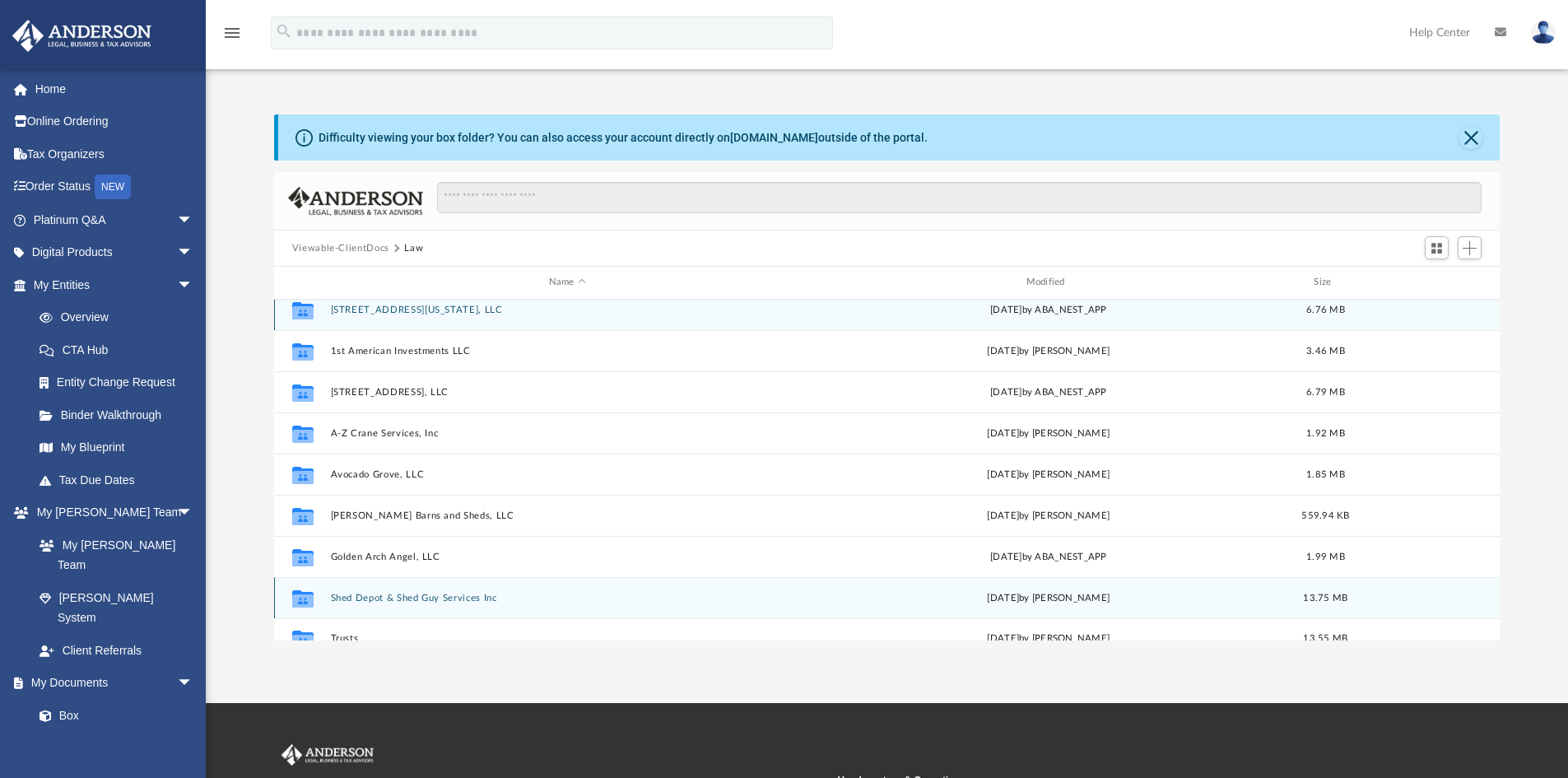
scroll to position [29, 0]
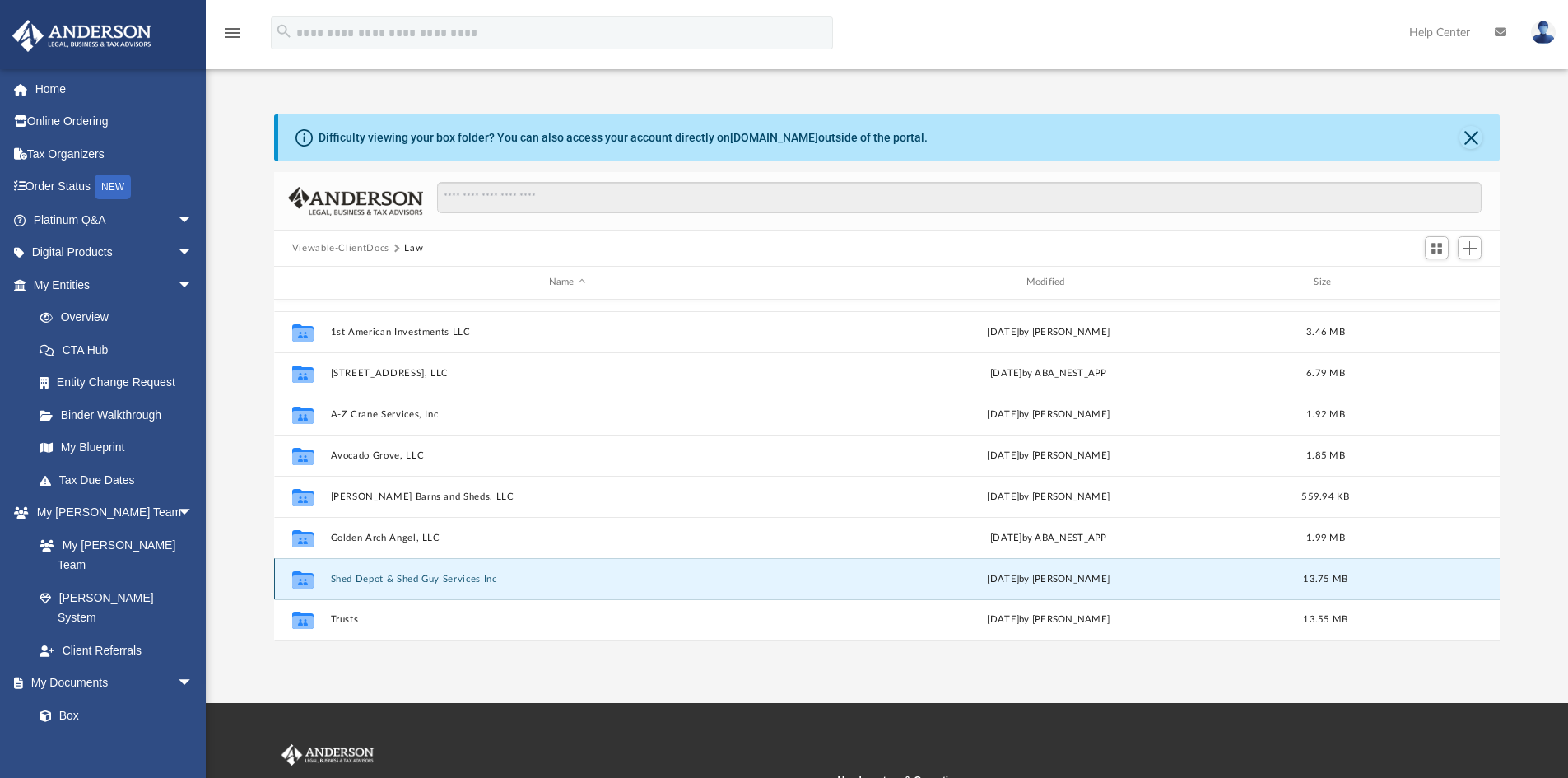
click at [384, 581] on button "Shed Depot & Shed Guy Services Inc" at bounding box center [567, 579] width 474 height 10
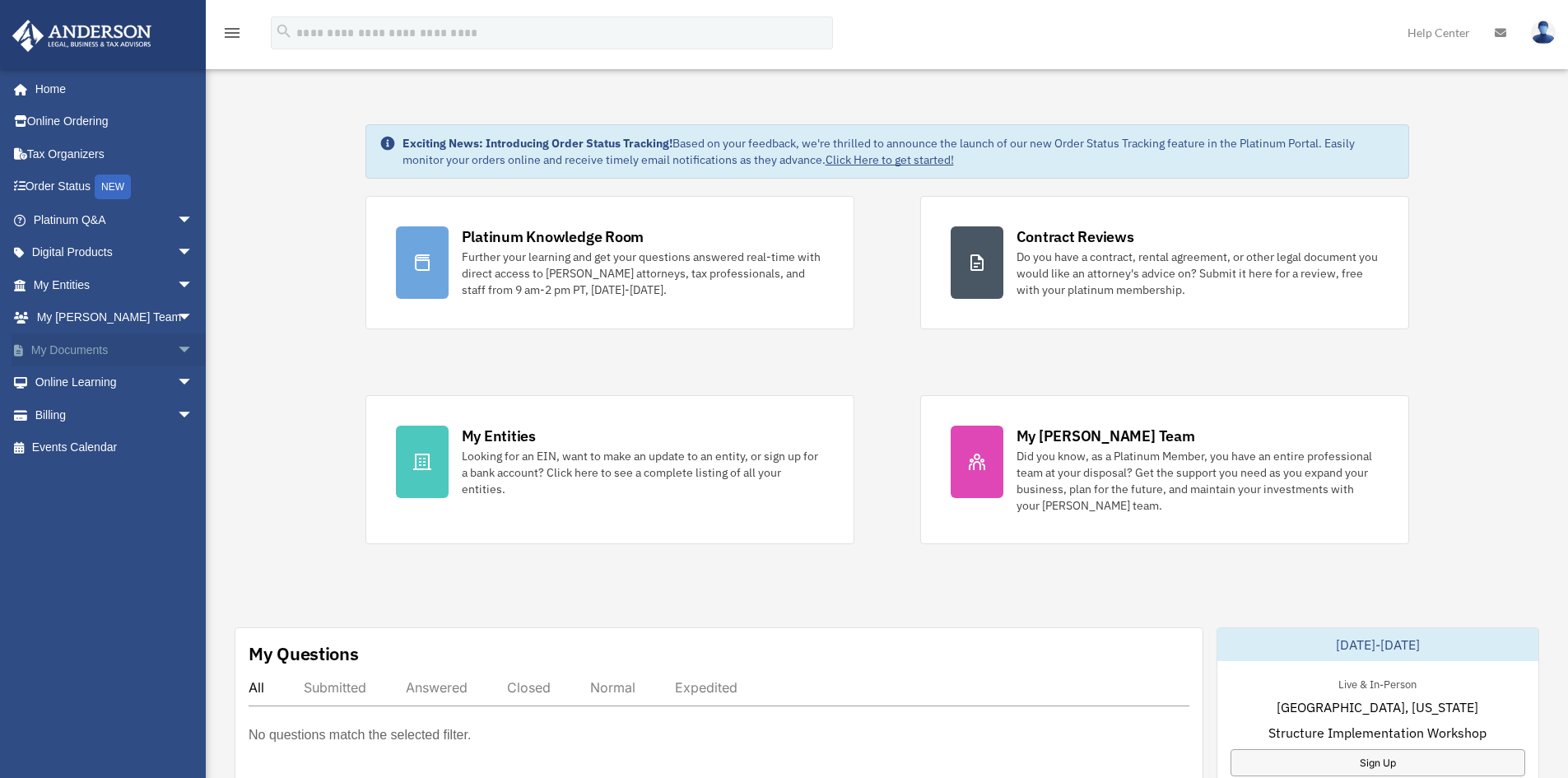
click at [52, 353] on link "My Documents arrow_drop_down" at bounding box center [114, 349] width 207 height 33
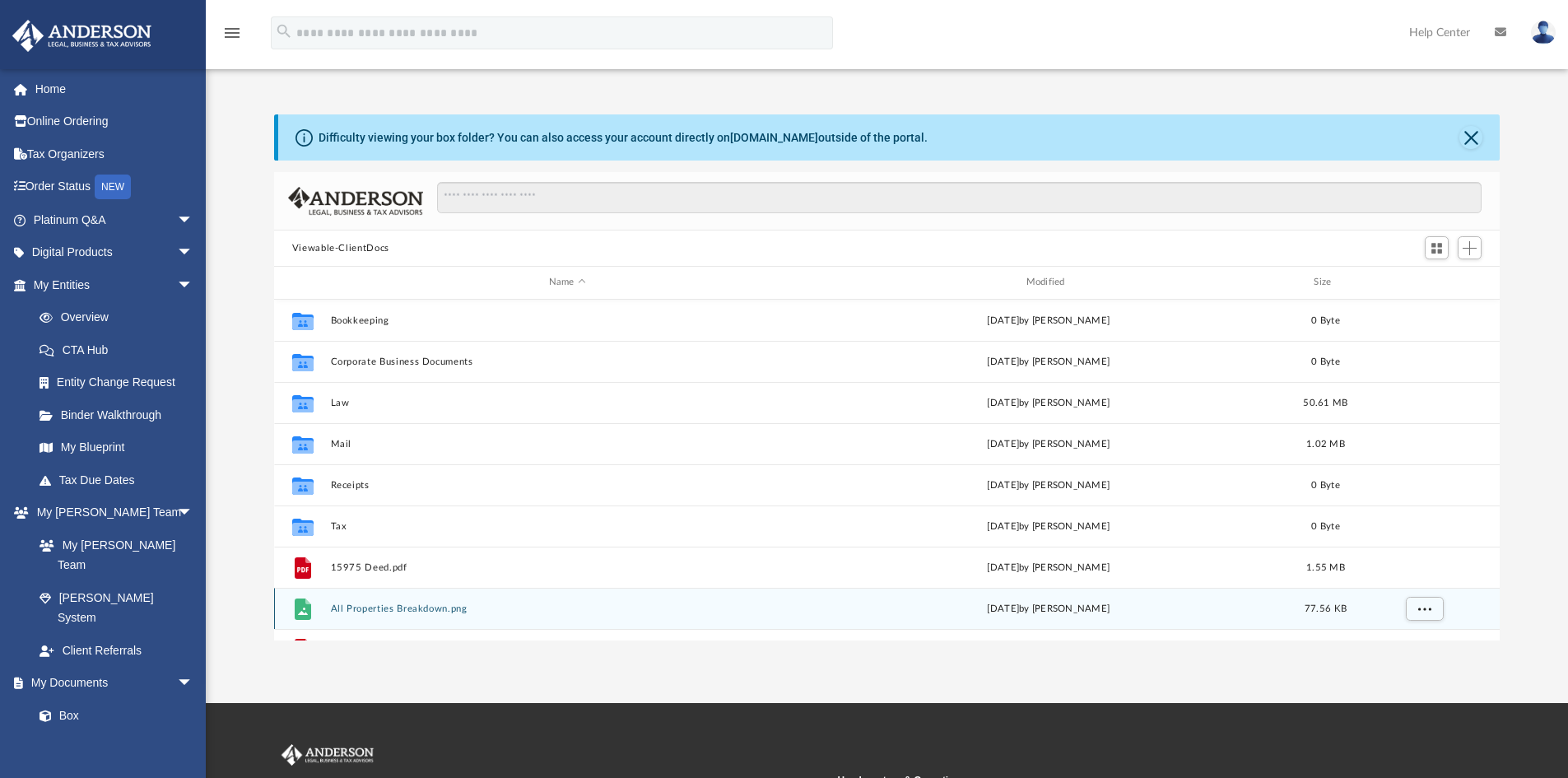
scroll to position [29, 0]
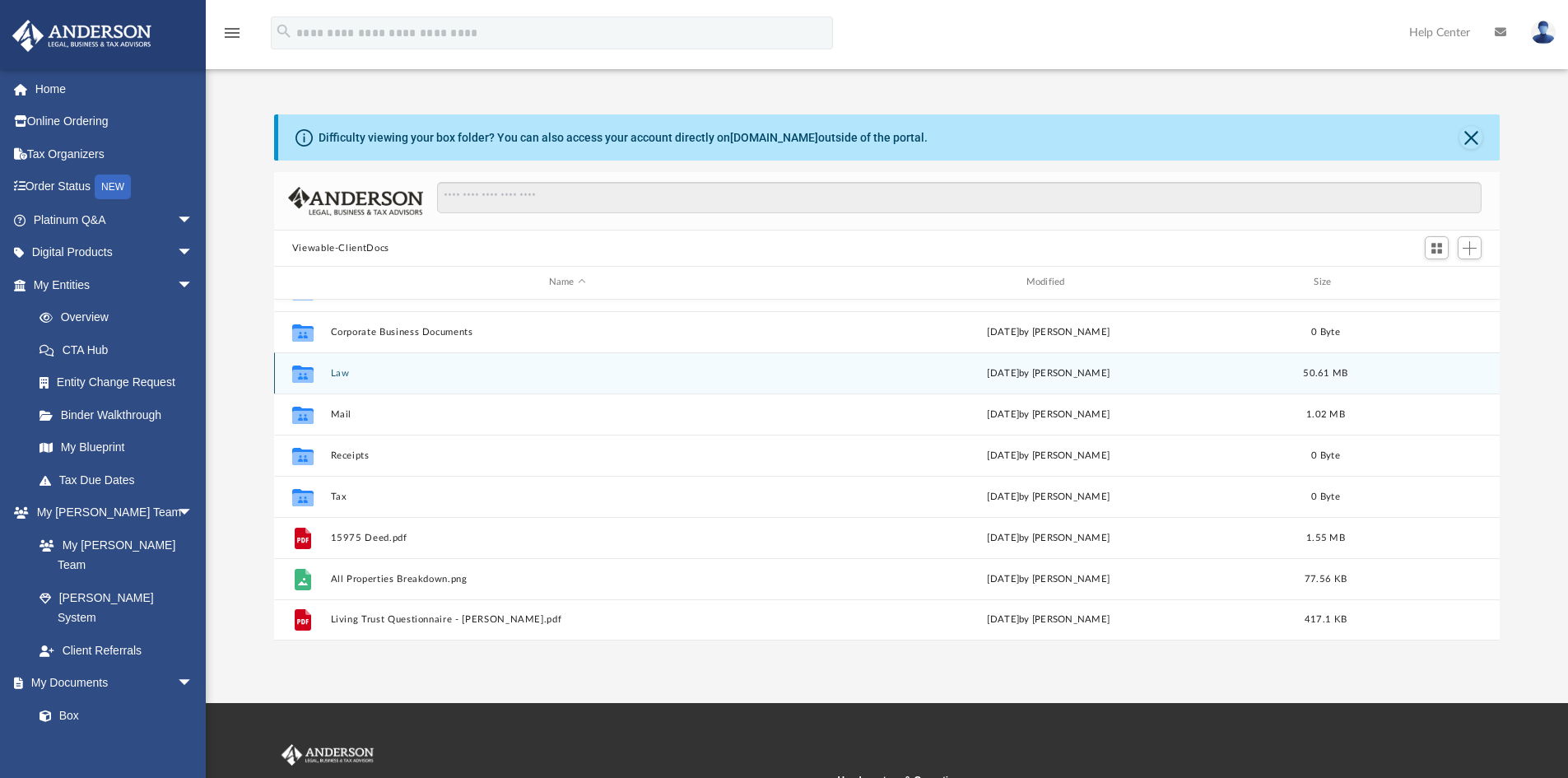
click at [336, 378] on button "Law" at bounding box center [567, 374] width 474 height 10
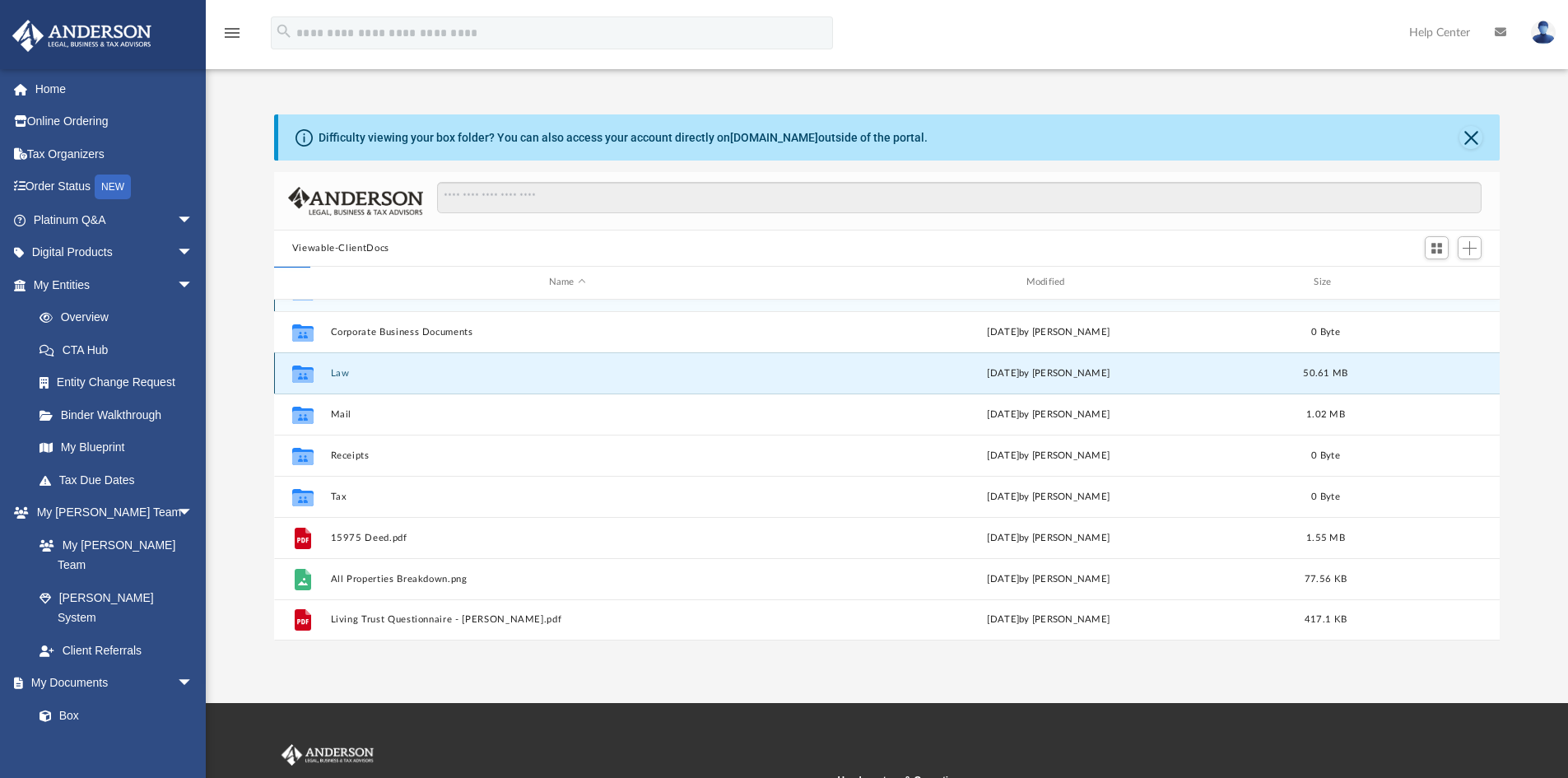
scroll to position [0, 0]
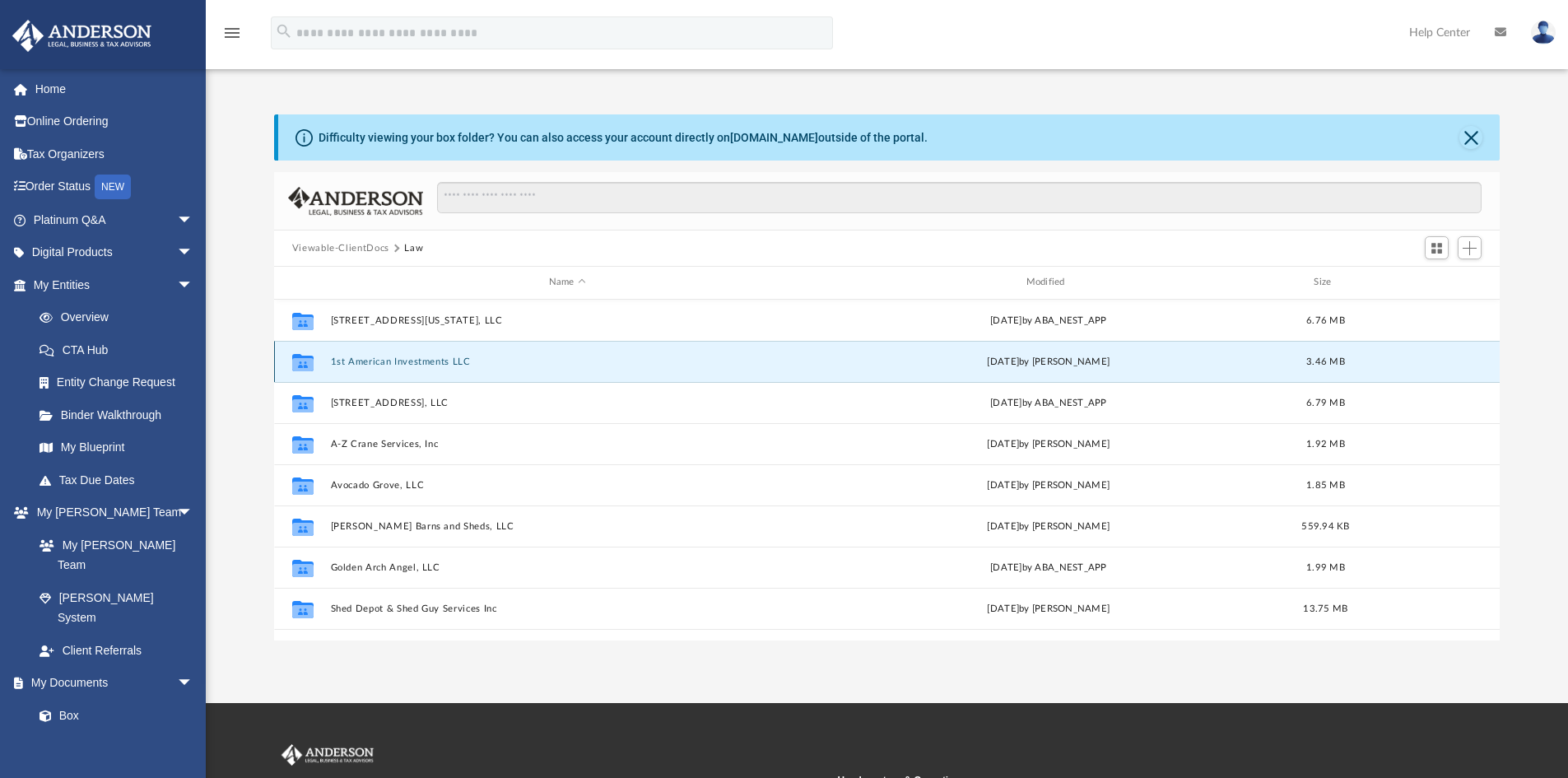
click at [388, 358] on button "1st American Investments LLC" at bounding box center [567, 361] width 474 height 10
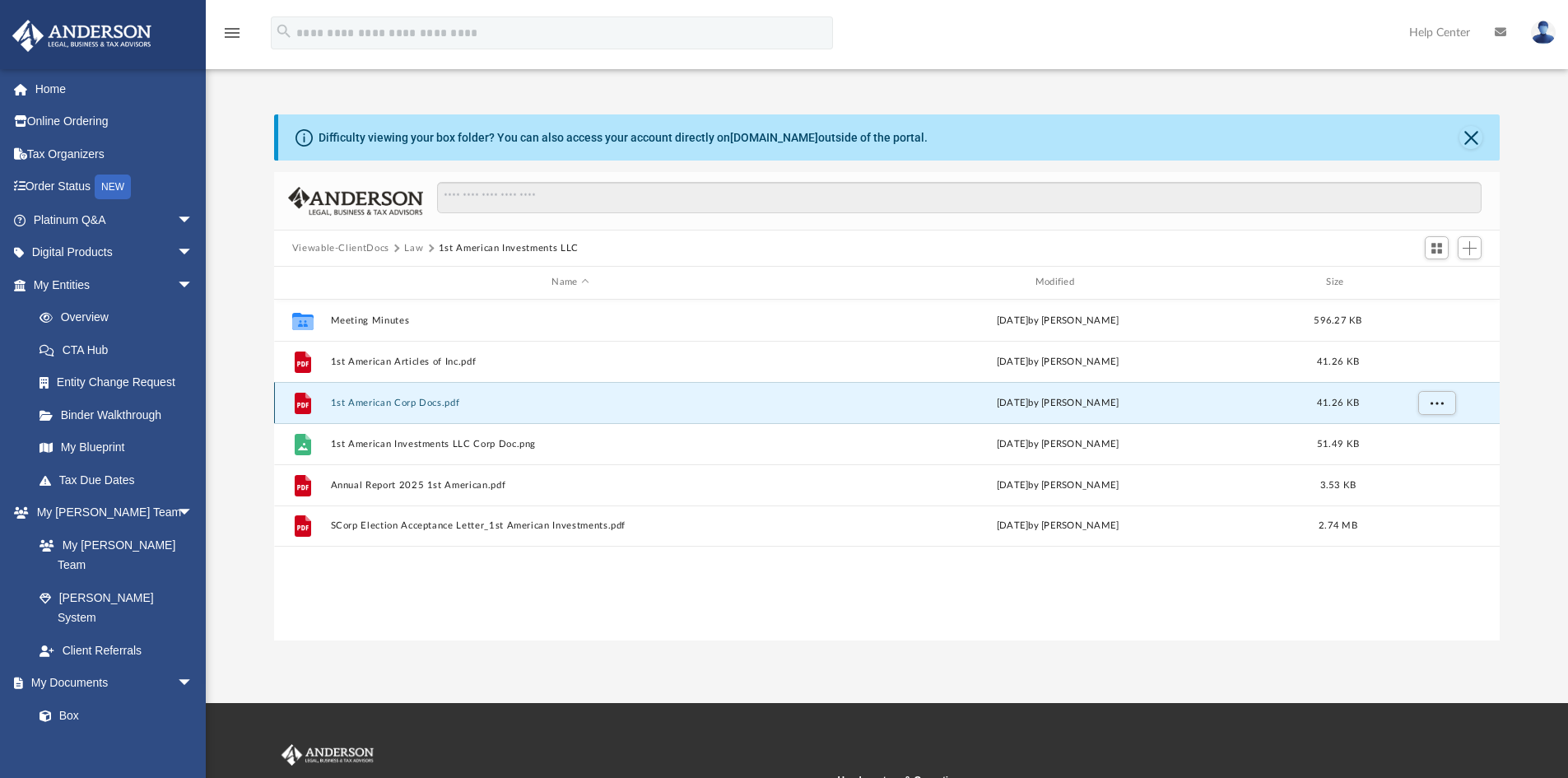
click at [372, 407] on button "1st American Corp Docs.pdf" at bounding box center [571, 403] width 480 height 10
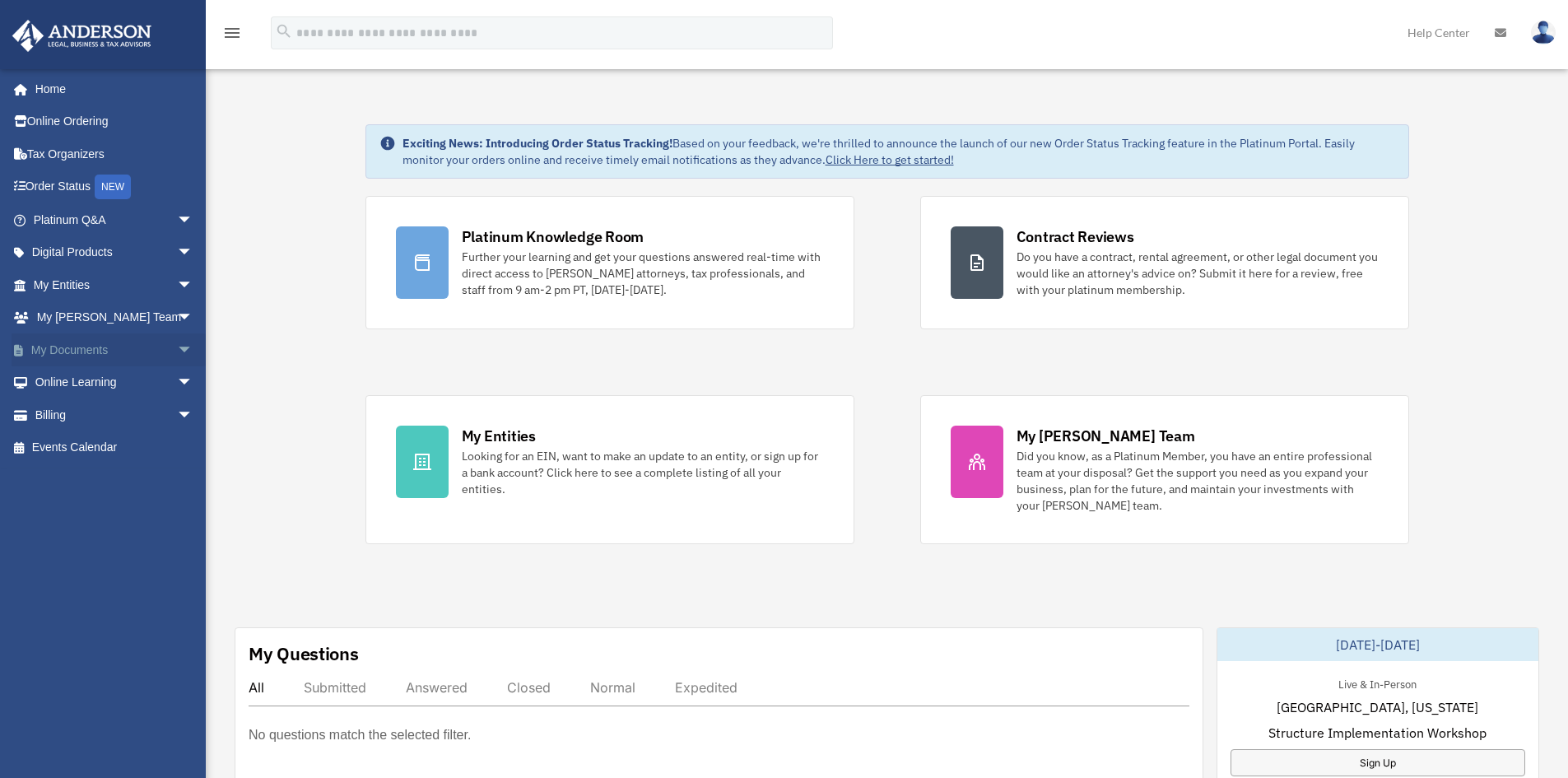
click at [108, 349] on link "My Documents arrow_drop_down" at bounding box center [114, 349] width 207 height 33
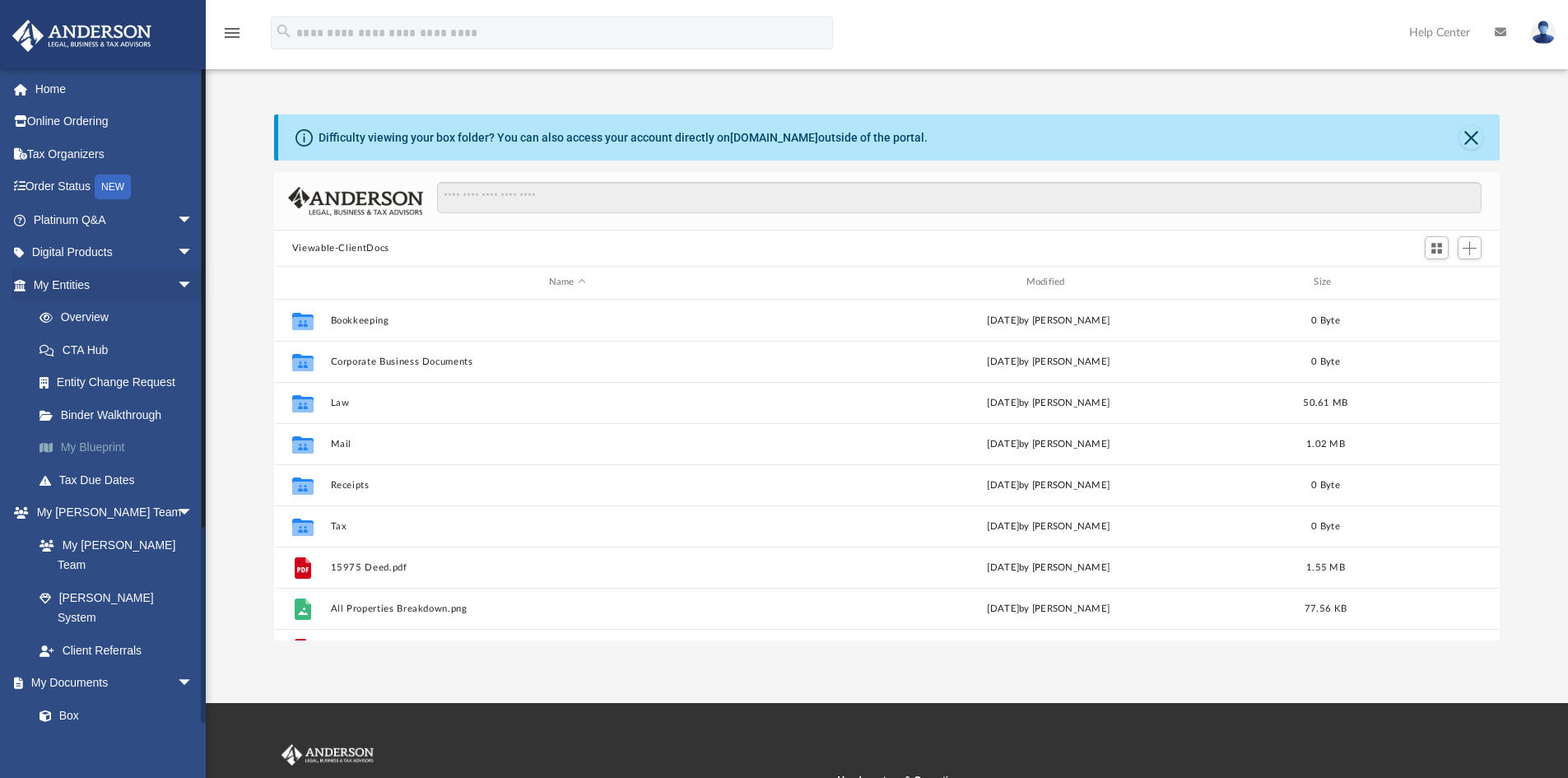
scroll to position [362, 1213]
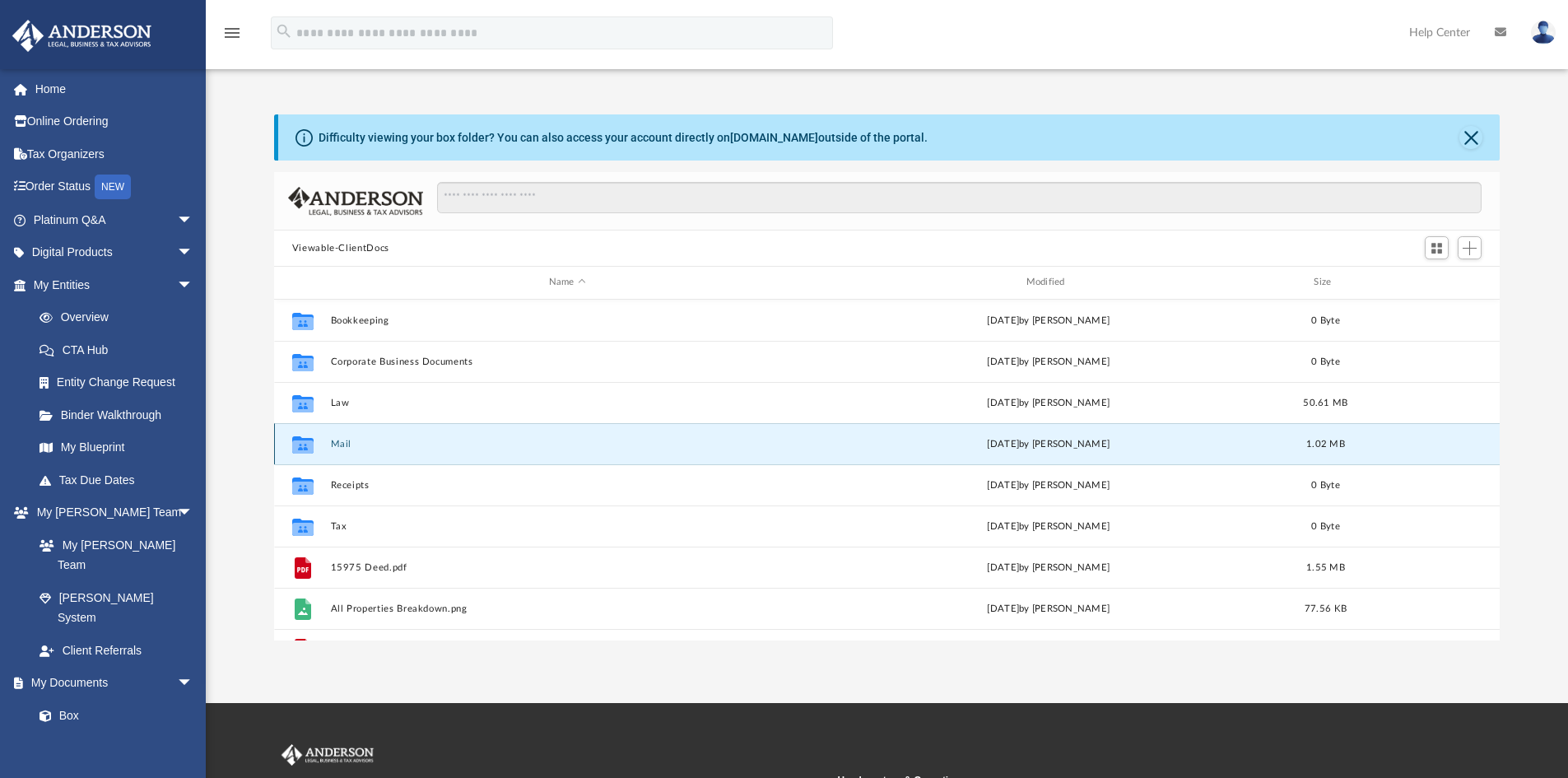
click at [345, 441] on button "Mail" at bounding box center [567, 444] width 474 height 10
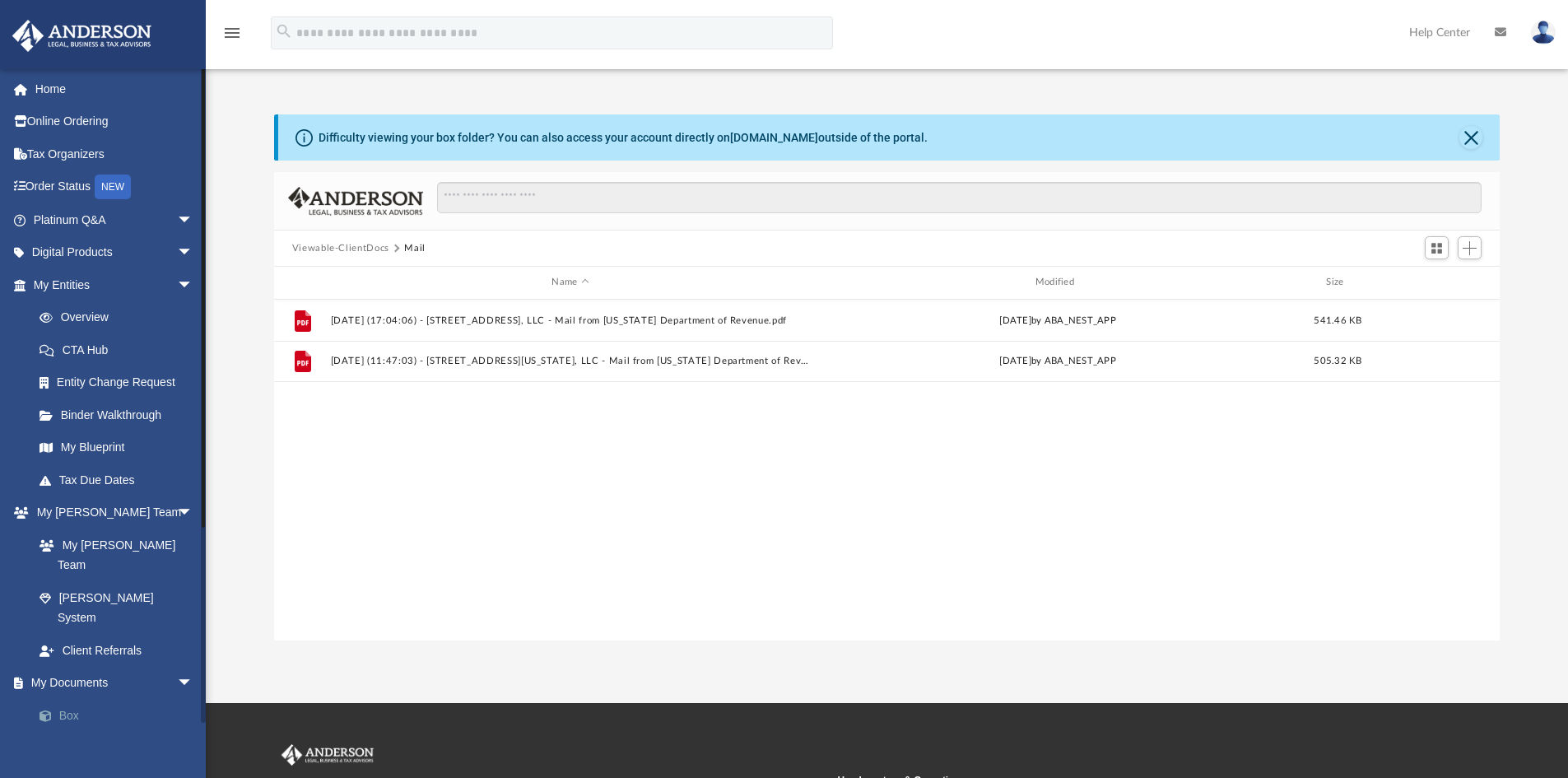
click at [61, 699] on link "Box" at bounding box center [120, 715] width 195 height 33
click at [70, 699] on link "Box" at bounding box center [120, 715] width 195 height 33
click at [57, 710] on span at bounding box center [53, 715] width 10 height 11
click at [65, 699] on link "Box" at bounding box center [120, 715] width 195 height 33
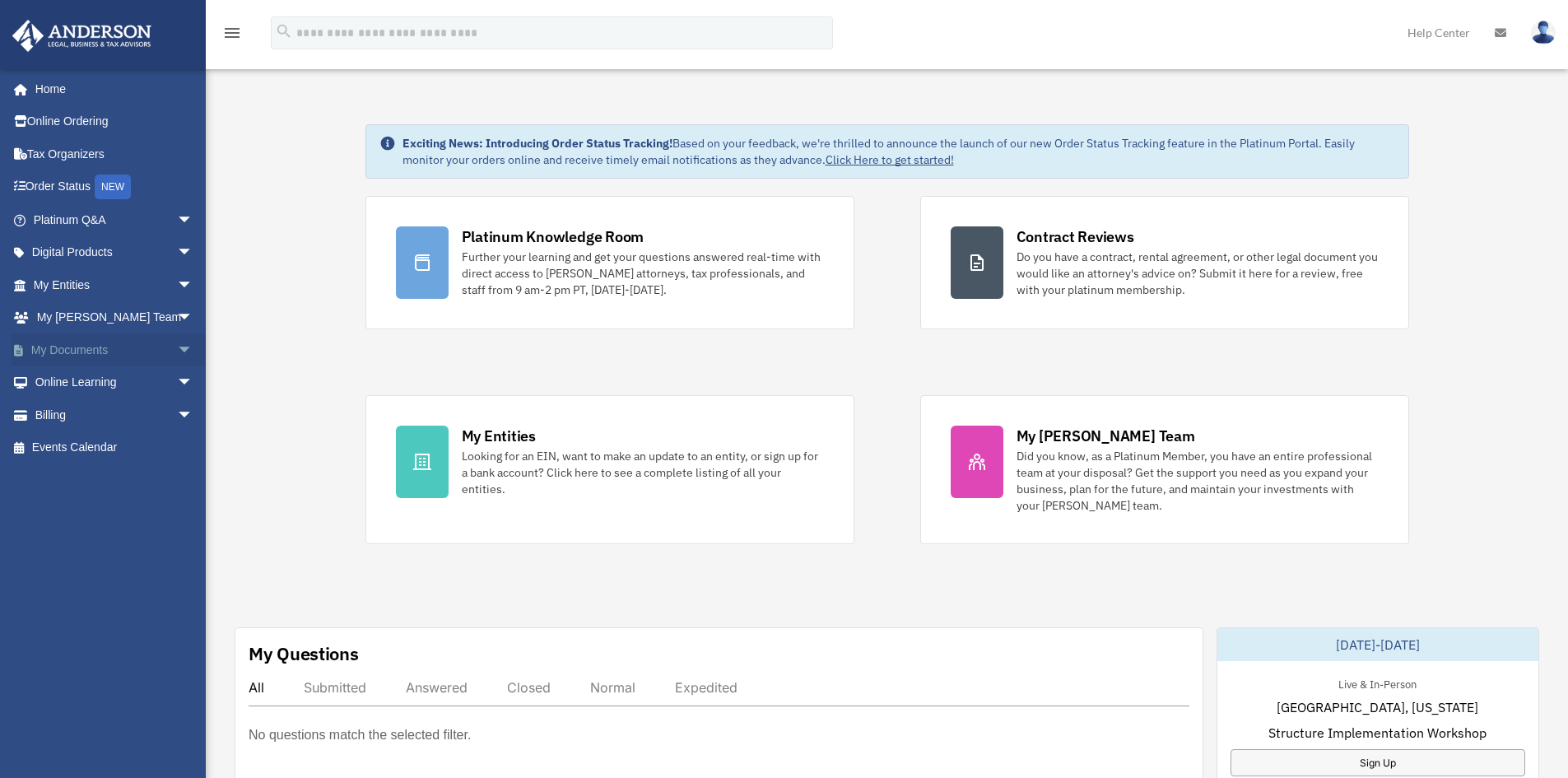
click at [177, 347] on span "arrow_drop_down" at bounding box center [194, 349] width 33 height 34
